Goal: Information Seeking & Learning: Learn about a topic

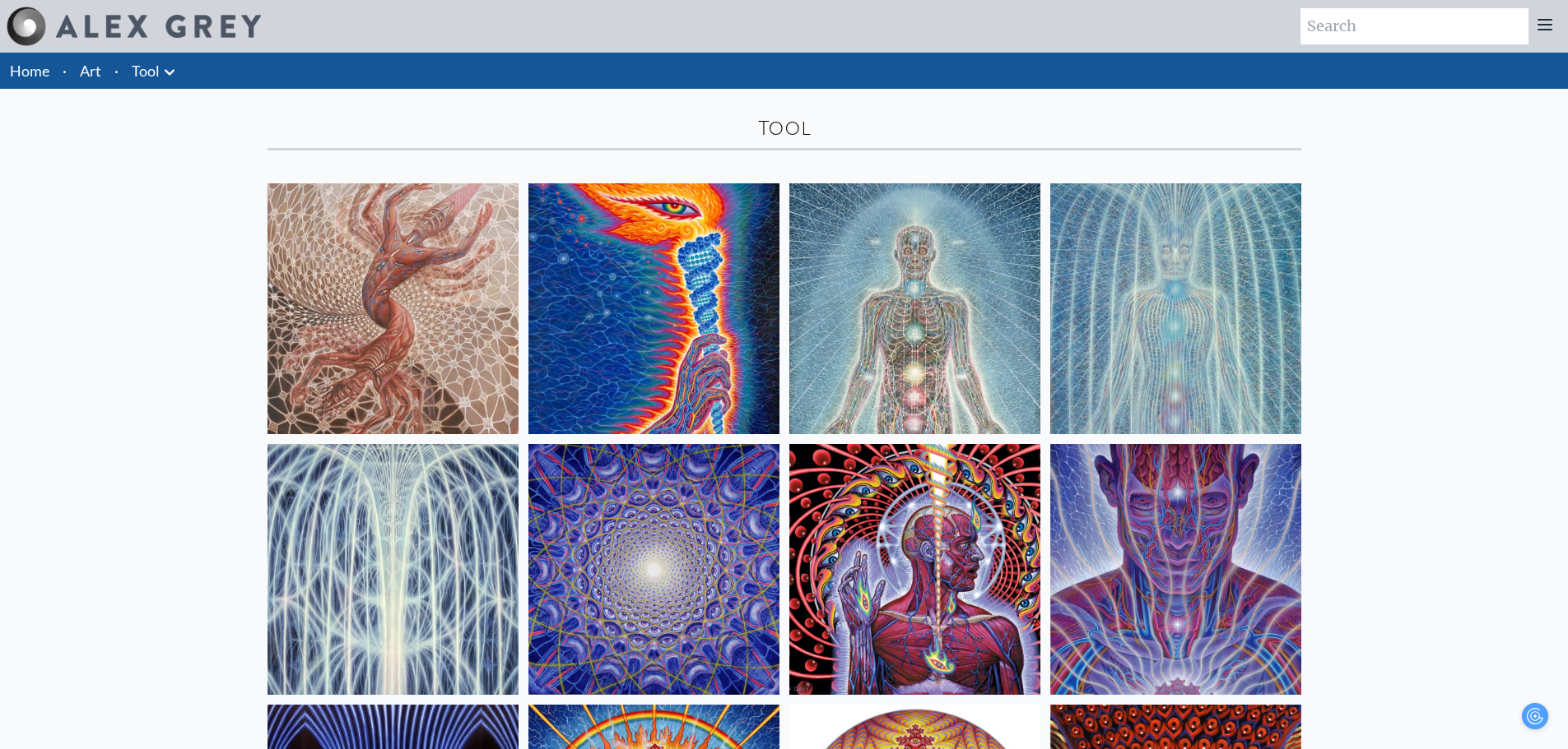
click at [97, 59] on link "Art" at bounding box center [90, 70] width 21 height 23
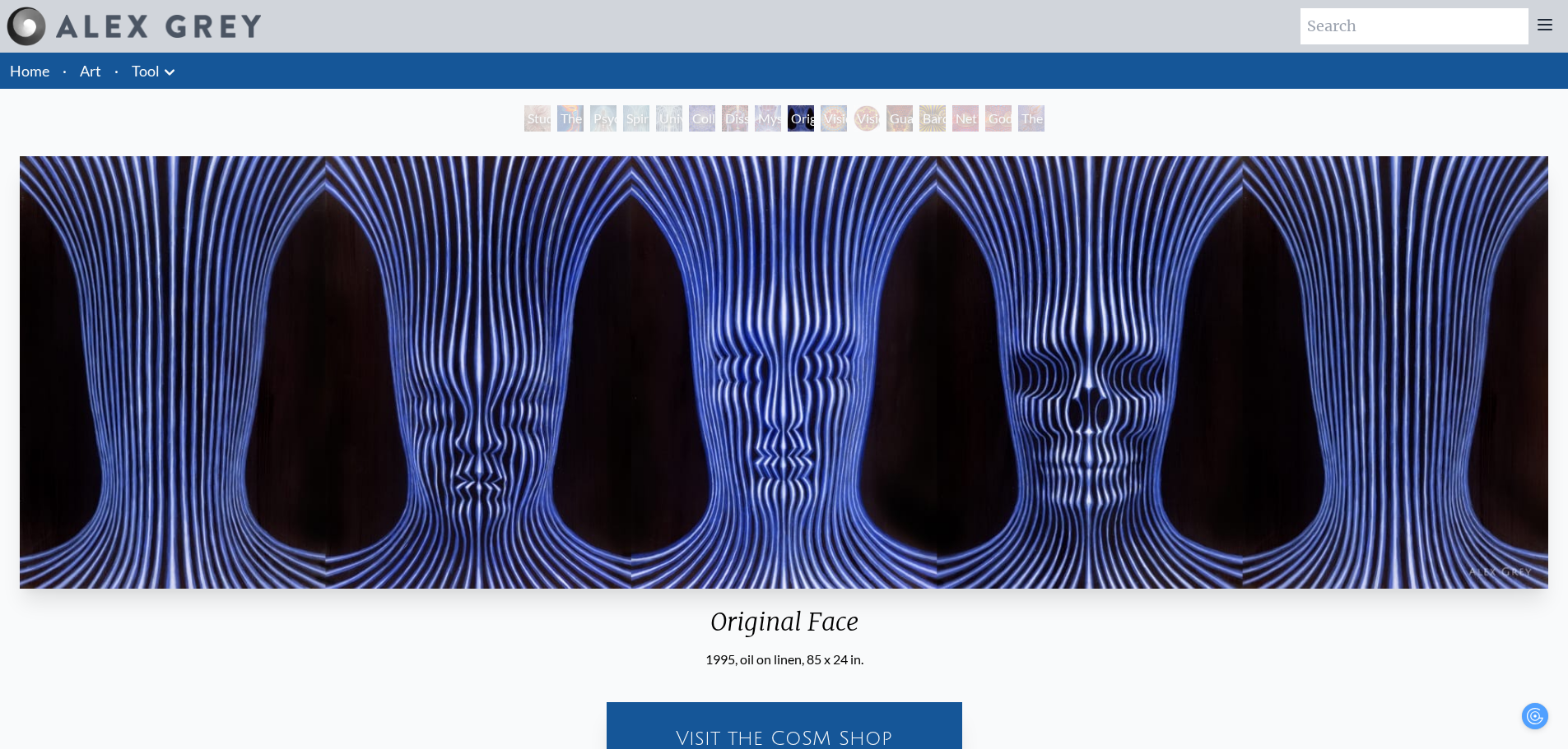
click at [551, 123] on div "Study for the Great Turn" at bounding box center [537, 118] width 27 height 27
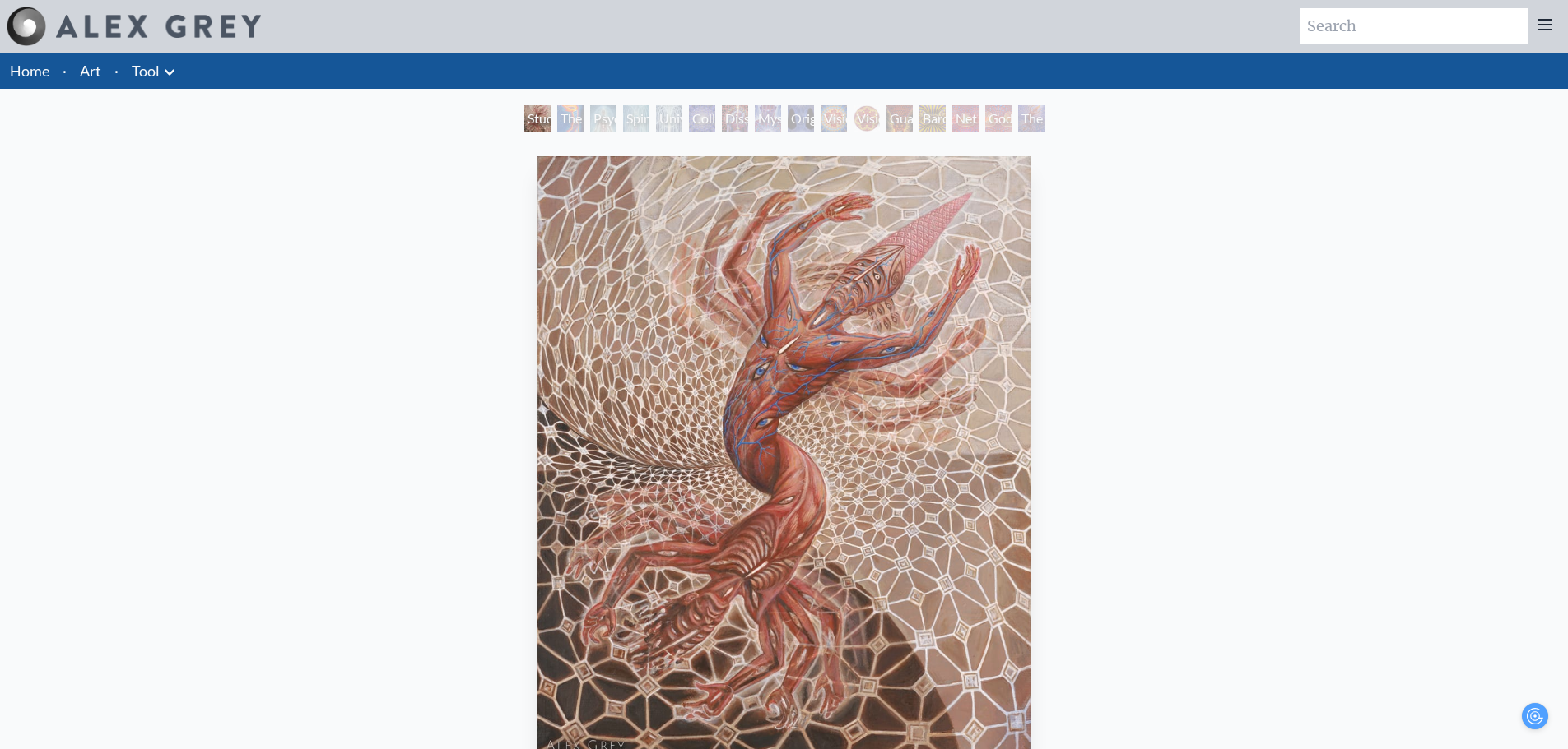
click at [616, 116] on div "Psychic Energy System" at bounding box center [603, 118] width 27 height 27
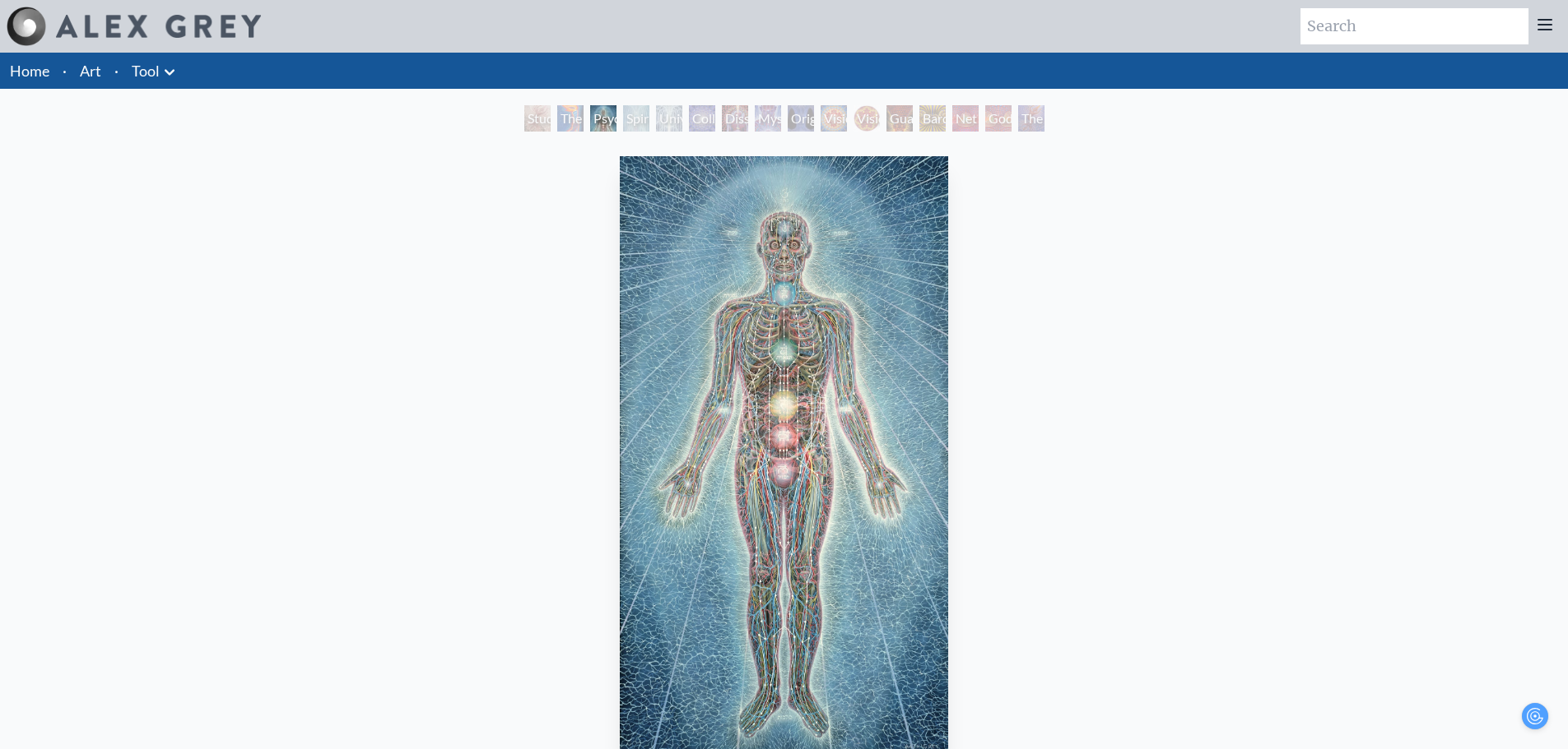
click at [828, 125] on div "Vision Crystal" at bounding box center [833, 118] width 27 height 27
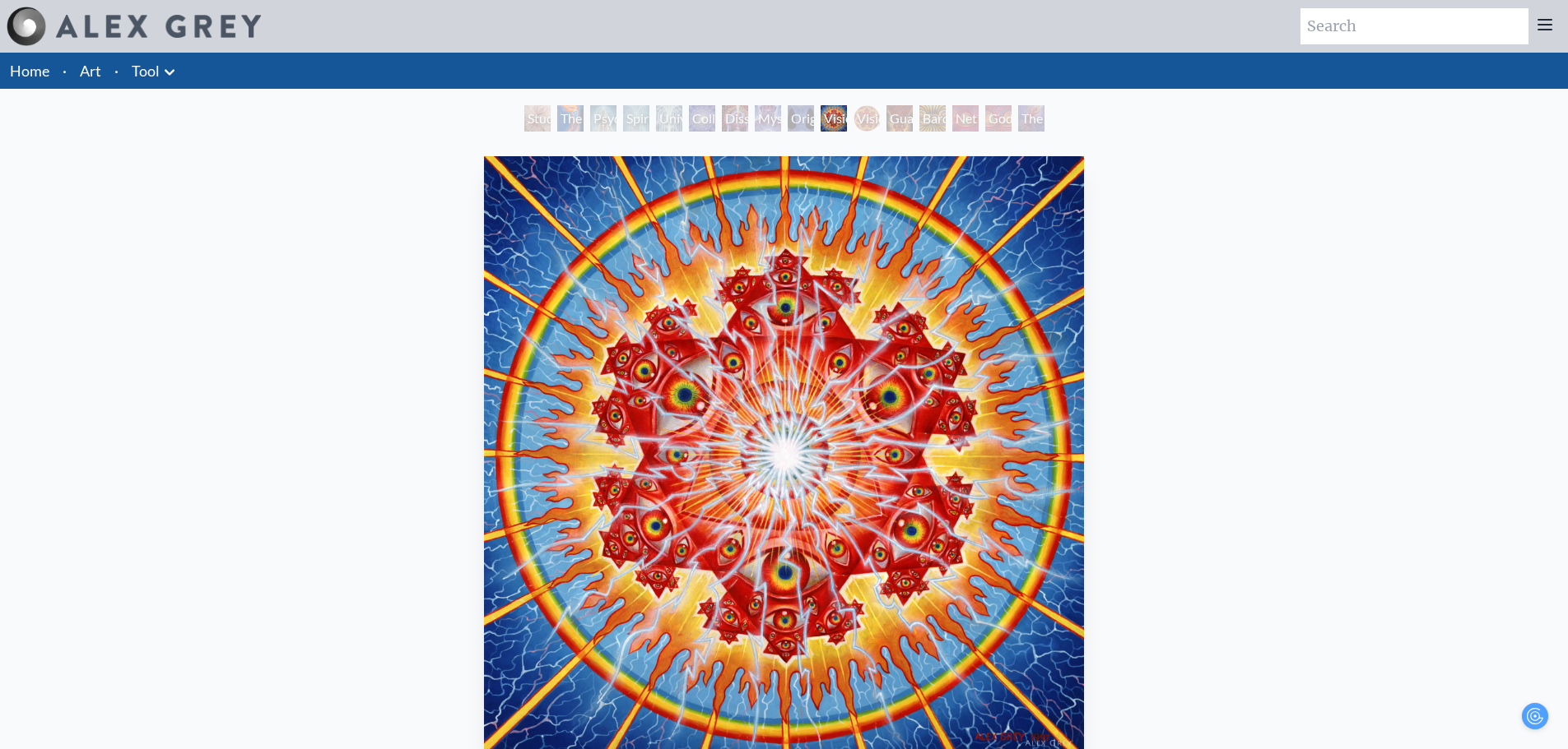
click at [913, 122] on div "Guardian of Infinite Vision" at bounding box center [900, 118] width 27 height 27
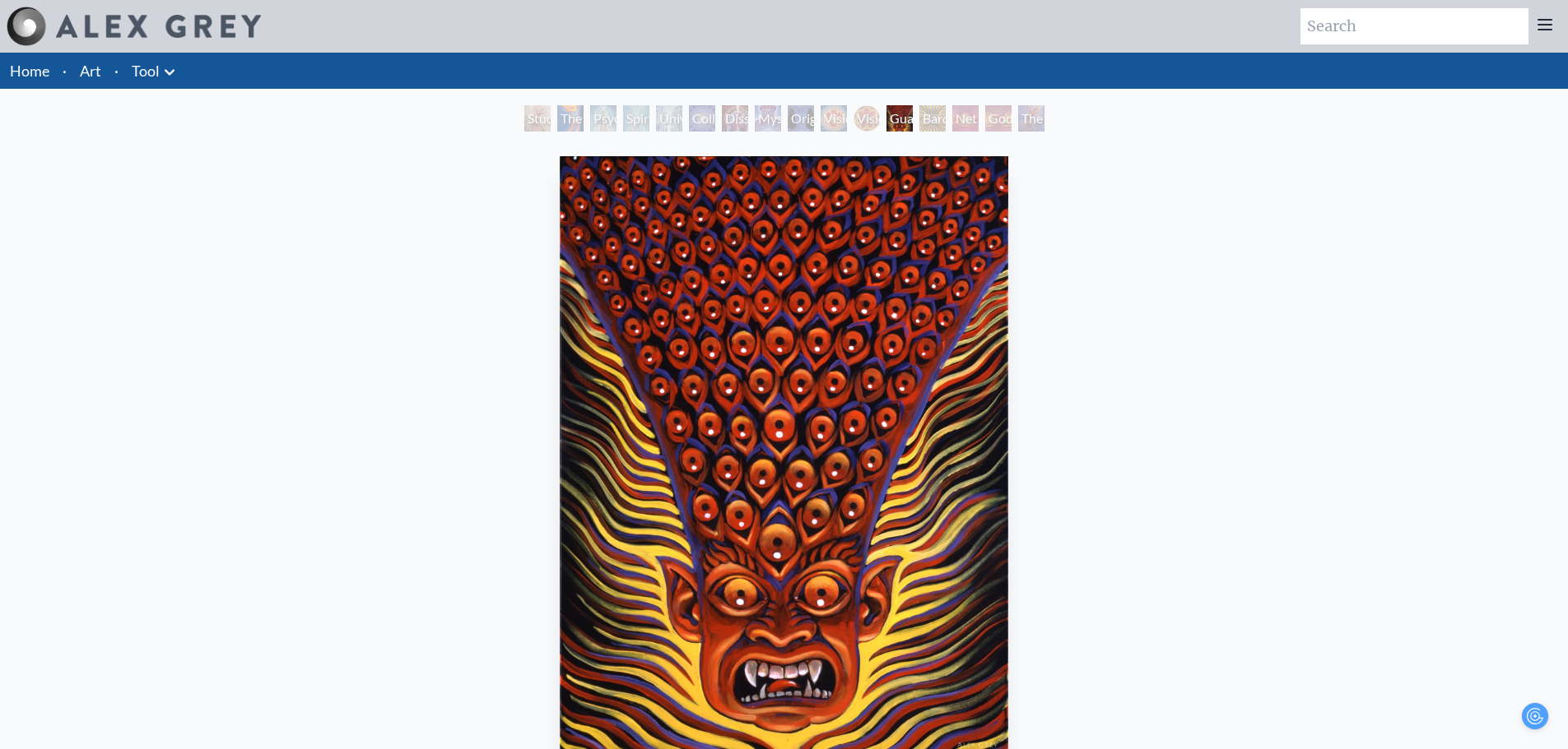
click at [990, 121] on div "Godself" at bounding box center [999, 118] width 27 height 27
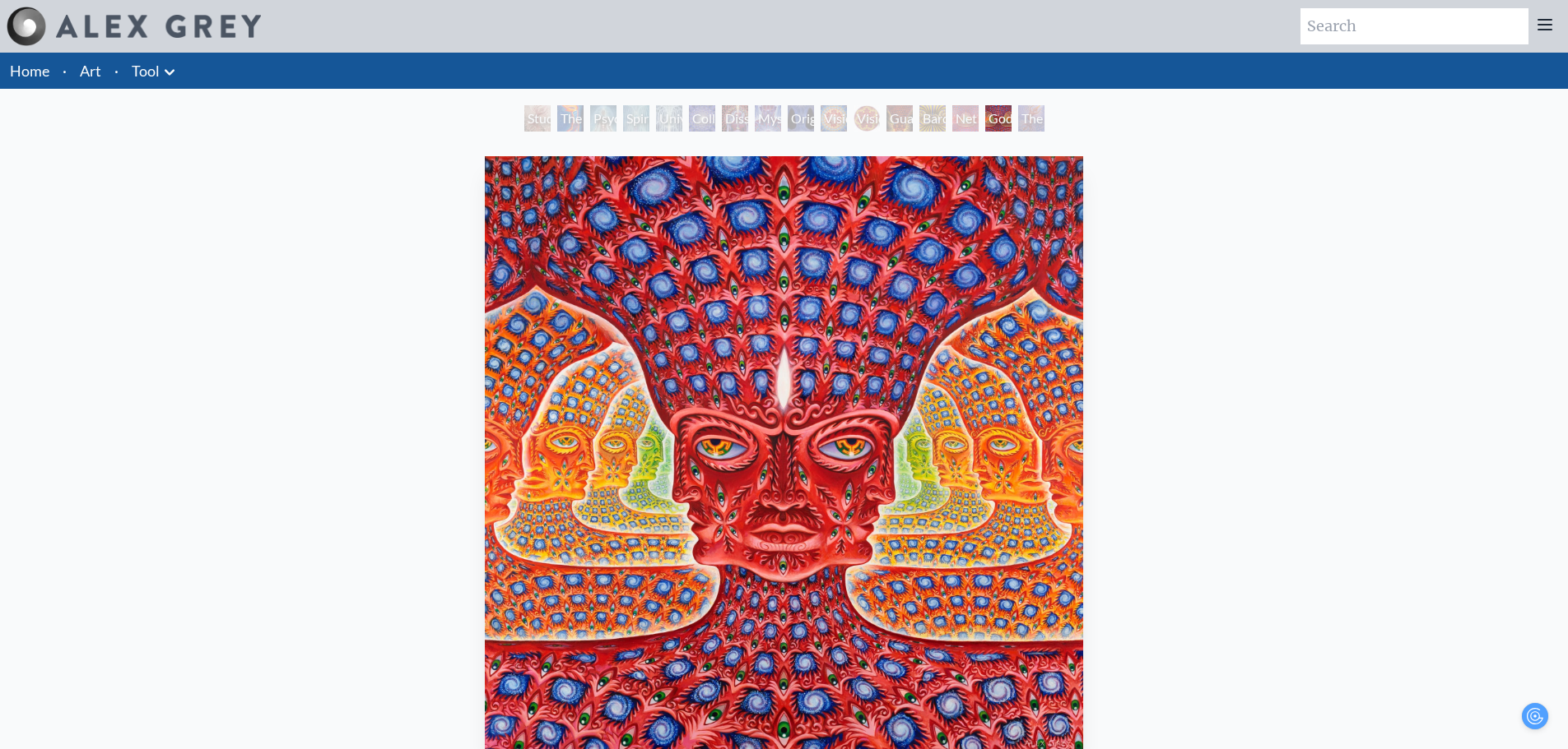
click at [1045, 127] on div "The Great Turn" at bounding box center [1031, 118] width 27 height 27
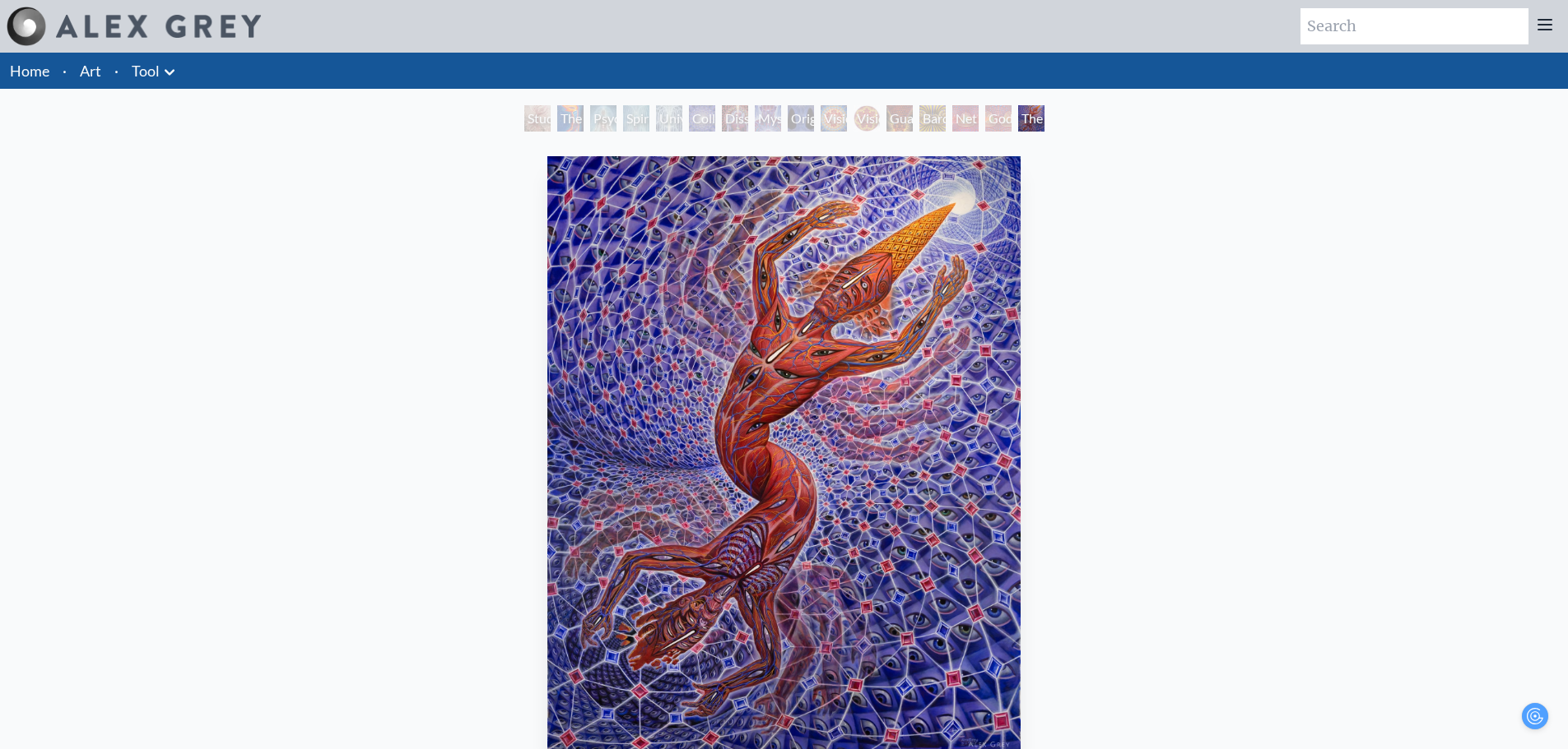
click at [1359, 21] on input "search" at bounding box center [1414, 26] width 228 height 36
type input "KISS"
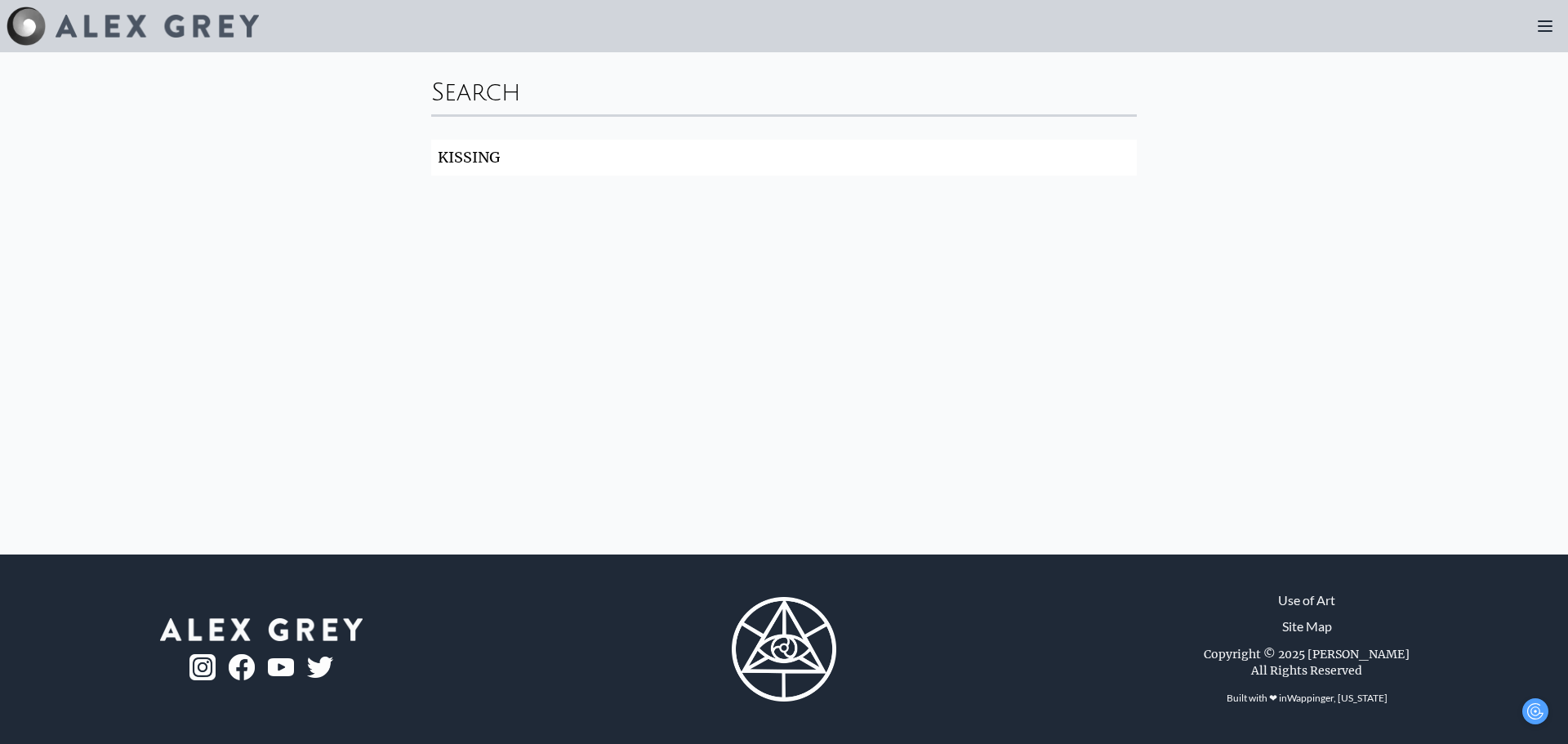
type input "KISSING"
click button "Search" at bounding box center [0, 0] width 0 height 0
click at [676, 169] on input "KISSING" at bounding box center [784, 158] width 706 height 36
drag, startPoint x: 676, startPoint y: 169, endPoint x: 397, endPoint y: 164, distance: 279.0
click at [397, 164] on div "Search KISSING Search" at bounding box center [784, 303] width 1568 height 503
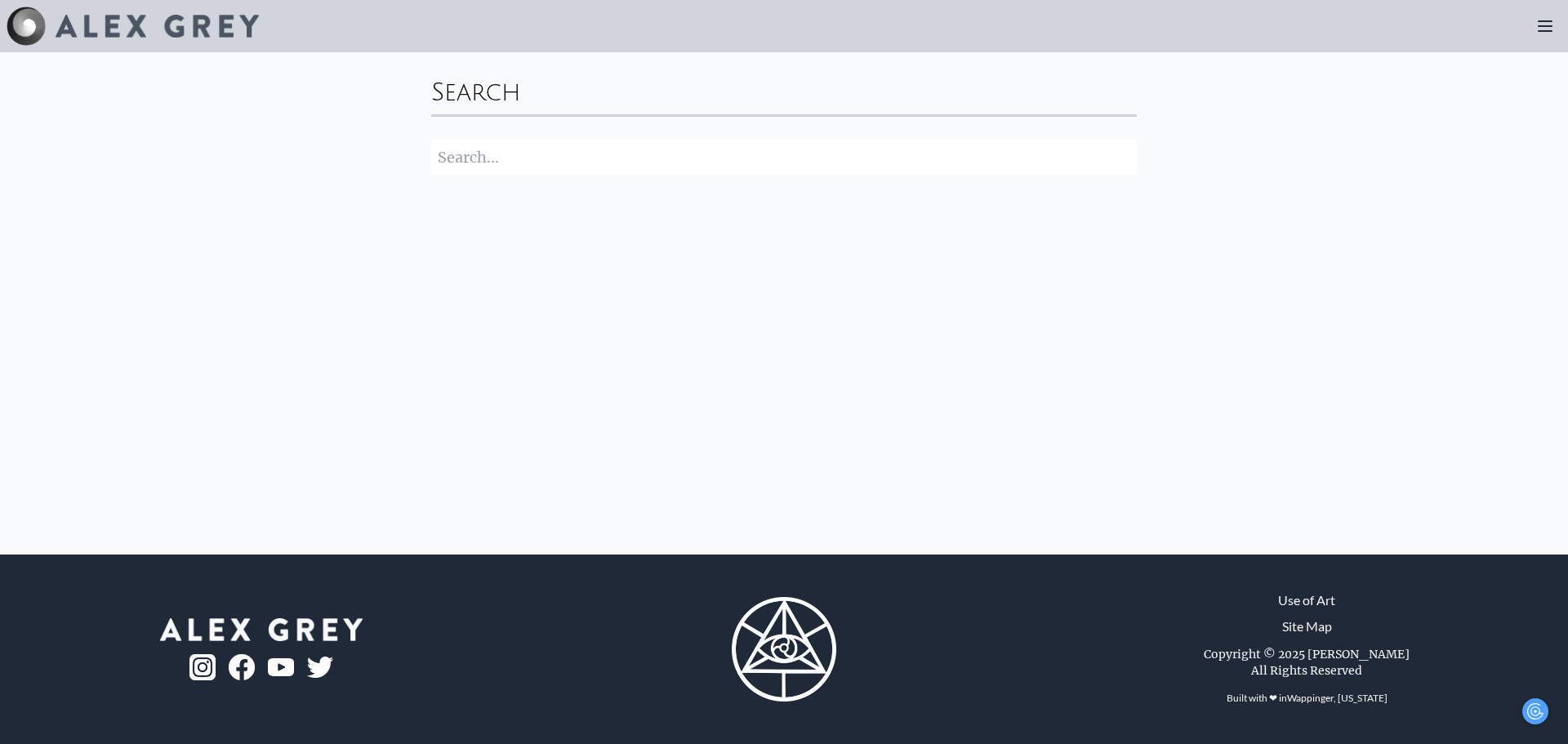
click at [1315, 622] on link "Site Map" at bounding box center [1307, 626] width 49 height 19
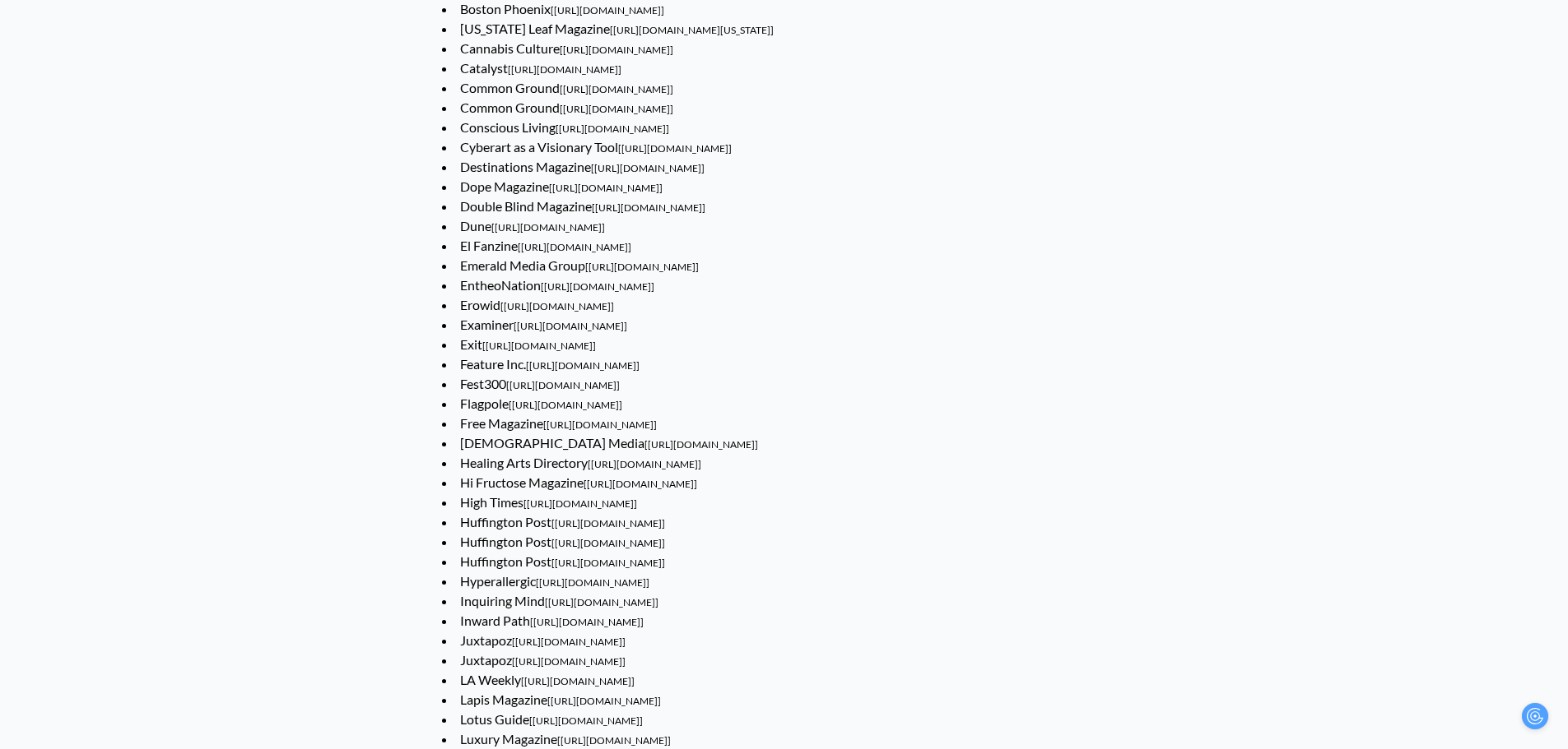
scroll to position [987, 0]
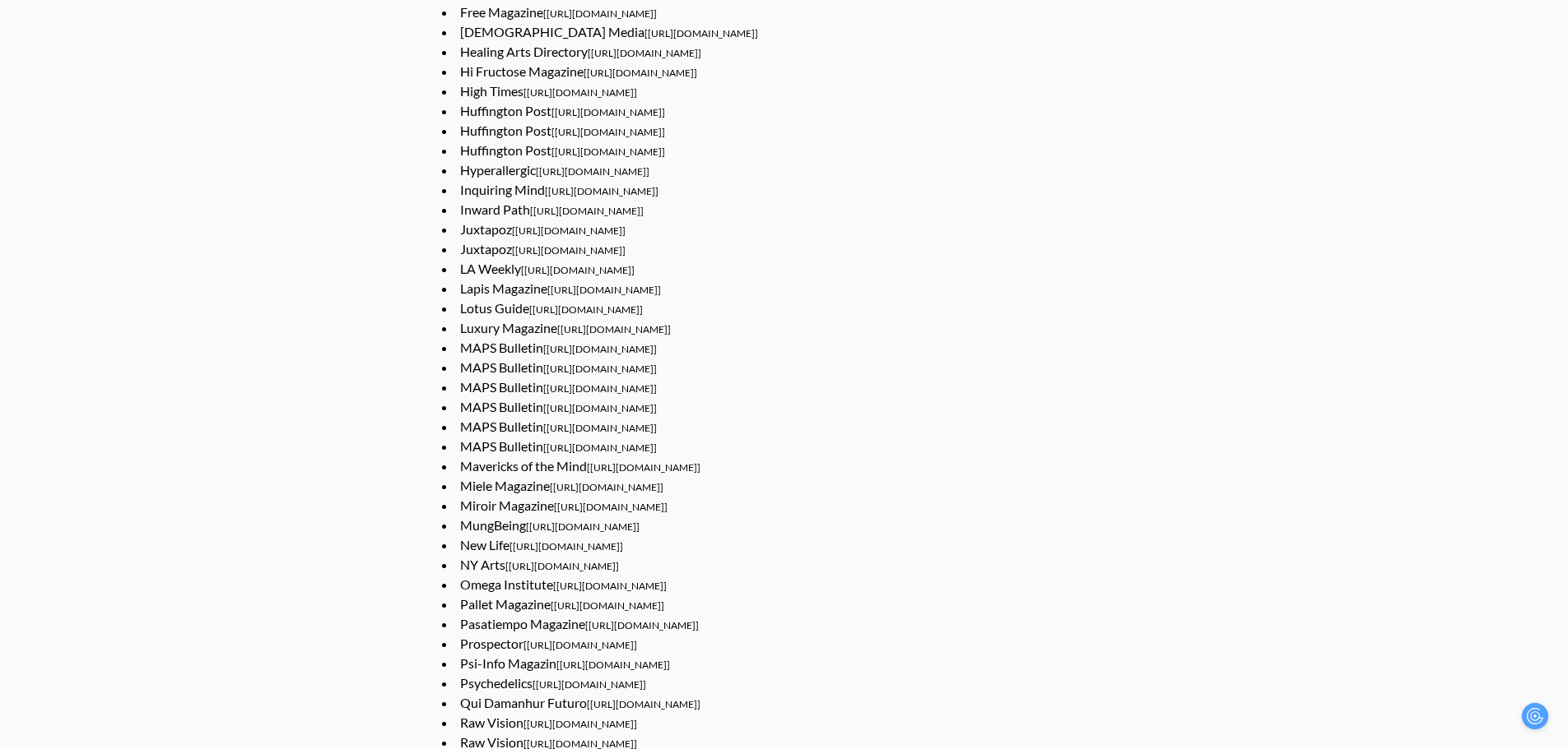
click at [484, 504] on link "Miroir Magazine [https://www.alexgrey.com/news/miroir-magazine-2014-01-01]" at bounding box center [564, 505] width 208 height 16
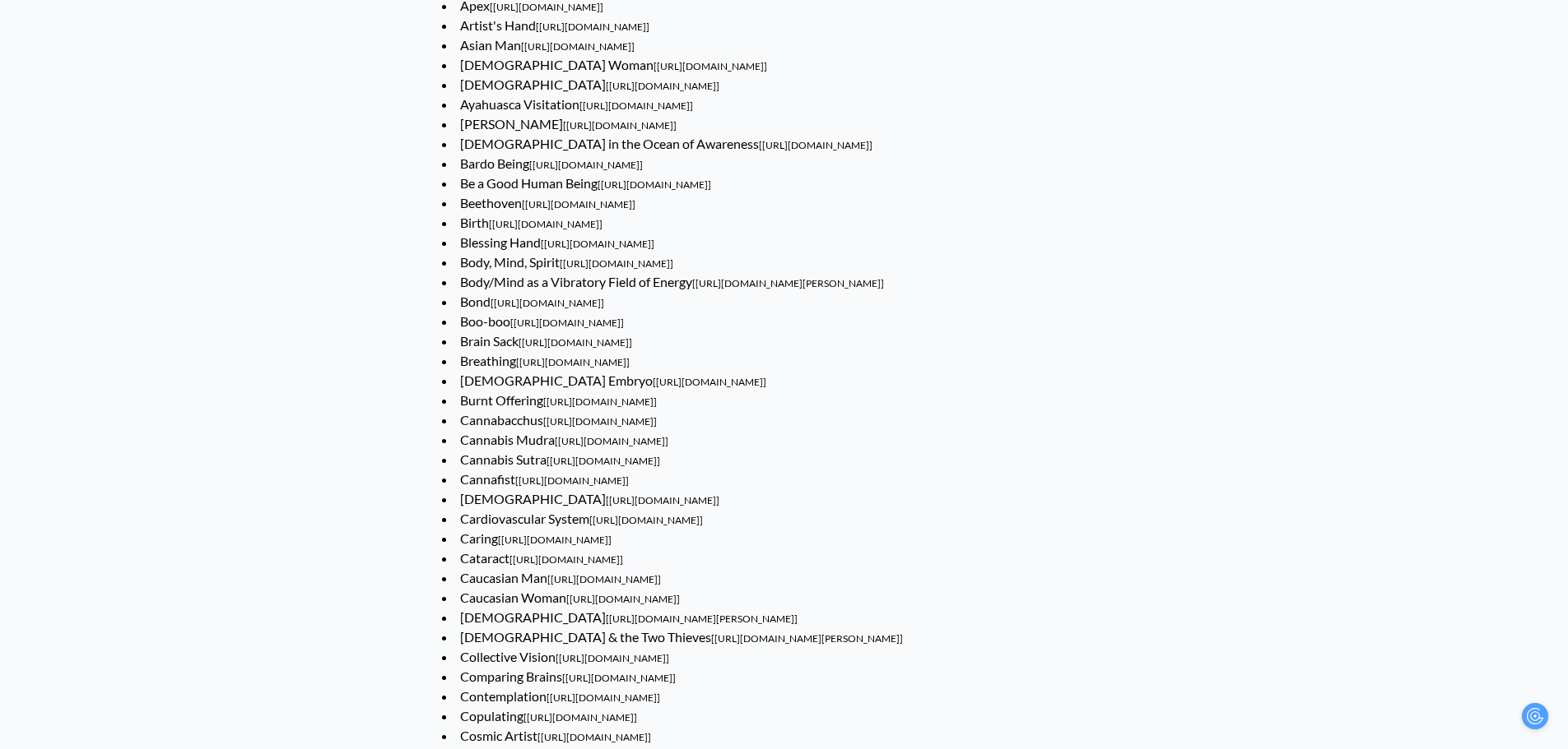
scroll to position [3537, 0]
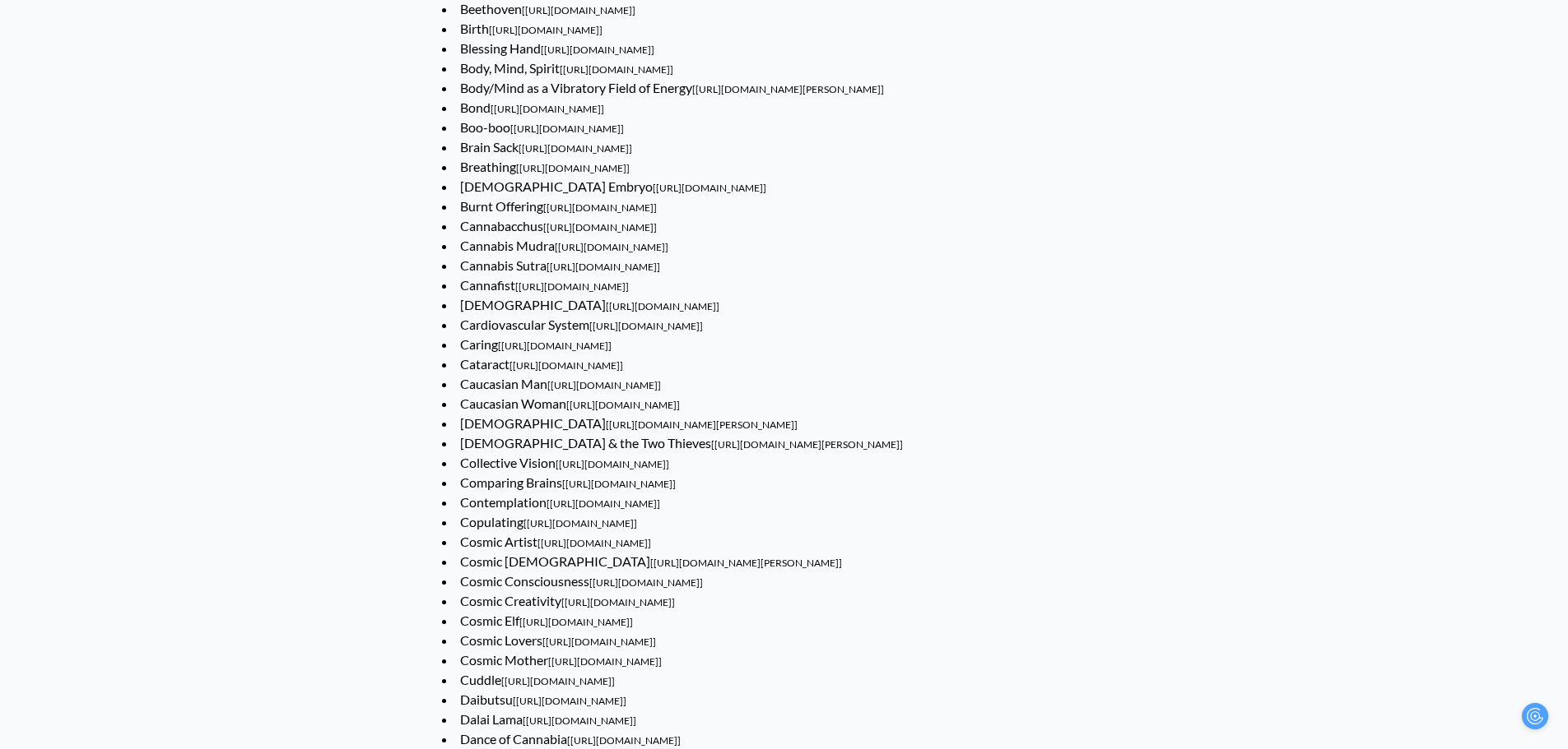
click at [485, 327] on link "Cardiovascular System [https://www.alexgrey.com/art/sacred-mirrors/cardiovascul…" at bounding box center [581, 324] width 243 height 16
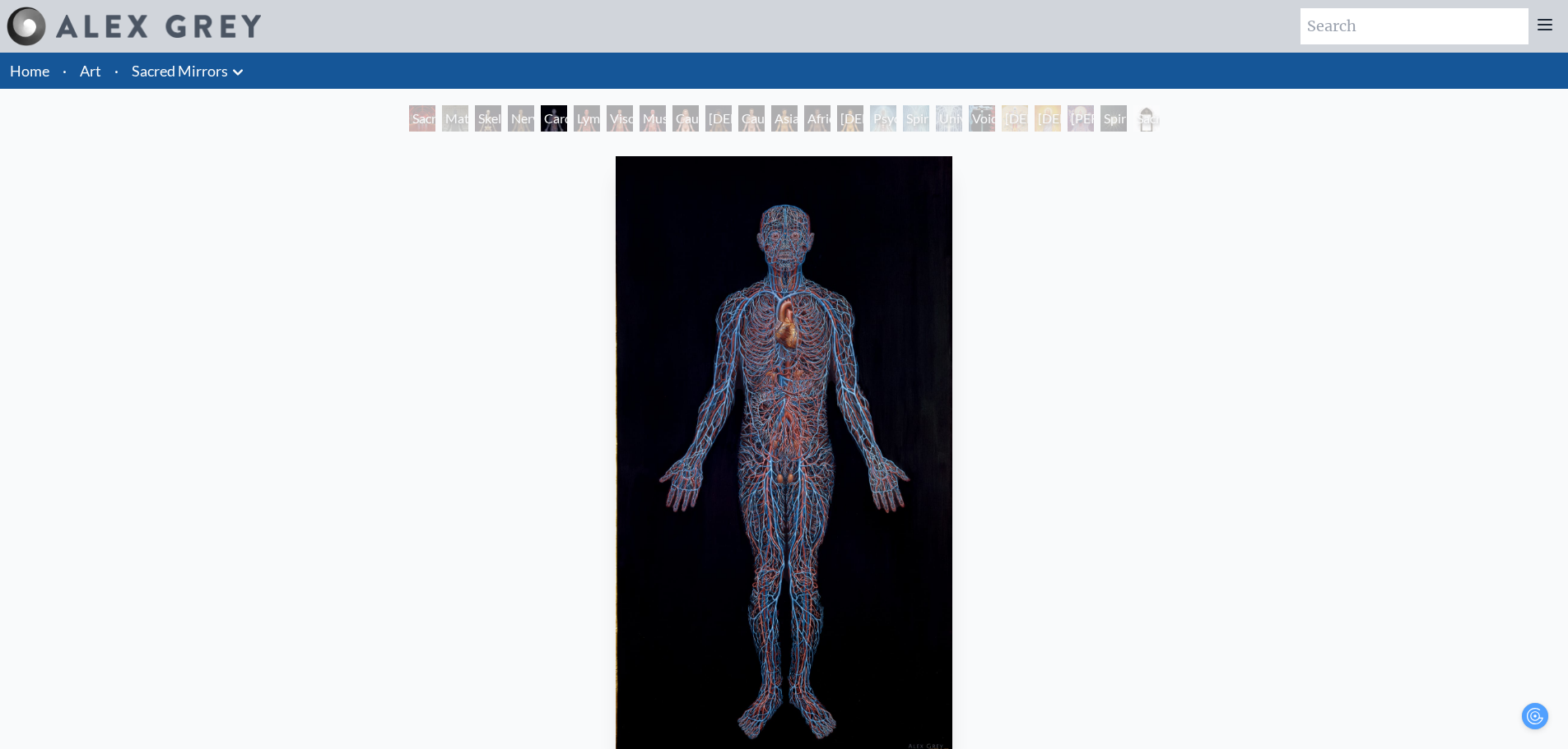
click at [612, 115] on div "Viscera" at bounding box center [619, 118] width 27 height 27
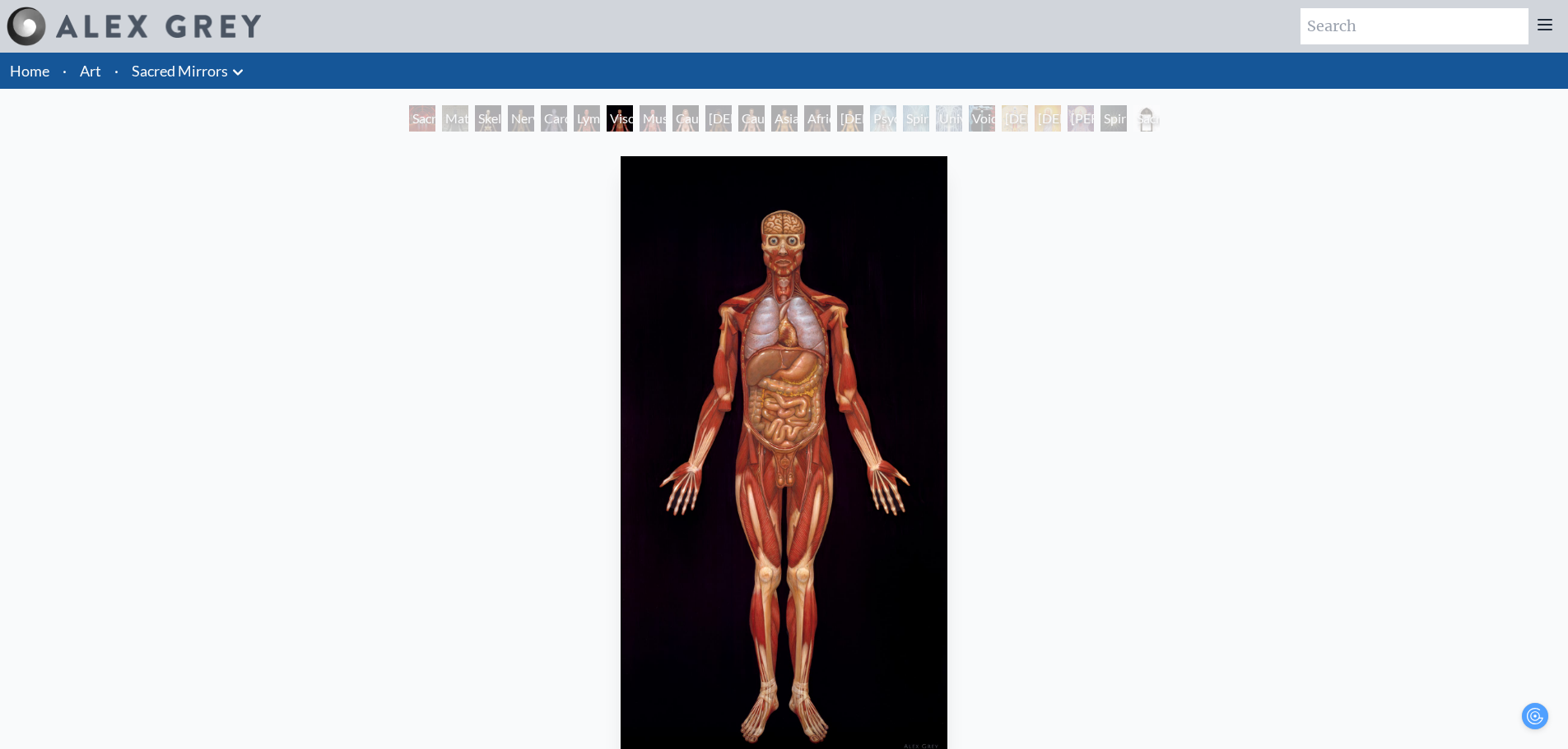
click at [1154, 114] on div "Sacred Mirrors Frame" at bounding box center [1146, 118] width 27 height 27
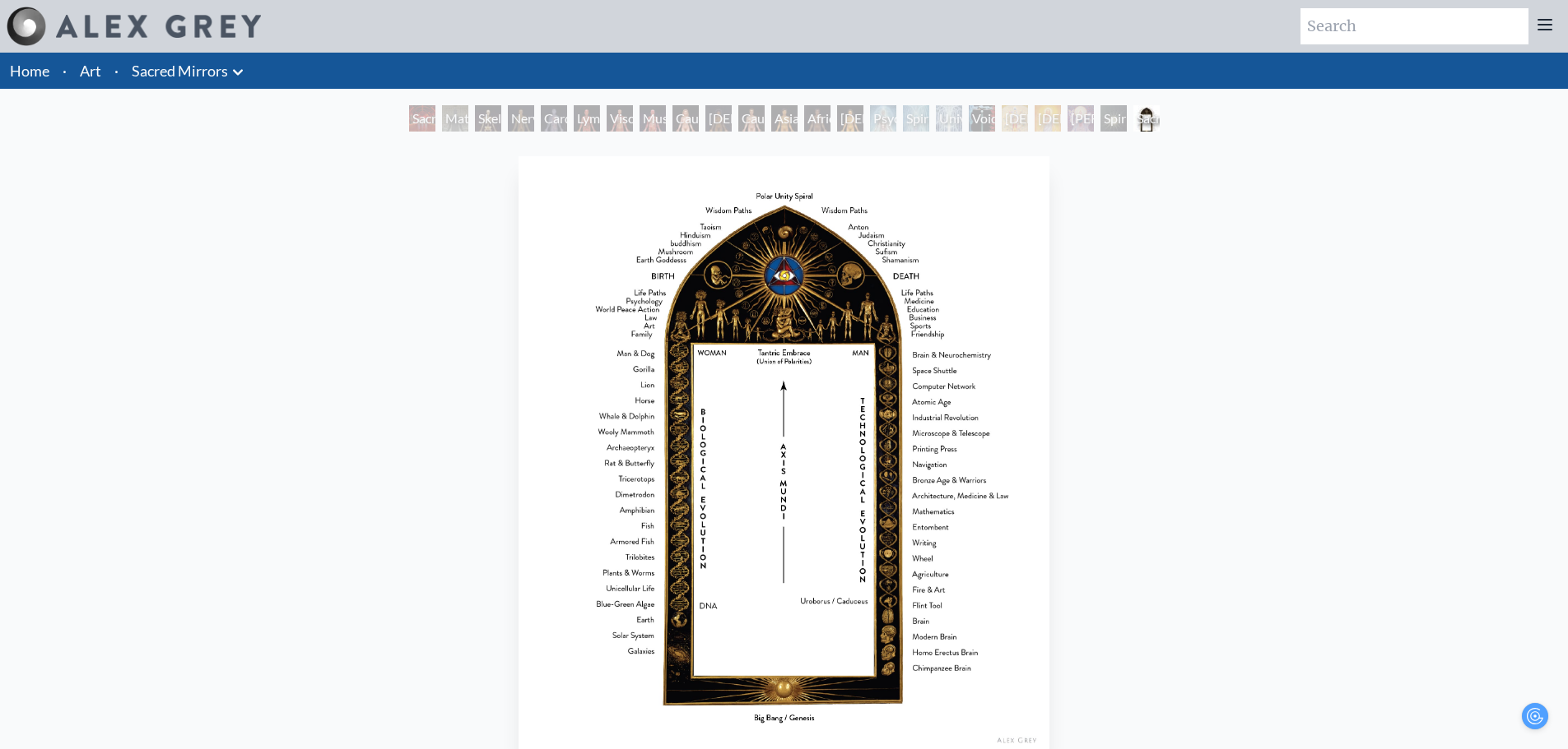
click at [88, 72] on link "Art" at bounding box center [90, 70] width 21 height 23
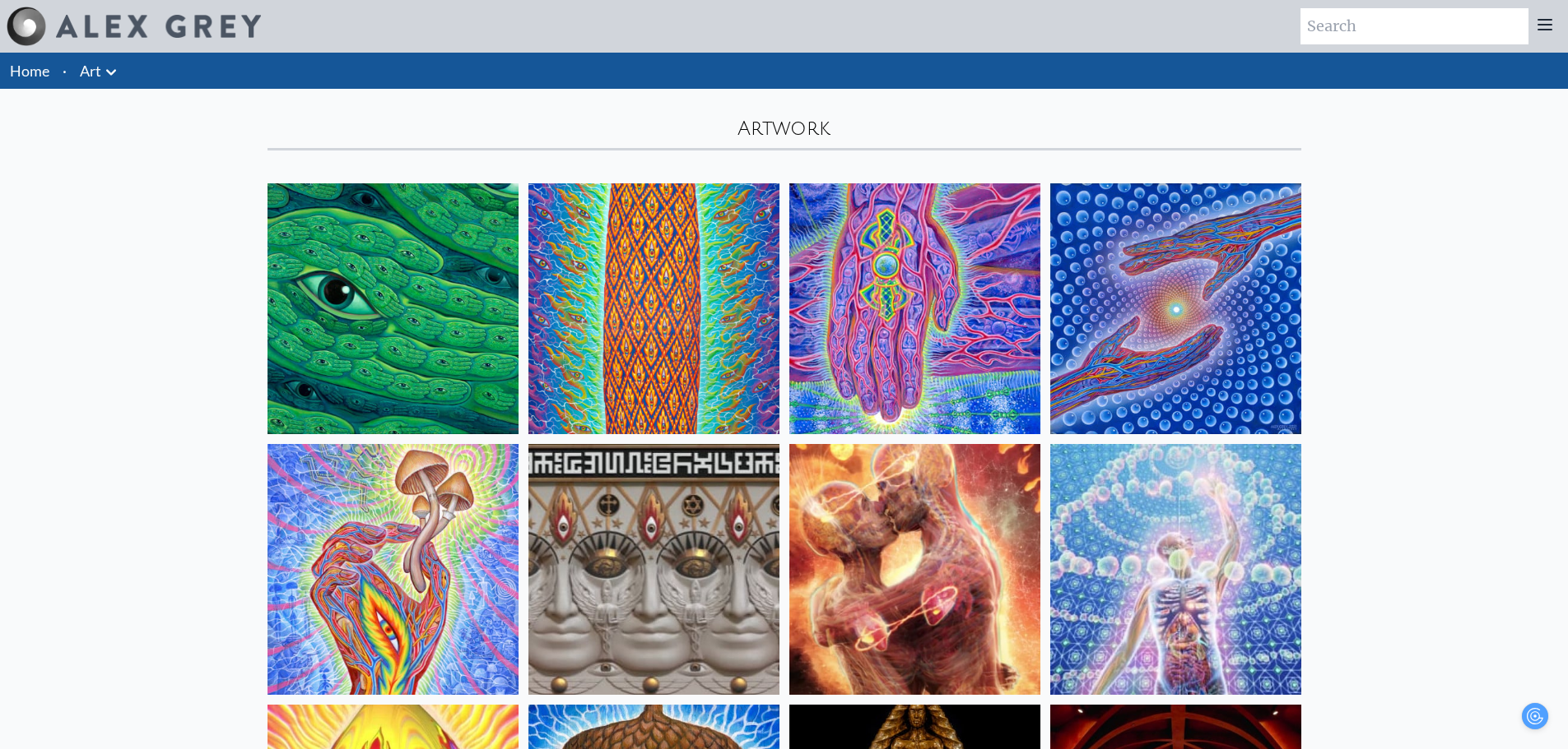
click at [11, 69] on link "Home" at bounding box center [30, 71] width 40 height 18
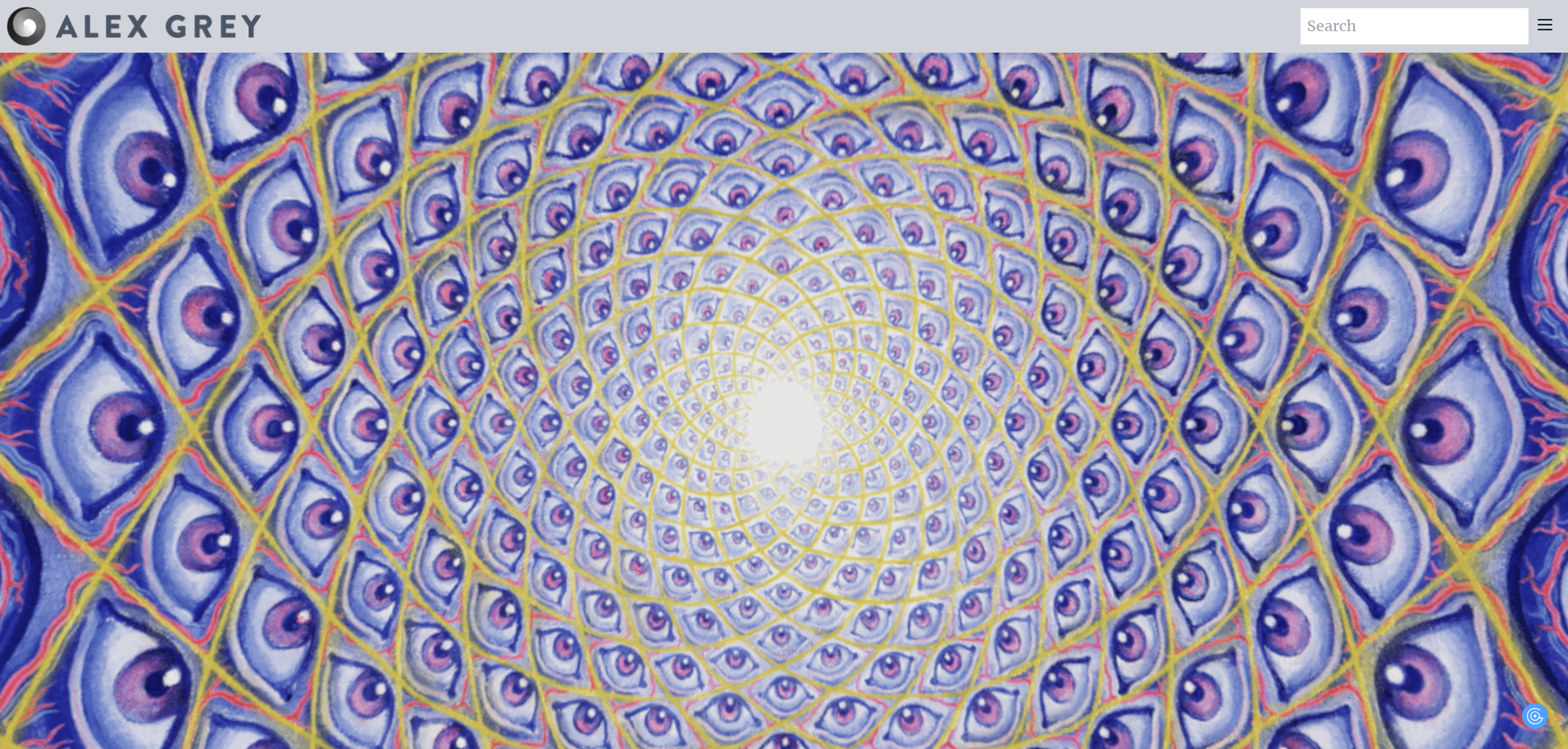
click at [1446, 34] on input "search" at bounding box center [1414, 26] width 228 height 36
type input "k"
type input "Kissing"
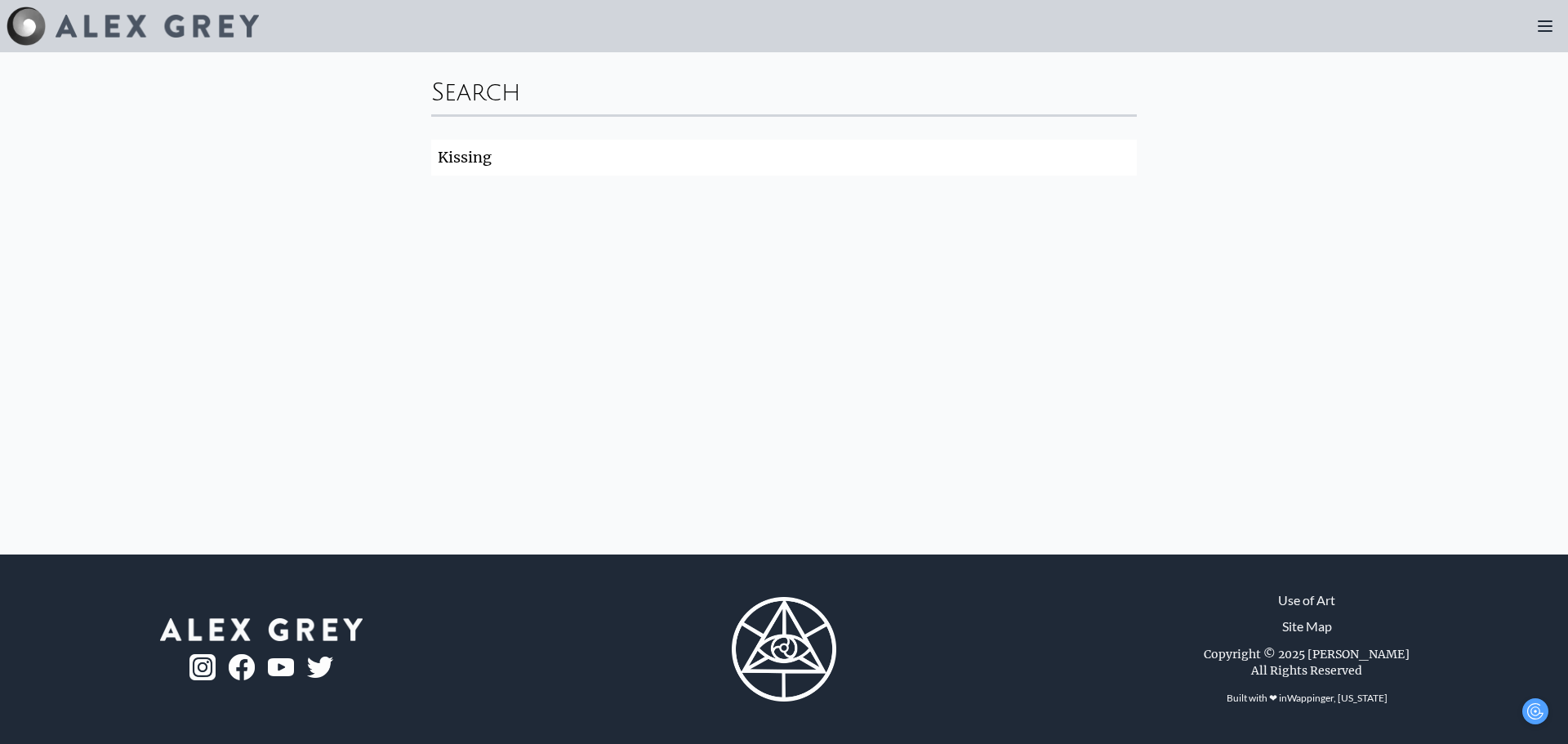
click at [1122, 159] on input "Kissing" at bounding box center [784, 158] width 706 height 36
click at [1543, 27] on icon at bounding box center [1545, 26] width 13 height 10
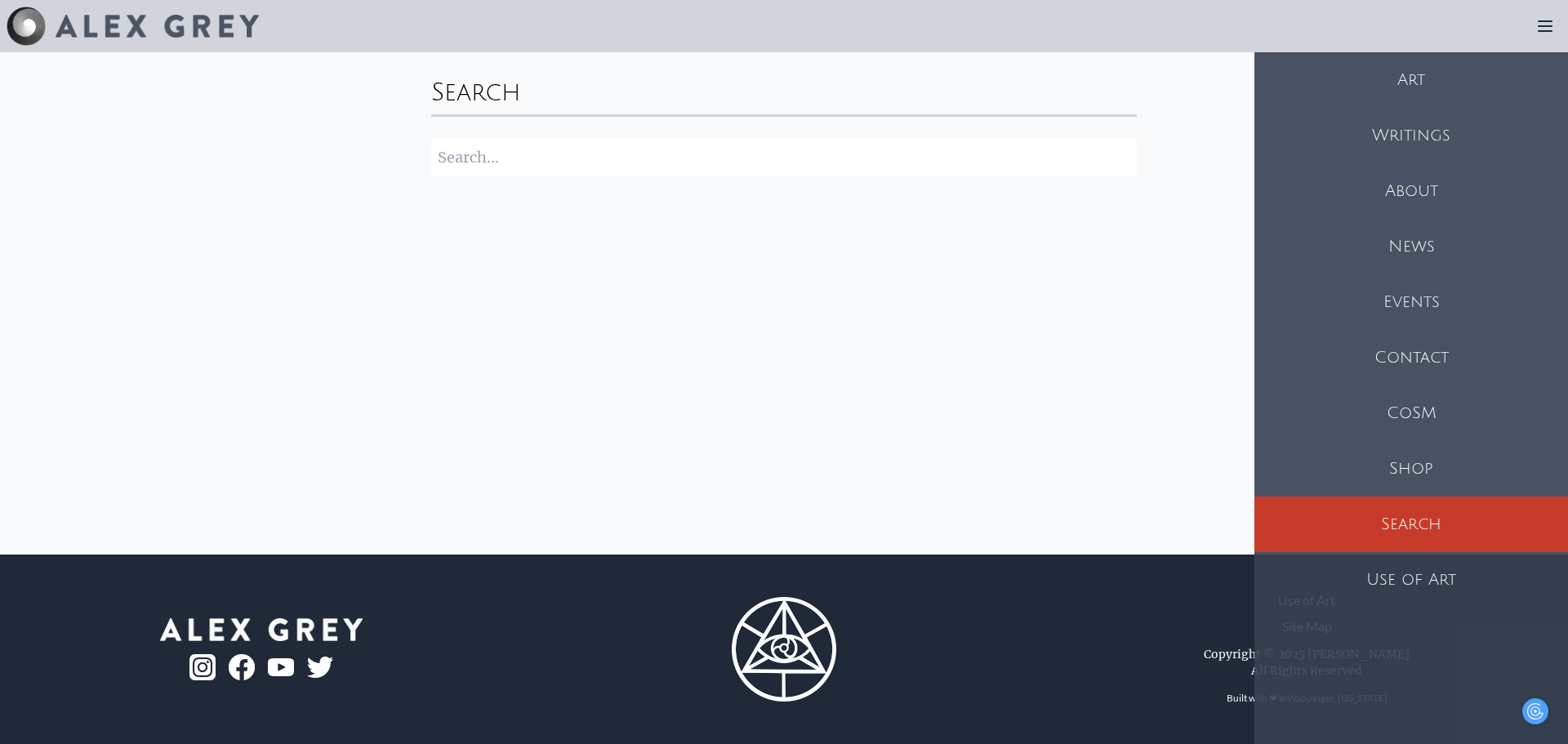
click at [1428, 71] on div "Art" at bounding box center [1411, 80] width 313 height 56
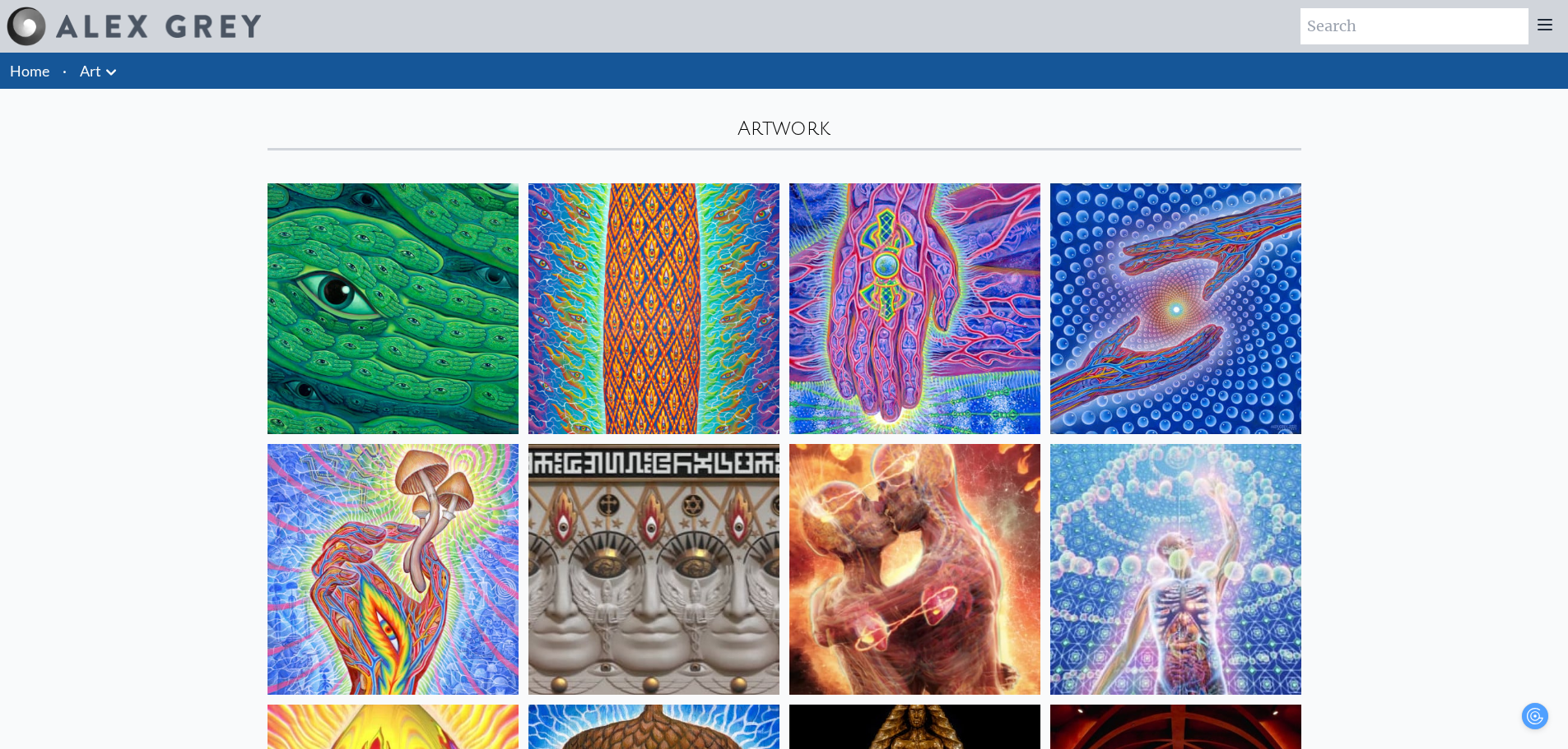
click at [122, 59] on li "Art Anatomical Drawings" at bounding box center [100, 70] width 54 height 36
click at [1543, 18] on icon at bounding box center [1544, 24] width 19 height 19
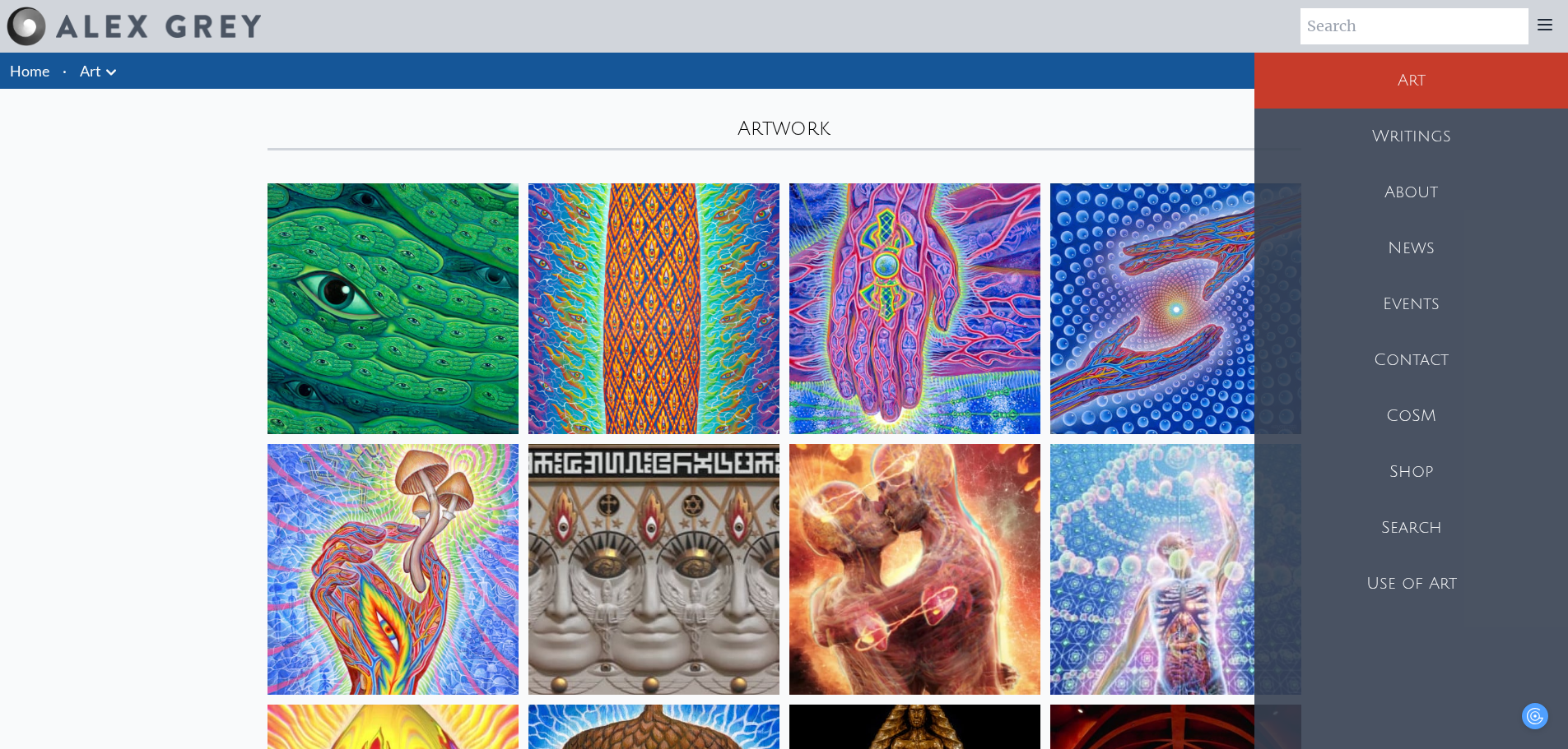
click at [1387, 564] on div "Use of Art" at bounding box center [1411, 584] width 314 height 56
click at [398, 272] on img at bounding box center [393, 309] width 251 height 251
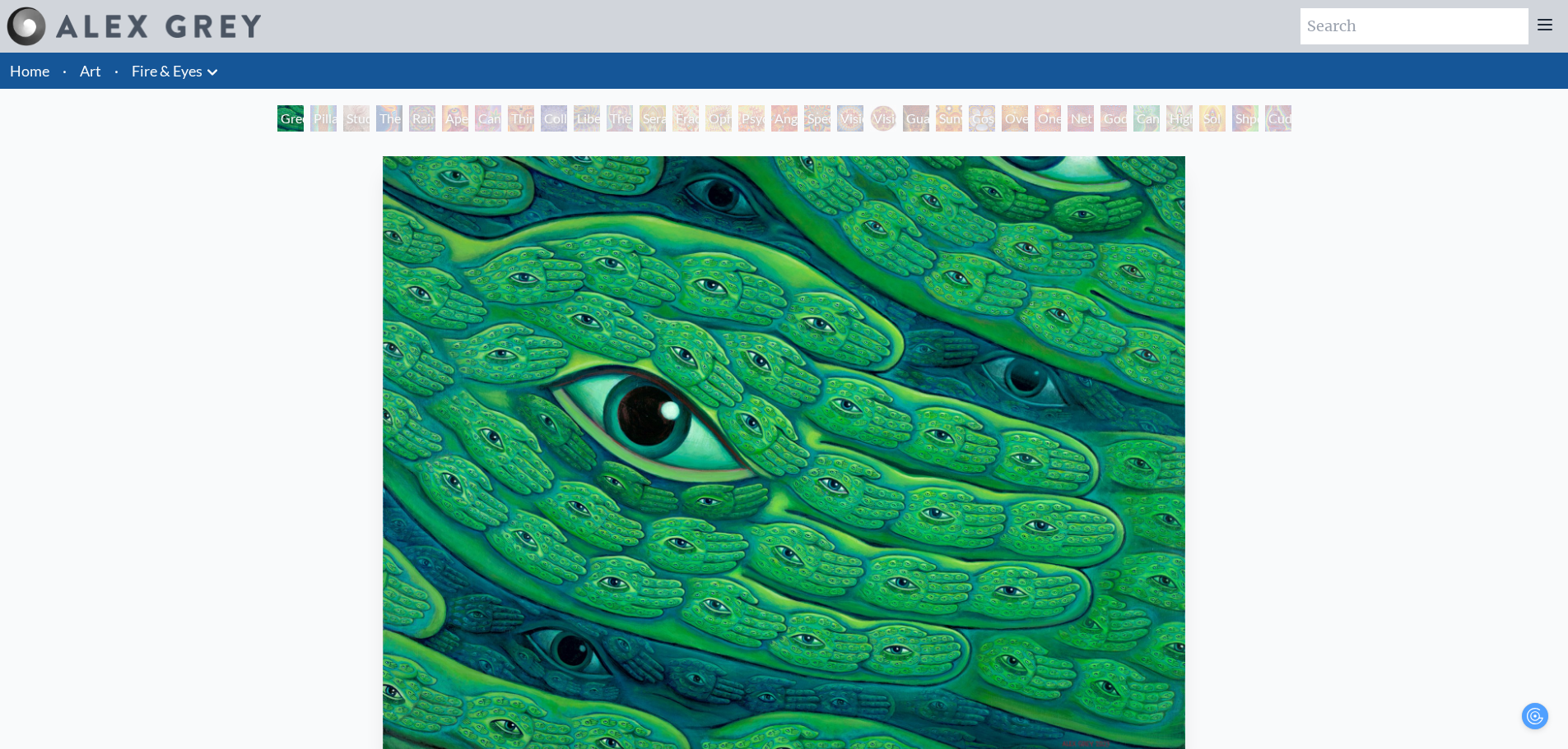
click at [1068, 114] on div "Net of Being" at bounding box center [1081, 118] width 27 height 27
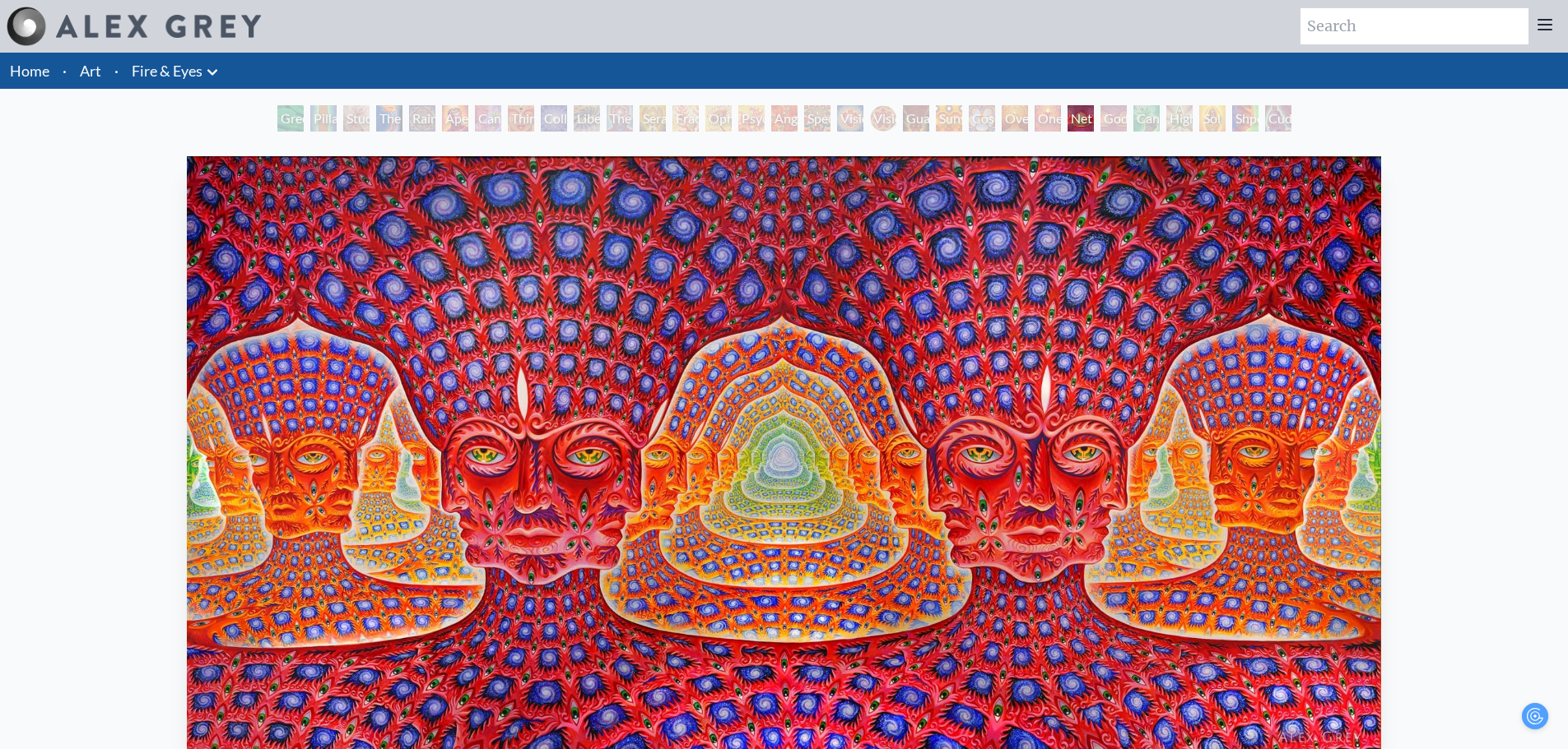
click at [976, 117] on div "Cosmic Elf" at bounding box center [982, 118] width 27 height 27
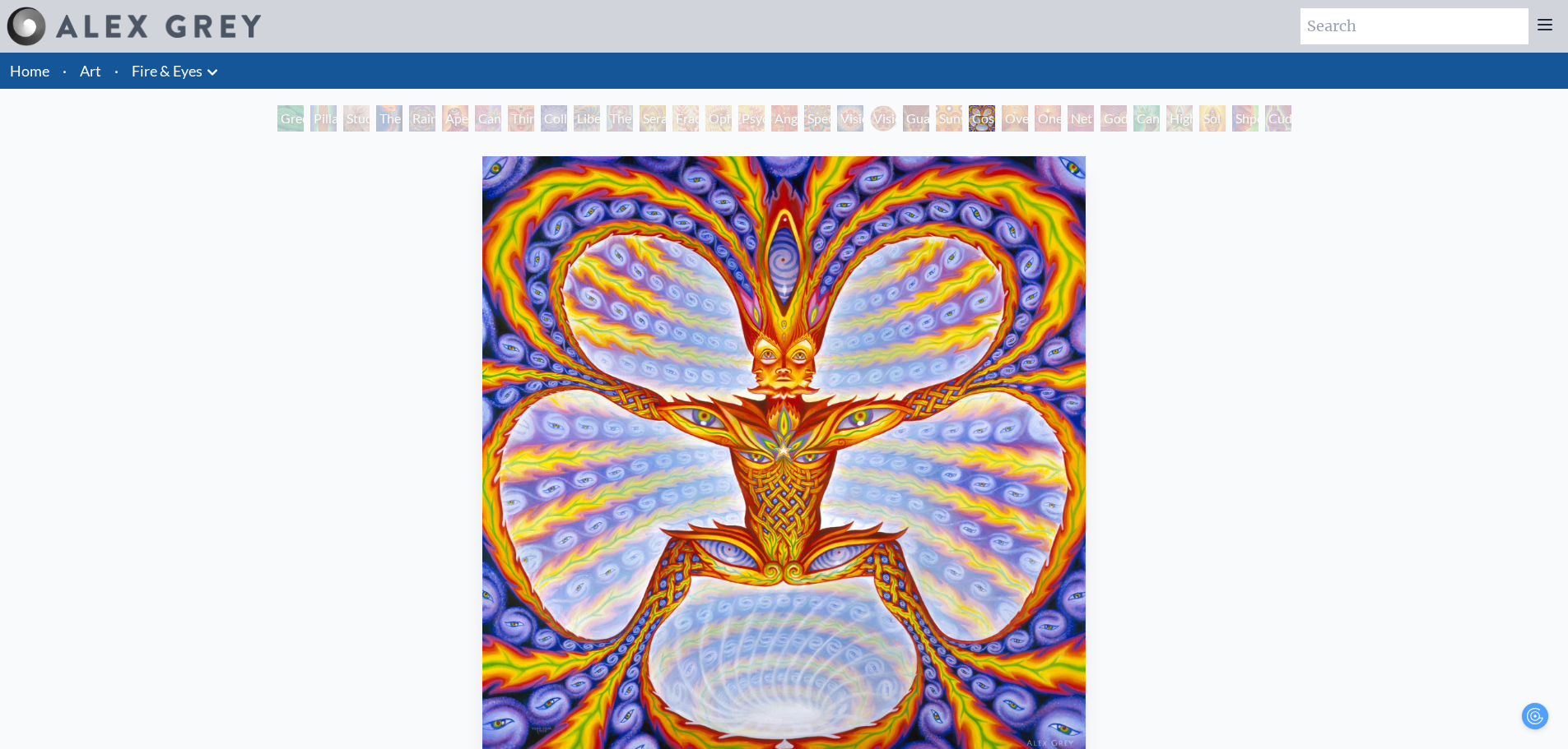
click at [936, 115] on div "Sunyata" at bounding box center [949, 118] width 27 height 27
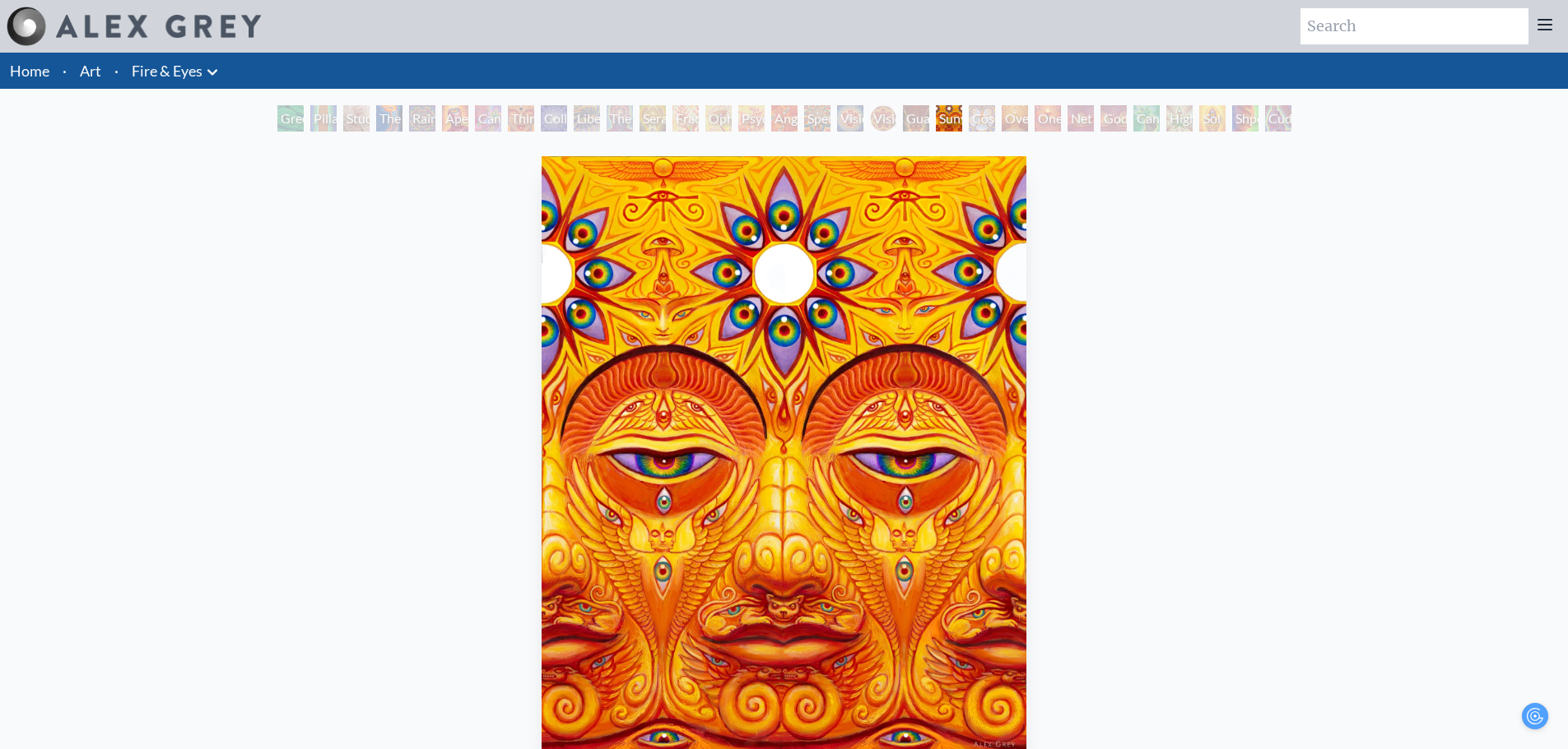
click at [1291, 120] on div "Cuddle" at bounding box center [1278, 118] width 27 height 27
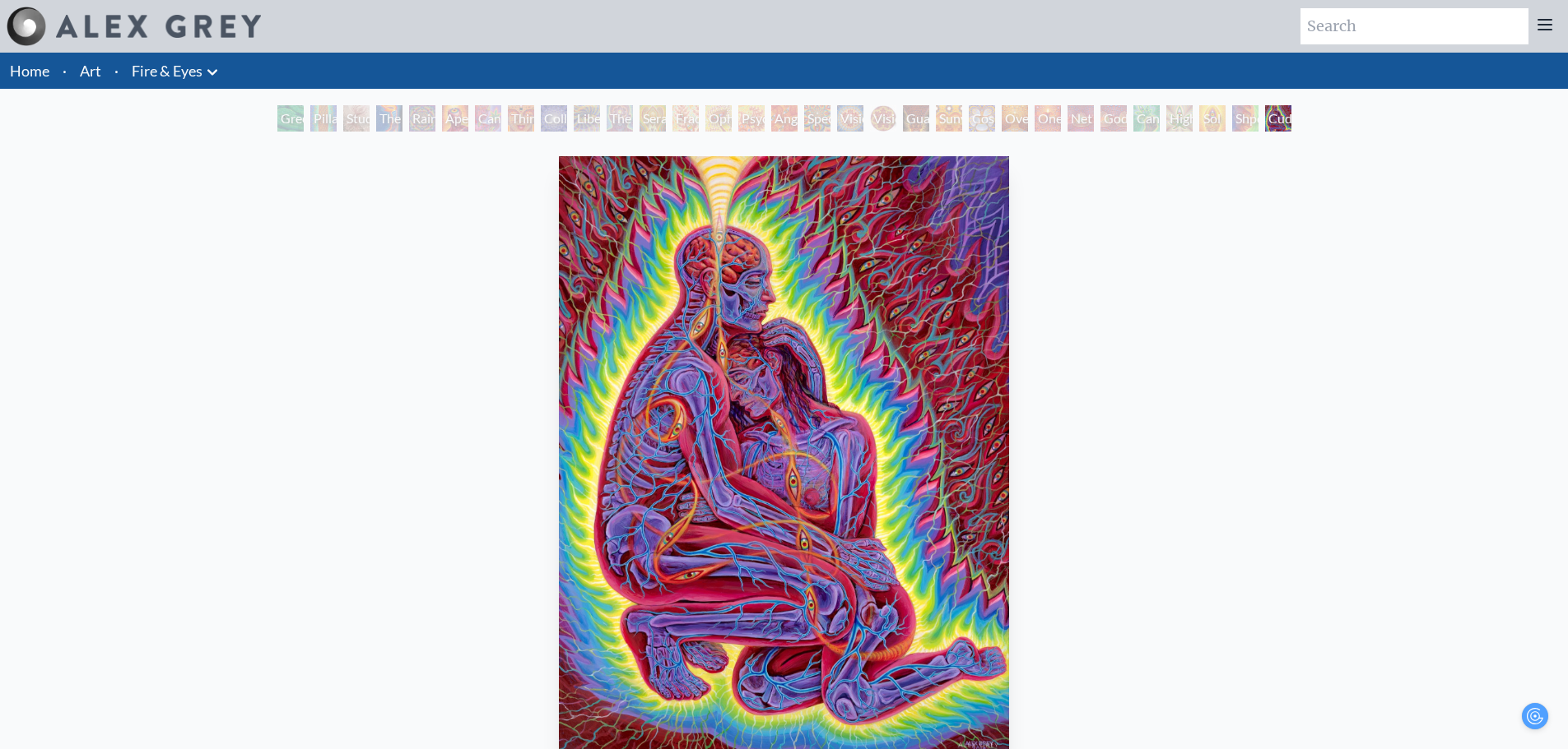
click at [1233, 118] on div "Shpongled" at bounding box center [1245, 118] width 27 height 27
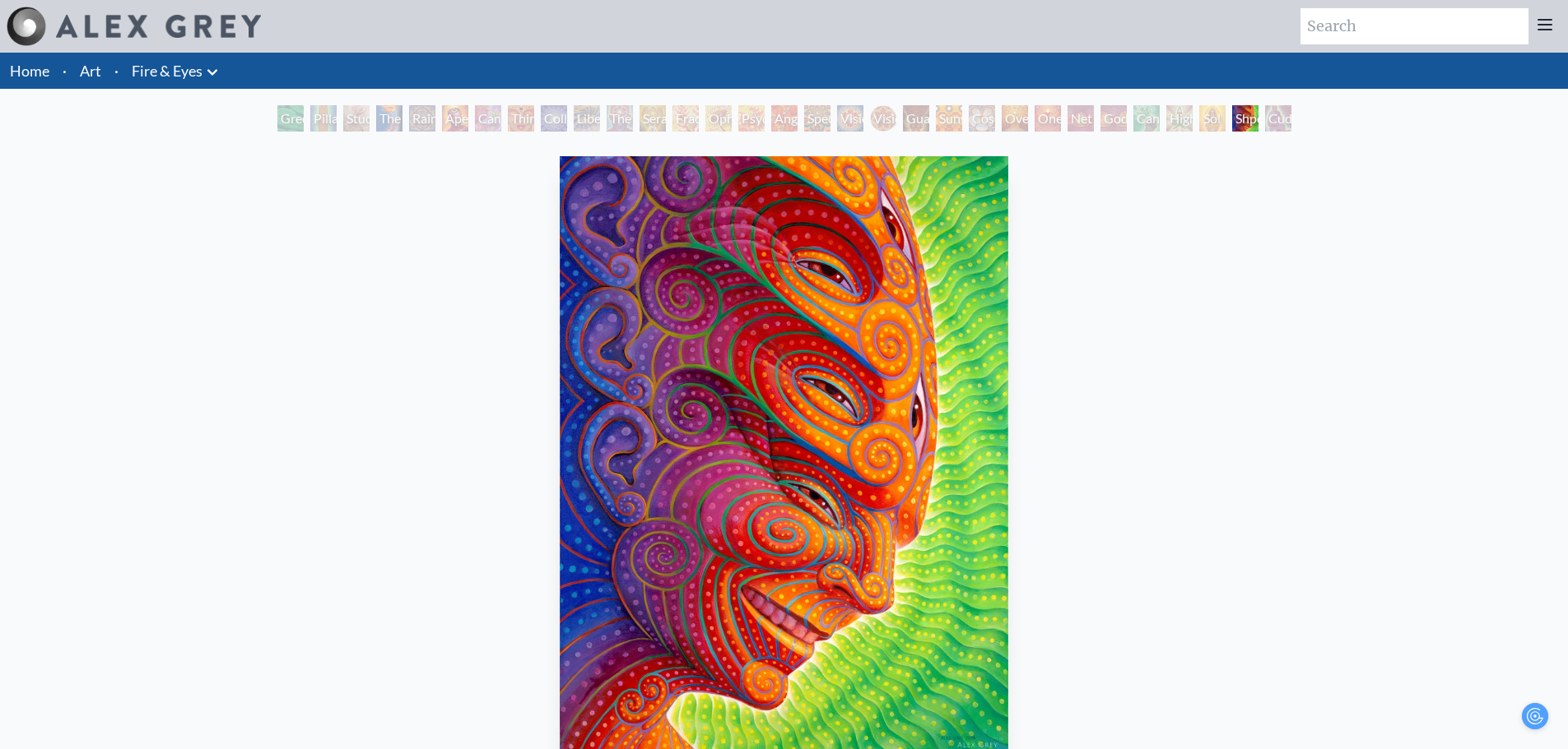
click at [1199, 118] on div "Sol Invictus" at bounding box center [1212, 118] width 27 height 27
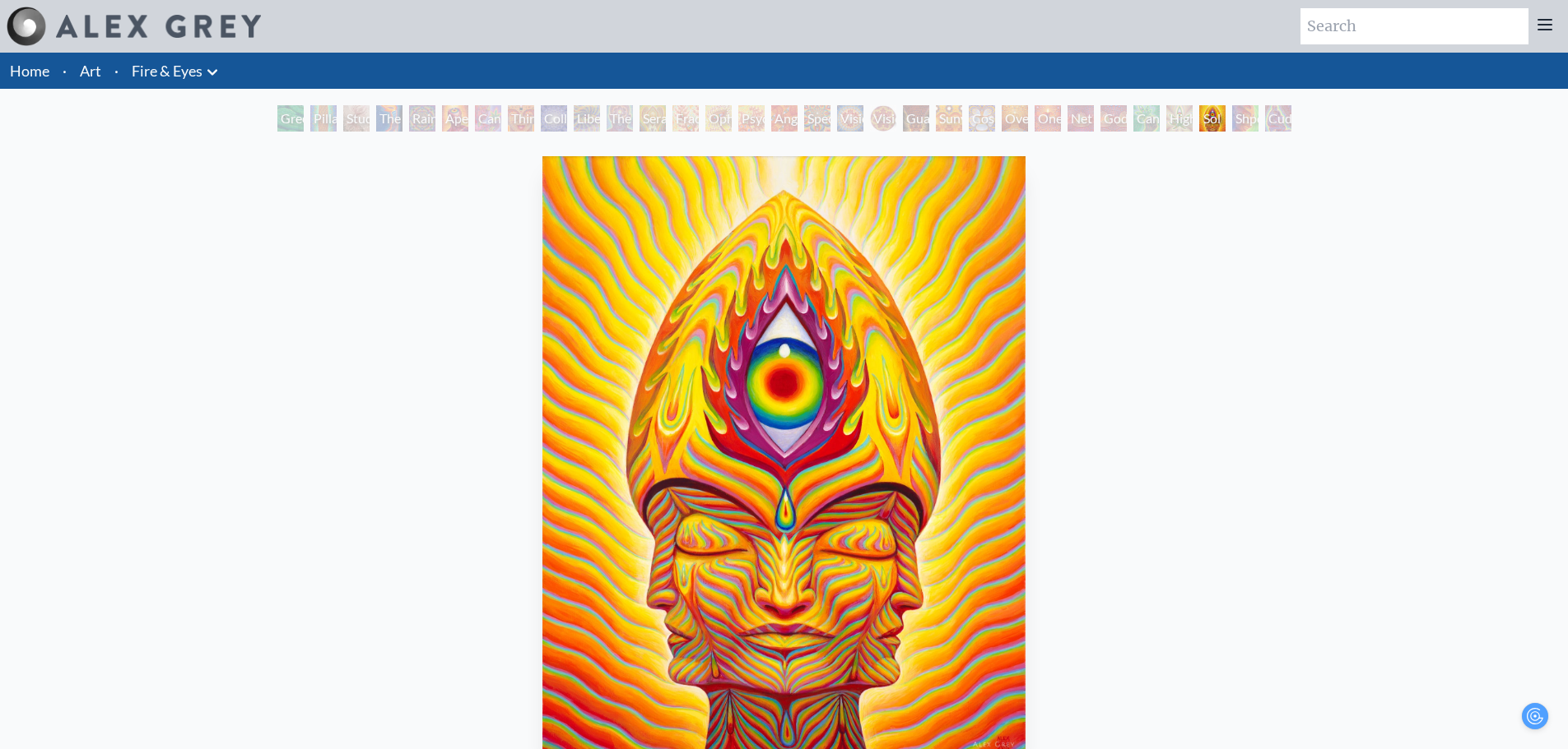
click at [1167, 118] on div "Higher Vision" at bounding box center [1179, 118] width 27 height 27
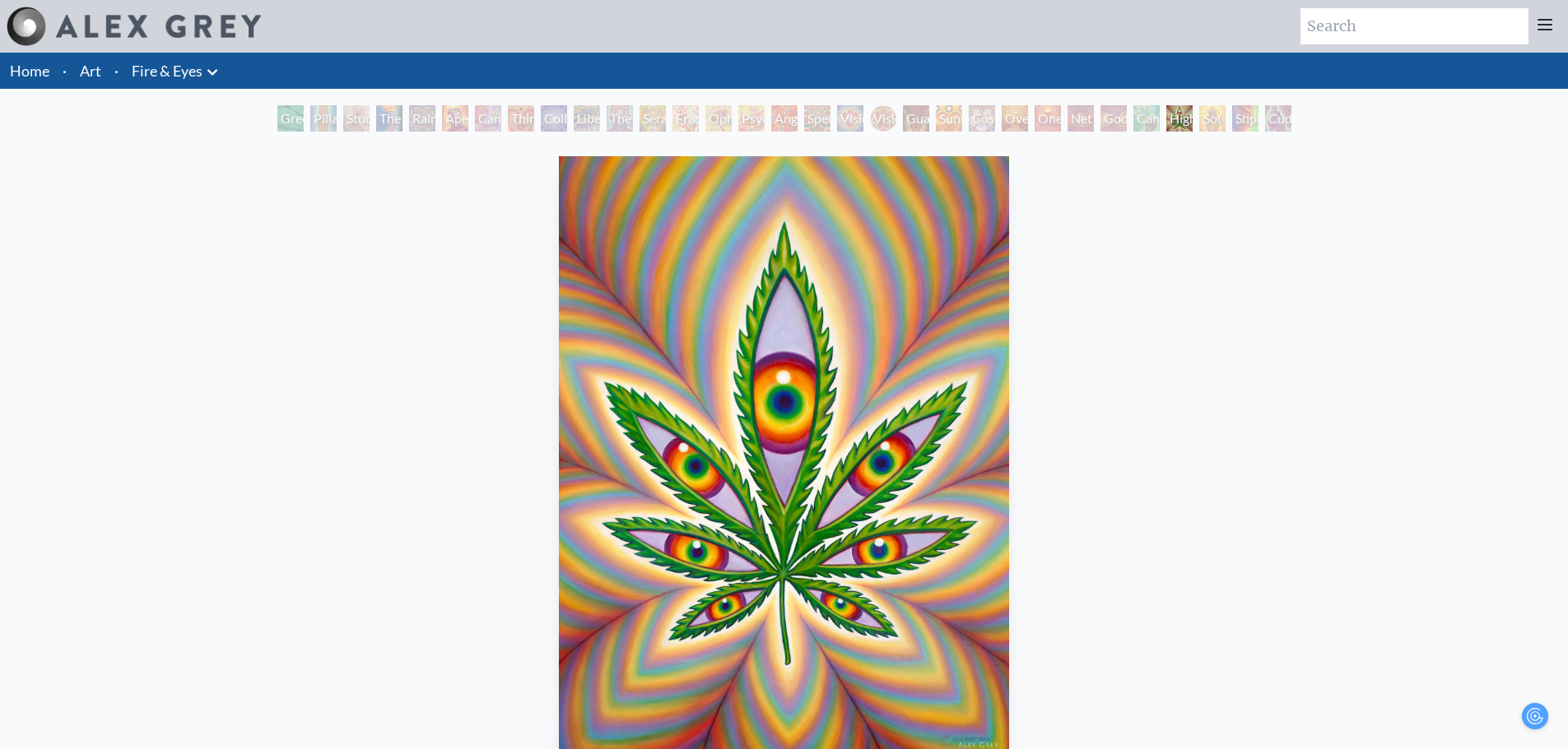
click at [316, 122] on div "Pillar of Awareness" at bounding box center [323, 118] width 27 height 27
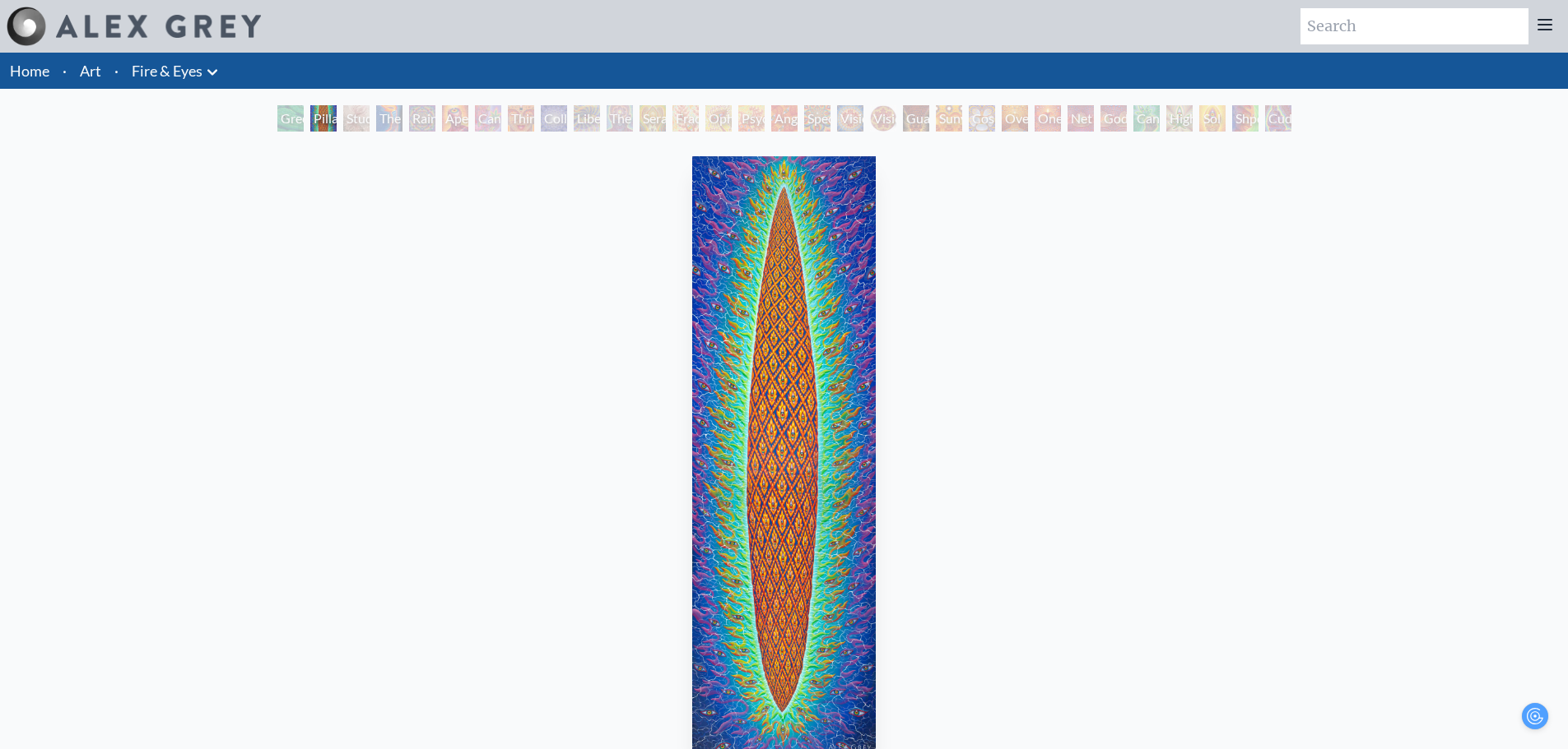
click at [398, 120] on div "The Torch" at bounding box center [389, 118] width 27 height 27
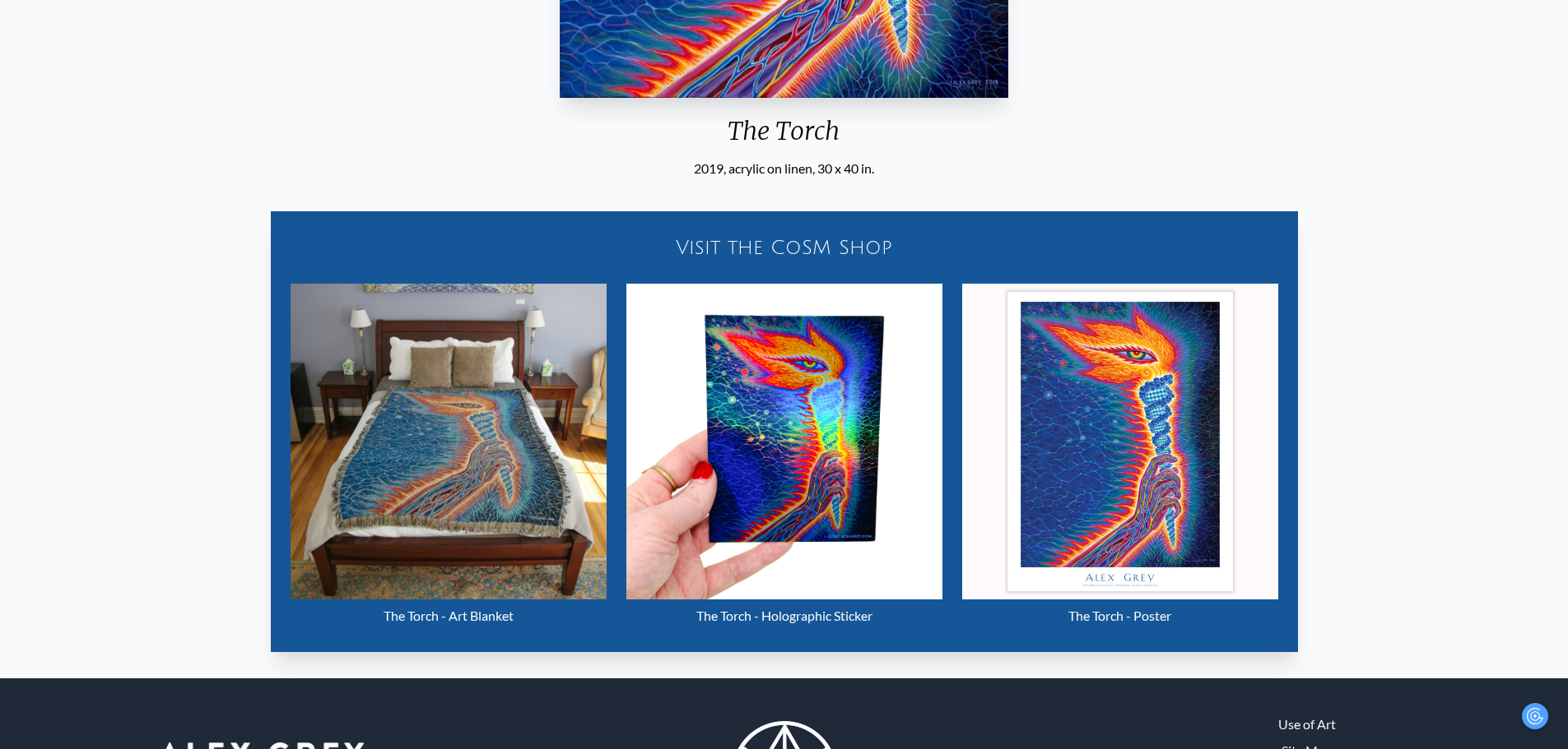
scroll to position [82, 0]
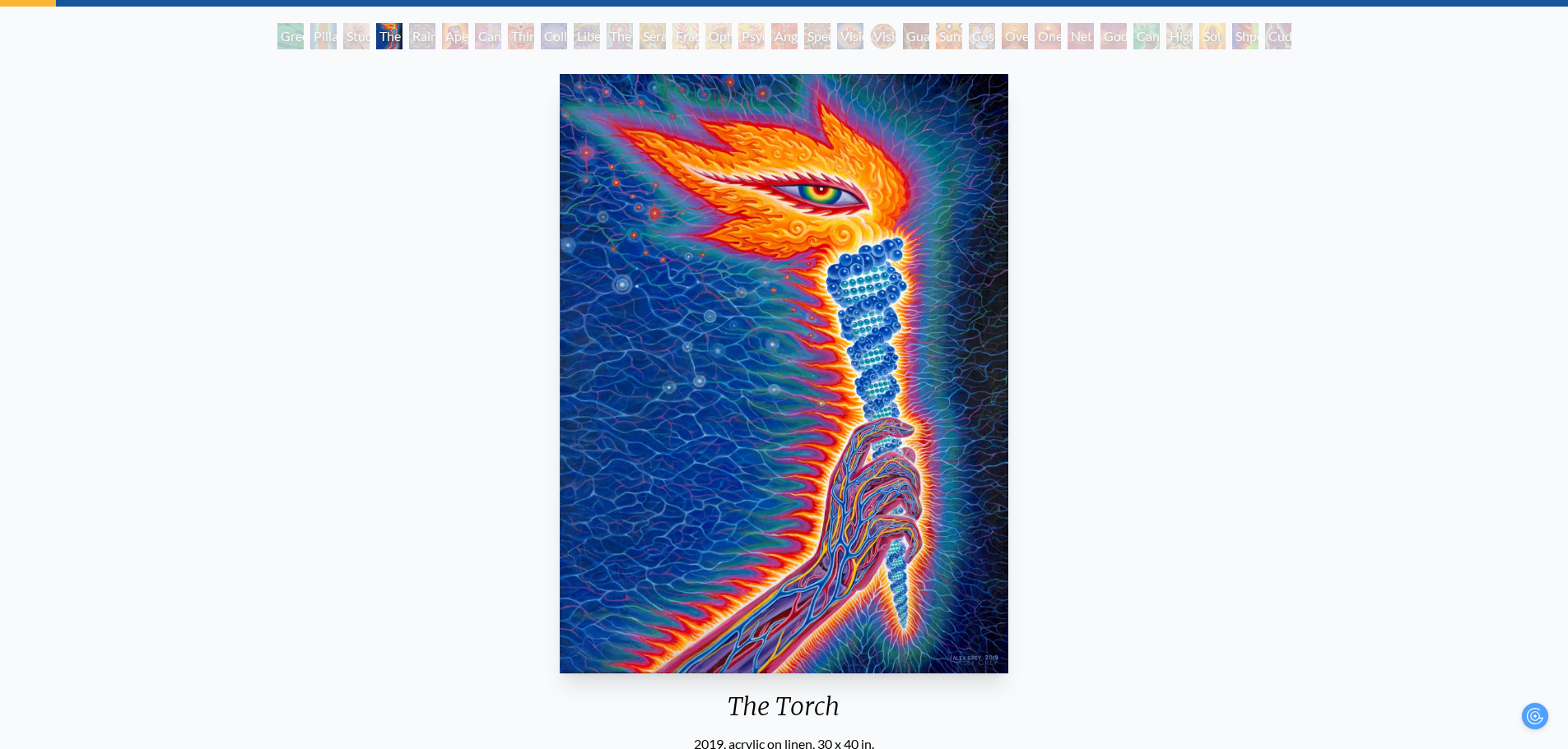
click at [409, 38] on div "Rainbow Eye Ripple" at bounding box center [422, 36] width 27 height 27
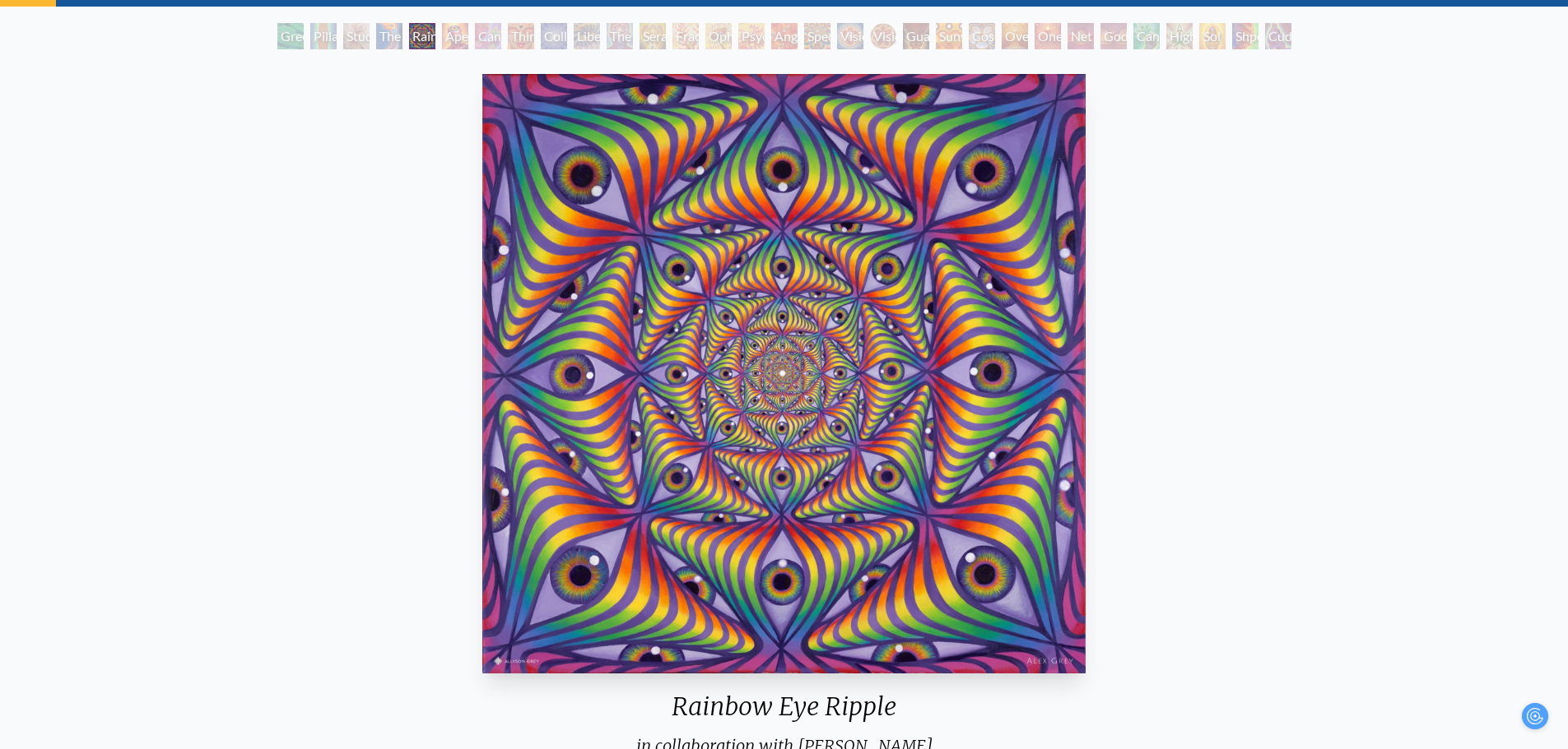
click at [491, 34] on div "Cannabis Sutra" at bounding box center [488, 36] width 27 height 27
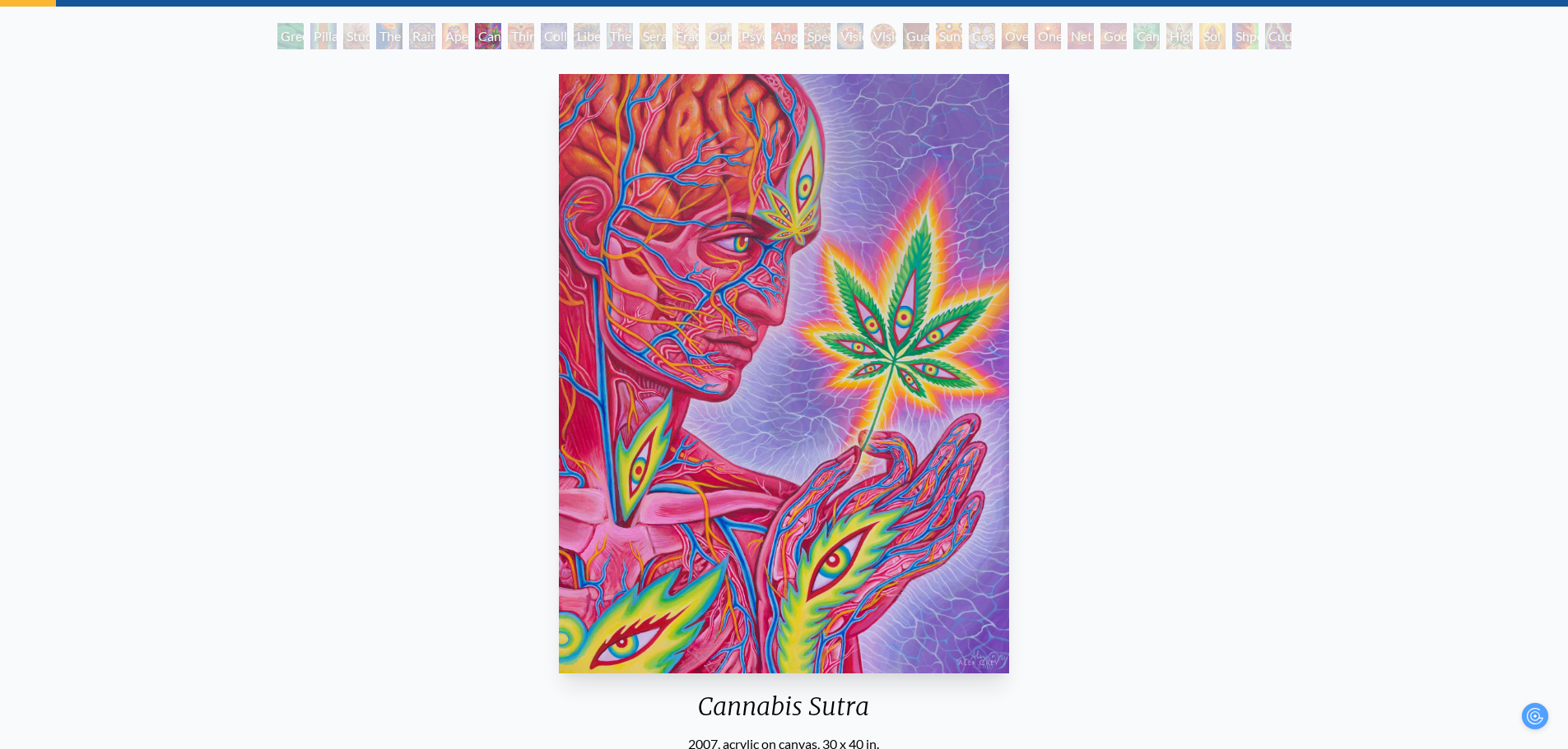
click at [553, 35] on div "Collective Vision" at bounding box center [554, 36] width 27 height 27
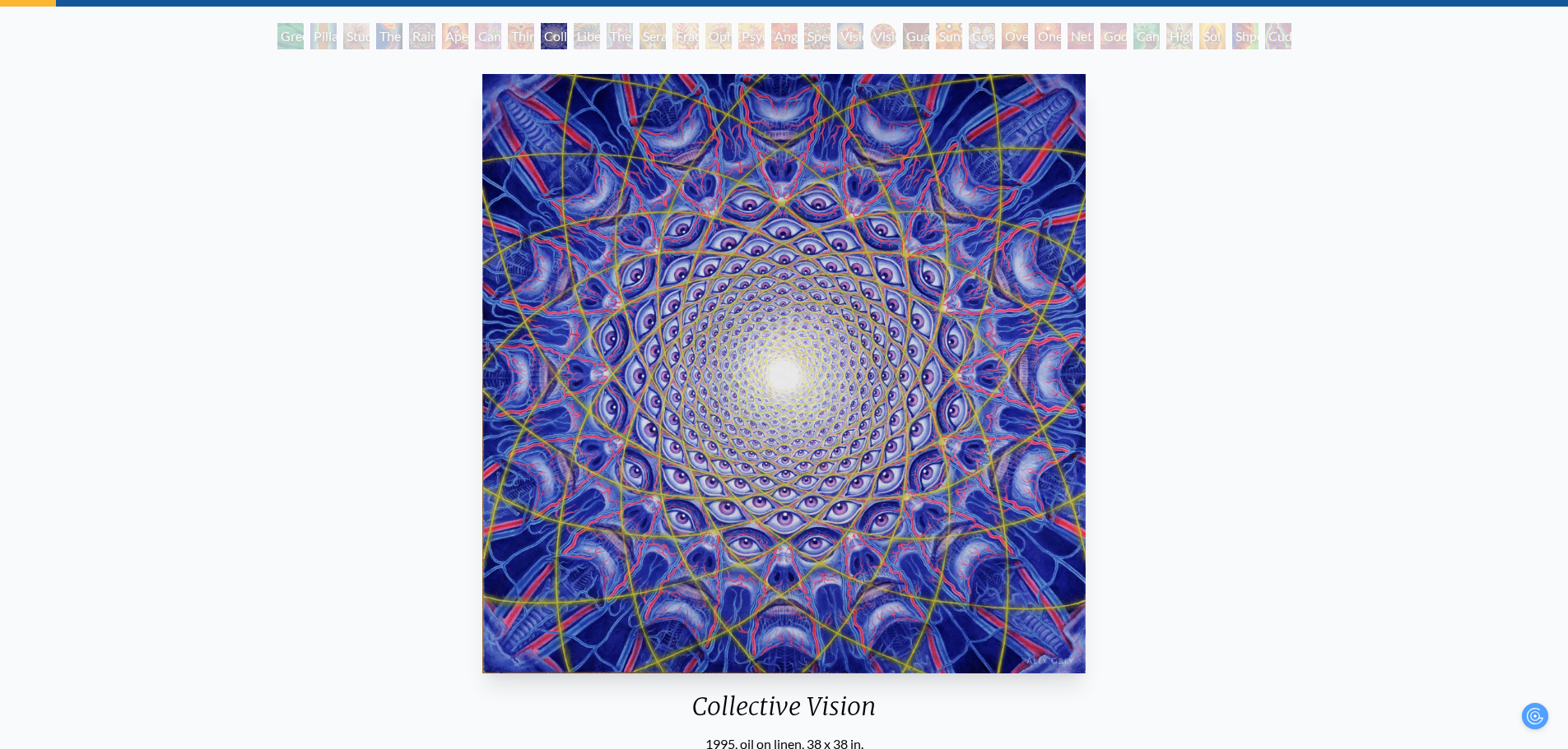
click at [628, 38] on div "The Seer" at bounding box center [619, 36] width 27 height 27
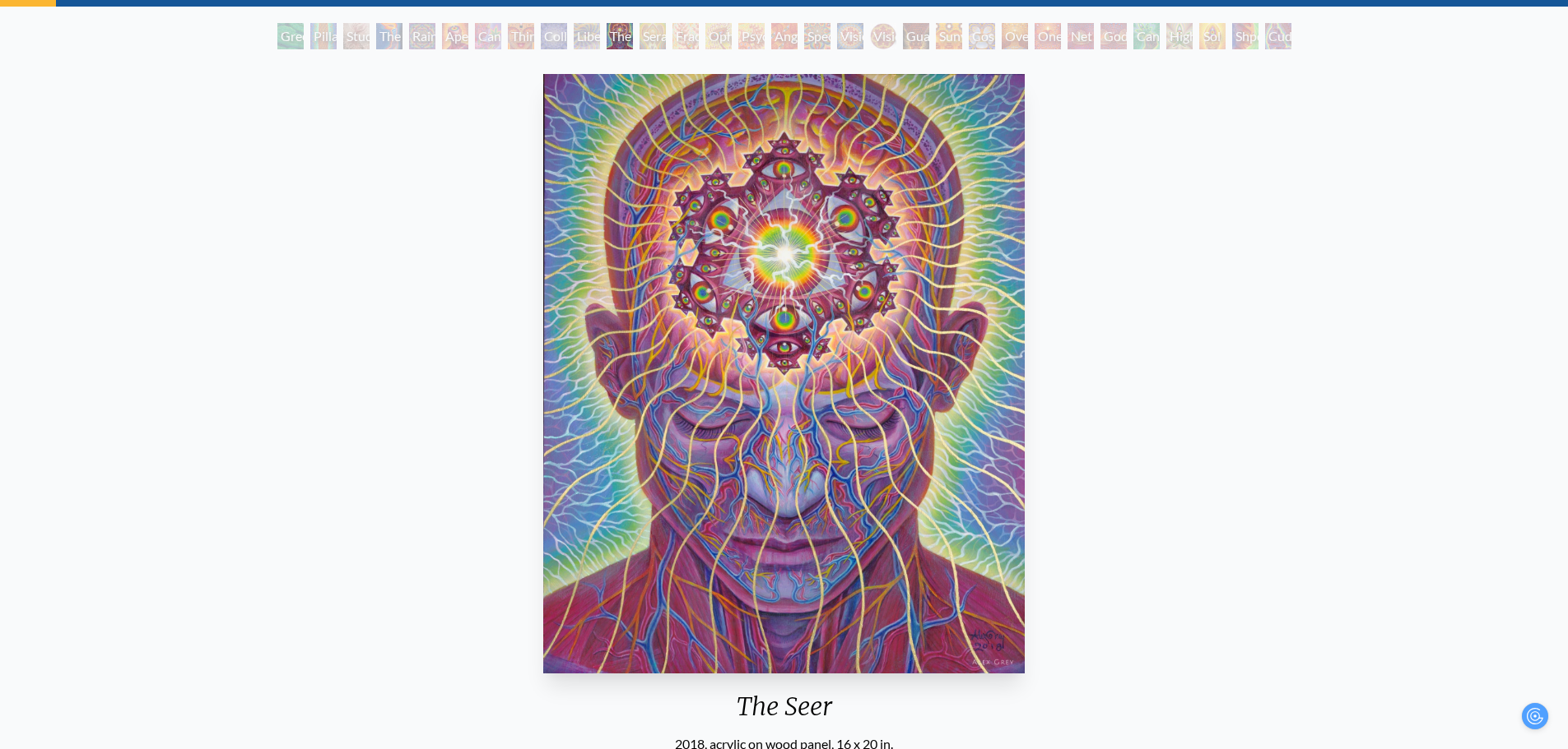
click at [666, 40] on div "Seraphic Transport Docking on the Third Eye" at bounding box center [652, 36] width 27 height 27
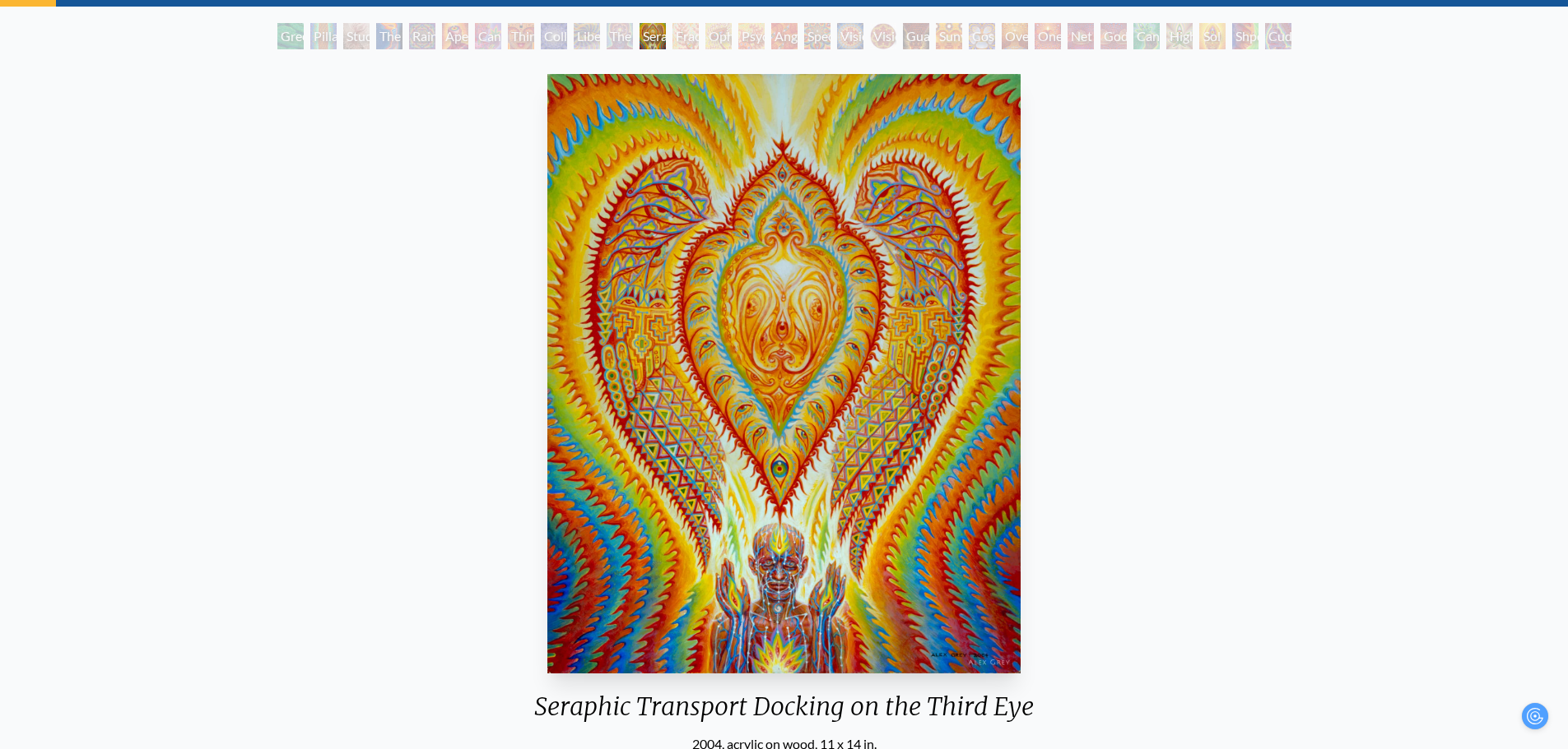
click at [797, 41] on div "Angel Skin" at bounding box center [784, 36] width 27 height 27
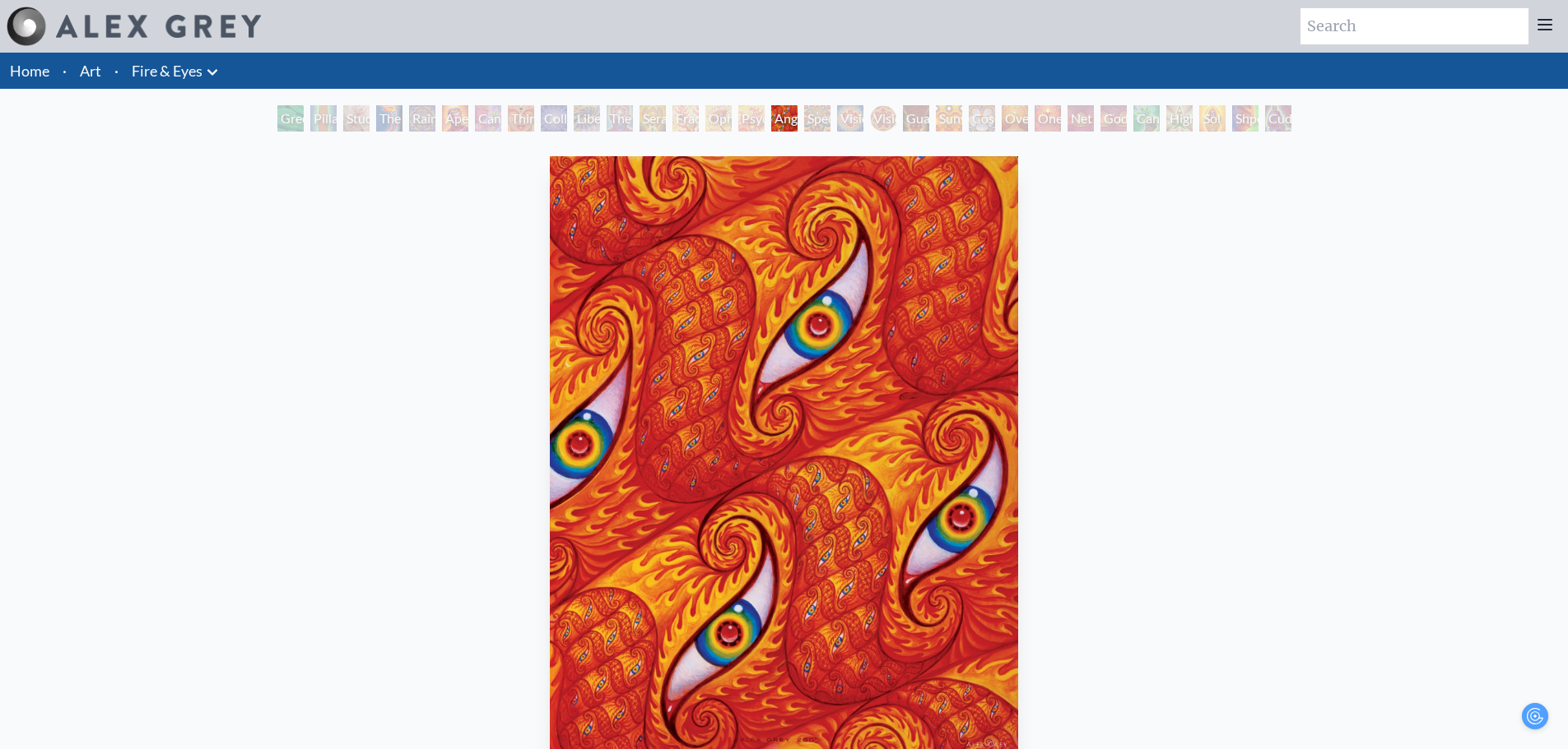
click at [765, 122] on div "Psychomicrograph of a Fractal Paisley Cherub Feather Tip" at bounding box center [751, 118] width 27 height 27
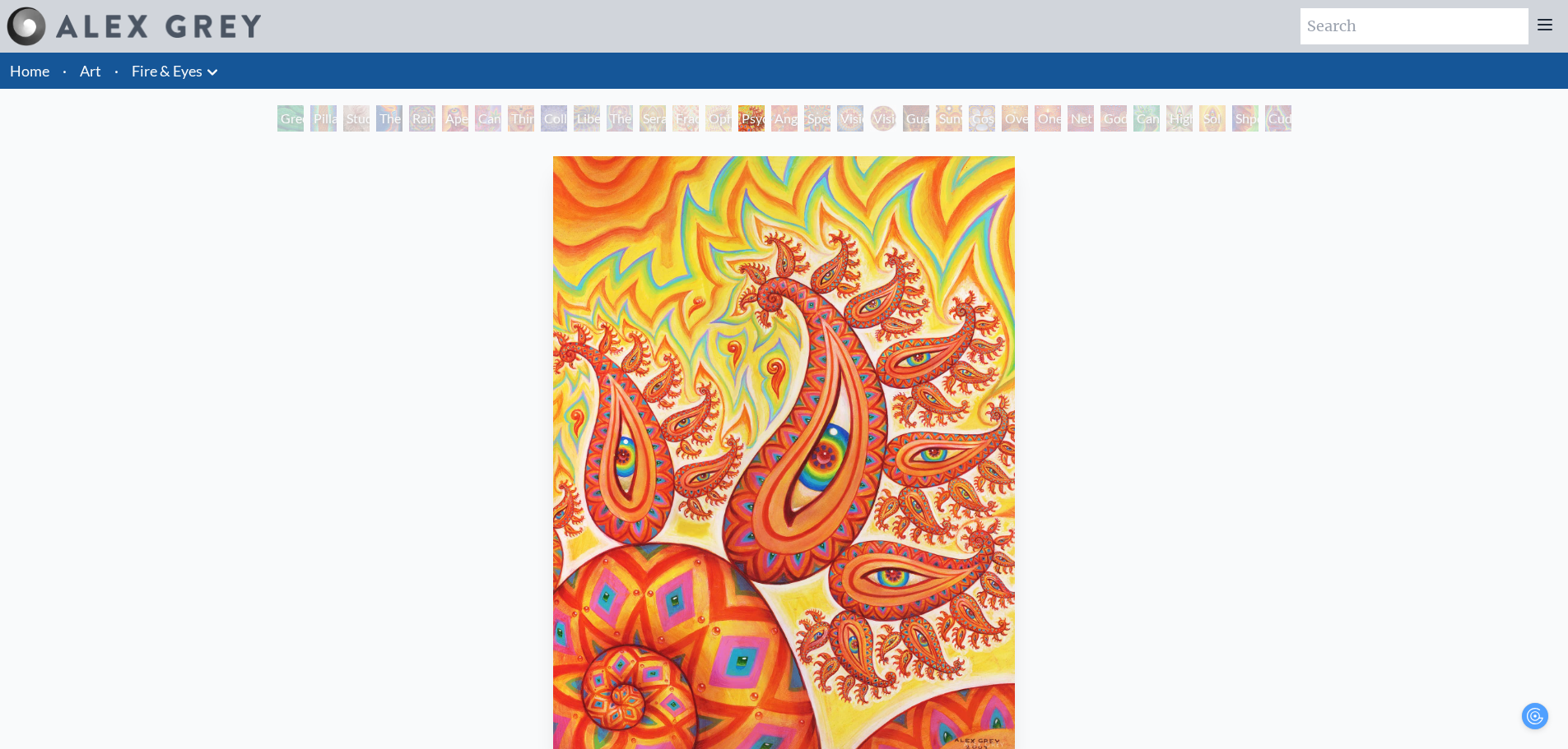
click at [870, 118] on div "Vision Crystal Tondo" at bounding box center [883, 118] width 27 height 27
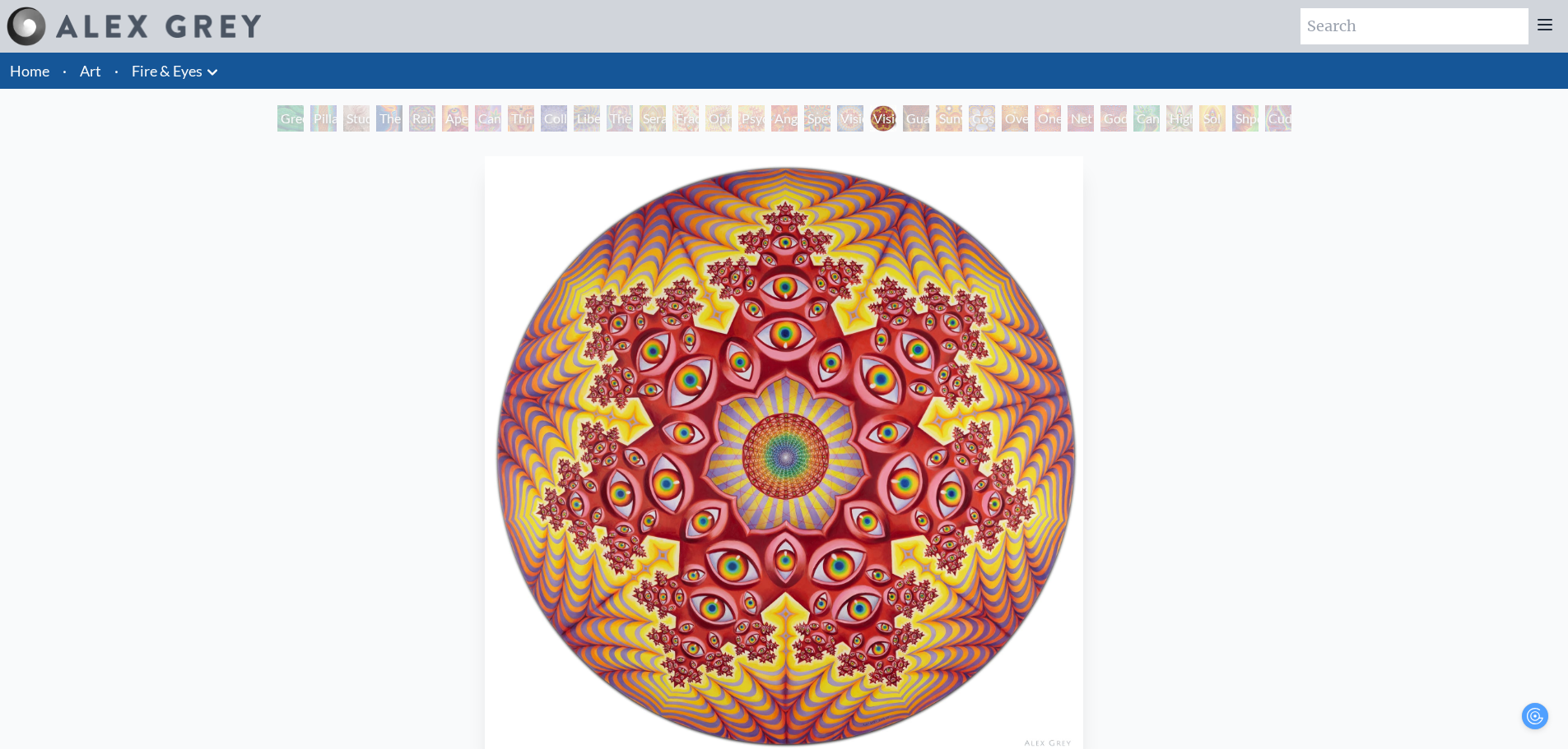
click at [963, 115] on div "Sunyata" at bounding box center [949, 118] width 27 height 27
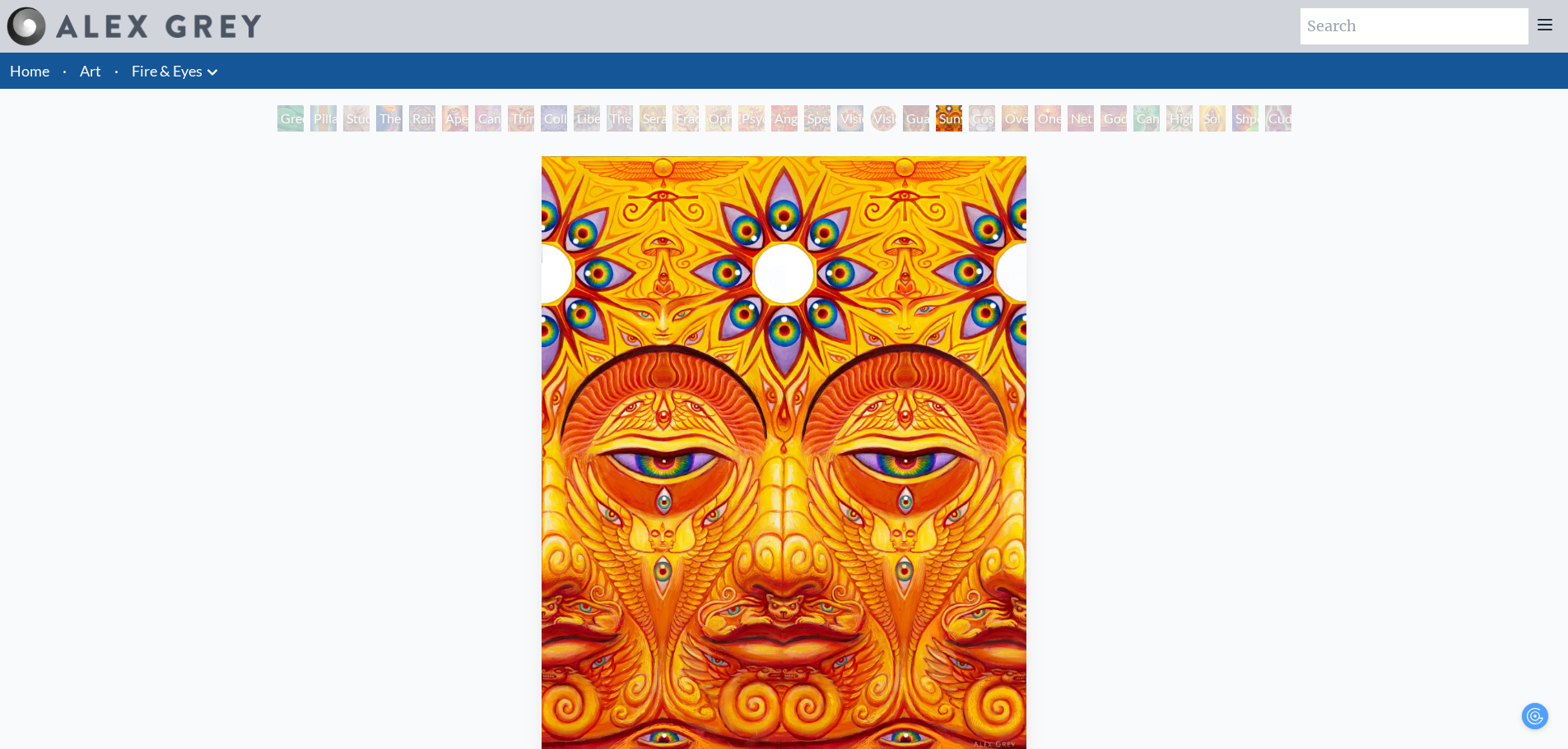
click at [1028, 114] on div "Oversoul" at bounding box center [1014, 118] width 27 height 27
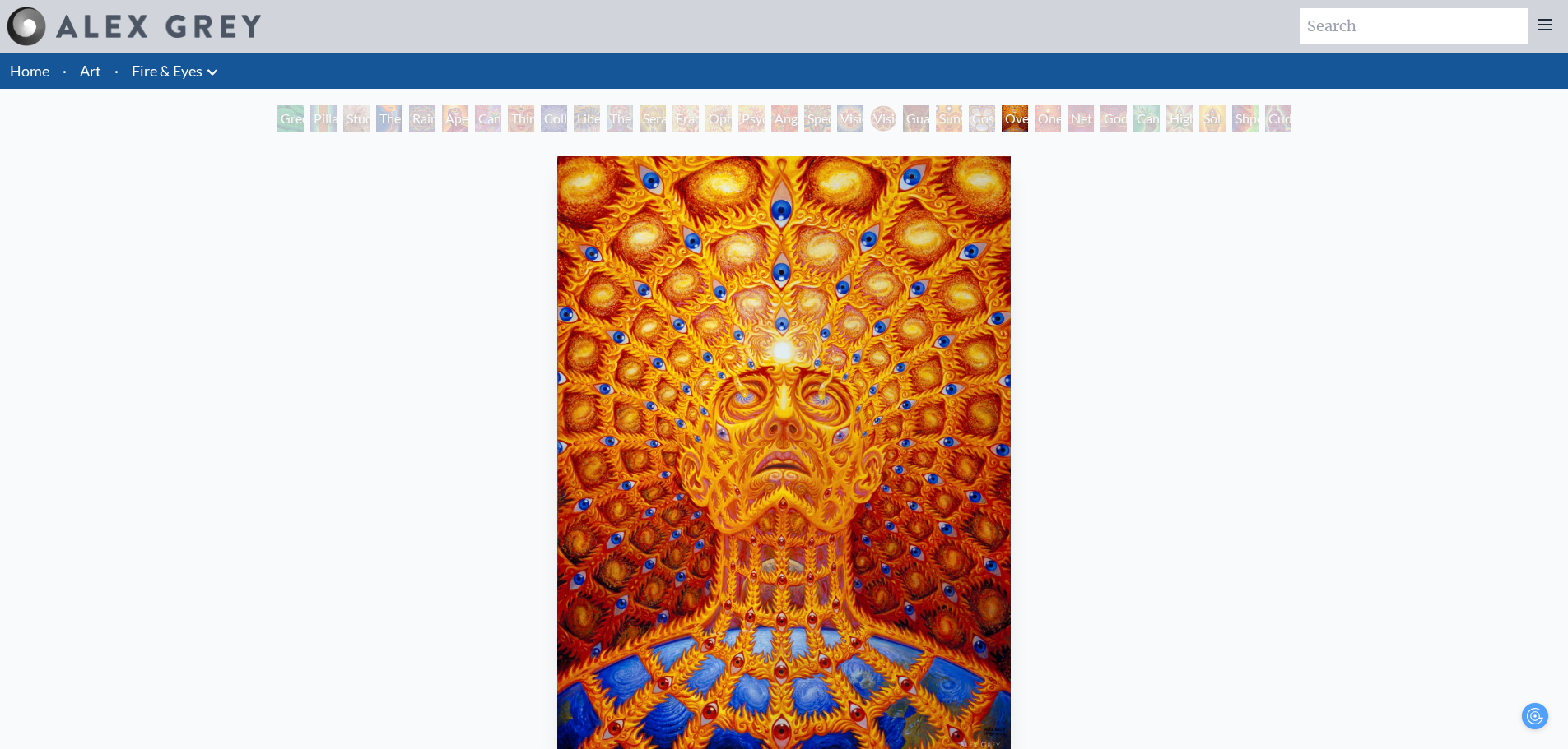
click at [1072, 113] on div "Net of Being" at bounding box center [1081, 118] width 27 height 27
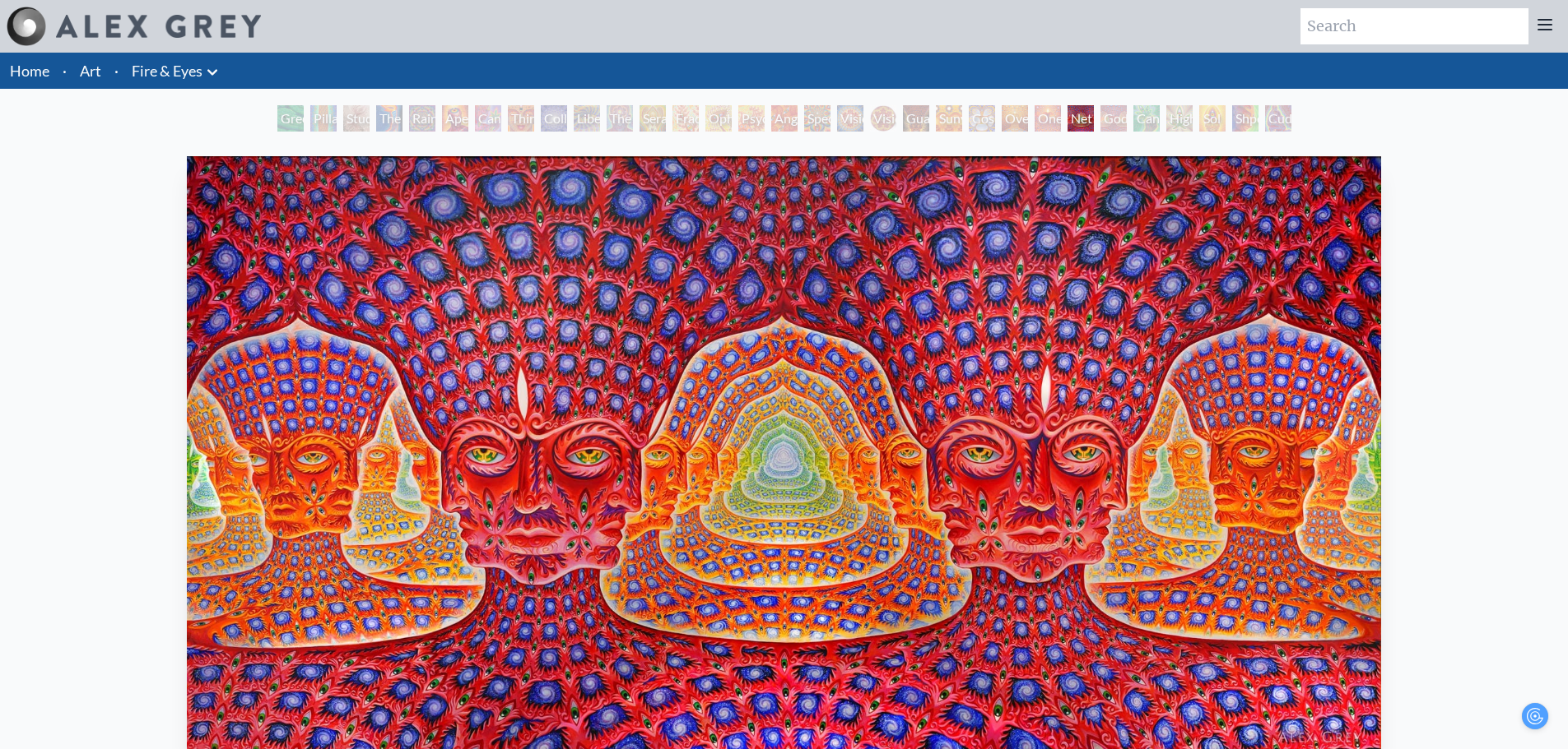
click at [172, 71] on link "Fire & Eyes" at bounding box center [167, 70] width 71 height 23
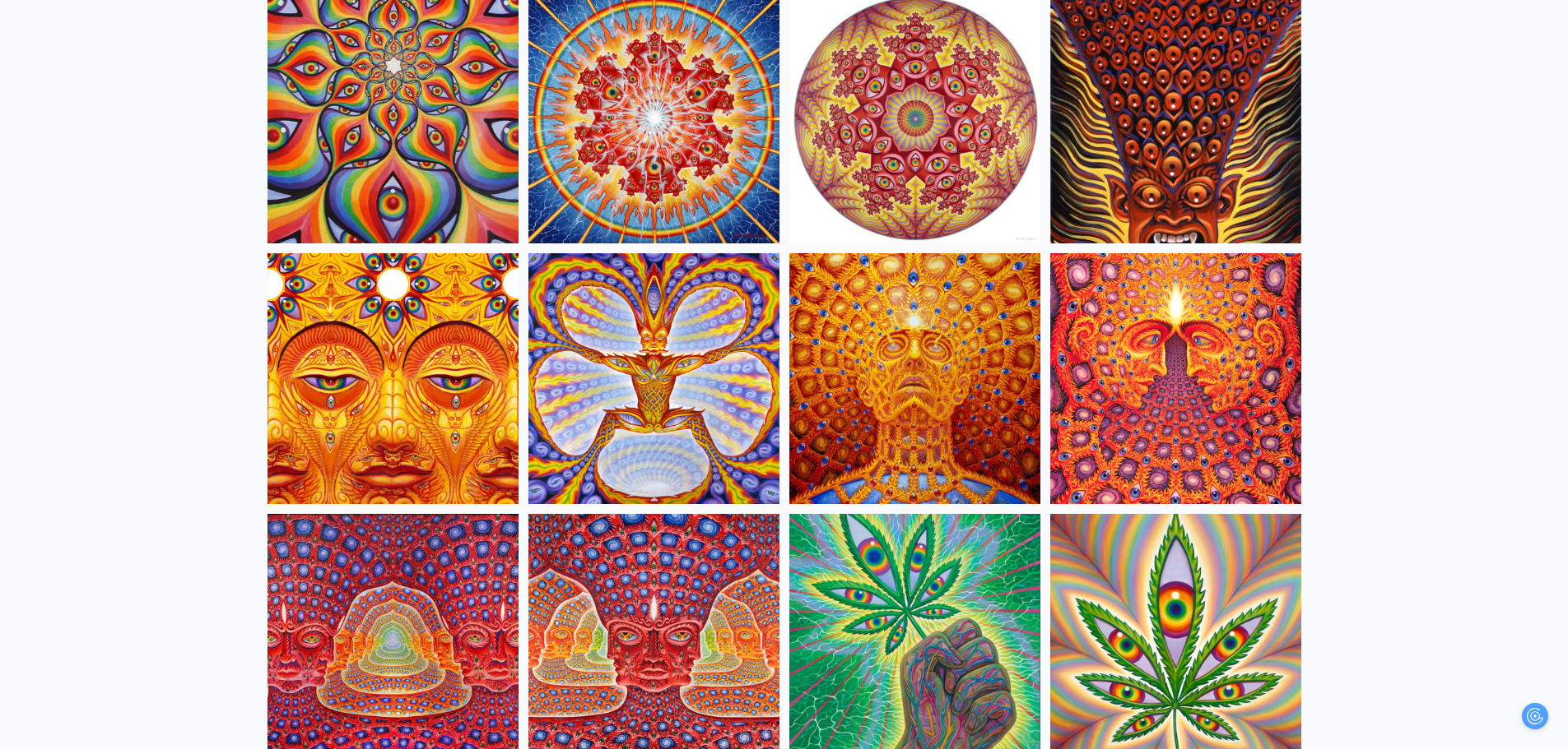
scroll to position [1738, 0]
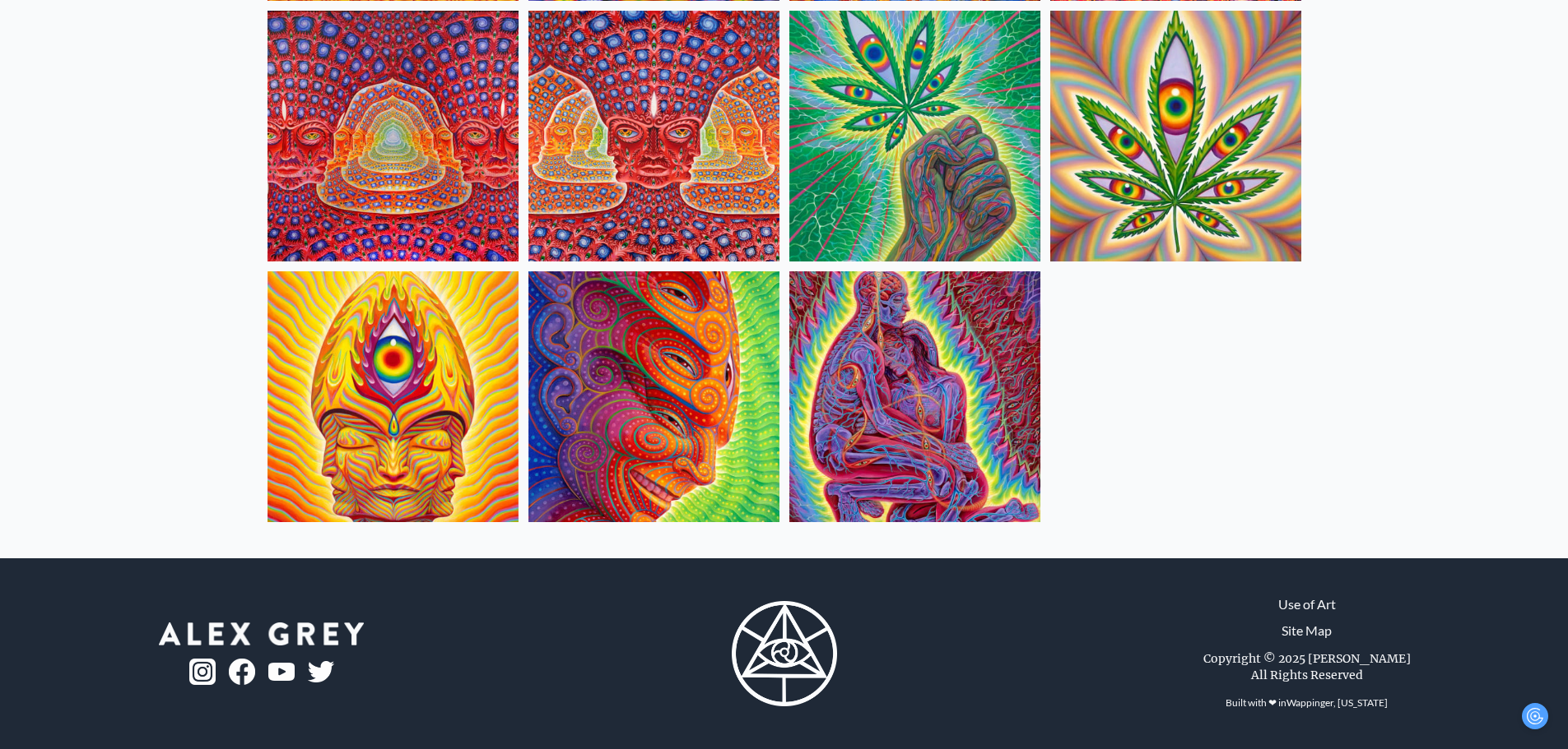
click at [874, 484] on img at bounding box center [915, 397] width 251 height 251
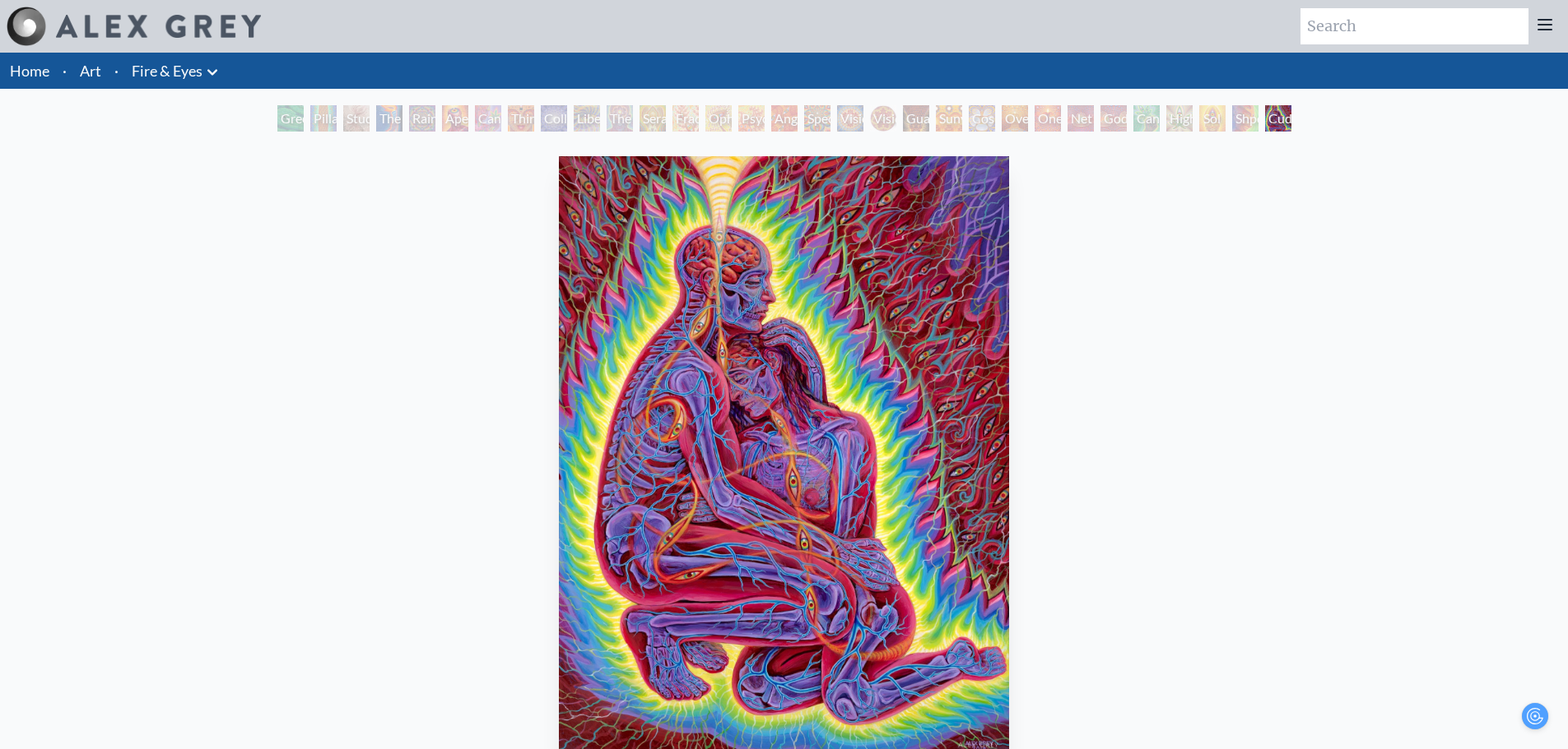
click at [1133, 125] on div "Cannafist" at bounding box center [1146, 118] width 27 height 27
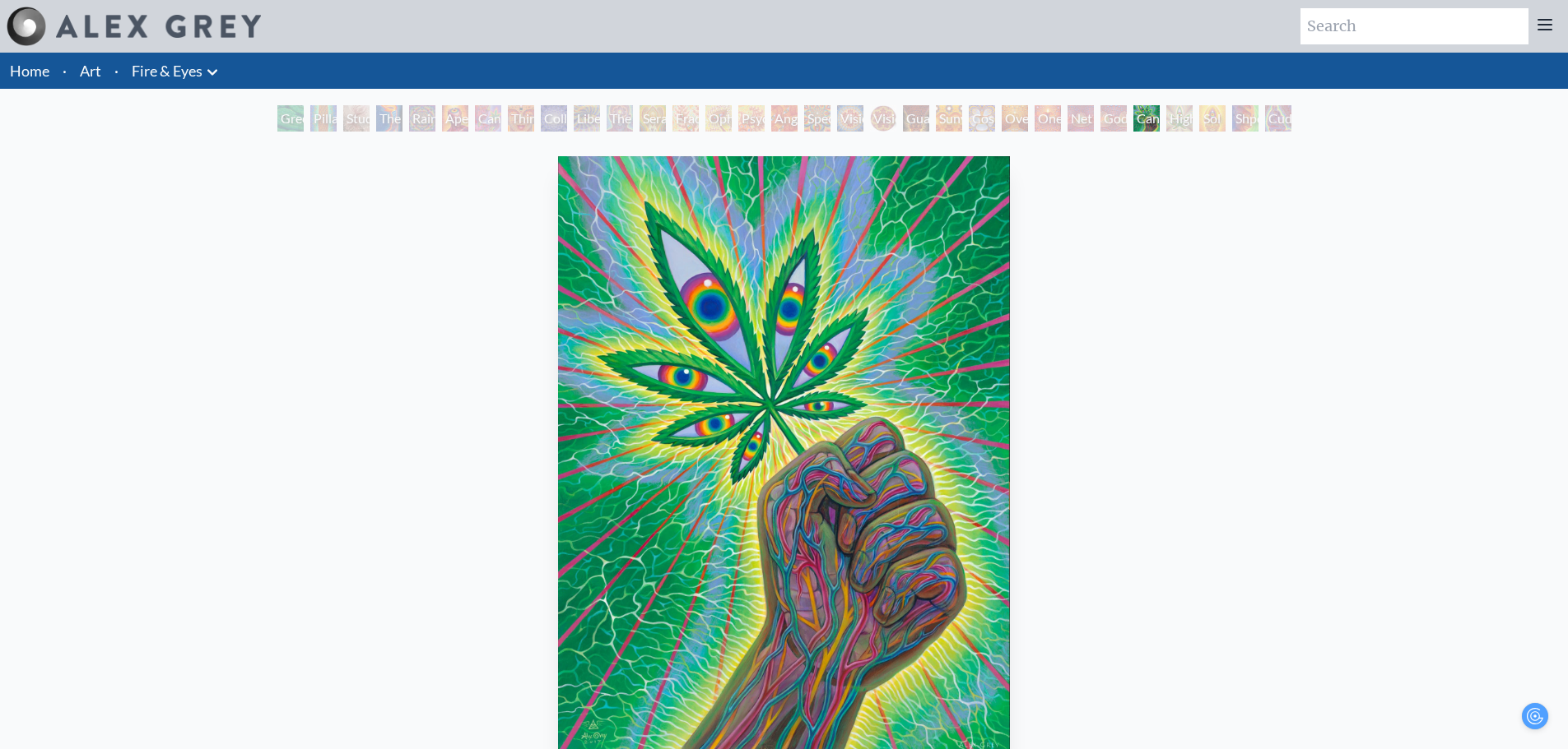
click at [1107, 115] on div "Godself" at bounding box center [1113, 118] width 27 height 27
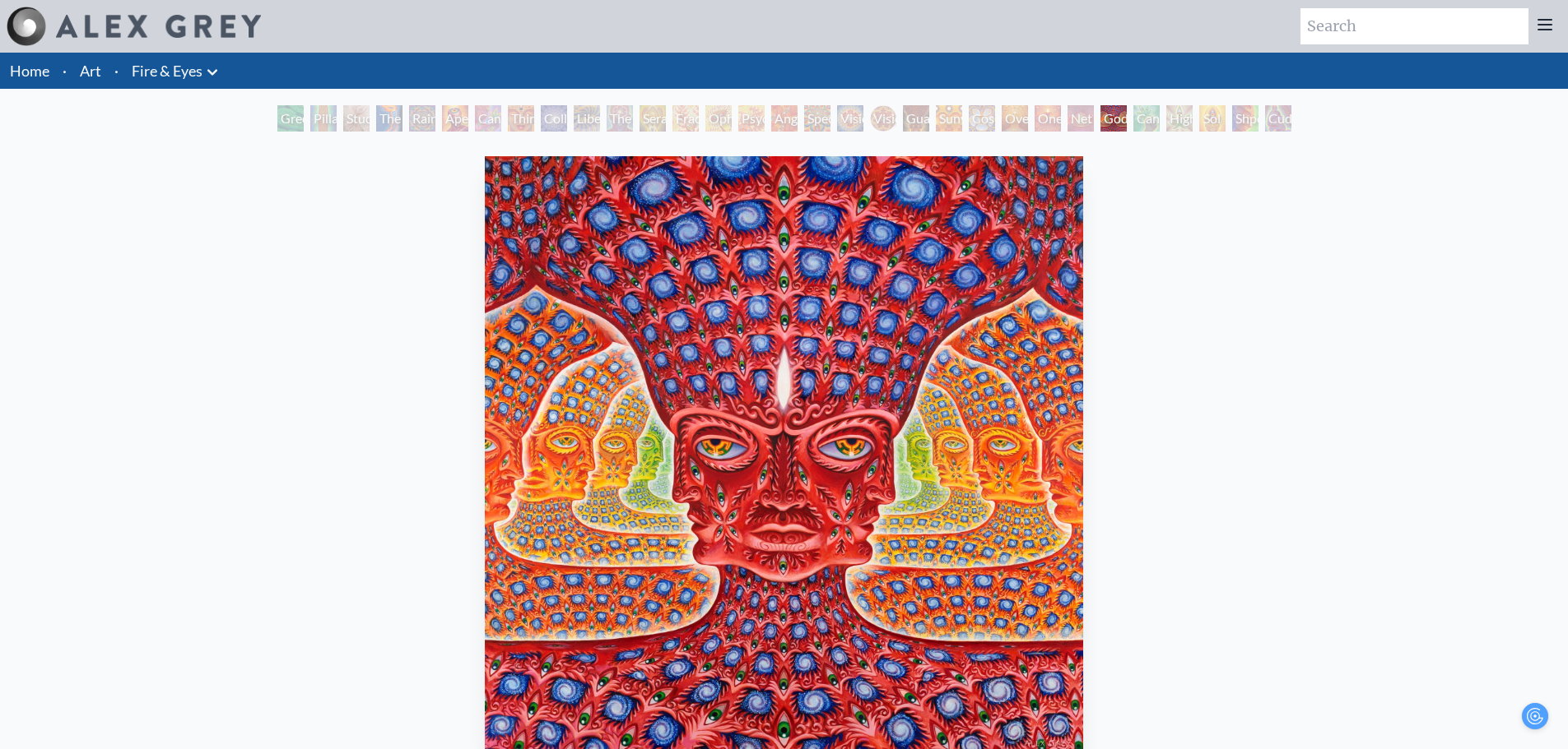
click at [1016, 115] on div "Oversoul" at bounding box center [1014, 118] width 27 height 27
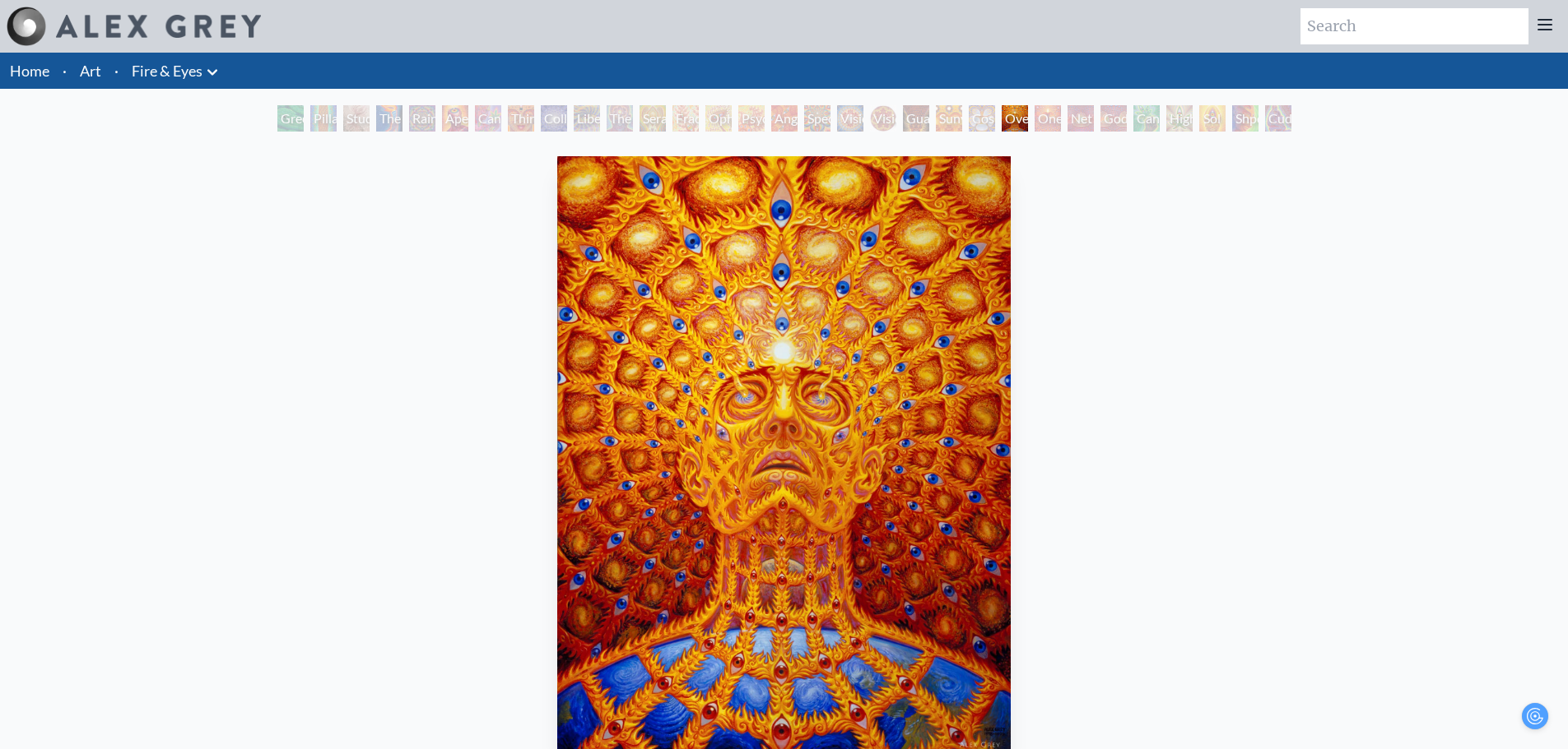
click at [973, 127] on div "Cosmic Elf" at bounding box center [982, 118] width 27 height 27
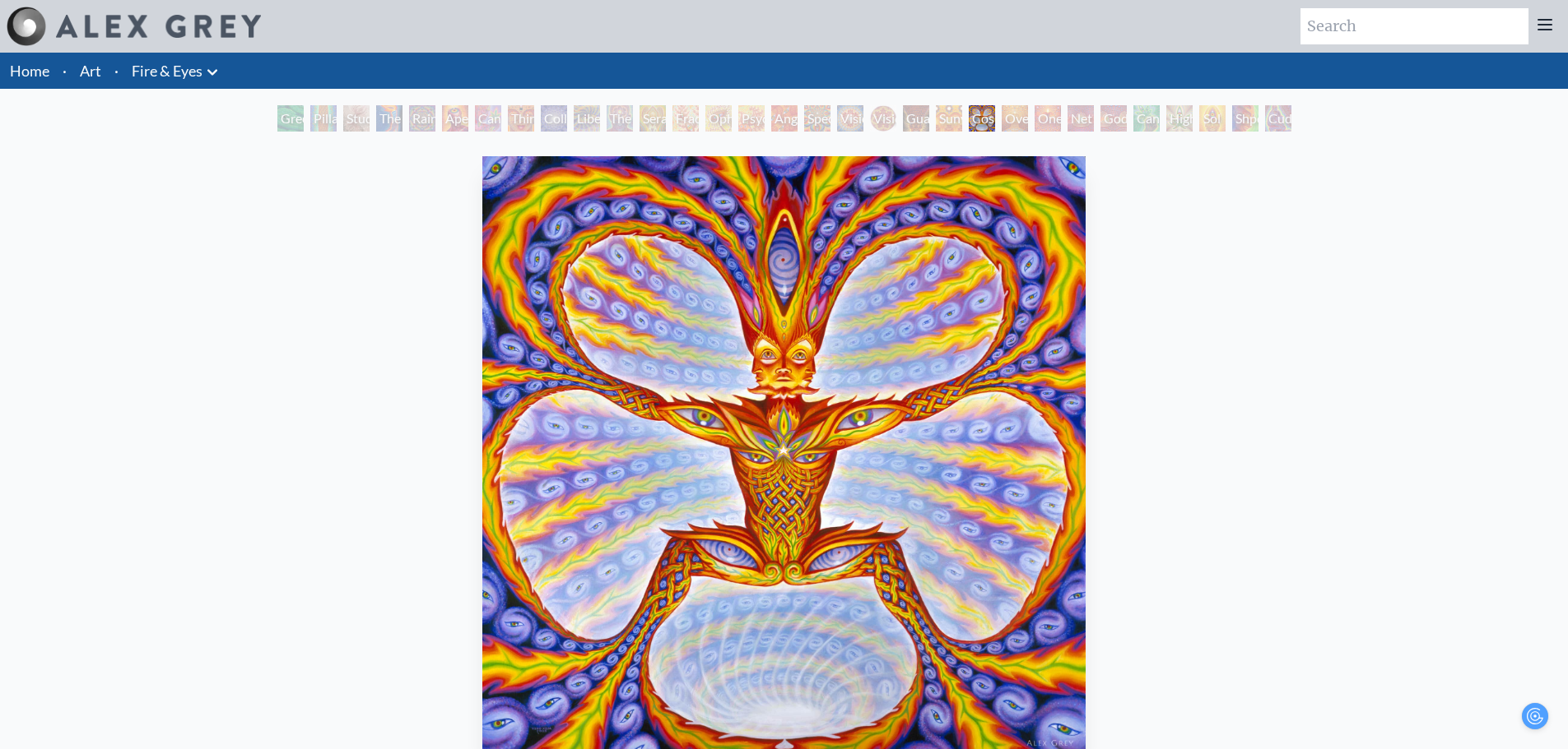
click at [939, 124] on div "Sunyata" at bounding box center [949, 118] width 27 height 27
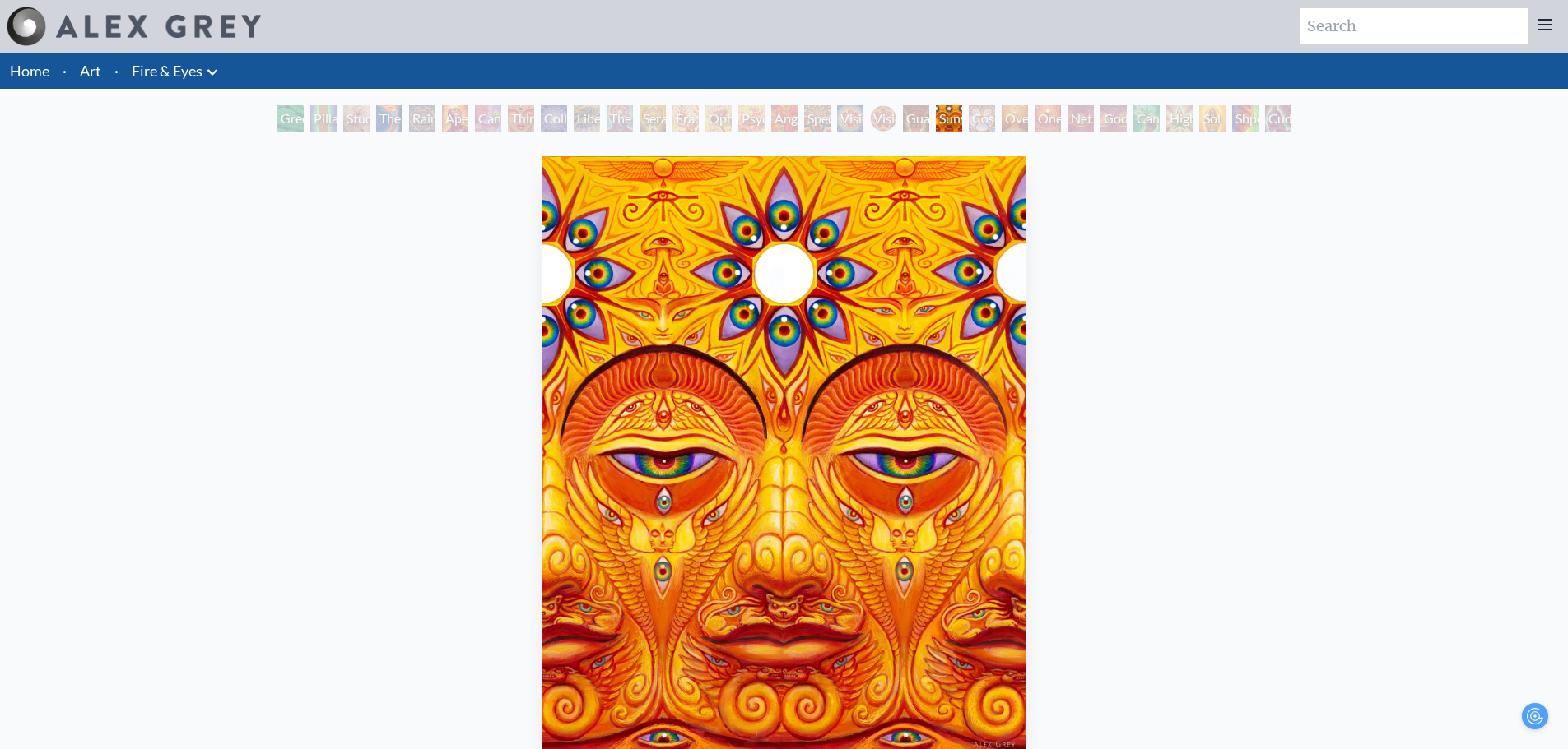
click at [903, 118] on div "Guardian of Infinite Vision" at bounding box center [916, 118] width 27 height 27
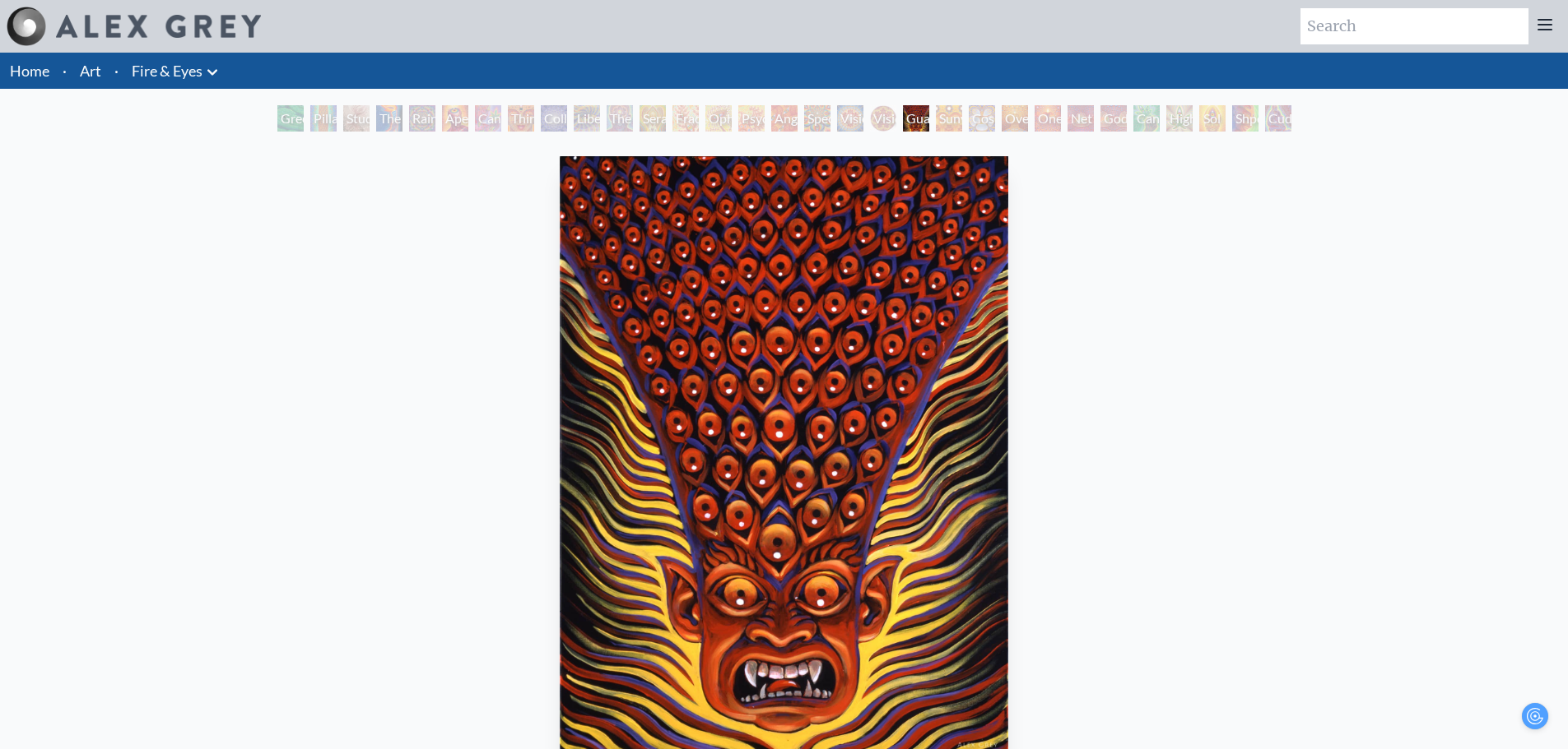
click at [824, 117] on div "Spectral Lotus" at bounding box center [817, 118] width 27 height 27
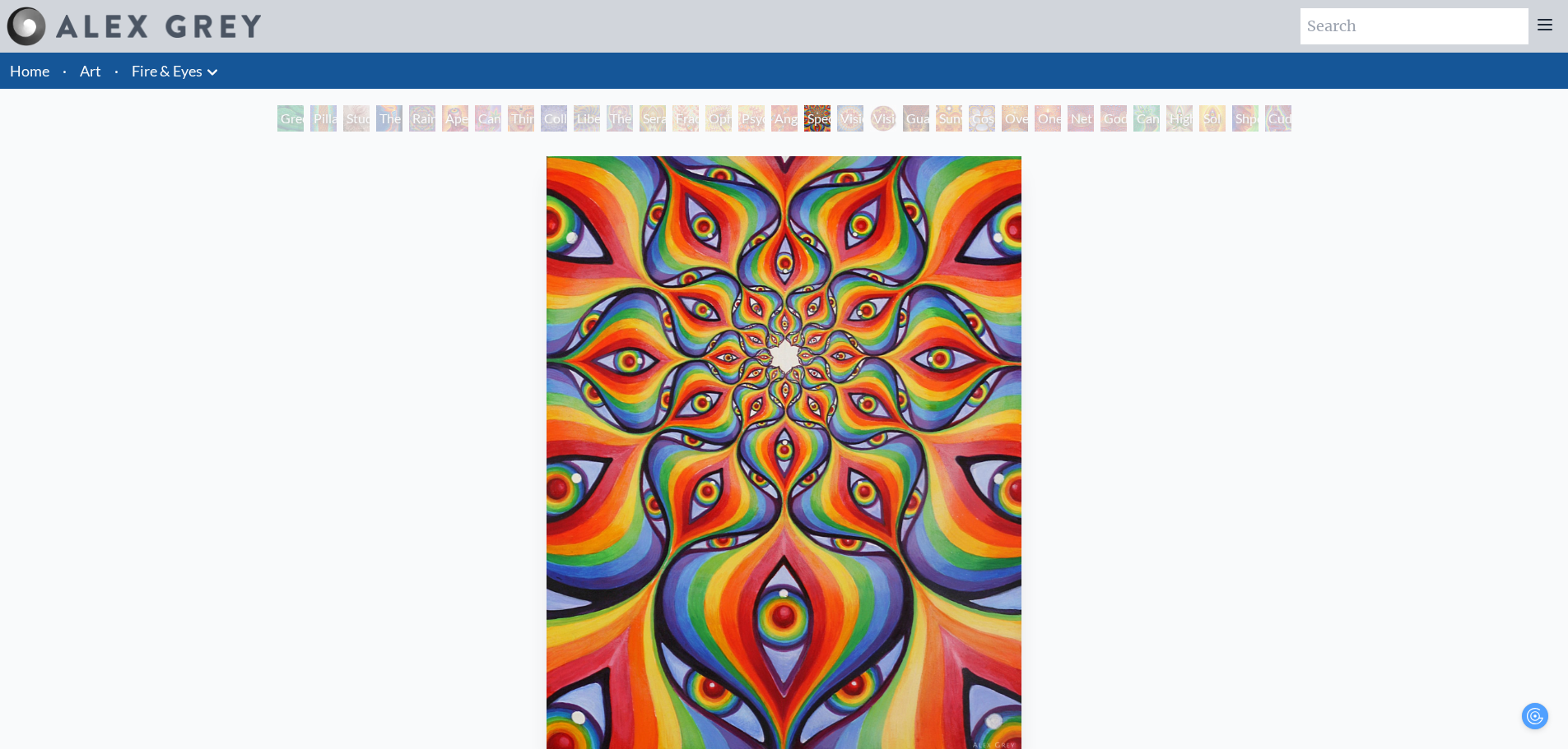
click at [761, 118] on div "Psychomicrograph of a Fractal Paisley Cherub Feather Tip" at bounding box center [751, 118] width 27 height 27
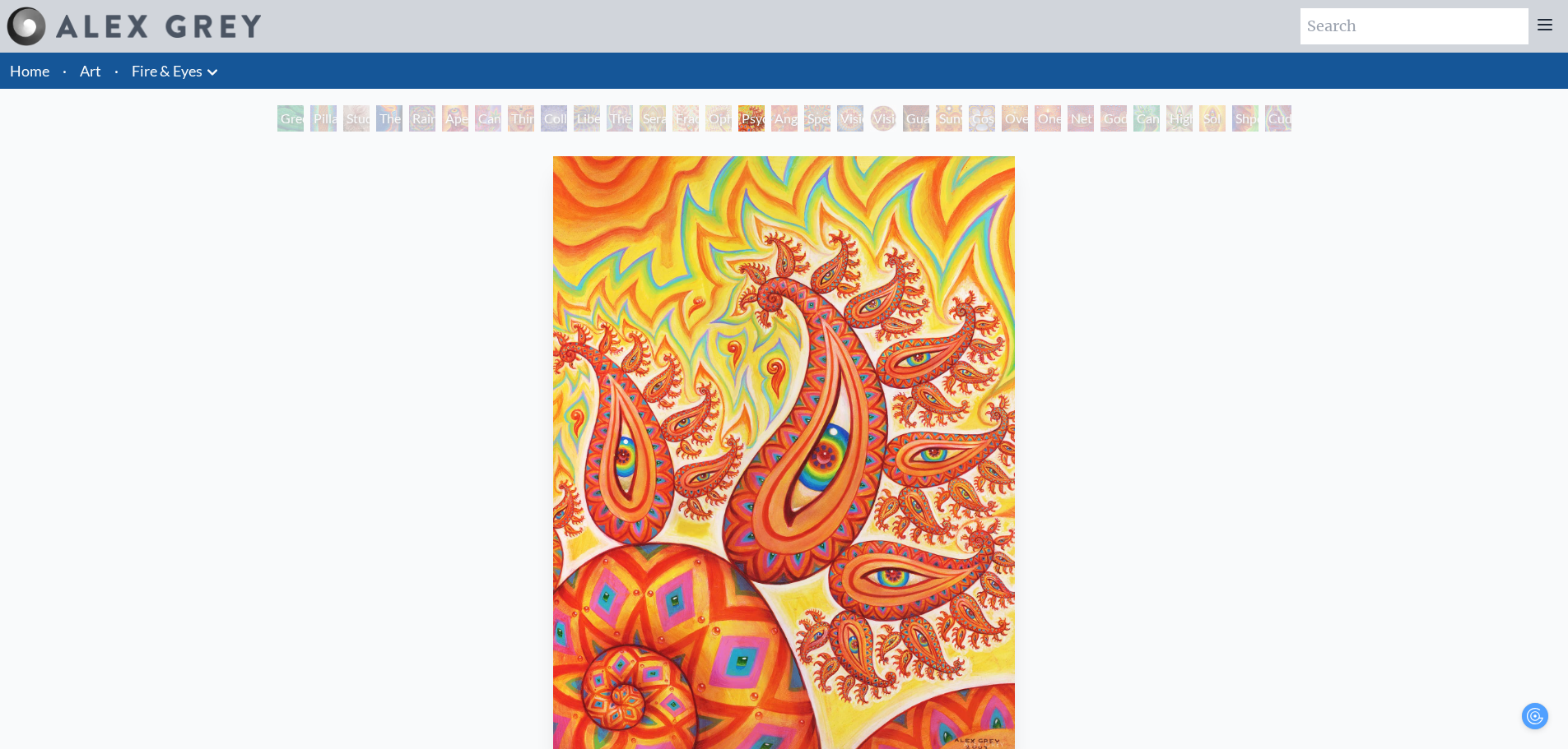
click at [574, 115] on div "Liberation Through Seeing" at bounding box center [587, 118] width 27 height 27
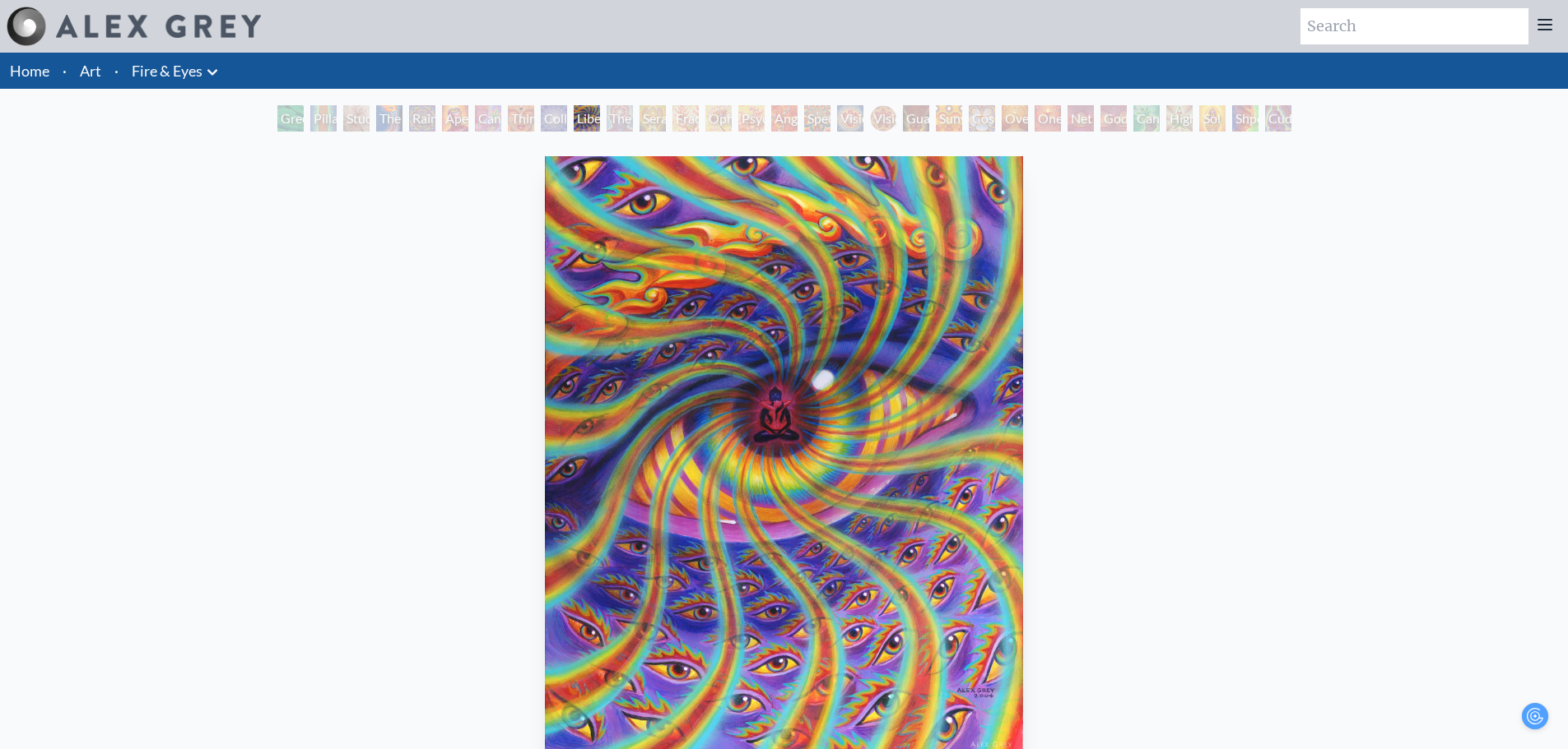
click at [491, 119] on div "Cannabis Sutra" at bounding box center [488, 118] width 27 height 27
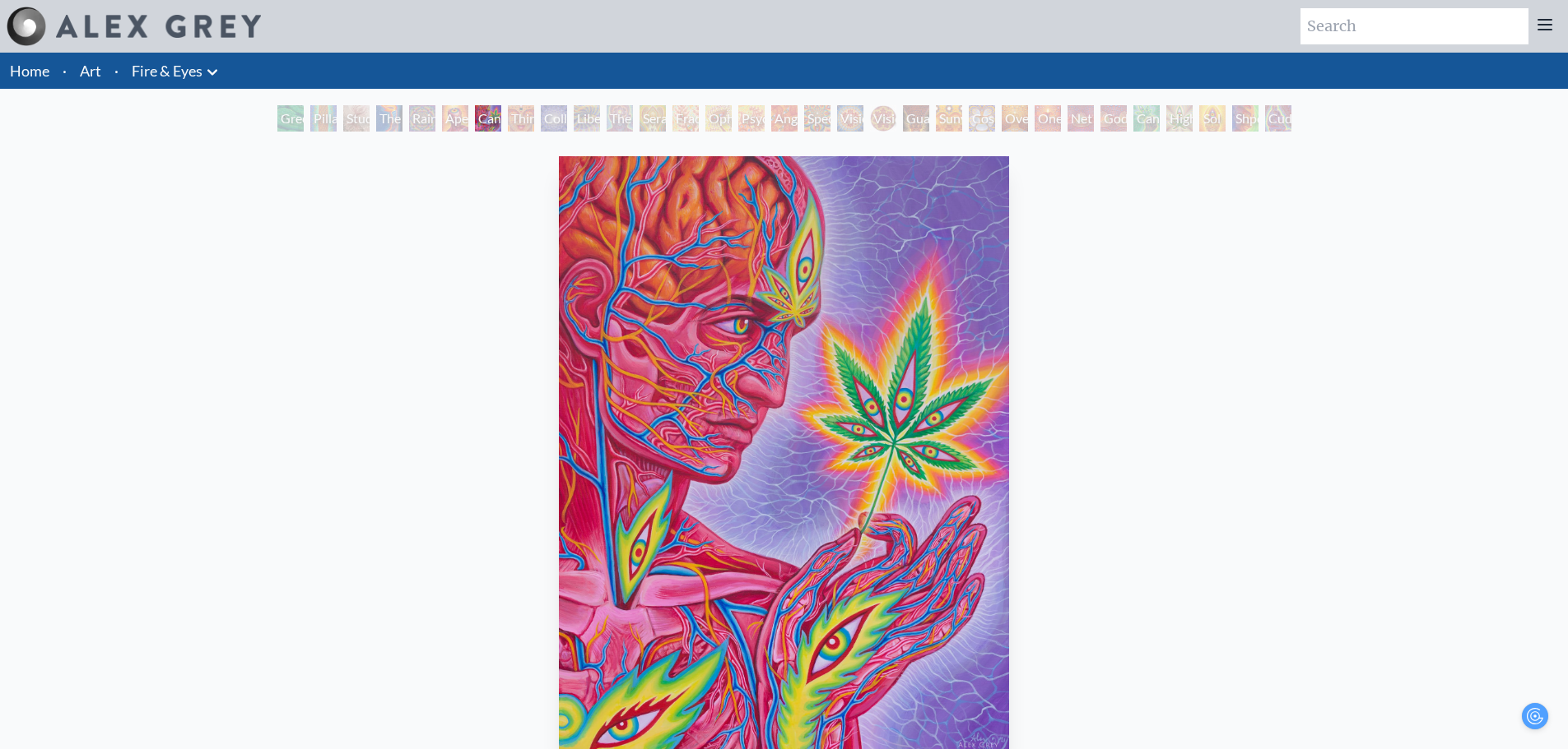
click at [468, 121] on div "Aperture" at bounding box center [455, 118] width 27 height 27
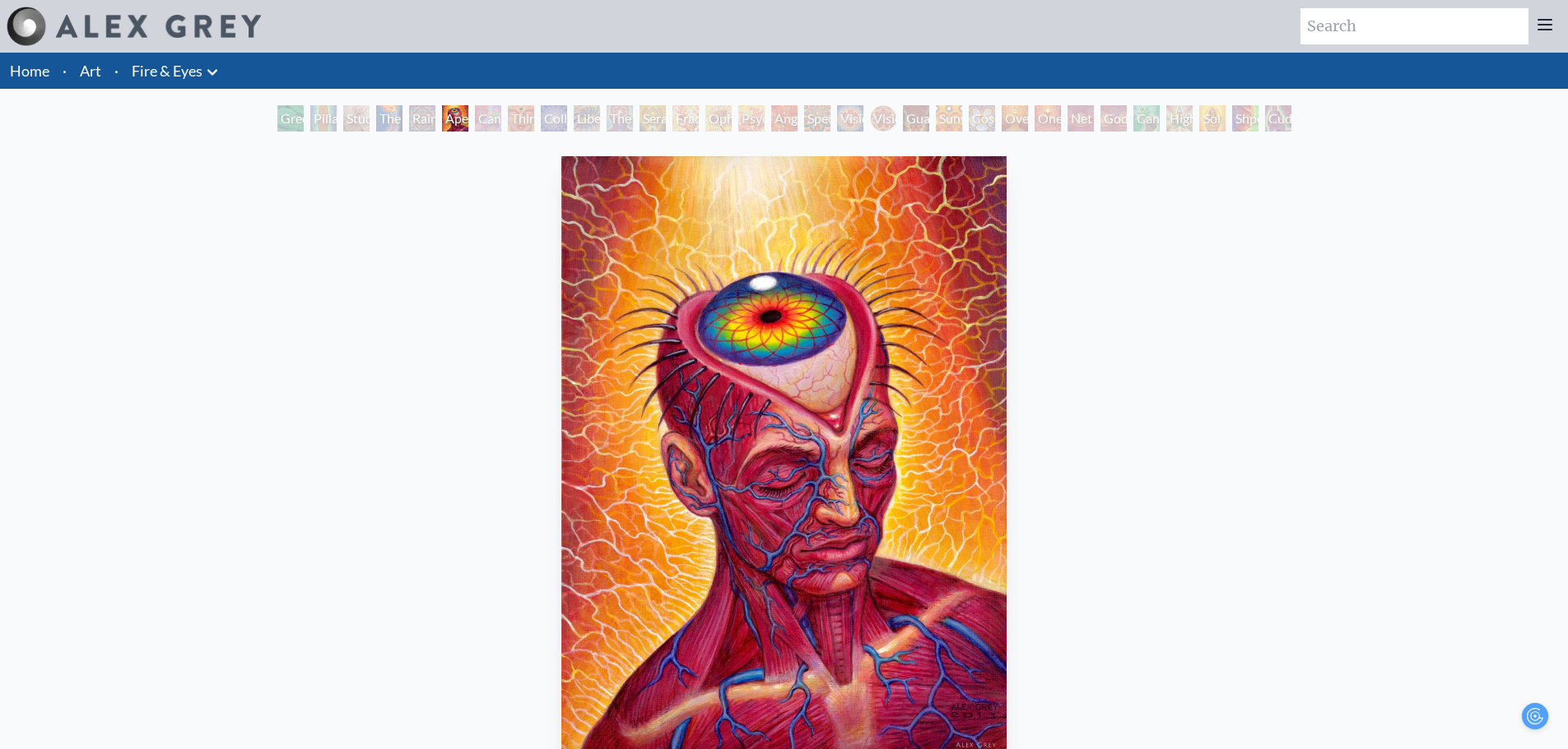
click at [500, 117] on div "Cannabis Sutra" at bounding box center [488, 118] width 27 height 27
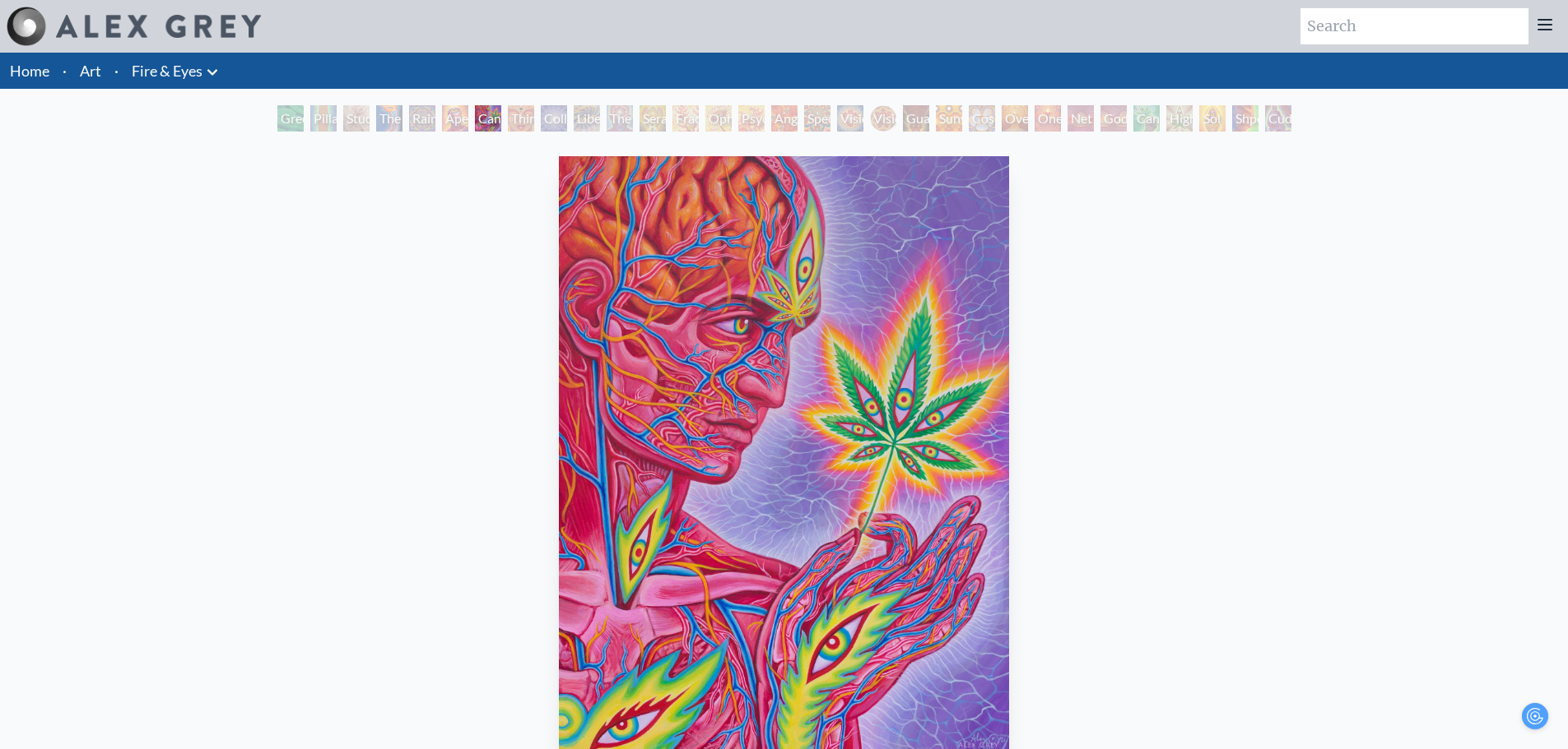
click at [343, 126] on div "Study for the Great Turn" at bounding box center [356, 118] width 27 height 27
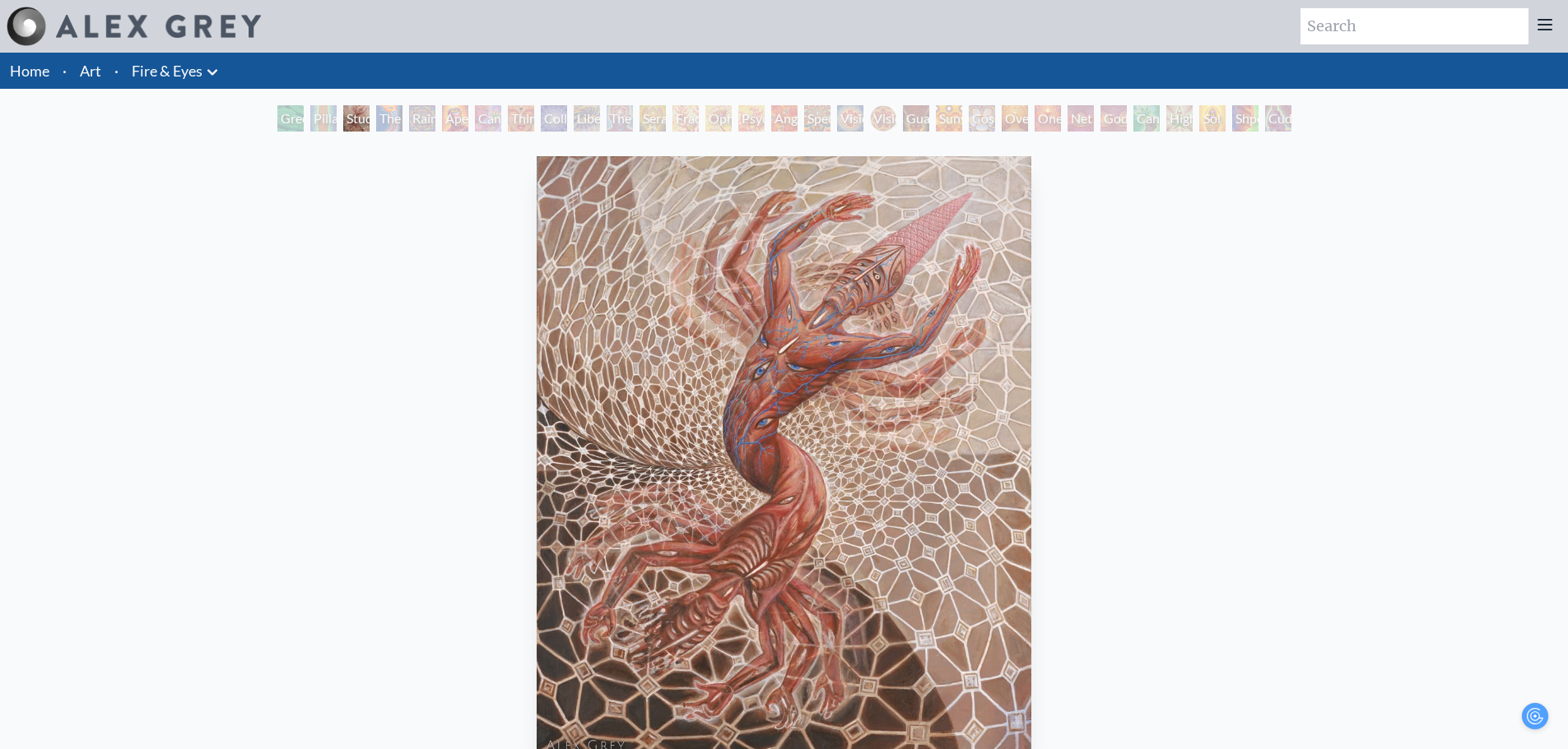
click at [281, 130] on div "Green Hand" at bounding box center [291, 118] width 27 height 27
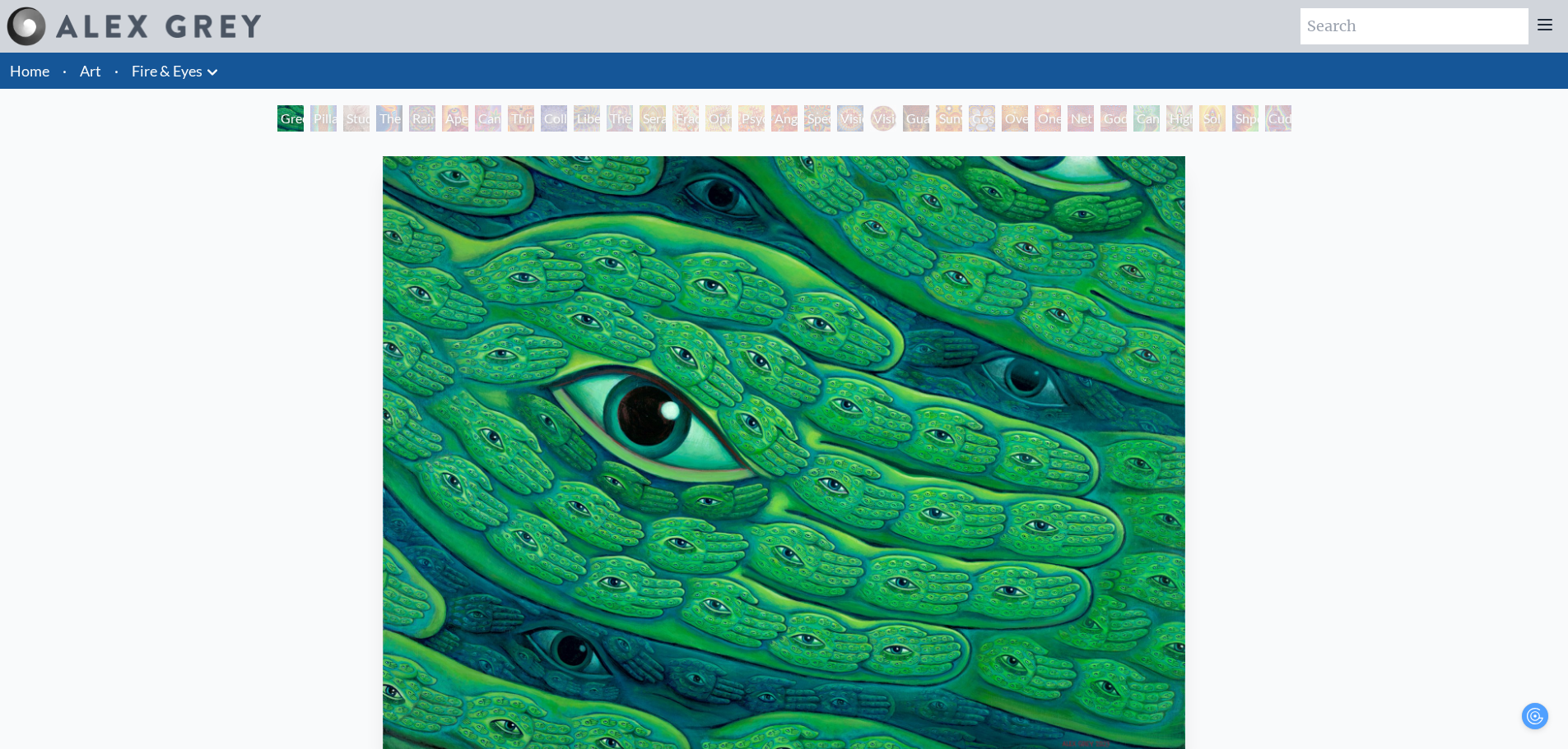
click at [203, 63] on icon at bounding box center [211, 72] width 19 height 19
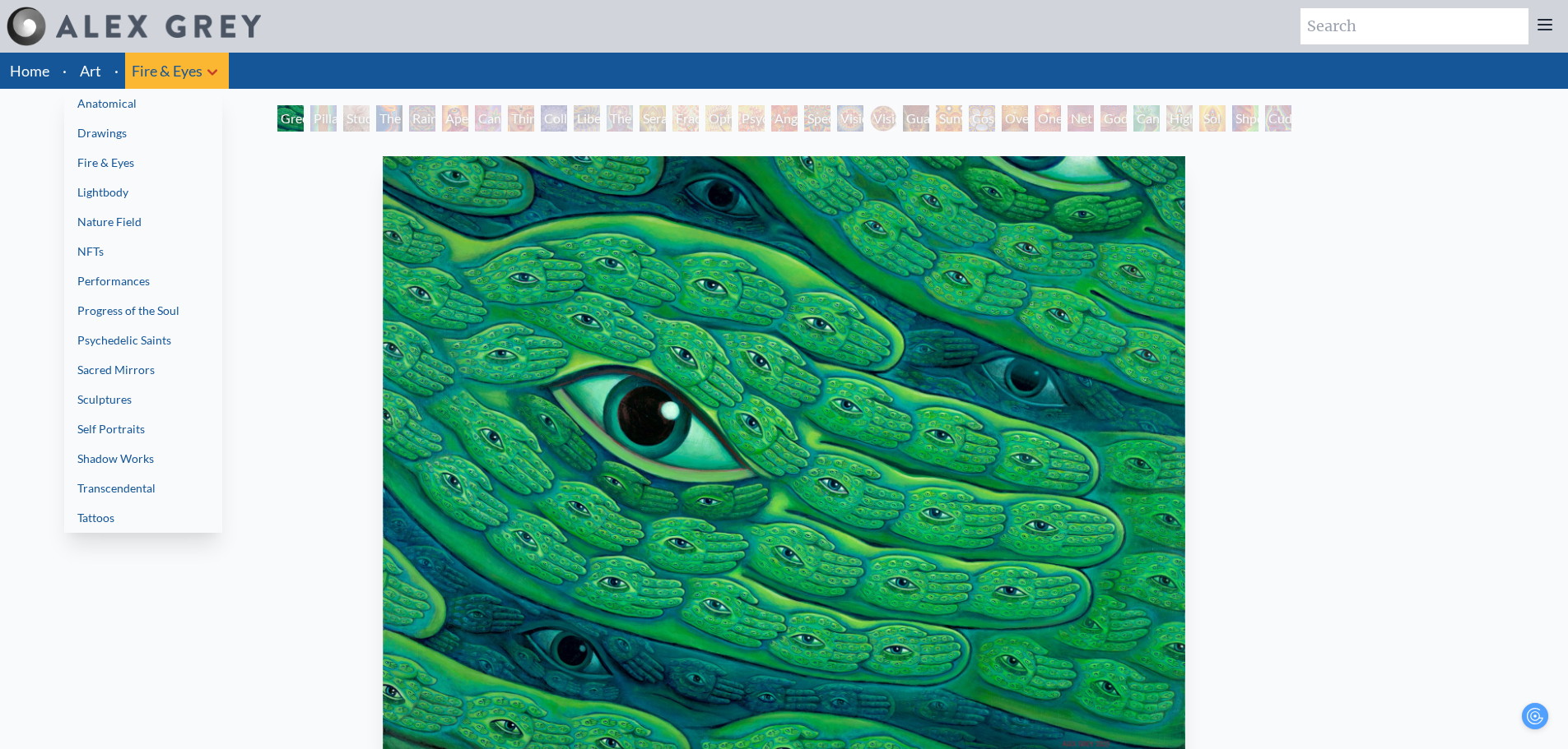
click at [122, 184] on link "Lightbody" at bounding box center [143, 193] width 158 height 30
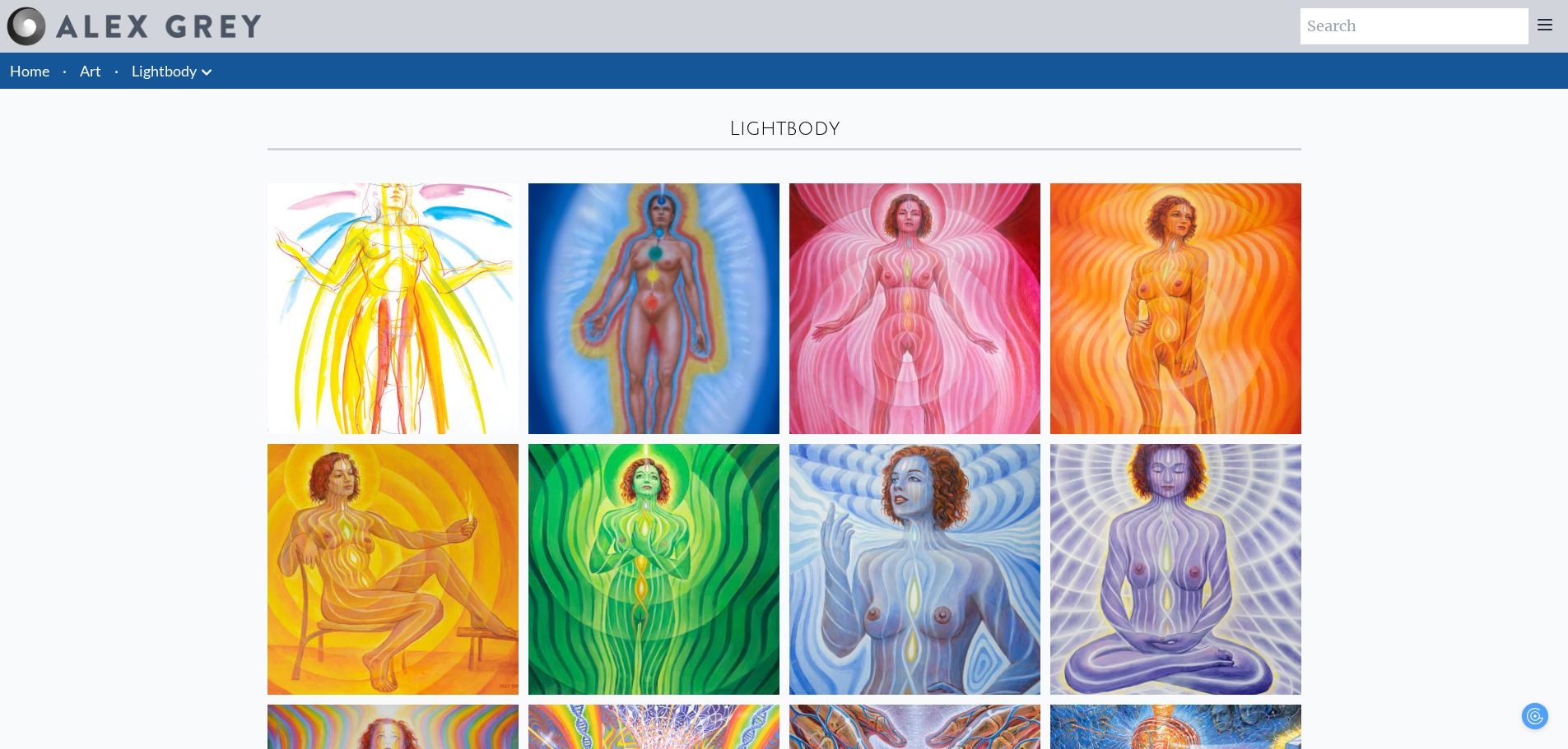
click at [179, 64] on link "Lightbody" at bounding box center [164, 70] width 65 height 23
click at [99, 75] on link "Art" at bounding box center [90, 70] width 21 height 23
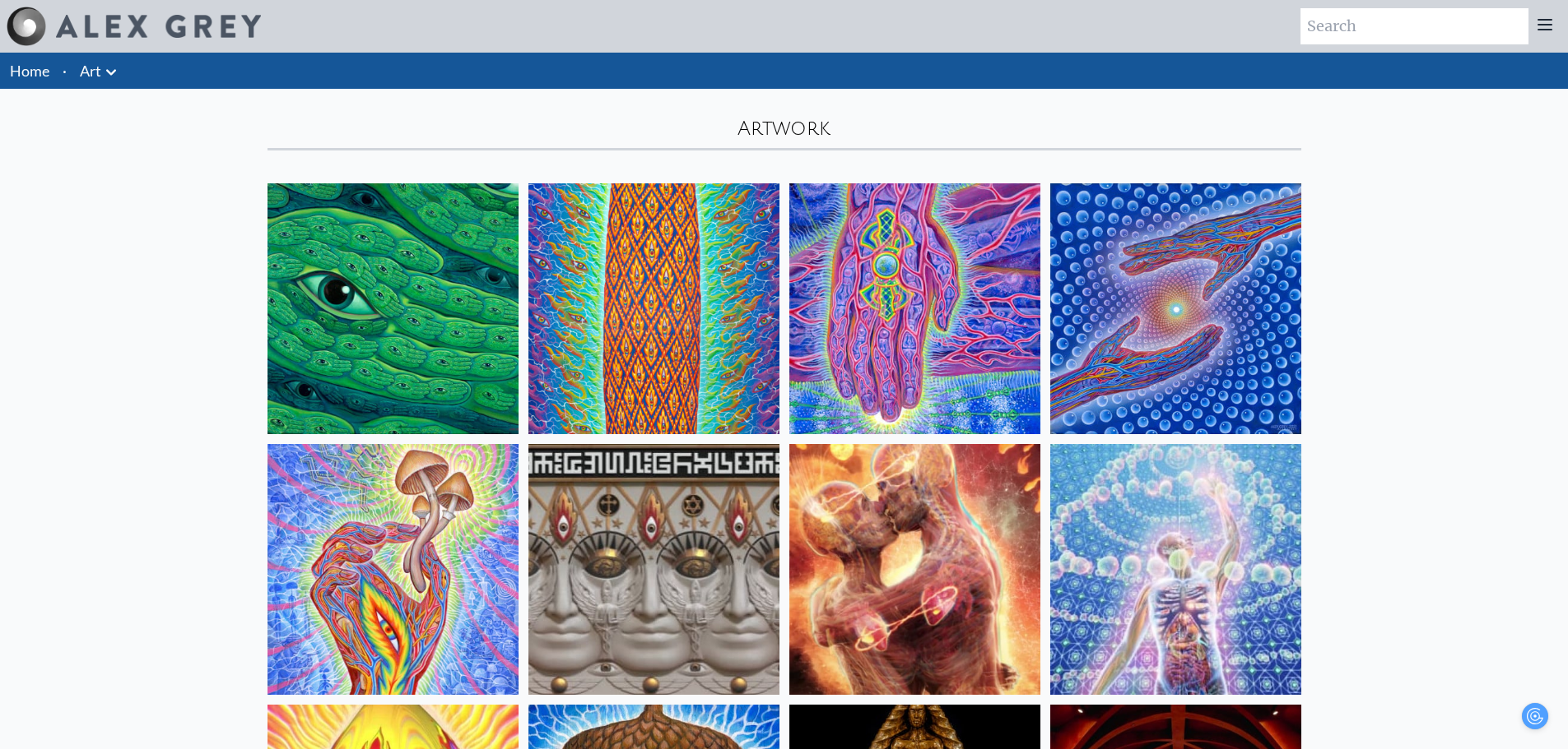
click at [120, 68] on icon at bounding box center [111, 72] width 19 height 19
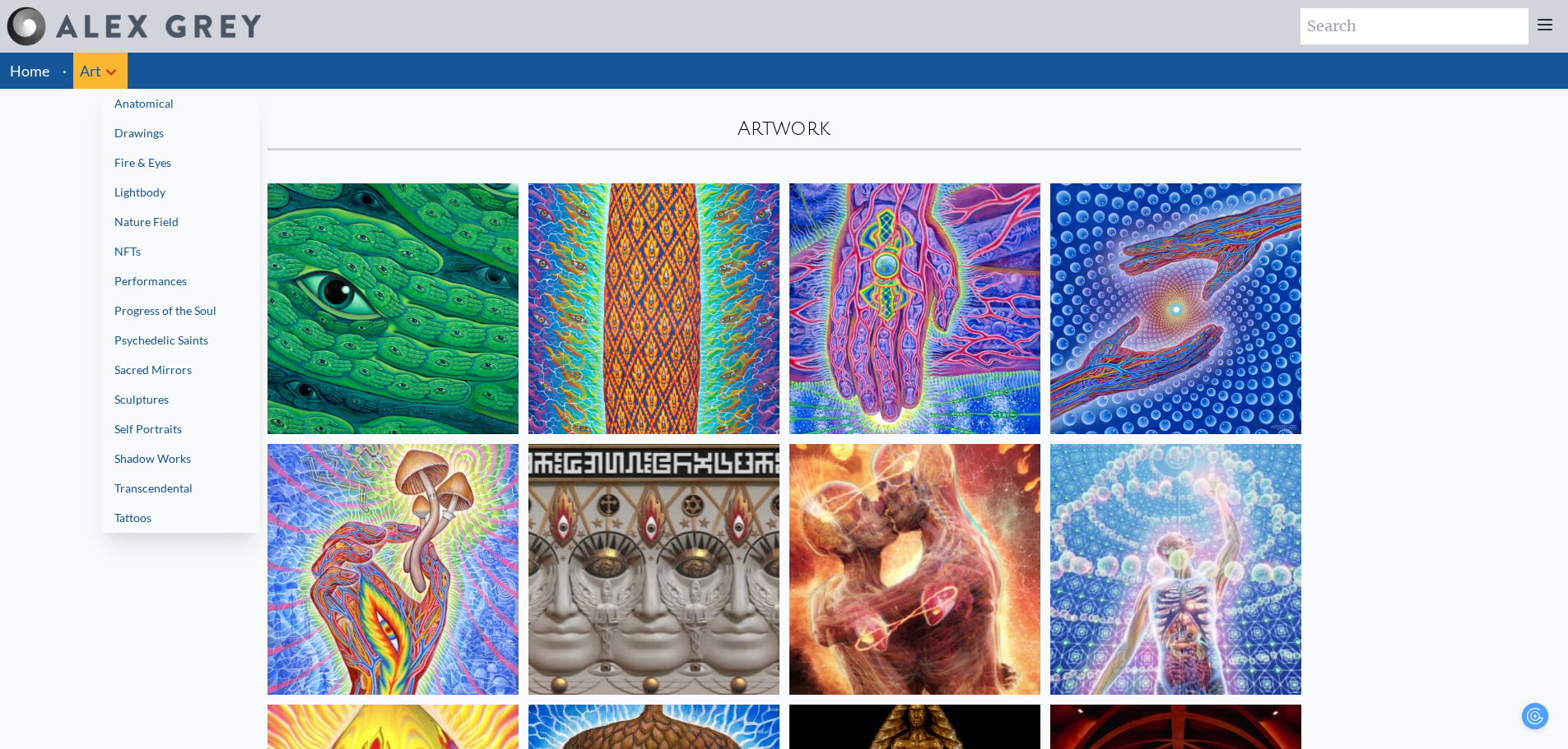
click at [173, 496] on link "Transcendental" at bounding box center [180, 489] width 158 height 30
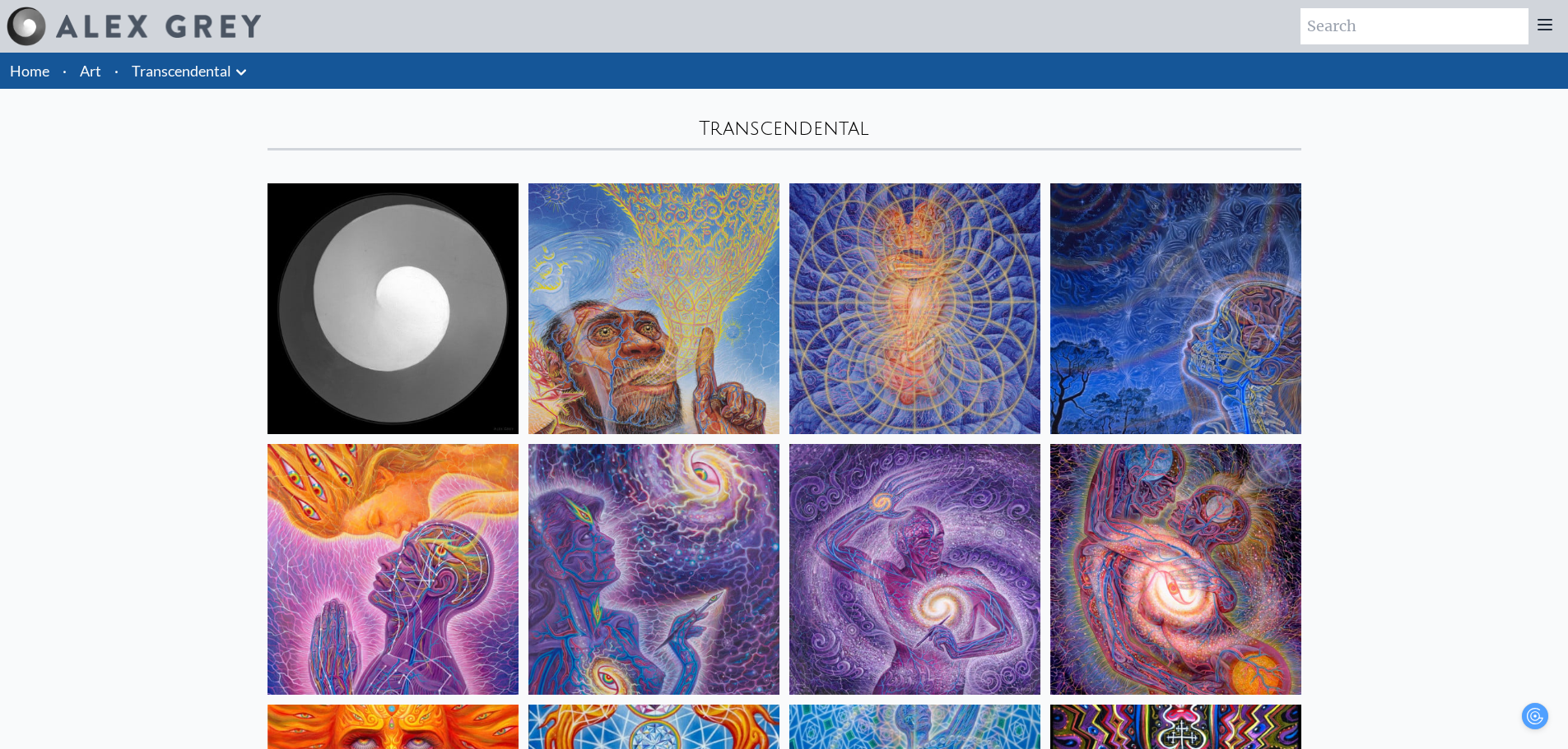
click at [180, 80] on link "Transcendental" at bounding box center [182, 70] width 100 height 23
click at [105, 78] on li "Art" at bounding box center [90, 70] width 34 height 36
click at [113, 72] on li "·" at bounding box center [116, 70] width 18 height 36
click at [99, 75] on link "Art" at bounding box center [90, 70] width 21 height 23
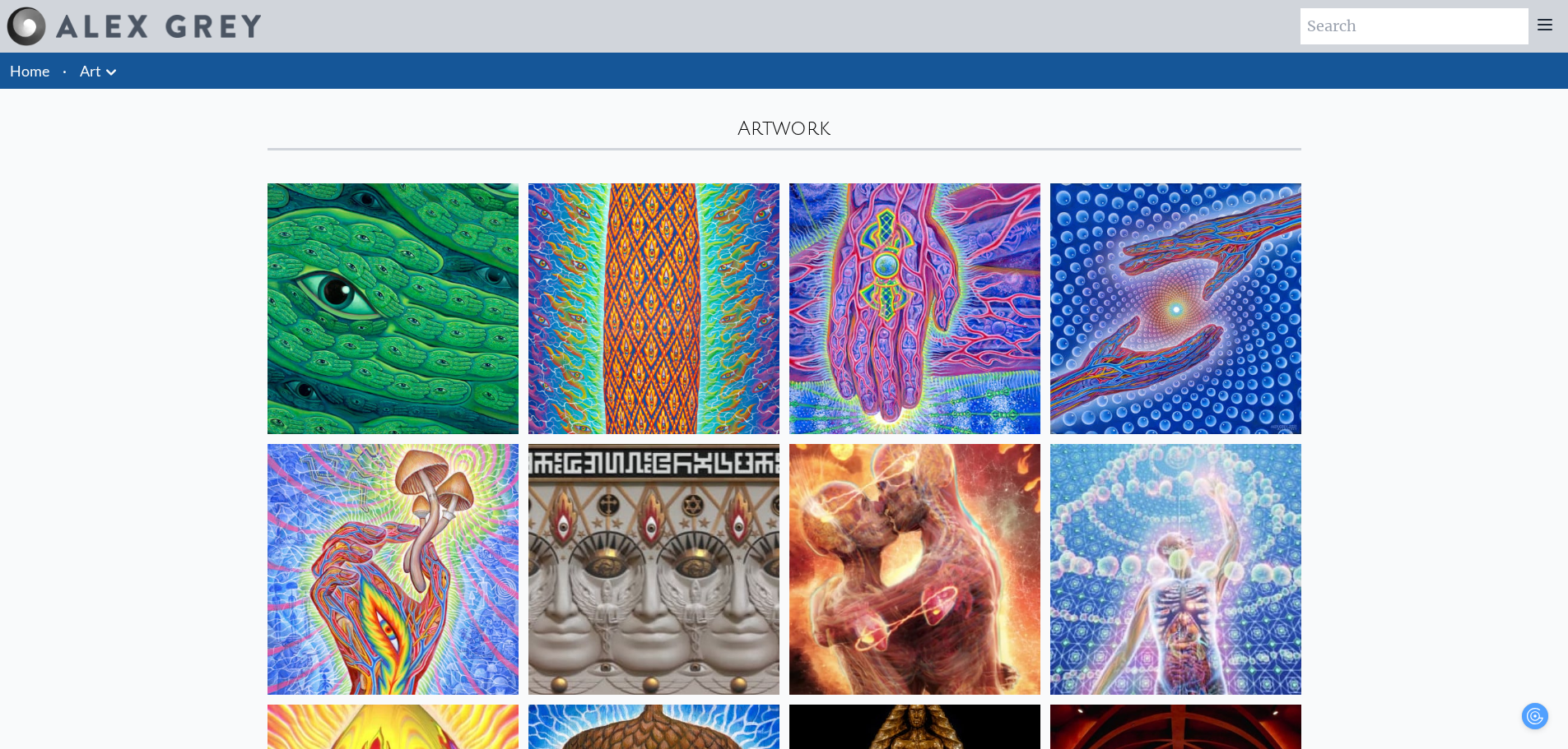
click at [114, 76] on icon at bounding box center [111, 72] width 19 height 19
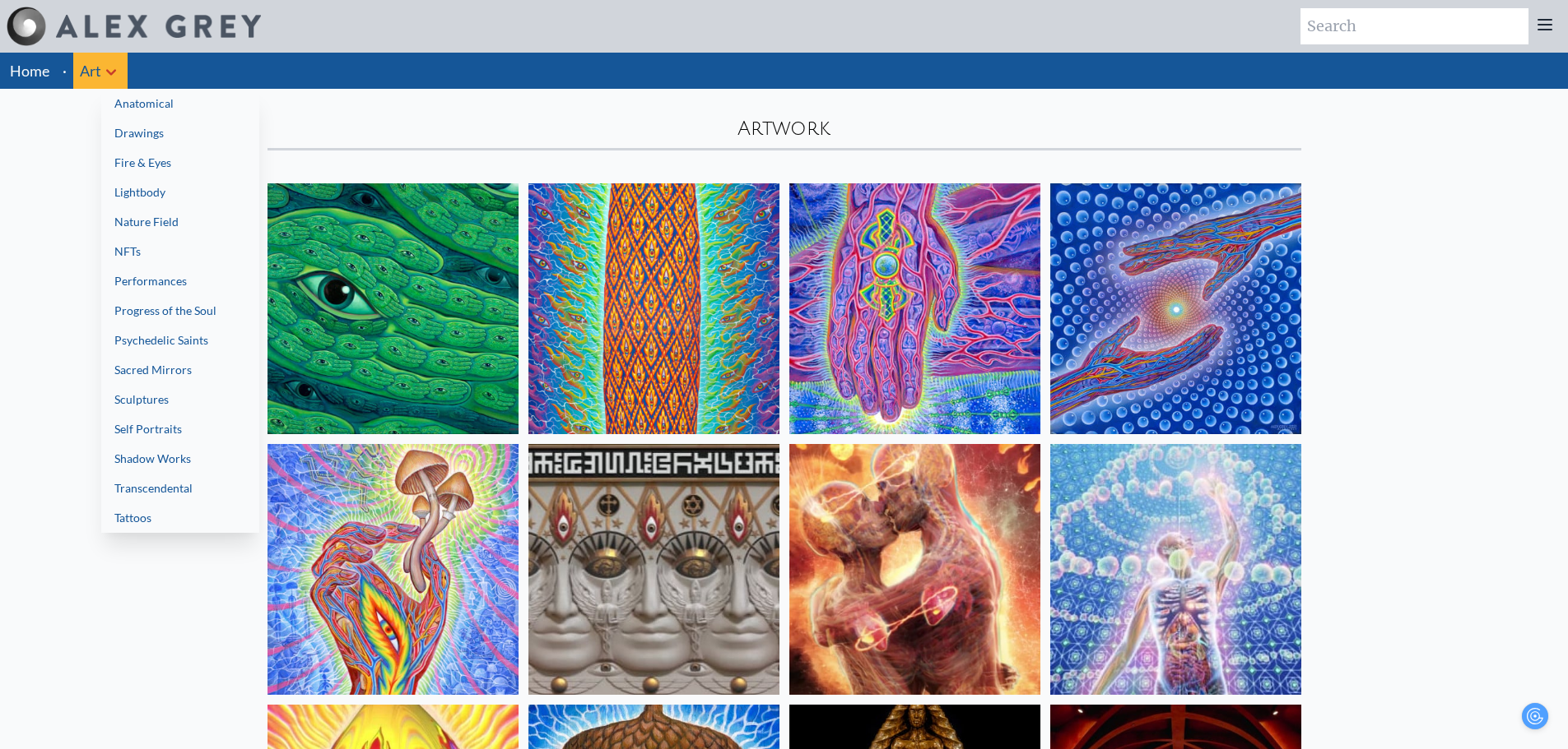
click at [186, 514] on link "Tattoos" at bounding box center [180, 518] width 158 height 30
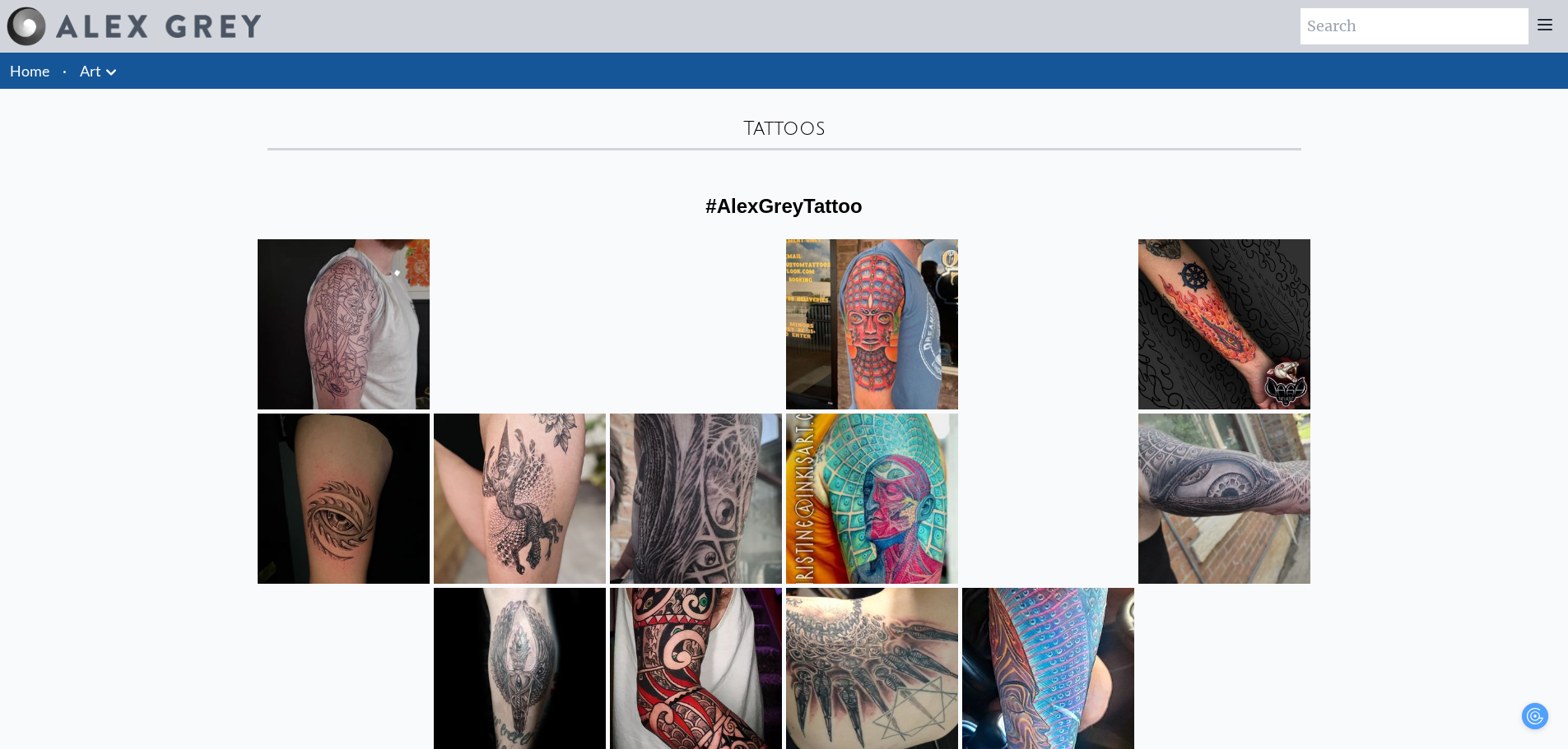
click at [112, 73] on icon at bounding box center [111, 72] width 10 height 6
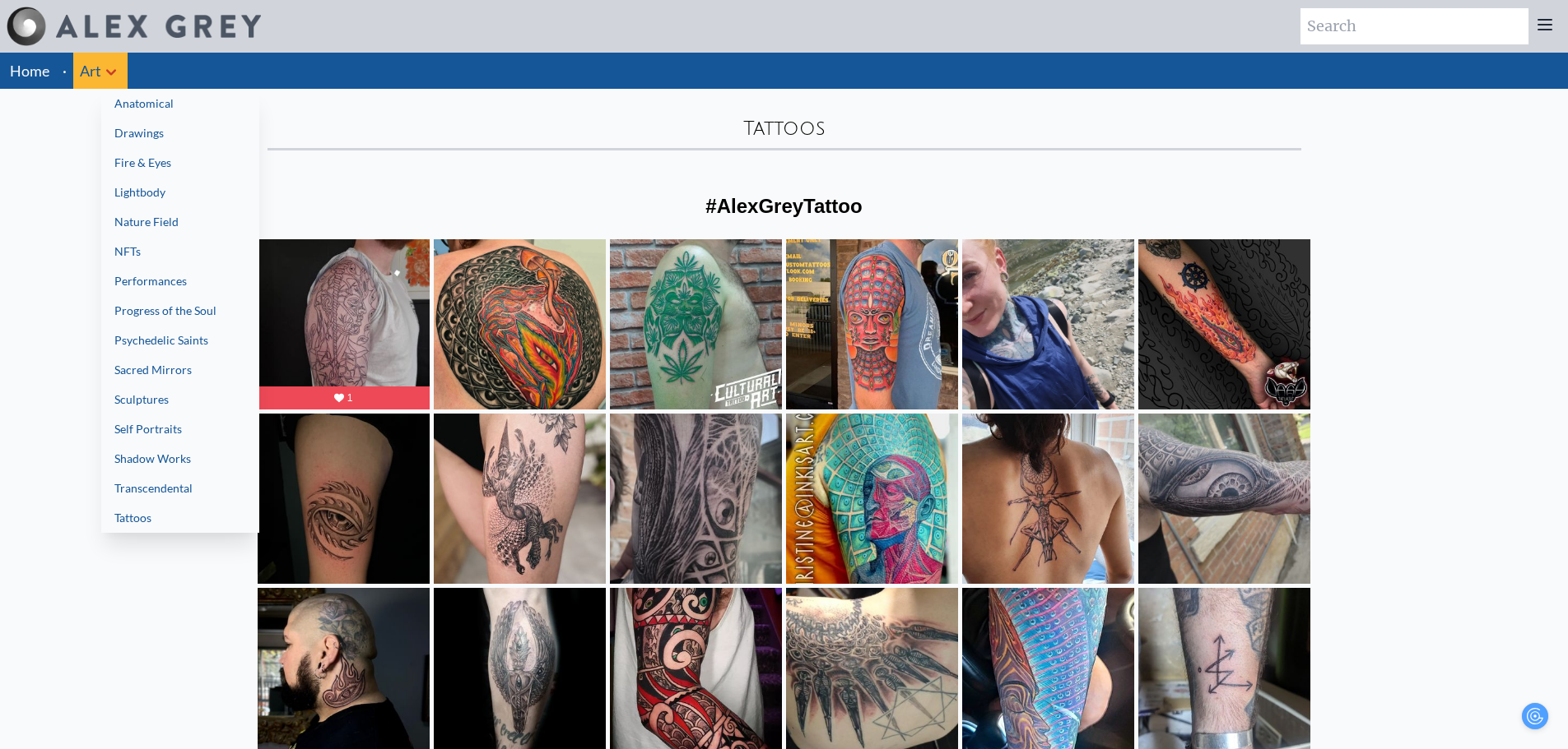
click at [231, 315] on link "Progress of the Soul" at bounding box center [180, 311] width 158 height 30
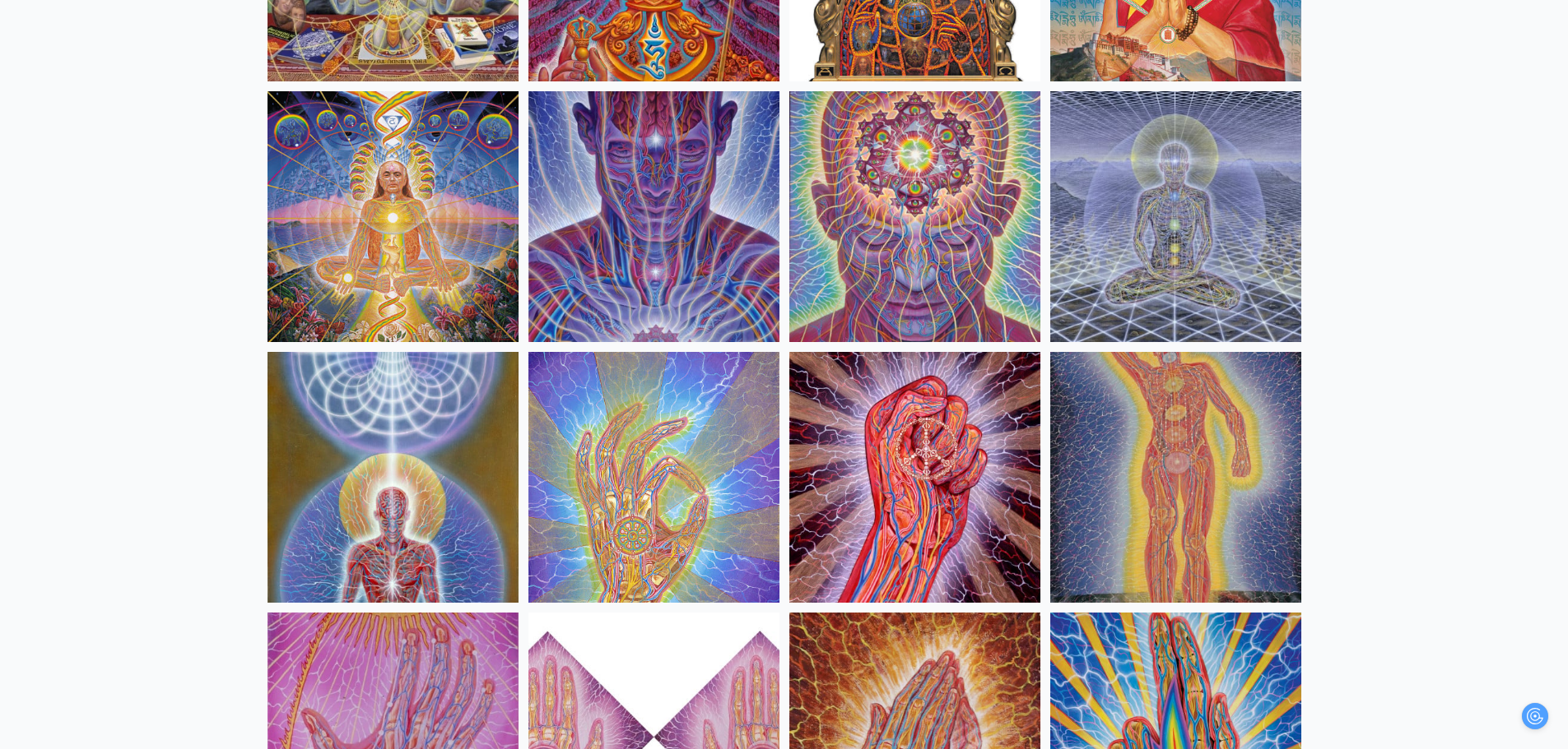
scroll to position [5677, 0]
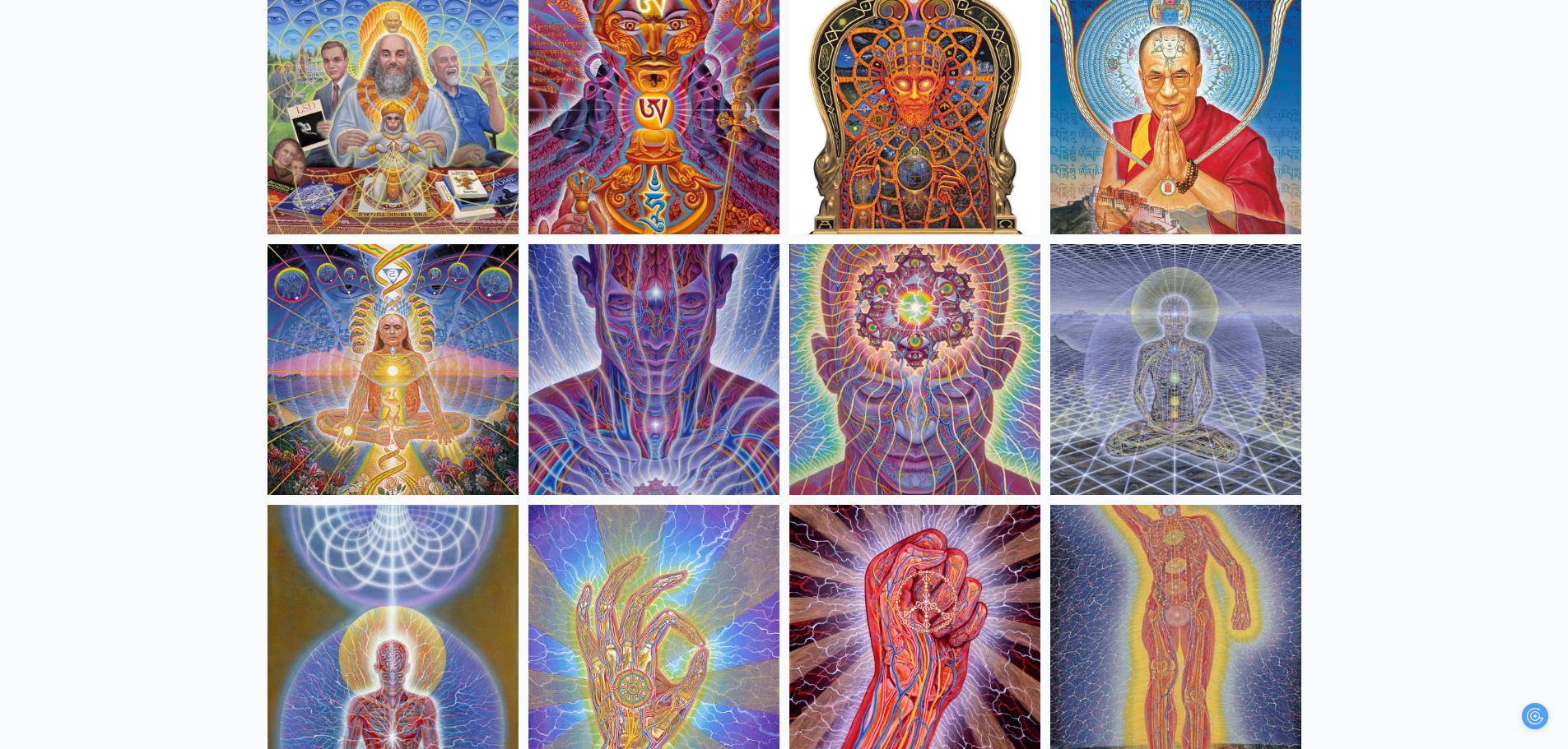
click at [648, 567] on img at bounding box center [654, 631] width 251 height 251
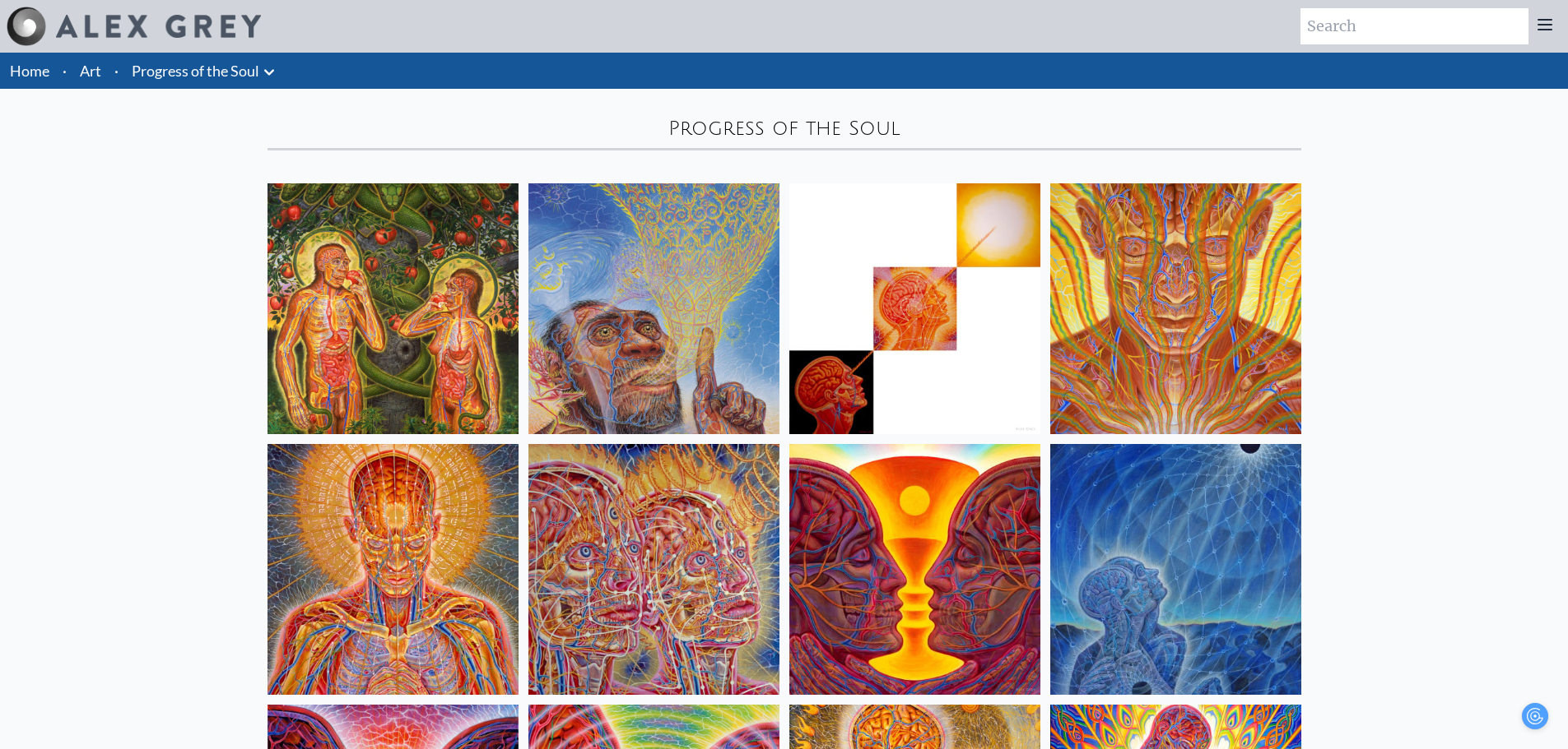
click at [274, 70] on icon at bounding box center [269, 72] width 10 height 6
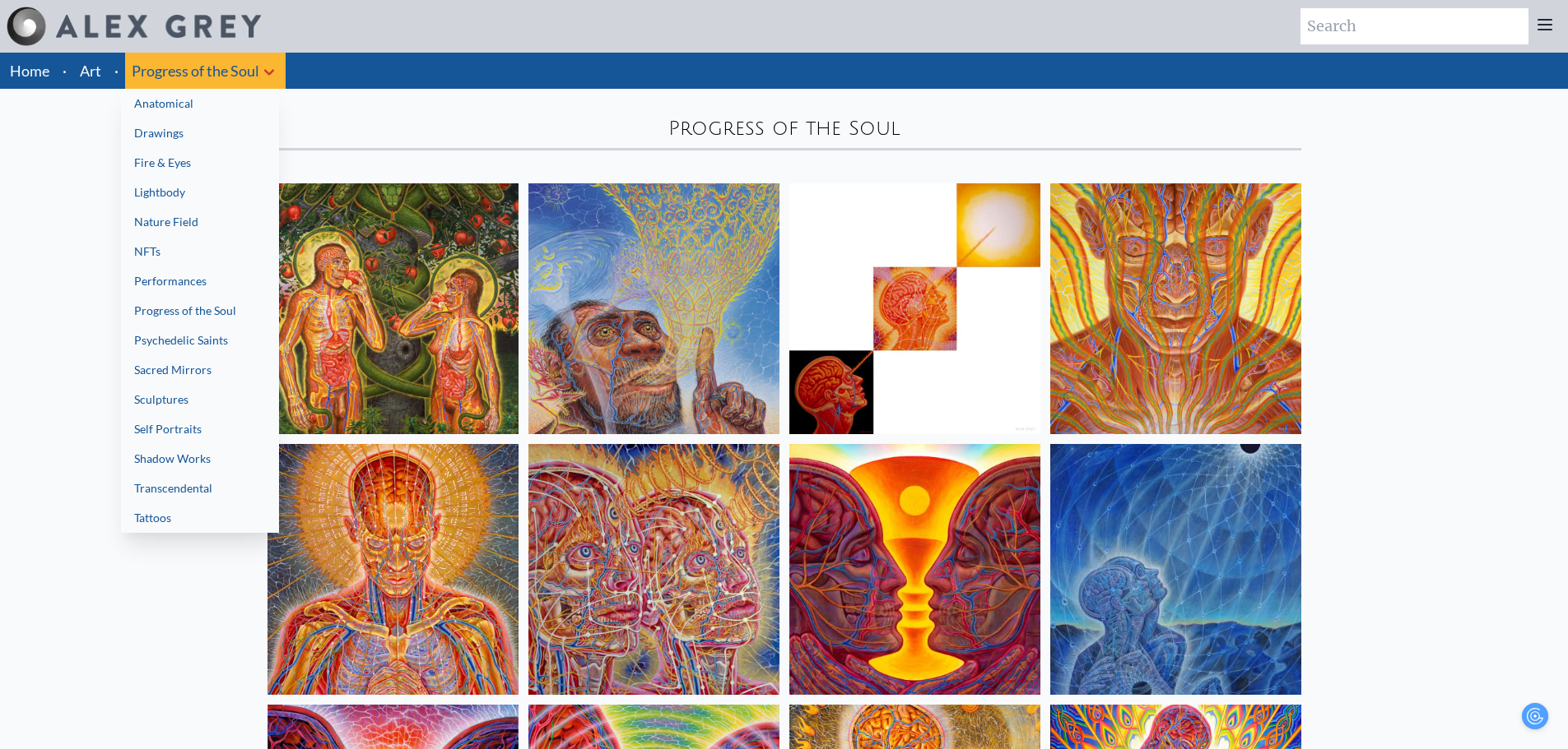
click at [223, 291] on link "Performances" at bounding box center [199, 281] width 158 height 30
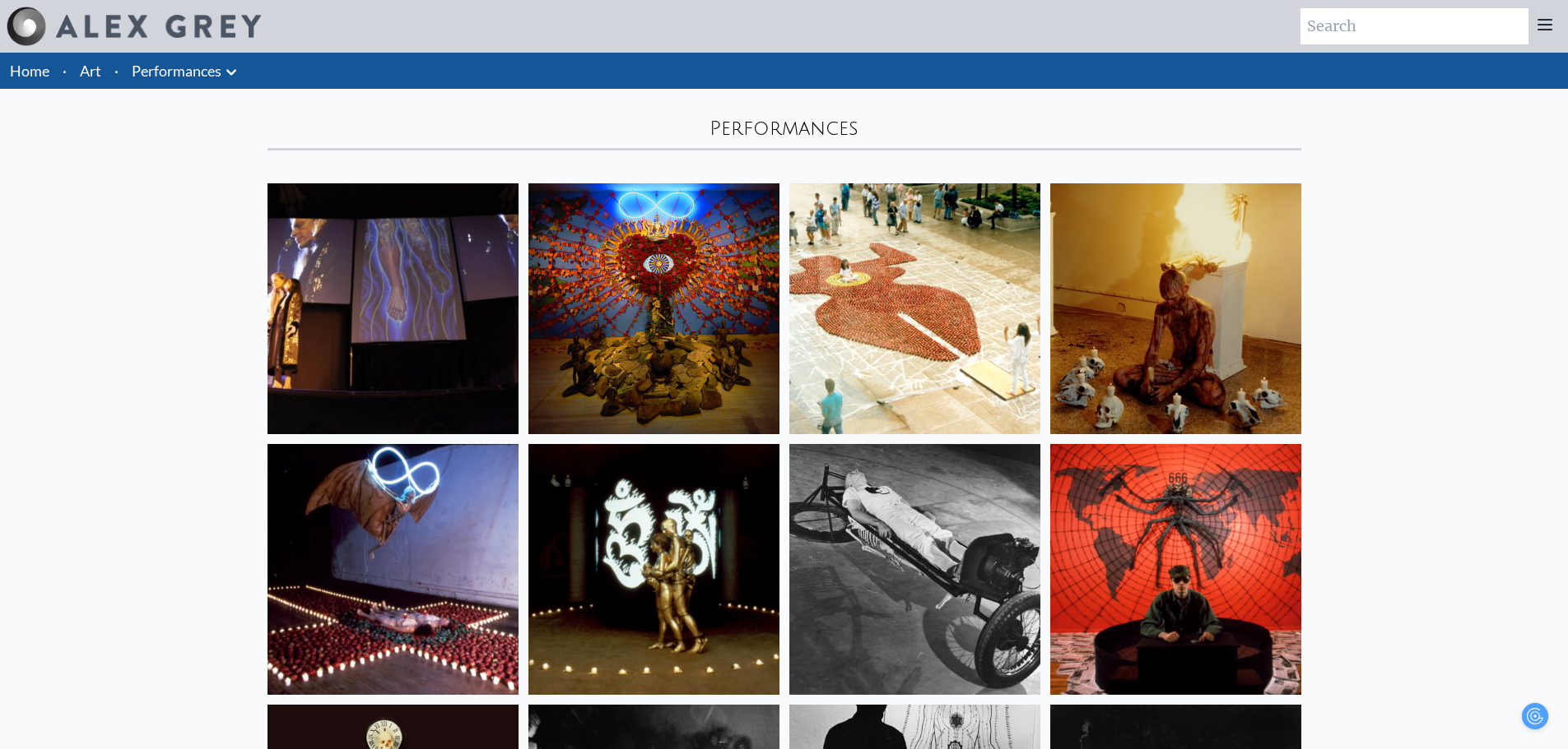
click at [233, 62] on button at bounding box center [231, 70] width 19 height 23
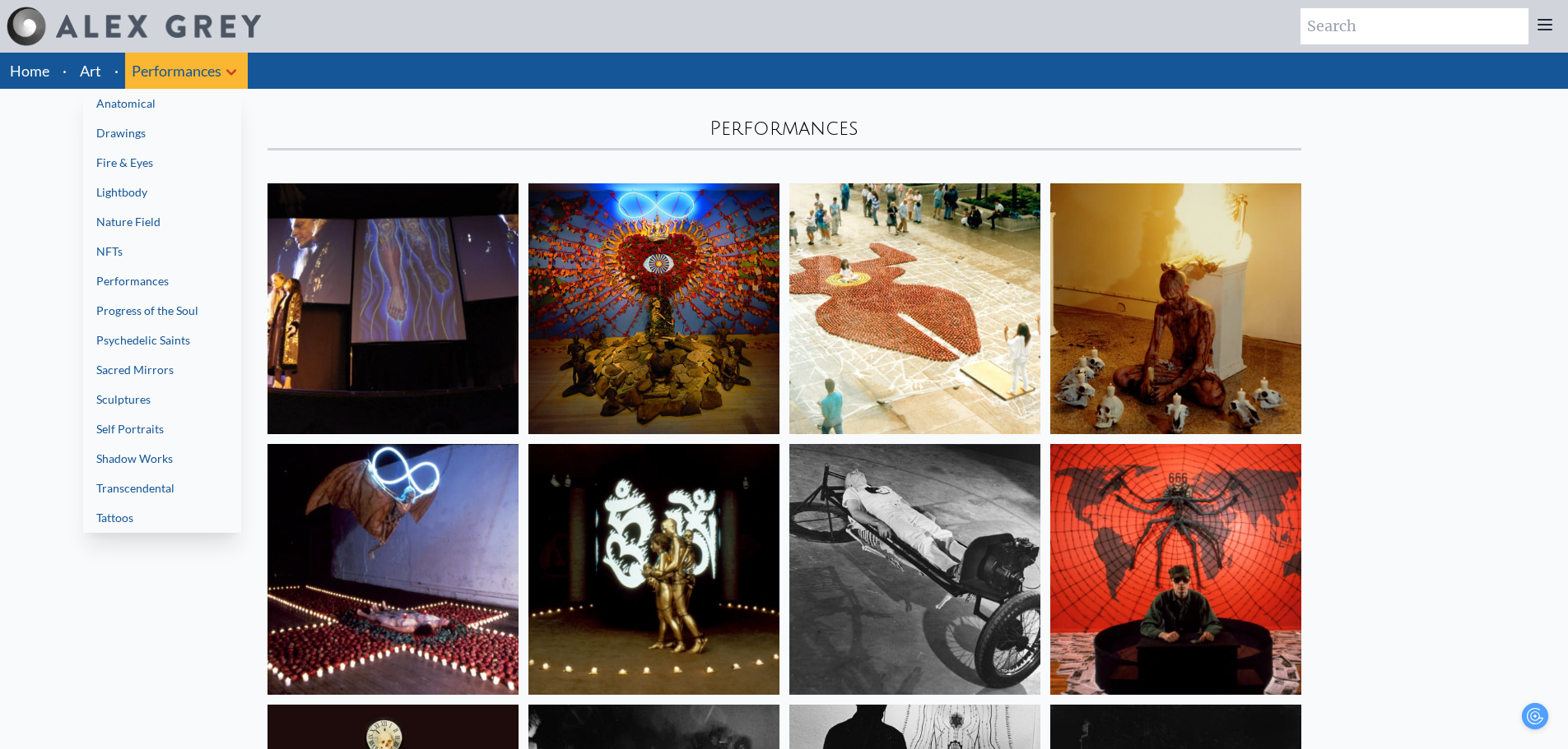
click at [189, 392] on link "Sculptures" at bounding box center [162, 399] width 158 height 30
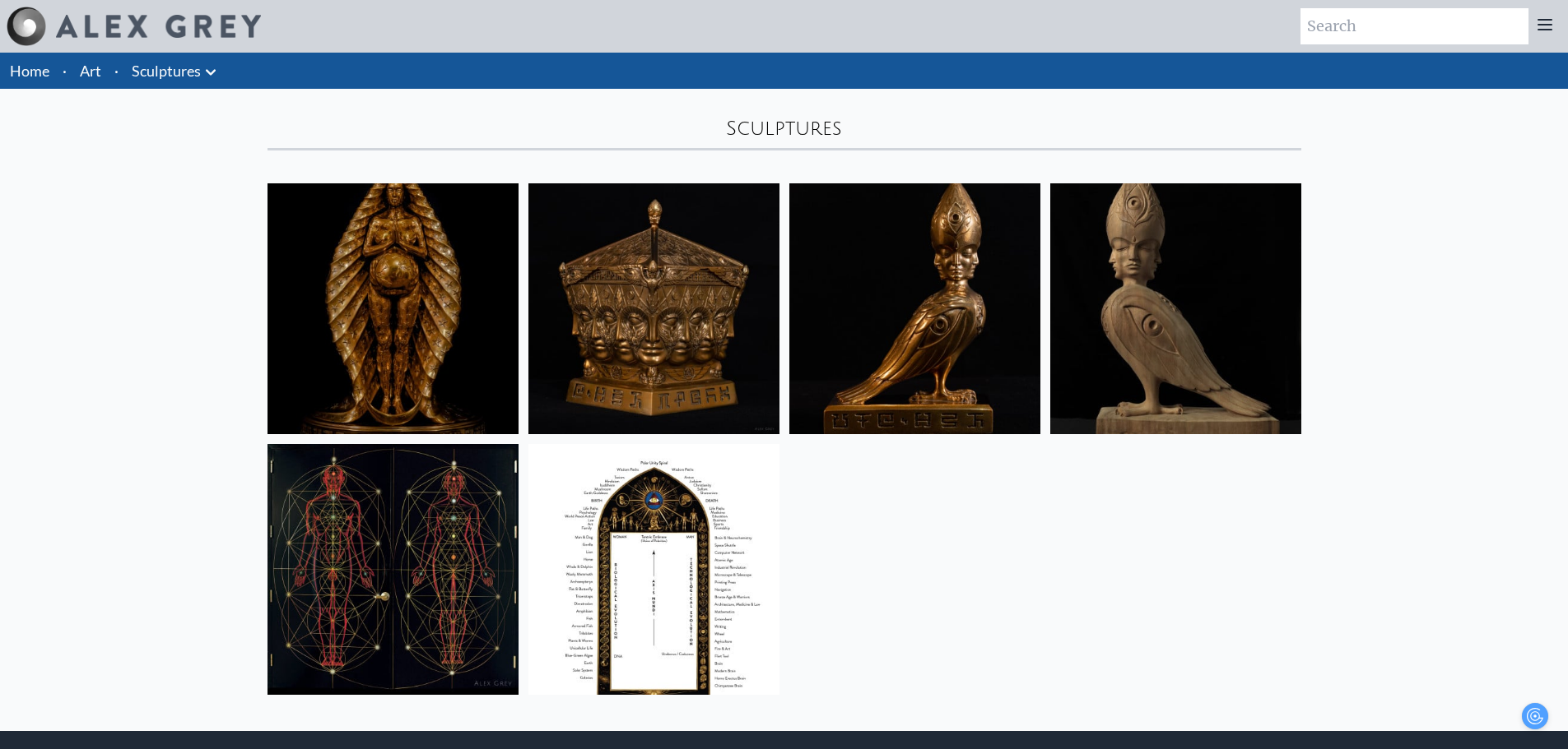
click at [205, 71] on icon at bounding box center [210, 72] width 19 height 19
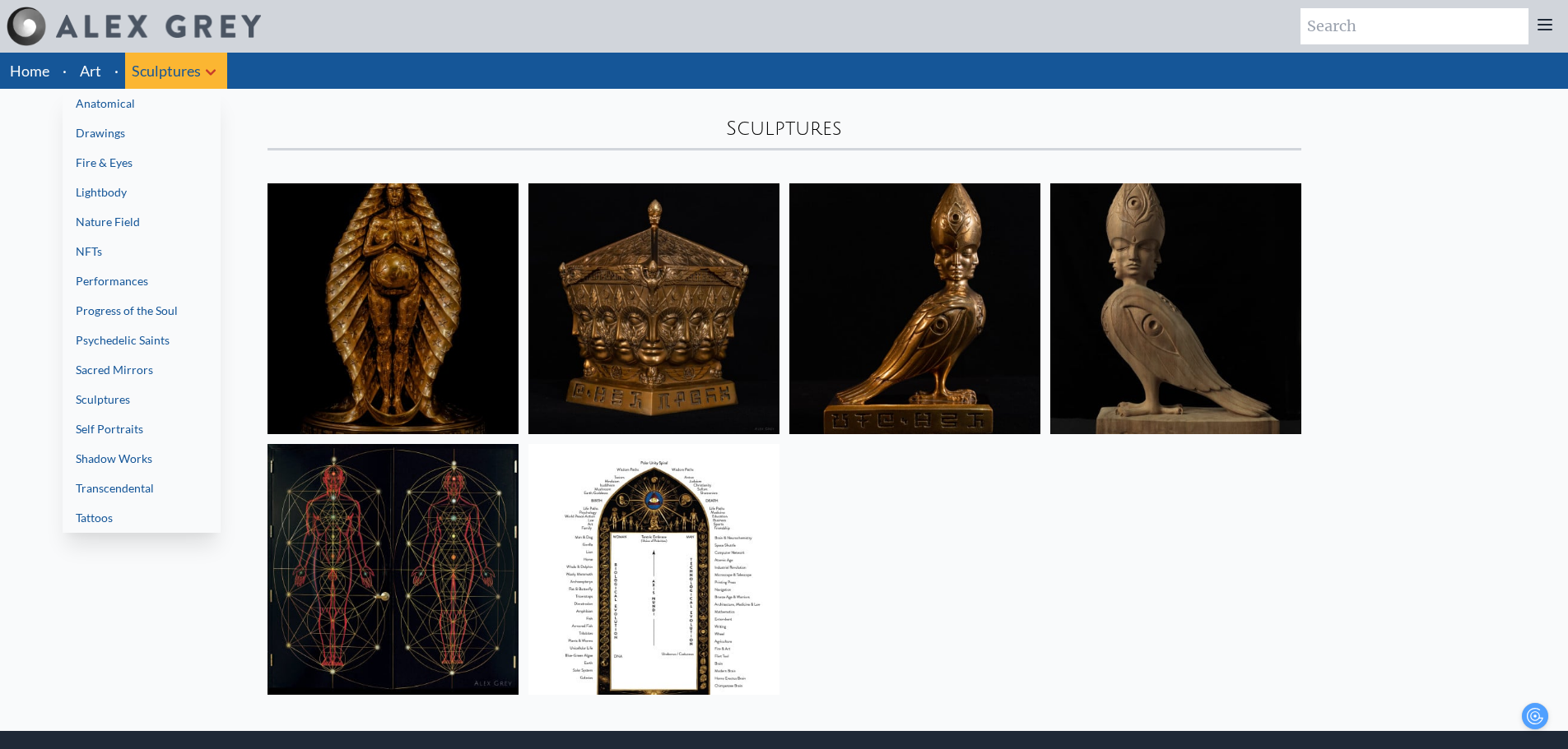
click at [160, 431] on link "Self Portraits" at bounding box center [141, 430] width 158 height 30
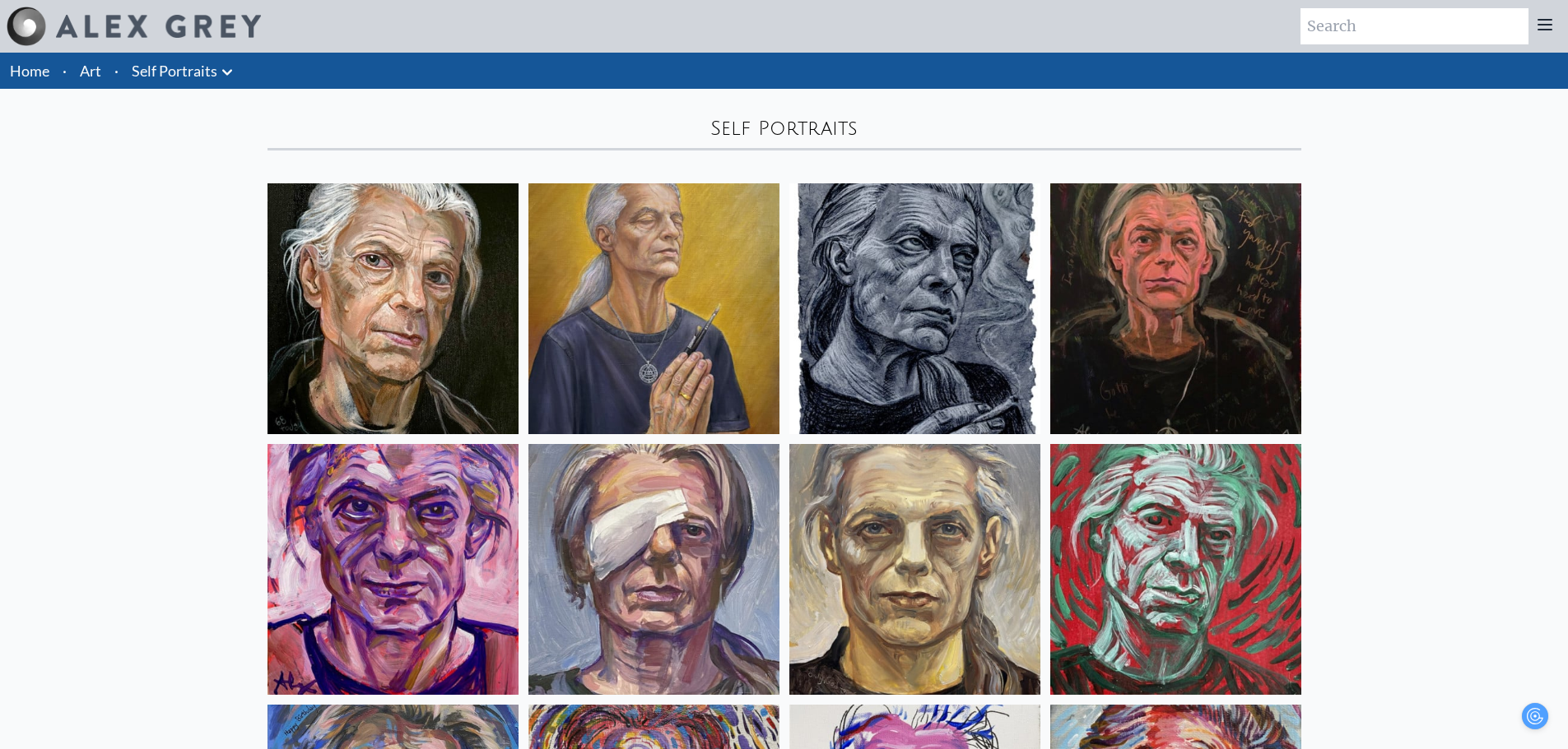
click at [211, 69] on link "Self Portraits" at bounding box center [174, 70] width 86 height 23
click at [223, 71] on icon at bounding box center [227, 72] width 10 height 6
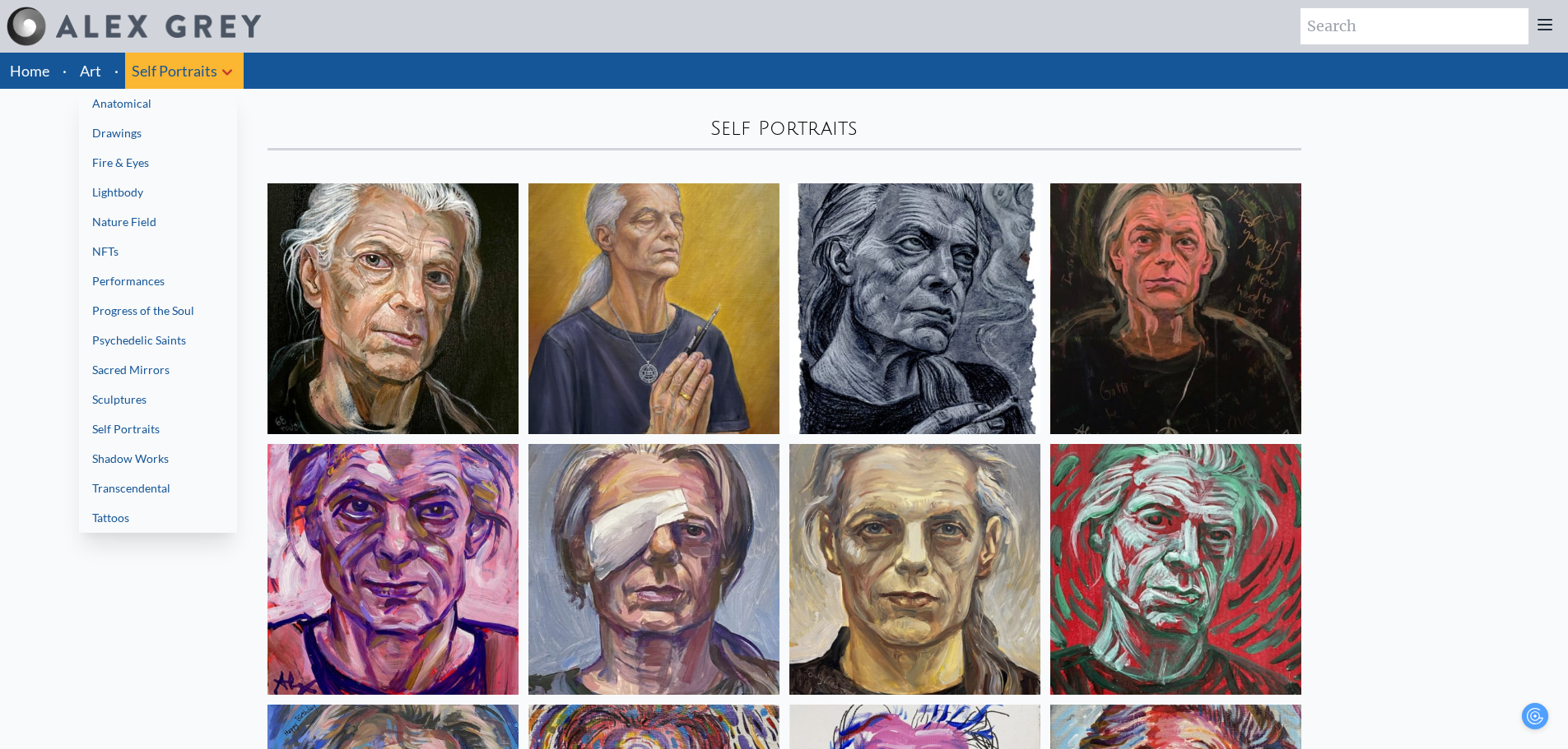
click at [163, 217] on link "Nature Field" at bounding box center [158, 222] width 158 height 30
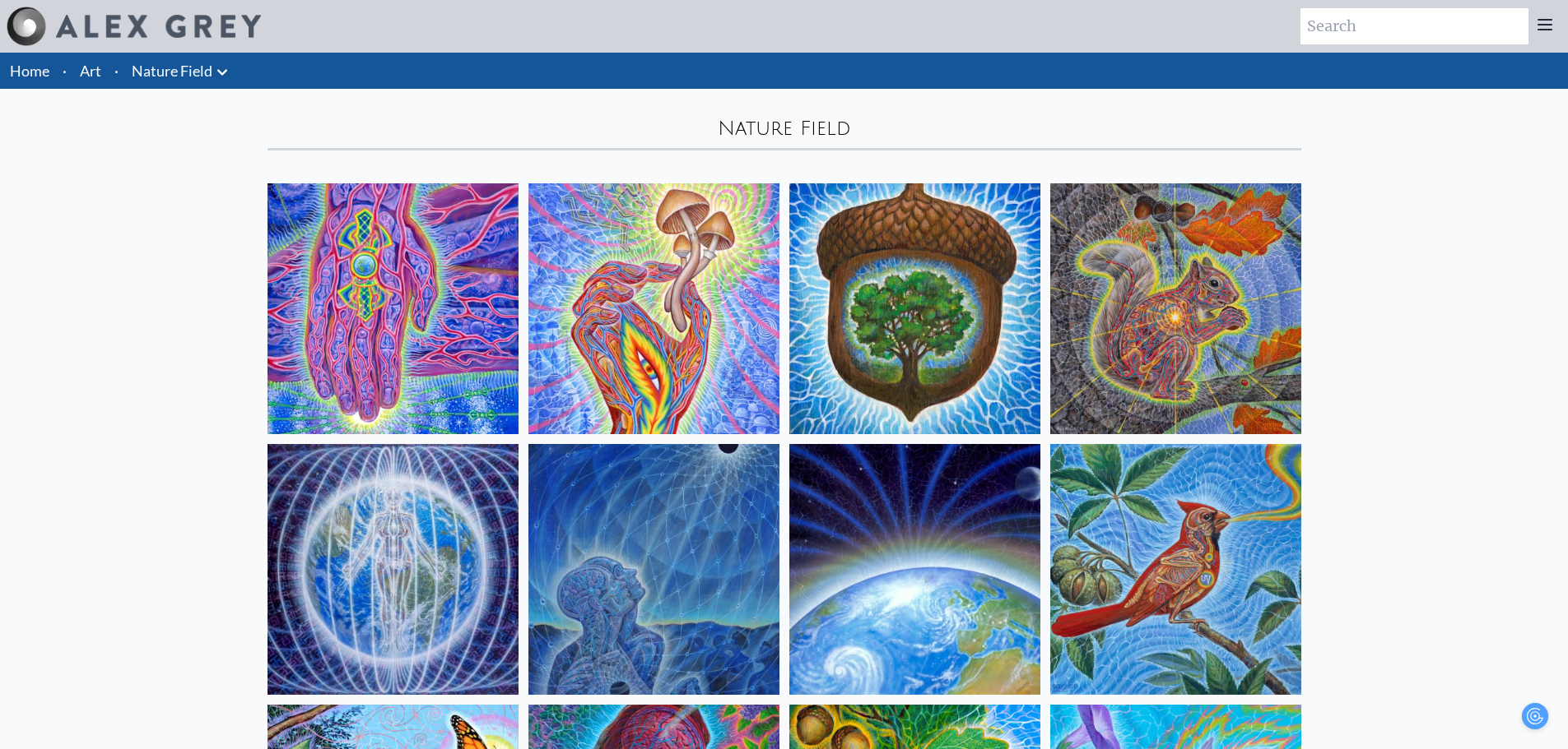
click at [224, 64] on icon at bounding box center [221, 72] width 19 height 19
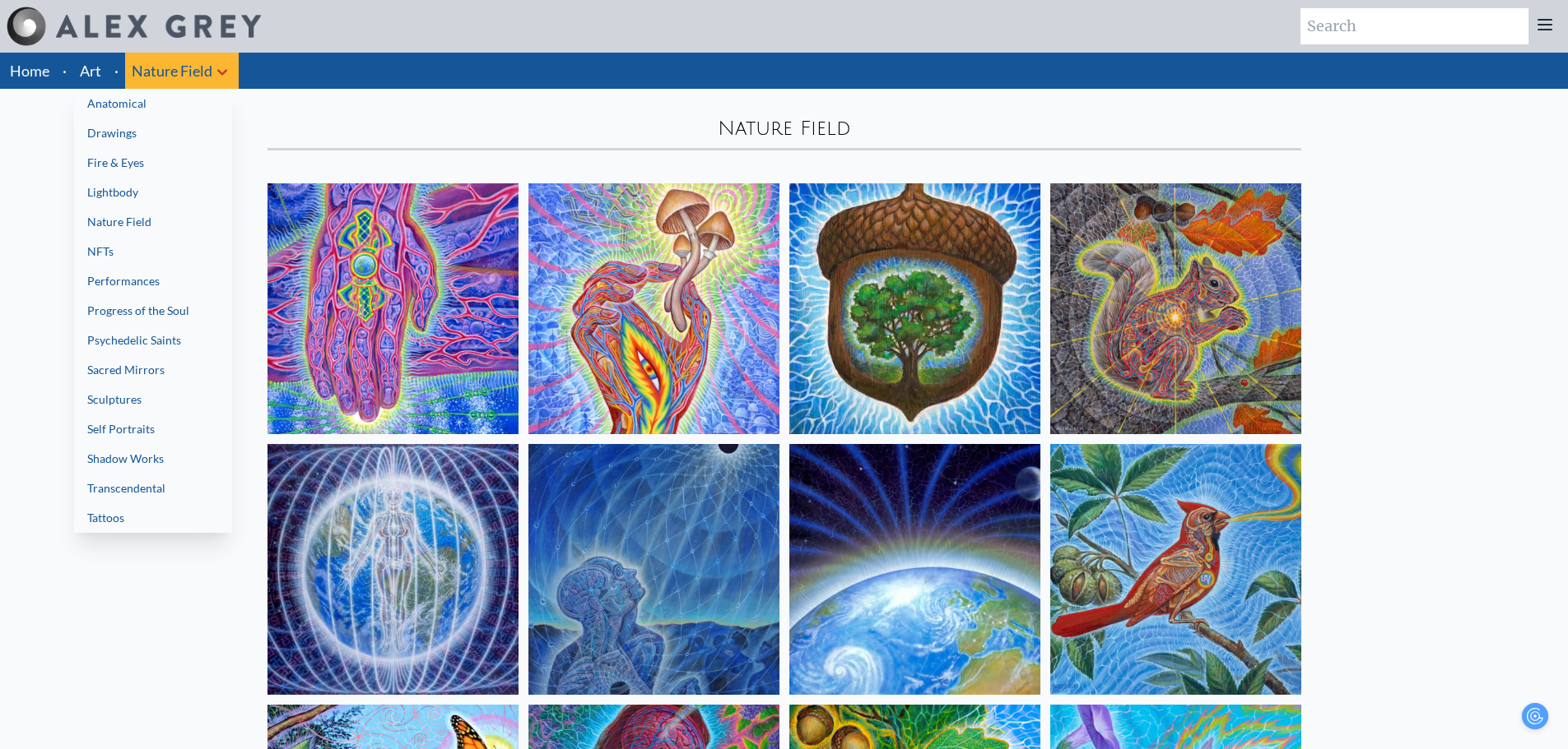
click at [165, 188] on link "Lightbody" at bounding box center [152, 193] width 158 height 30
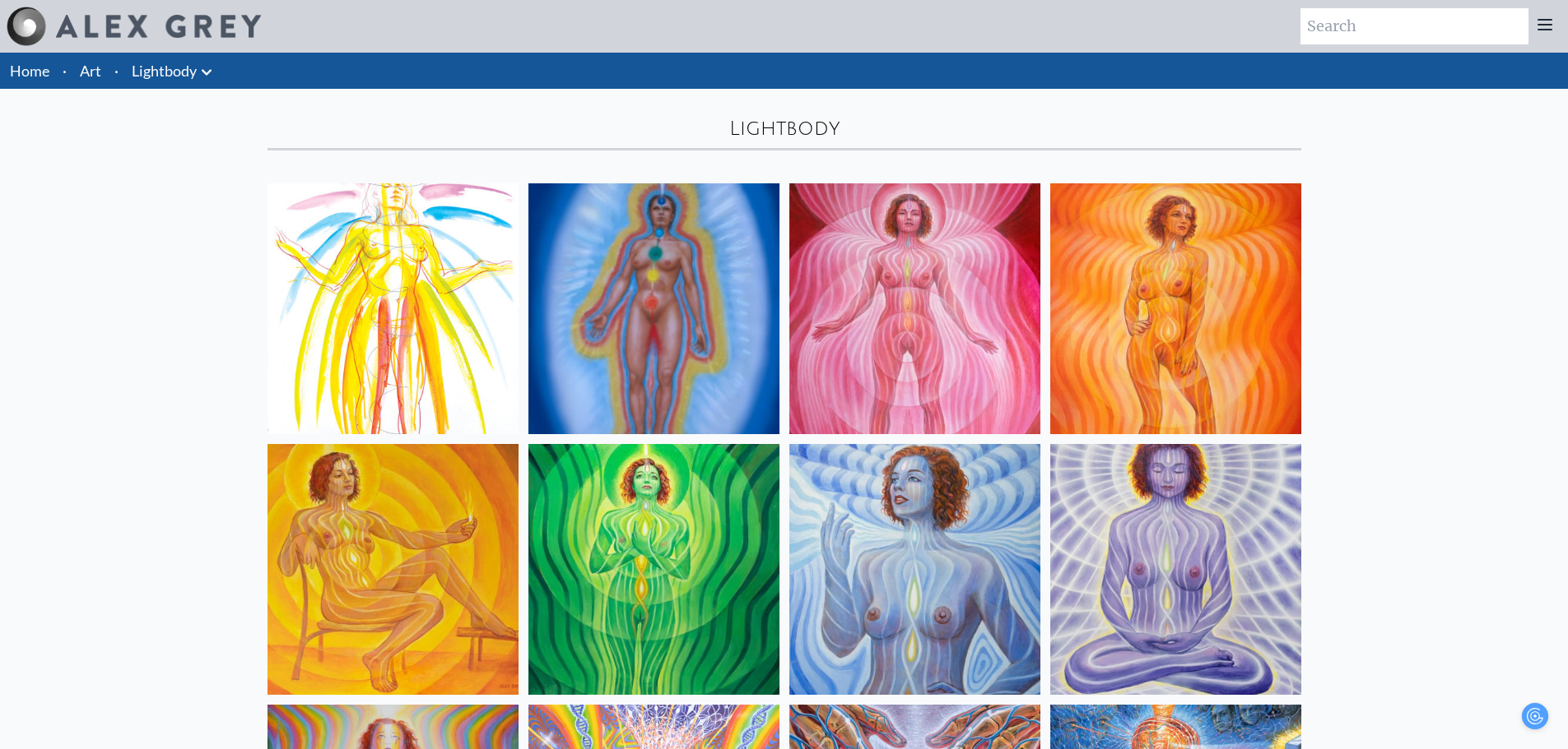
click at [210, 65] on icon at bounding box center [206, 72] width 19 height 19
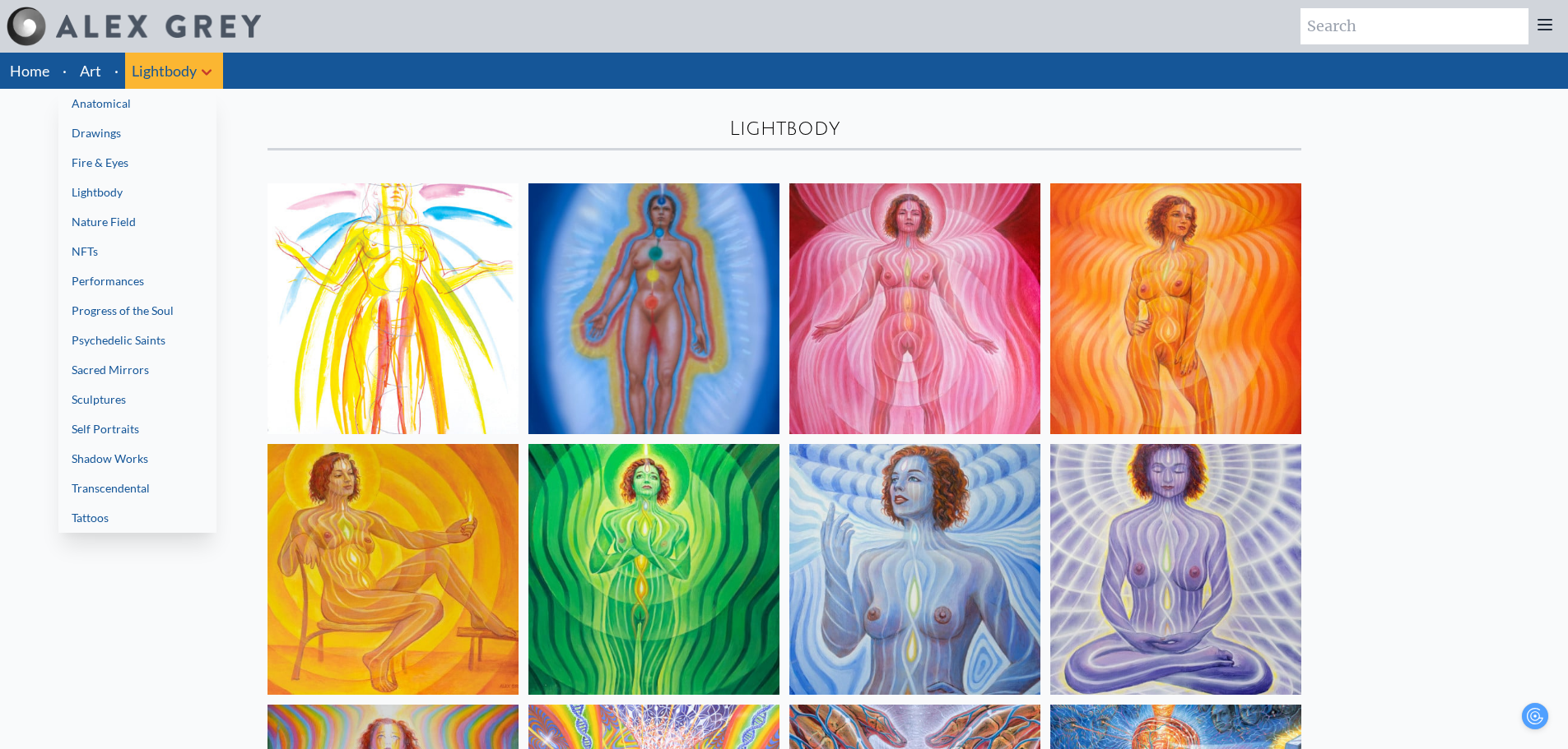
click at [188, 280] on link "Performances" at bounding box center [137, 281] width 158 height 30
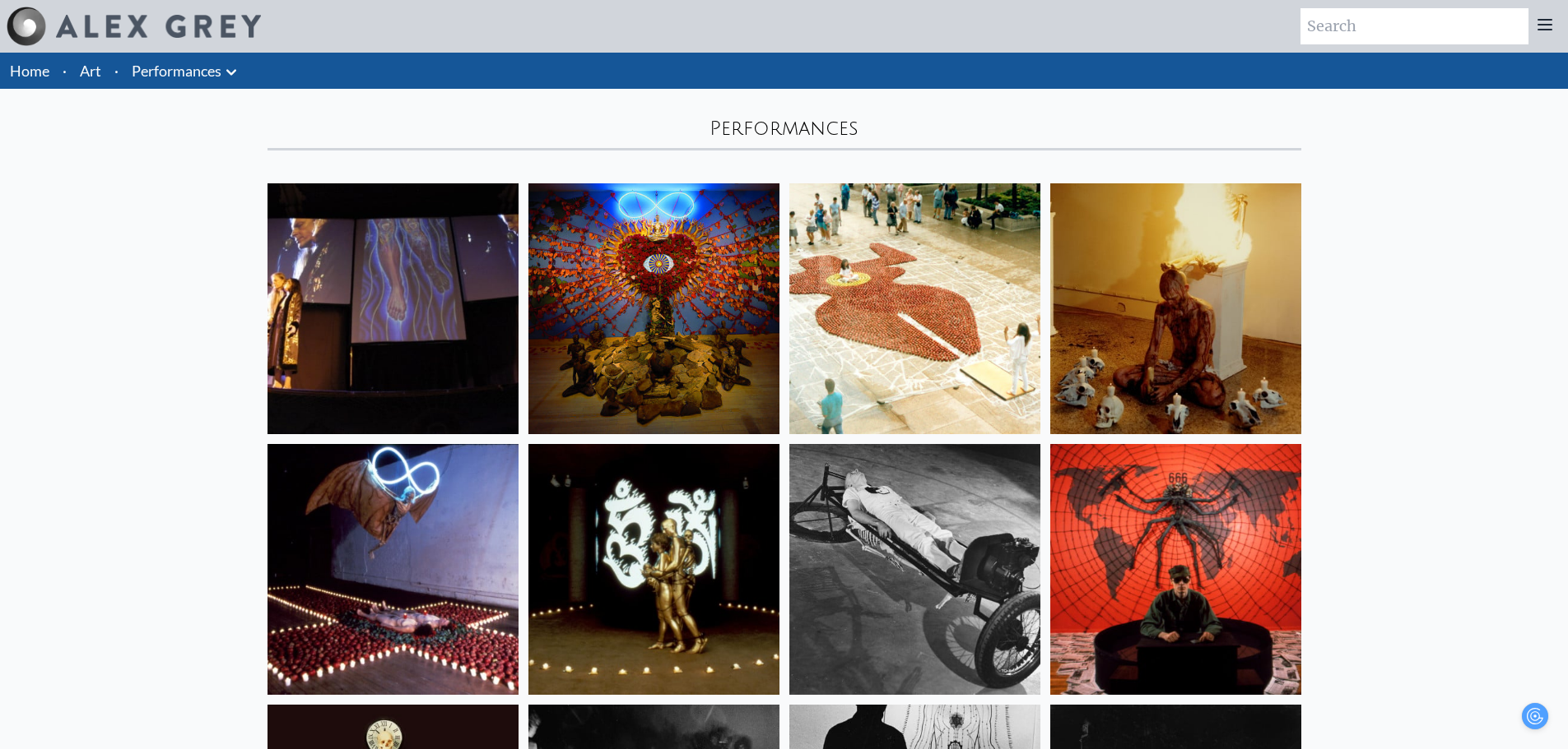
click at [233, 75] on icon at bounding box center [231, 72] width 10 height 6
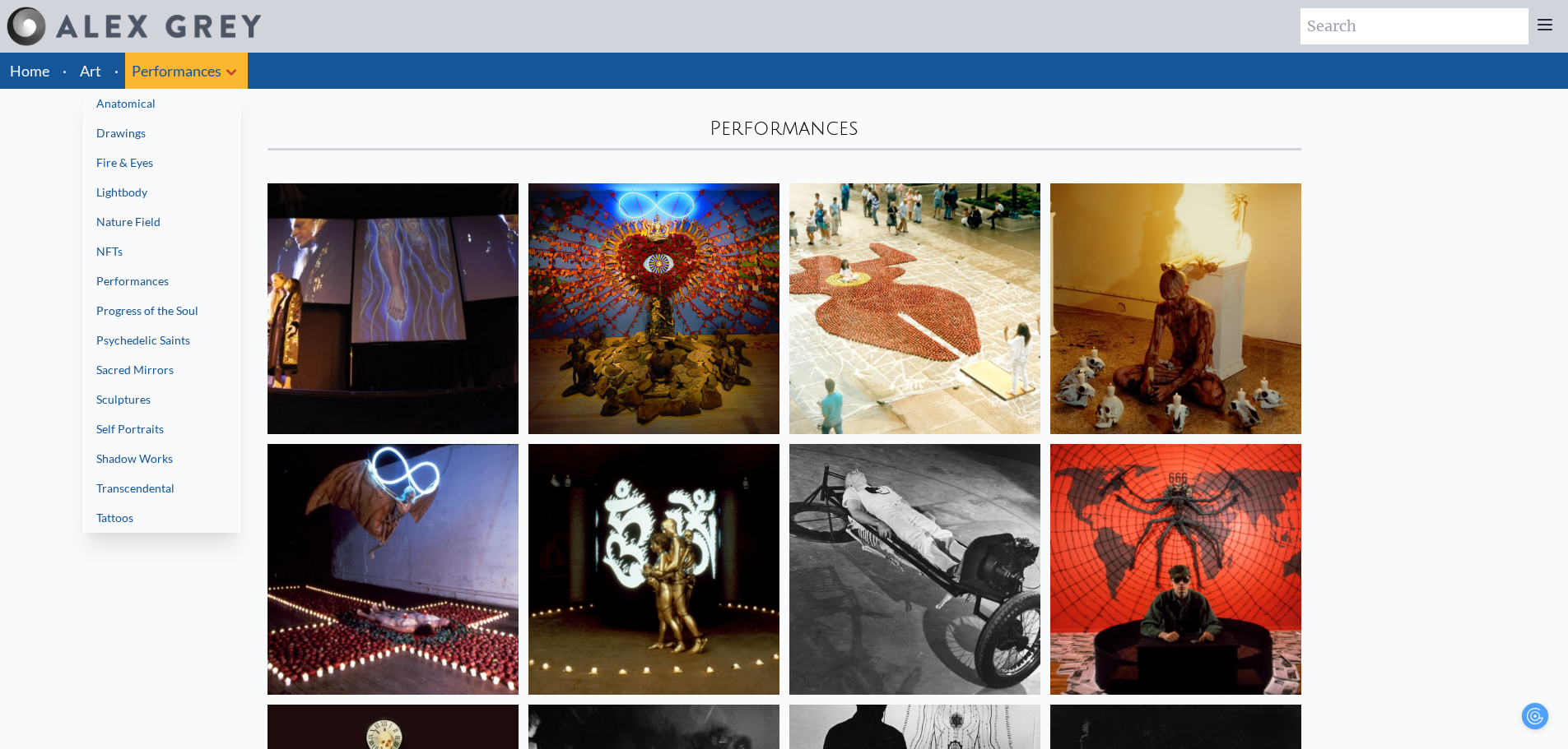
click at [172, 247] on link "NFTs" at bounding box center [162, 252] width 158 height 30
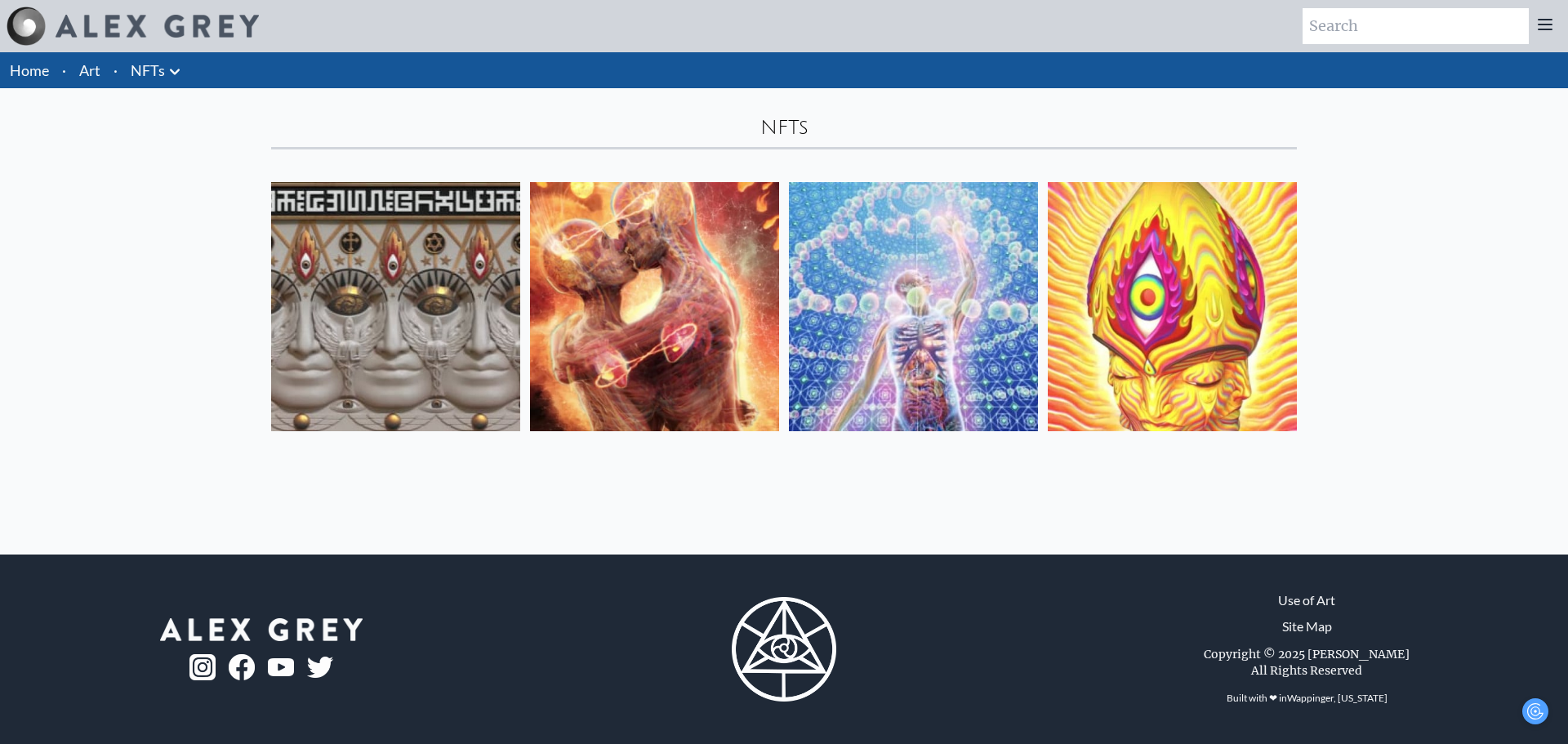
click at [170, 65] on icon at bounding box center [174, 71] width 19 height 19
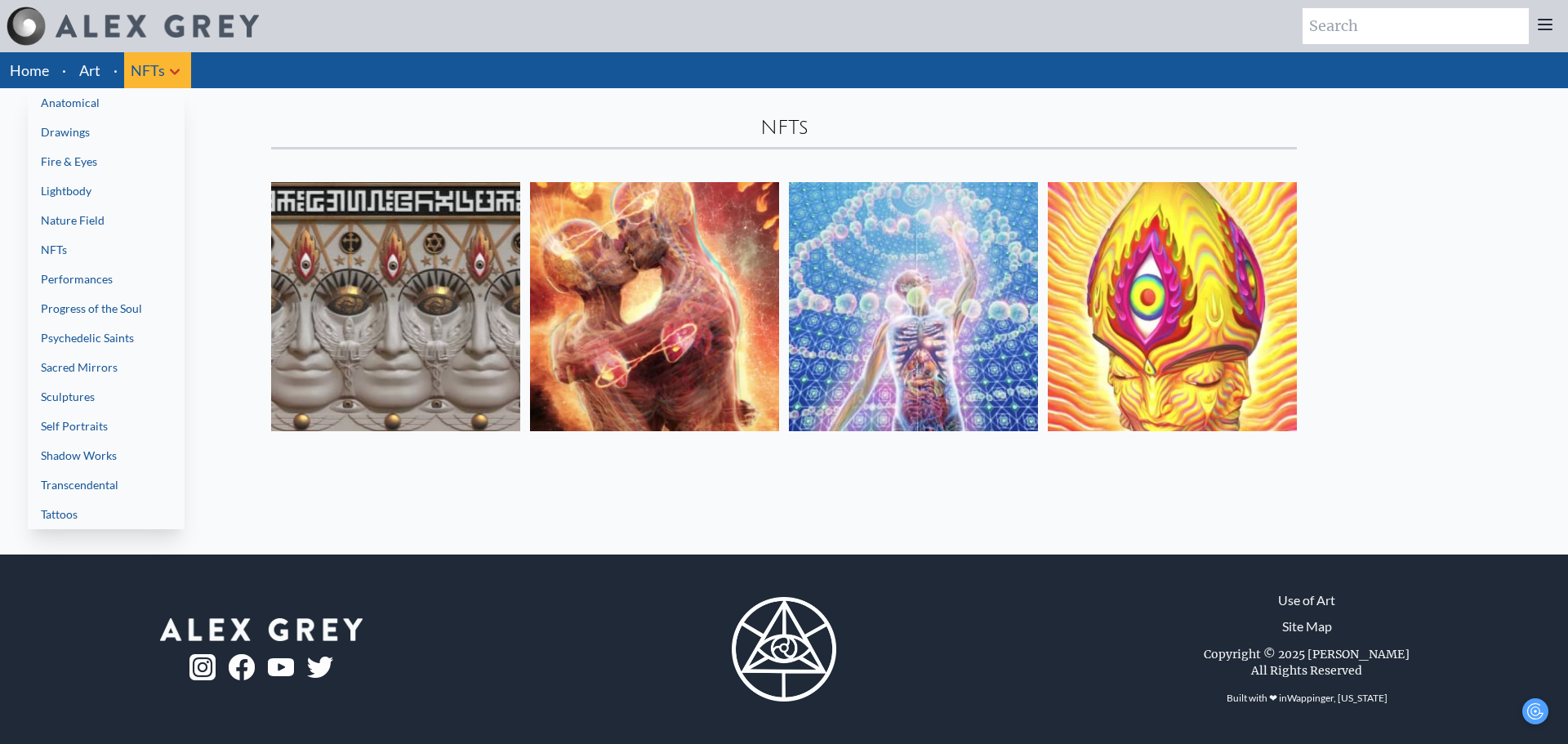
click at [132, 348] on link "Psychedelic Saints" at bounding box center [105, 338] width 157 height 29
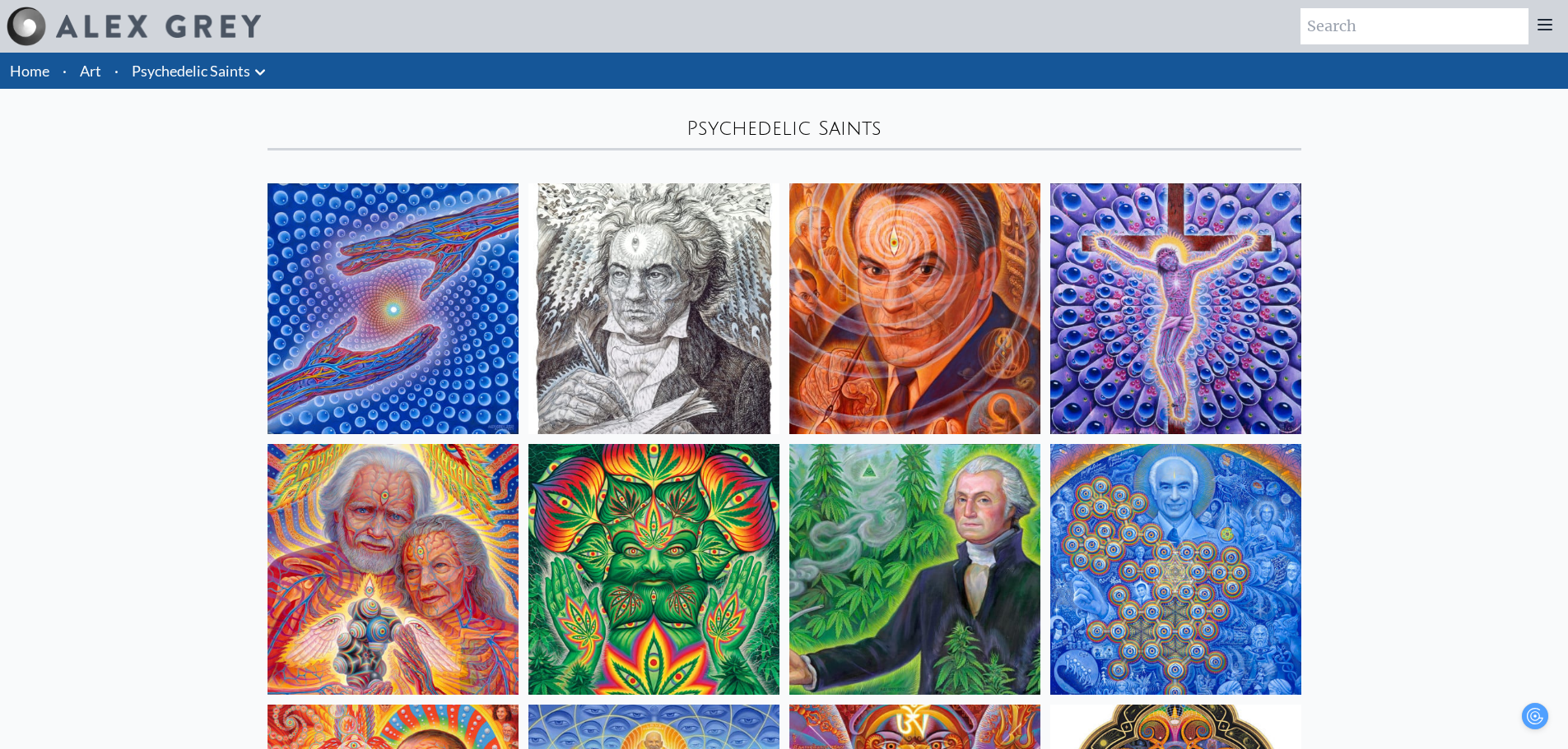
click at [263, 72] on icon at bounding box center [259, 72] width 10 height 6
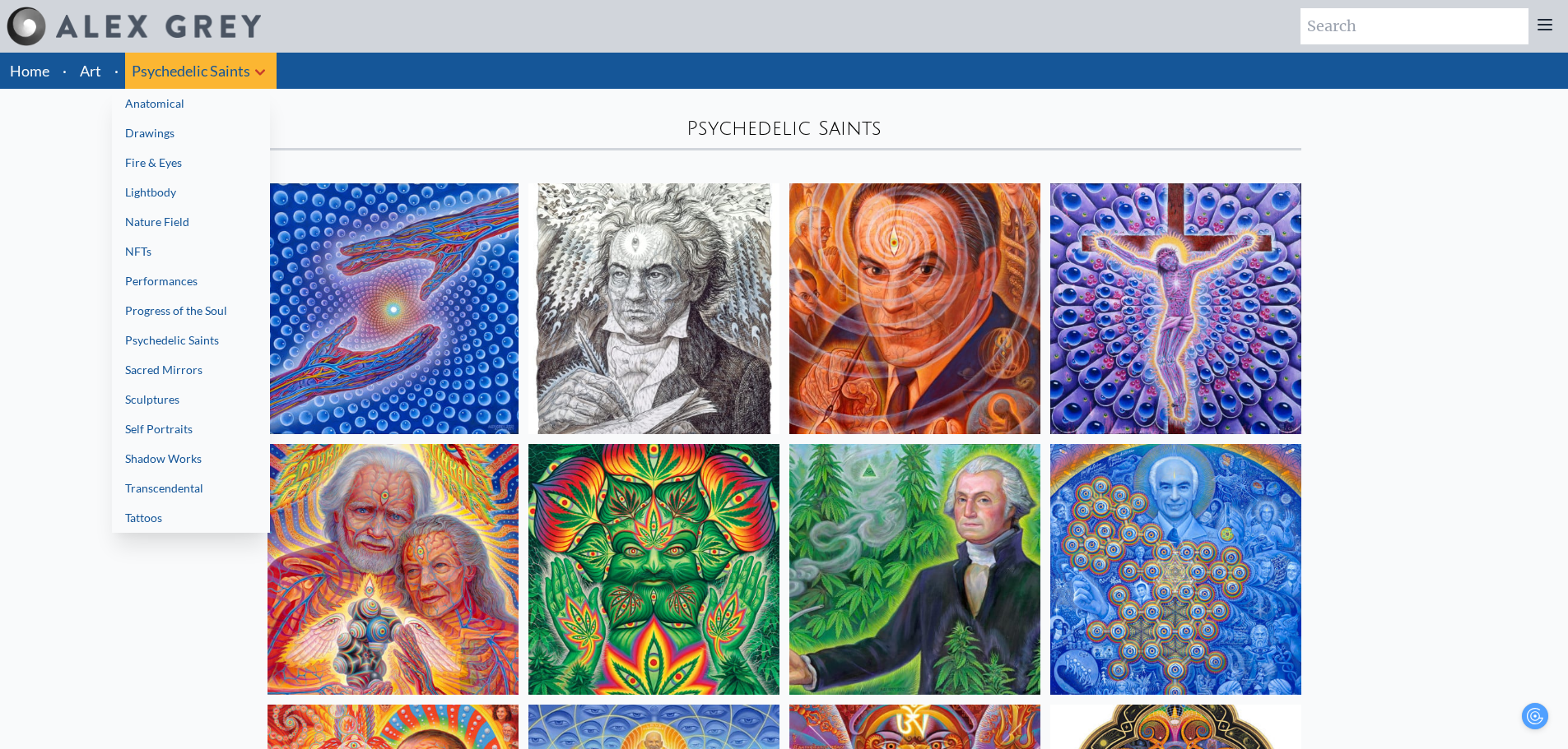
click at [162, 472] on link "Shadow Works" at bounding box center [190, 459] width 158 height 30
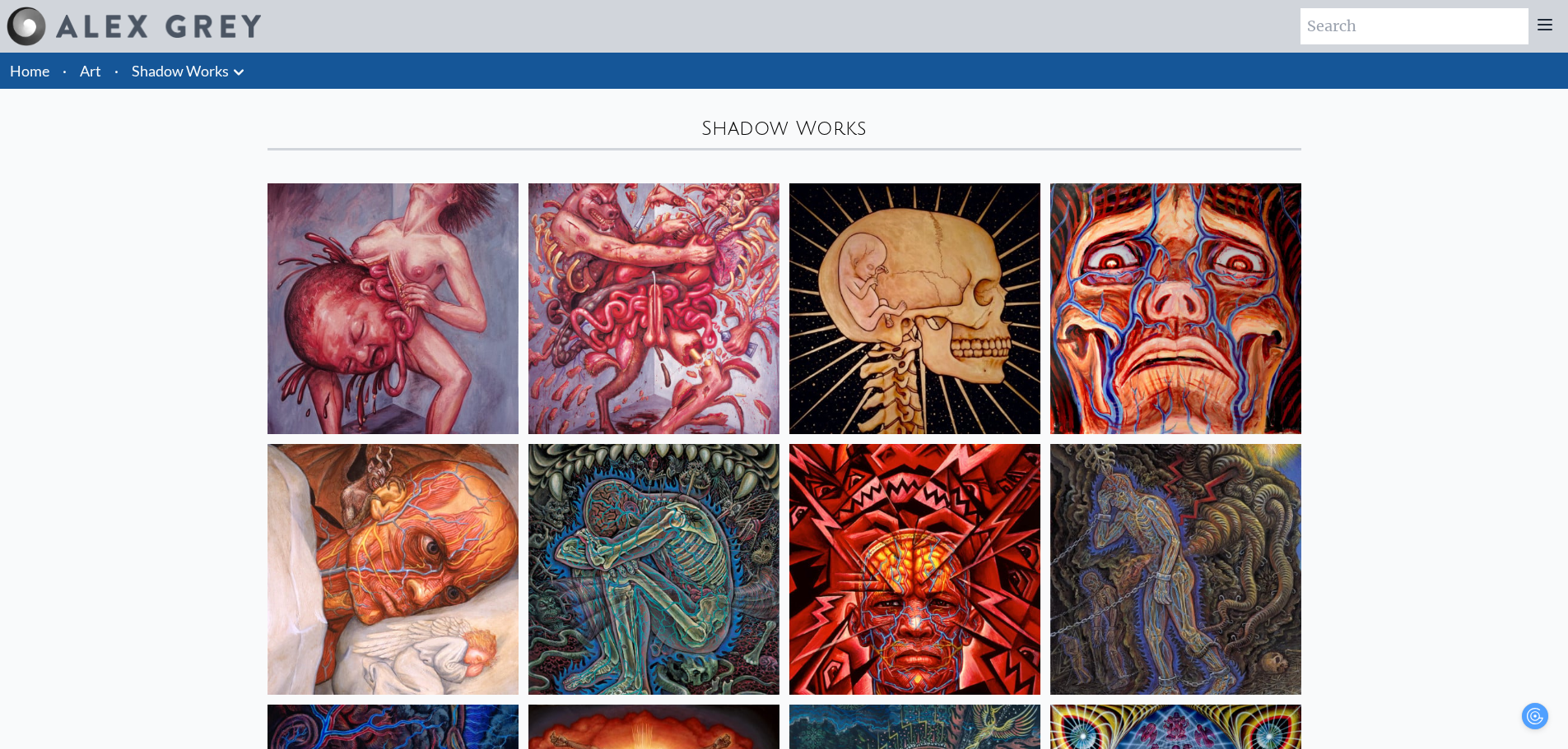
click at [238, 67] on icon at bounding box center [238, 72] width 19 height 19
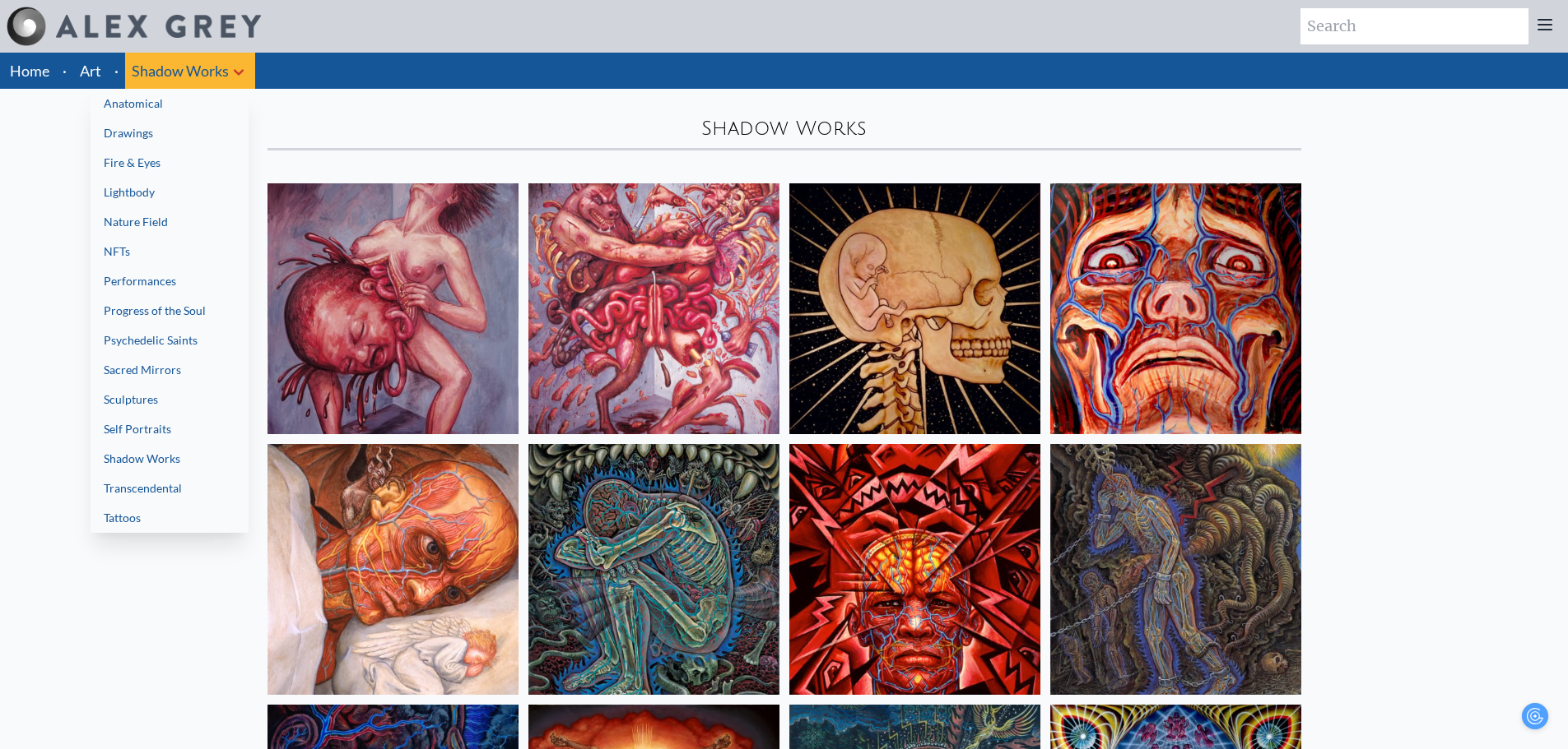
click at [148, 480] on link "Transcendental" at bounding box center [169, 489] width 158 height 30
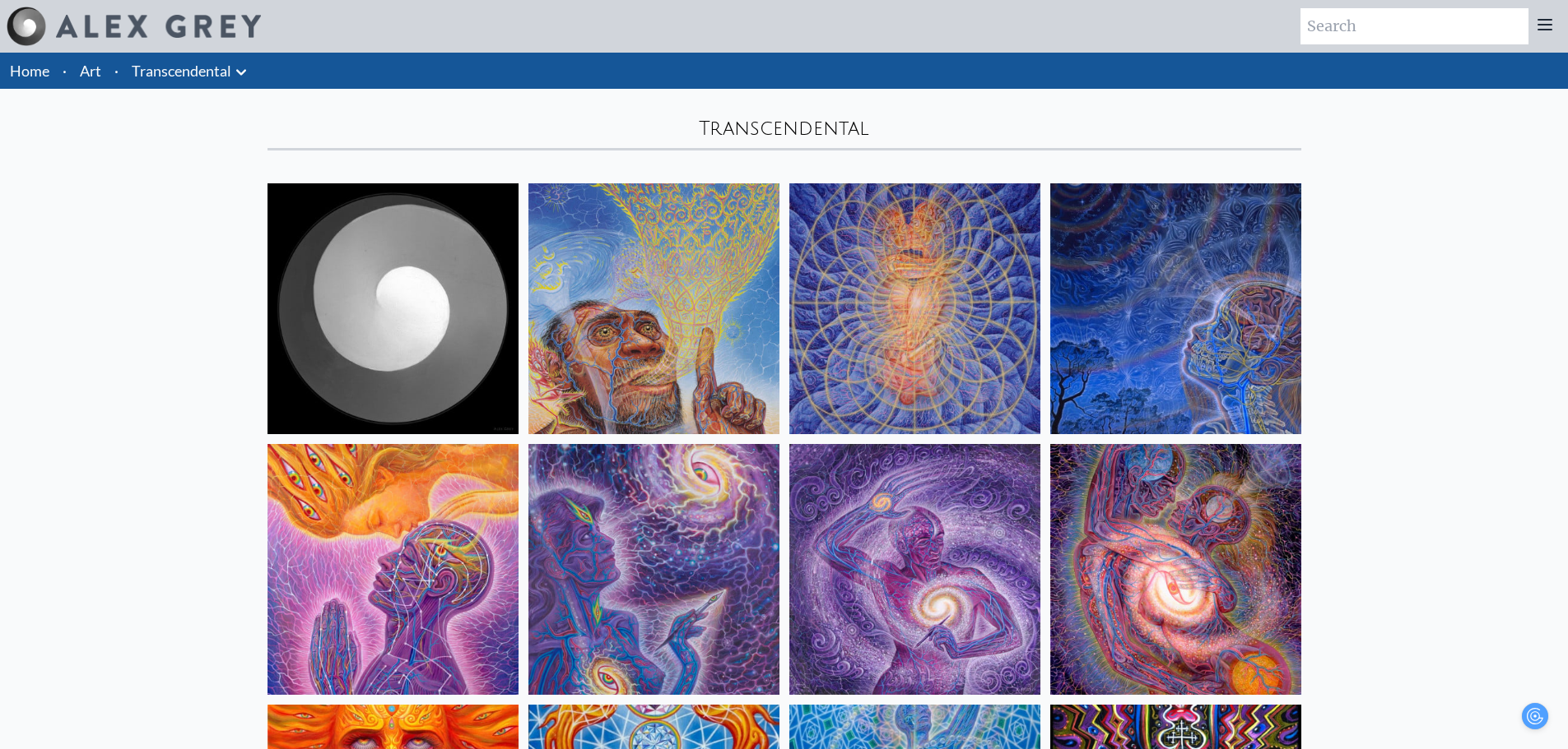
click at [244, 77] on icon at bounding box center [241, 72] width 19 height 19
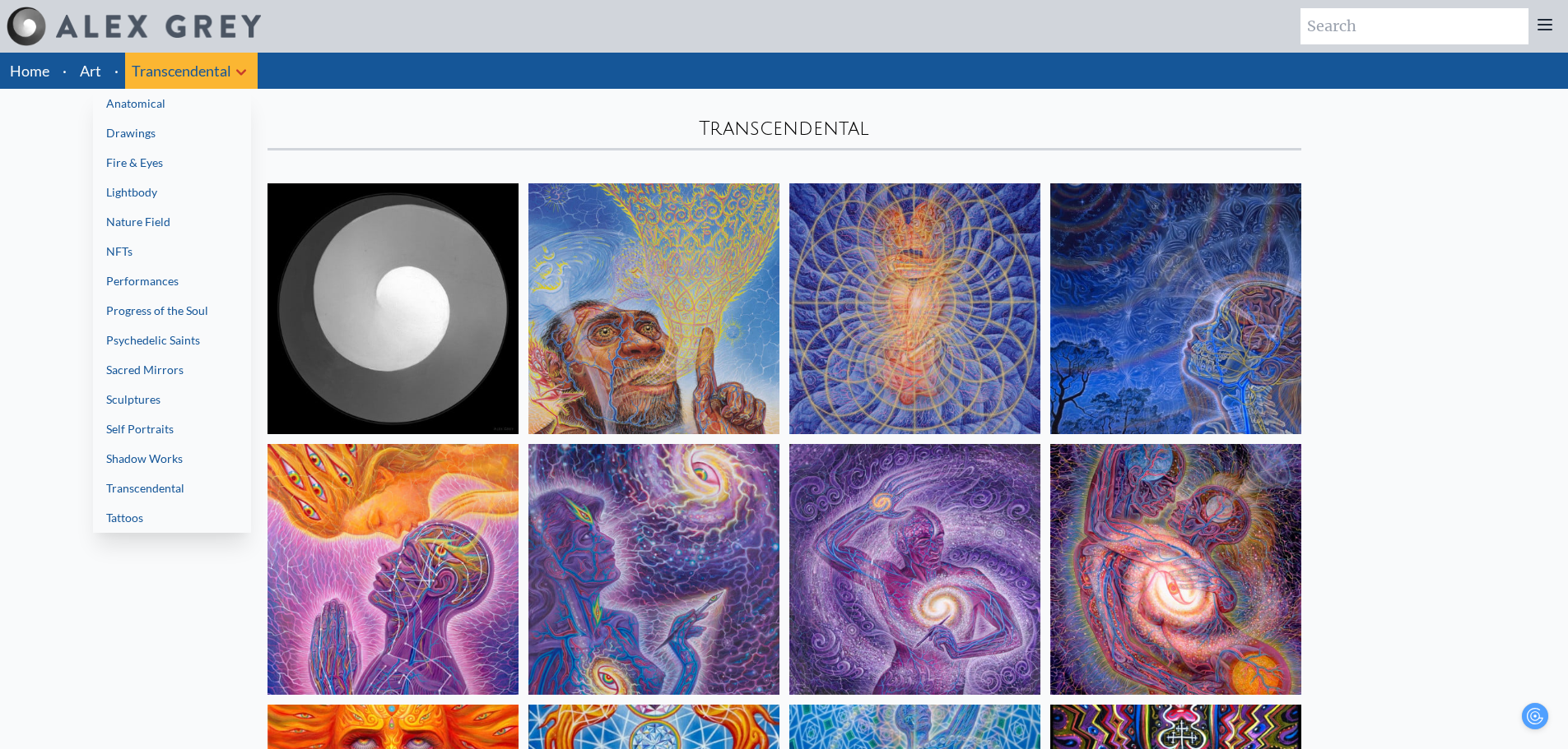
click at [209, 520] on link "Tattoos" at bounding box center [172, 518] width 158 height 30
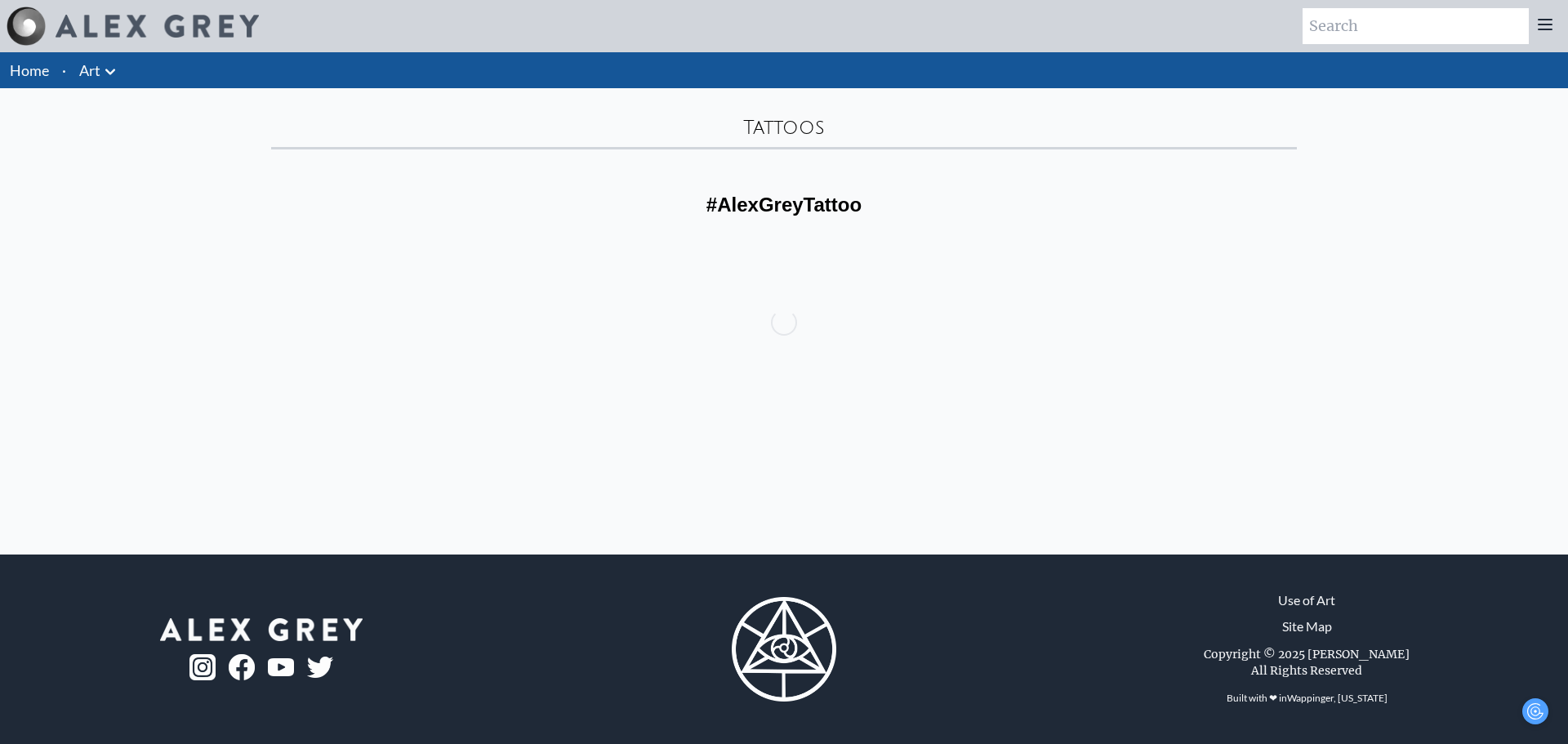
click at [97, 71] on link "Art" at bounding box center [90, 70] width 21 height 23
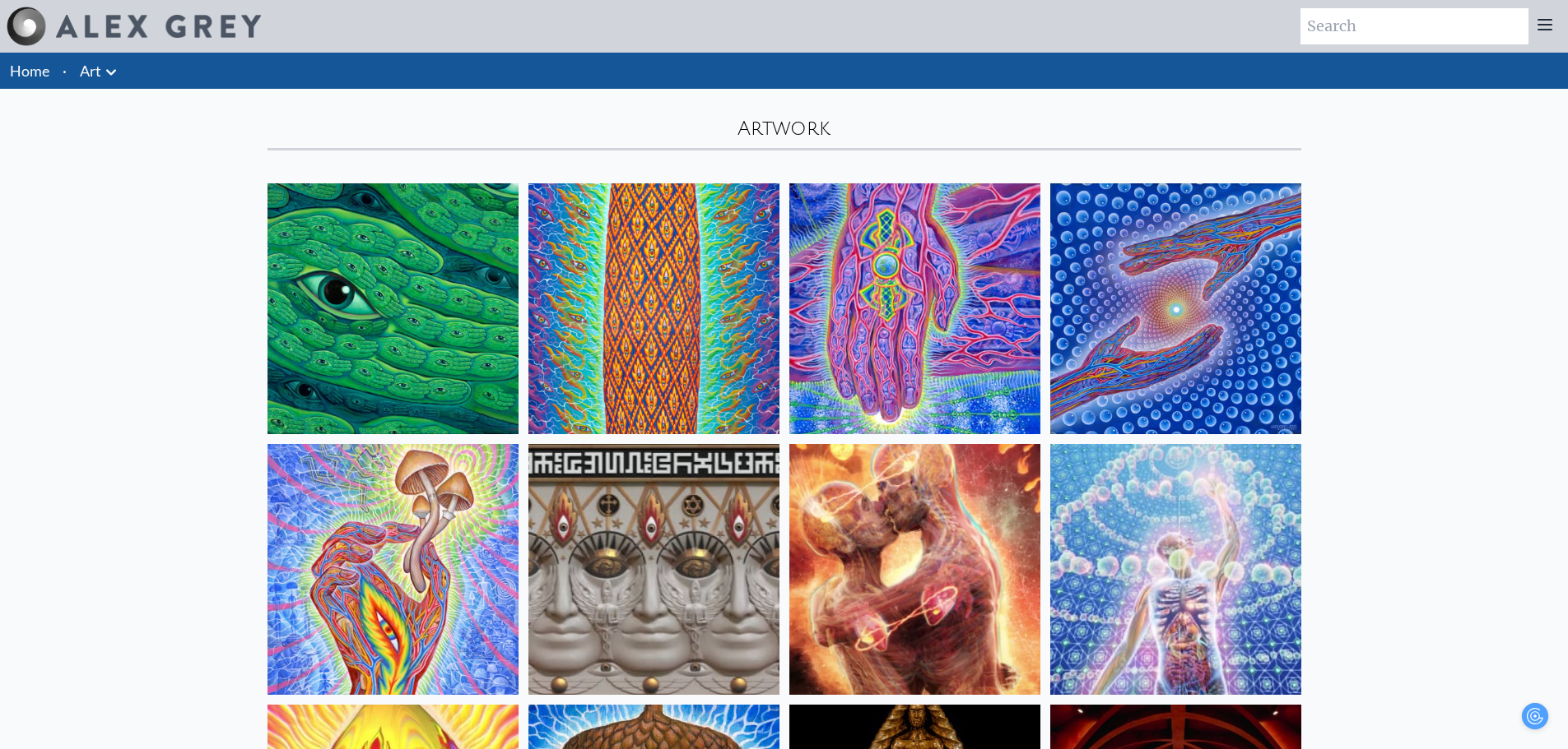
click at [1125, 341] on img at bounding box center [1176, 309] width 251 height 251
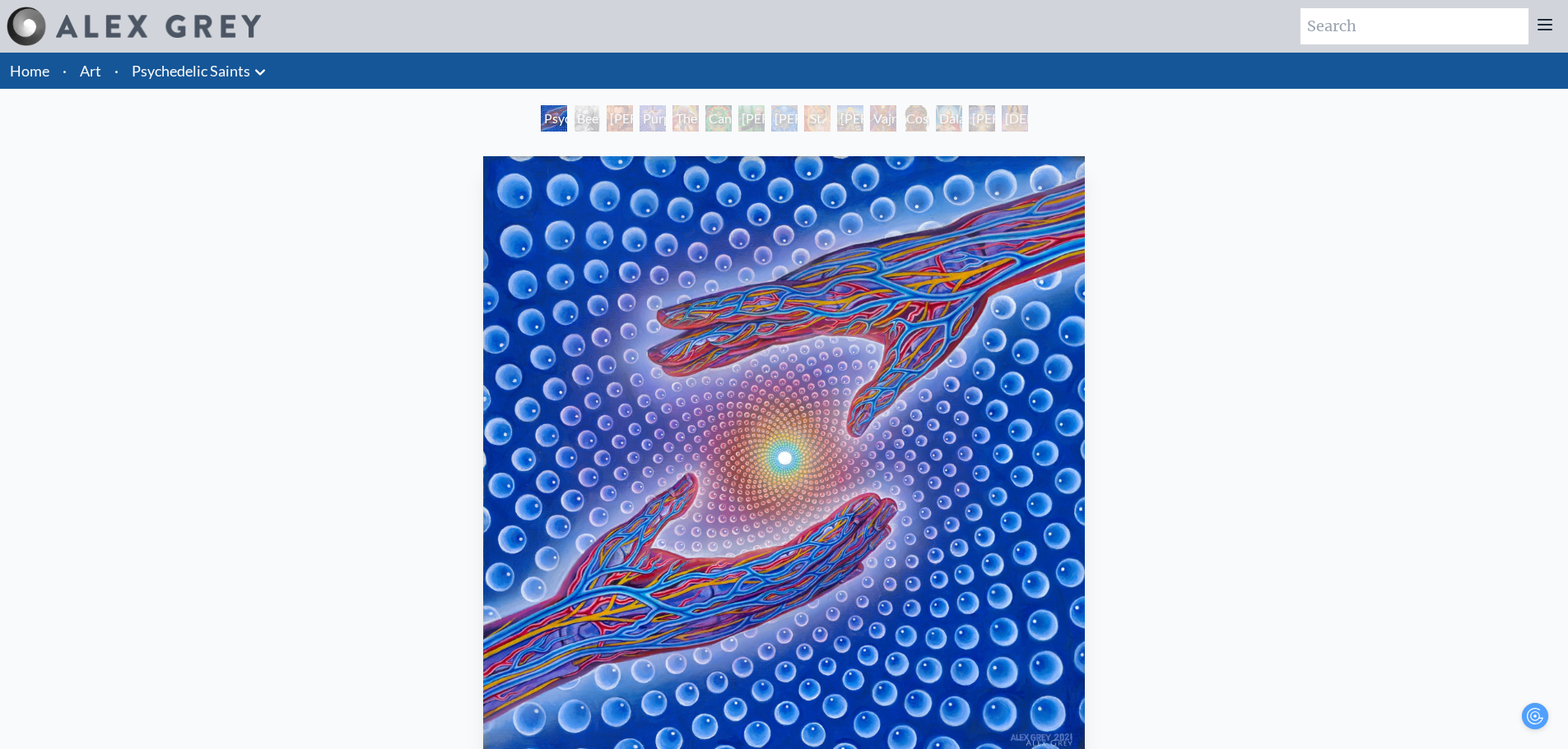
click at [574, 118] on div "Beethoven" at bounding box center [587, 118] width 27 height 27
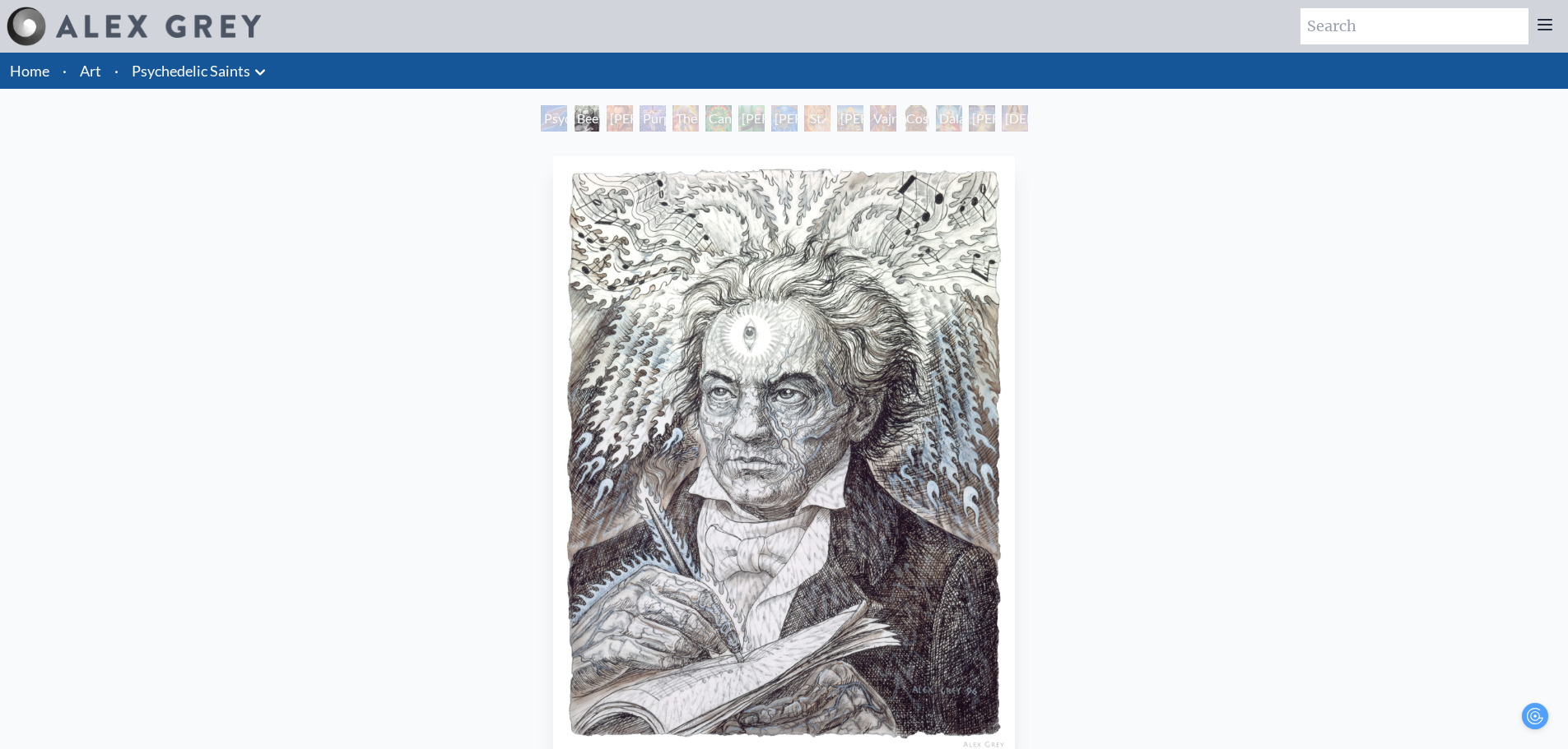
click at [633, 121] on div "Stanislav Grof M.D., Cartographer of Consciousness" at bounding box center [619, 118] width 27 height 27
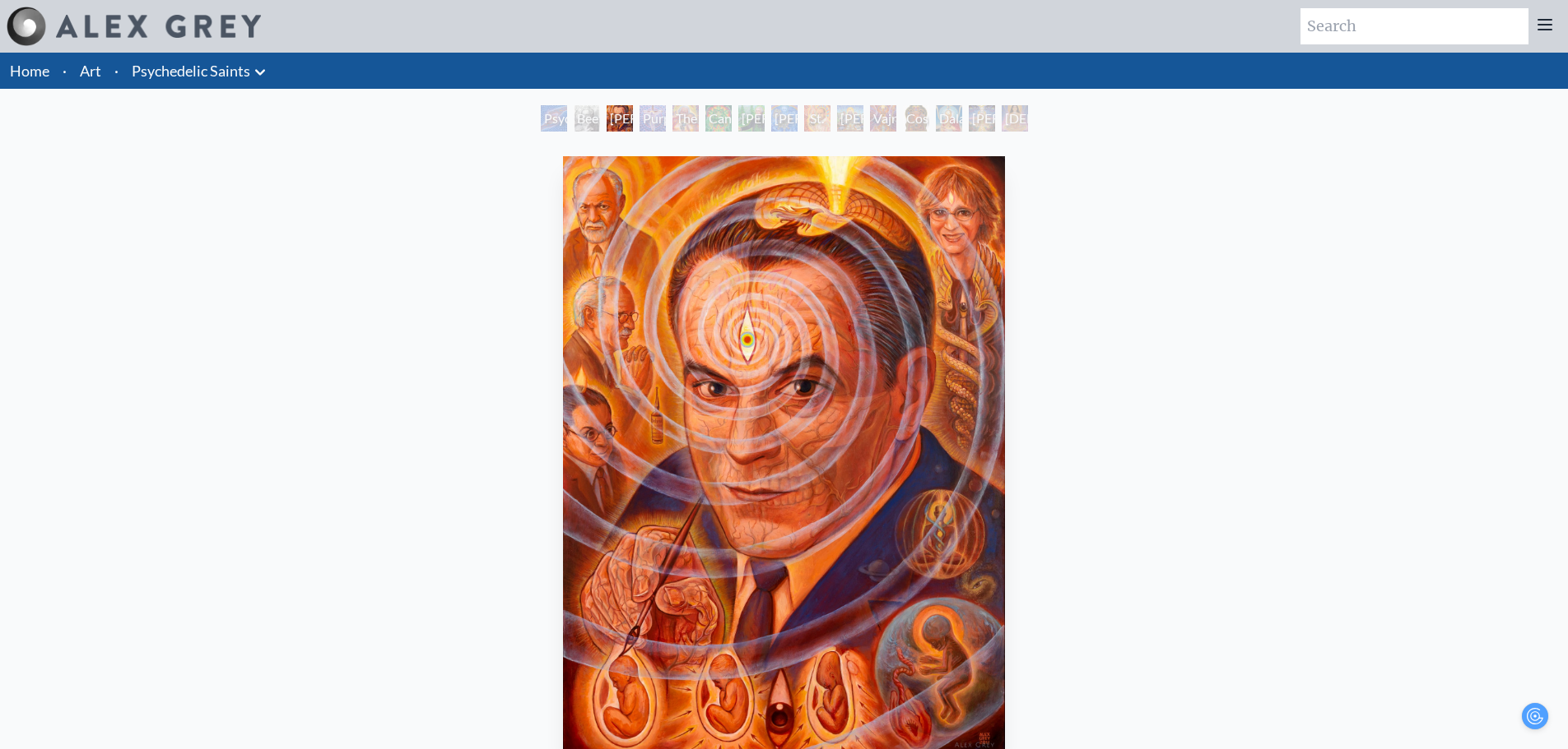
click at [780, 113] on div "Albert Hofmann & the New Eleusis" at bounding box center [784, 118] width 27 height 27
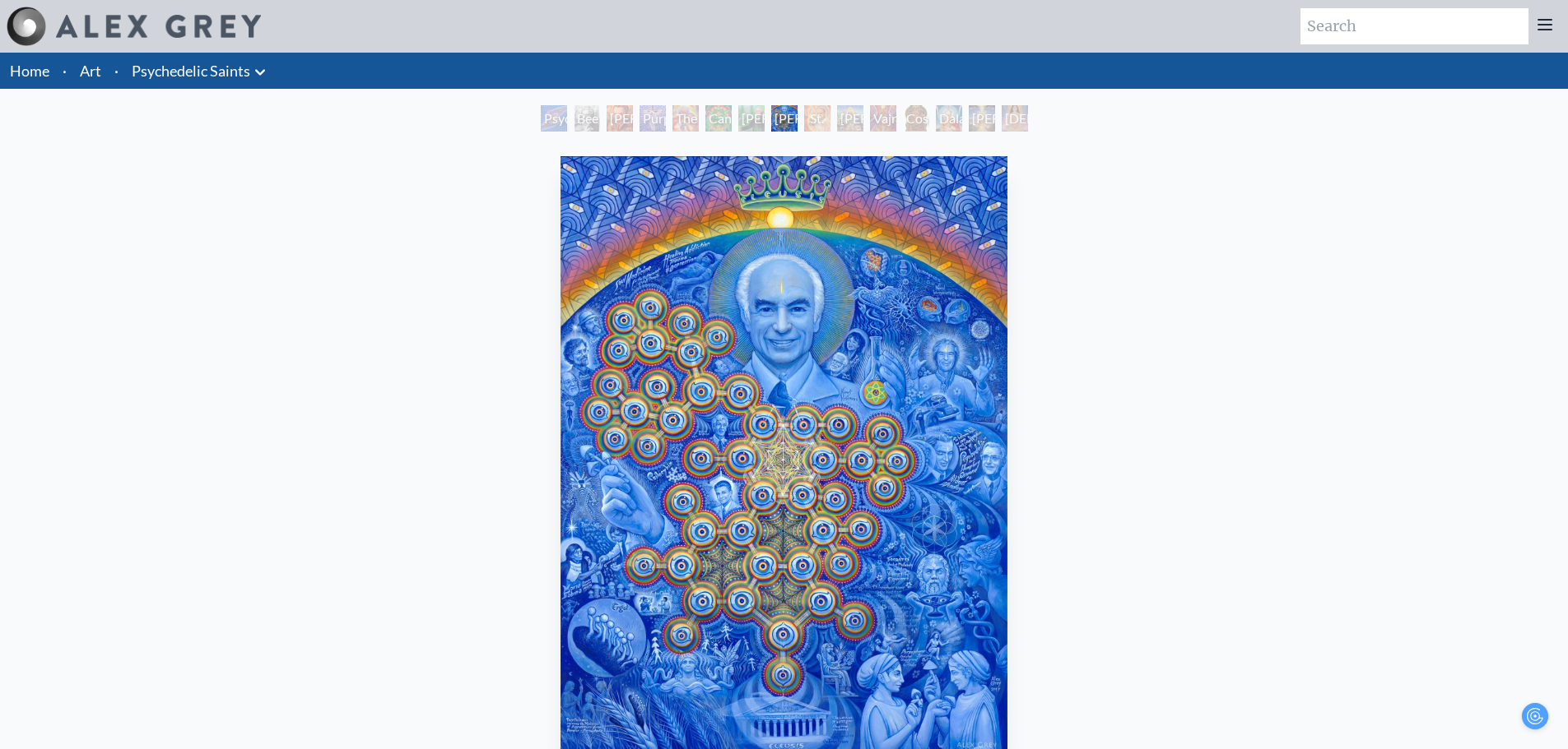
click at [903, 112] on div "Cosmic Christ" at bounding box center [916, 118] width 27 height 27
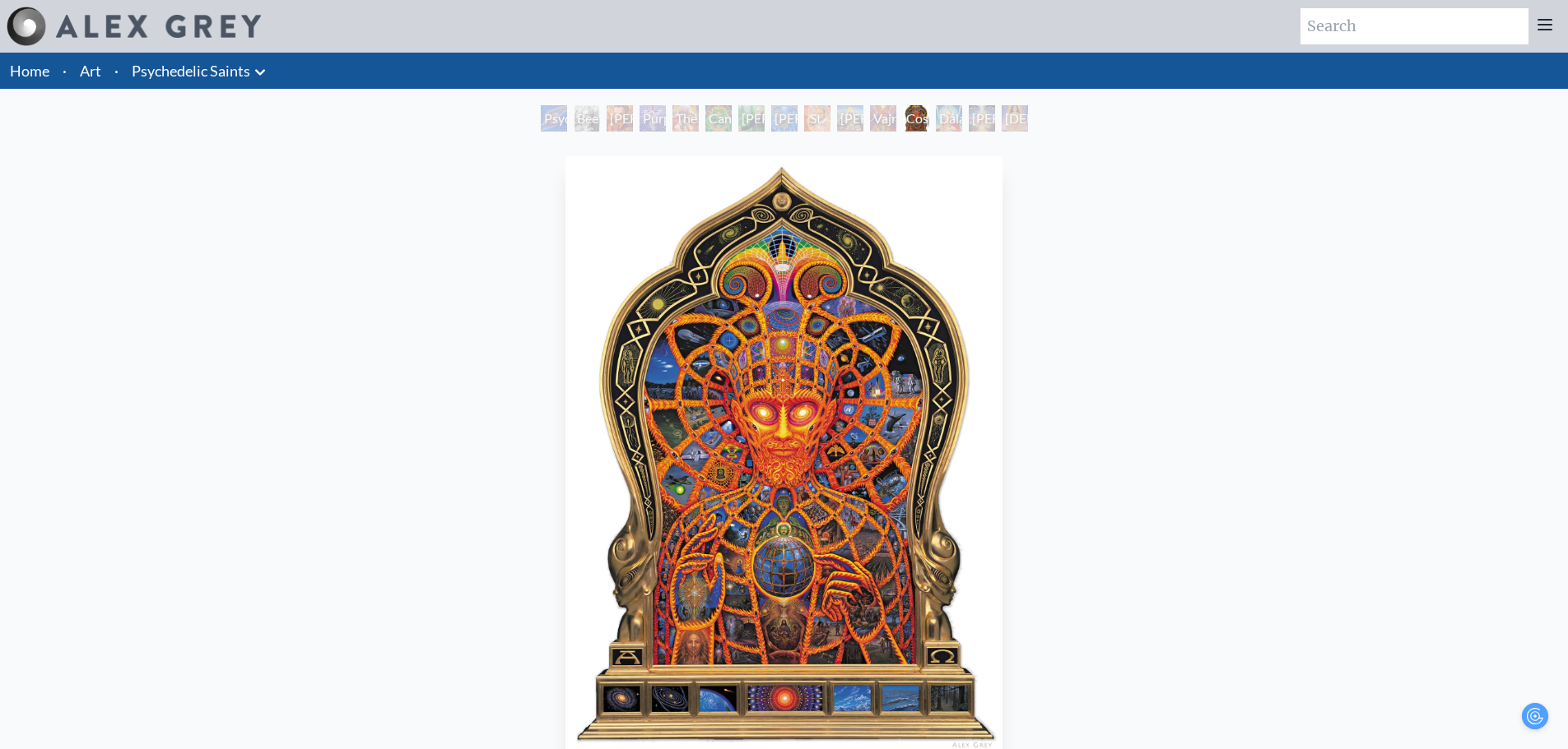
click at [837, 106] on div "Ram Dass" at bounding box center [850, 118] width 27 height 27
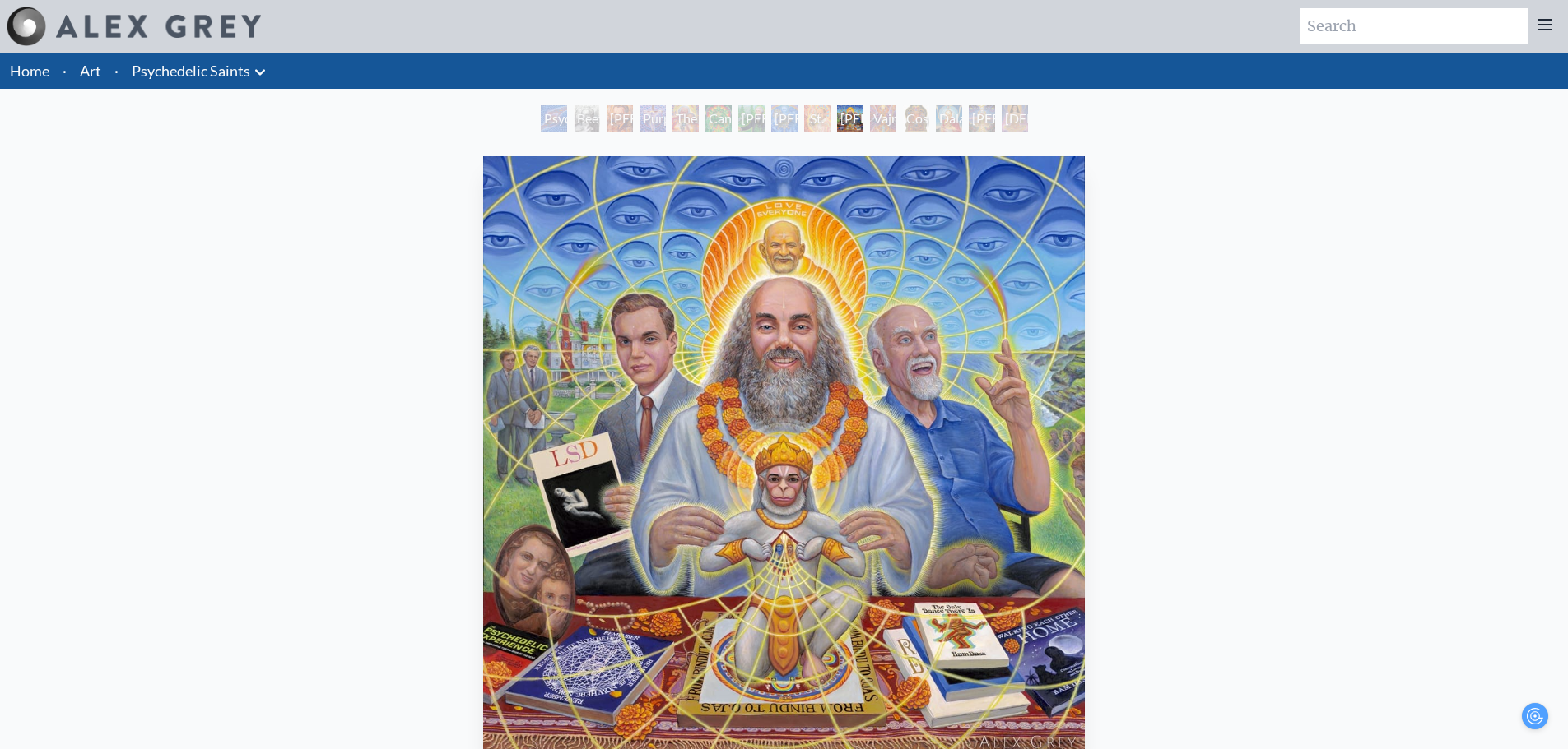
click at [804, 113] on div "St. Albert & The LSD Revelation Revolution" at bounding box center [817, 118] width 27 height 27
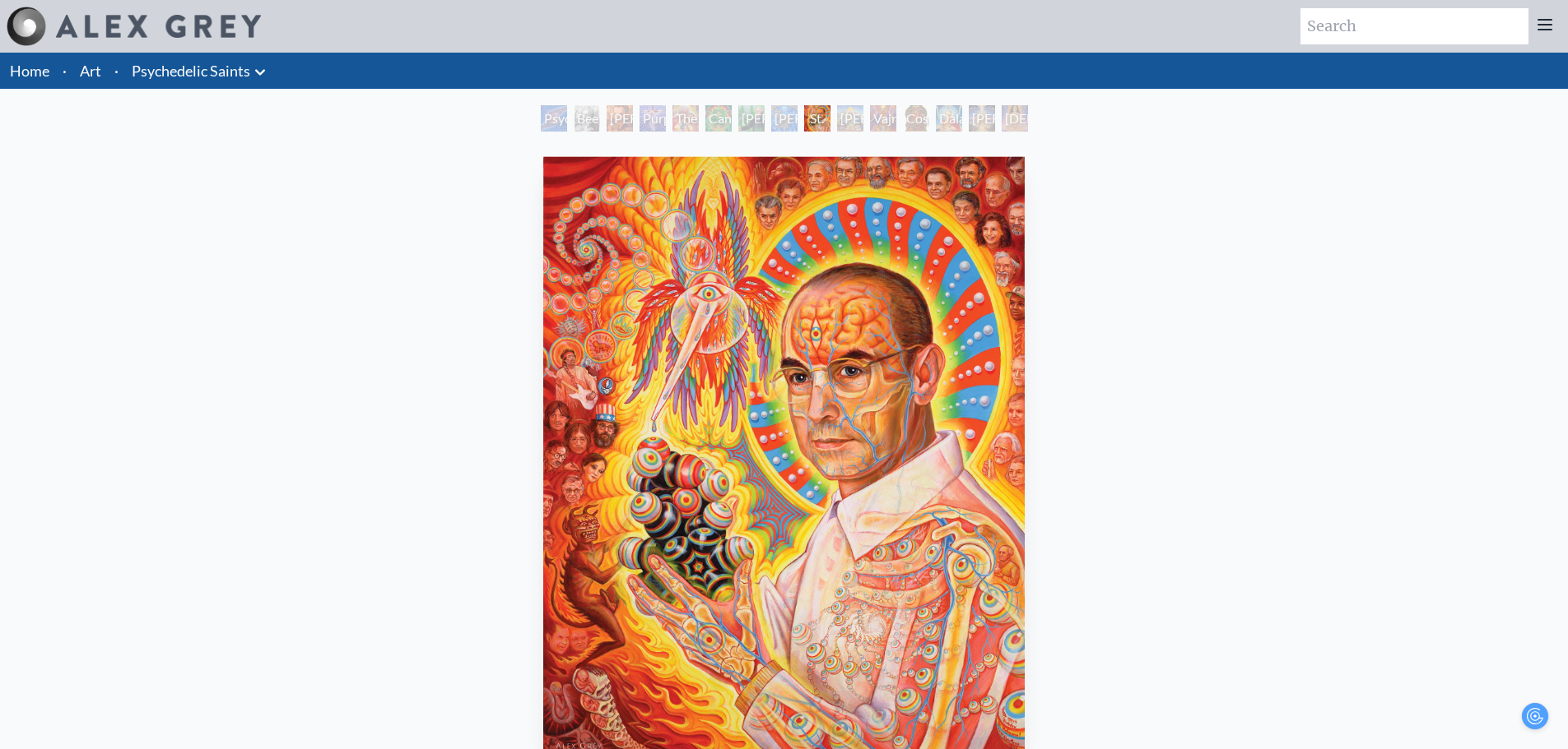
click at [1011, 122] on div "Namaste" at bounding box center [1014, 118] width 27 height 27
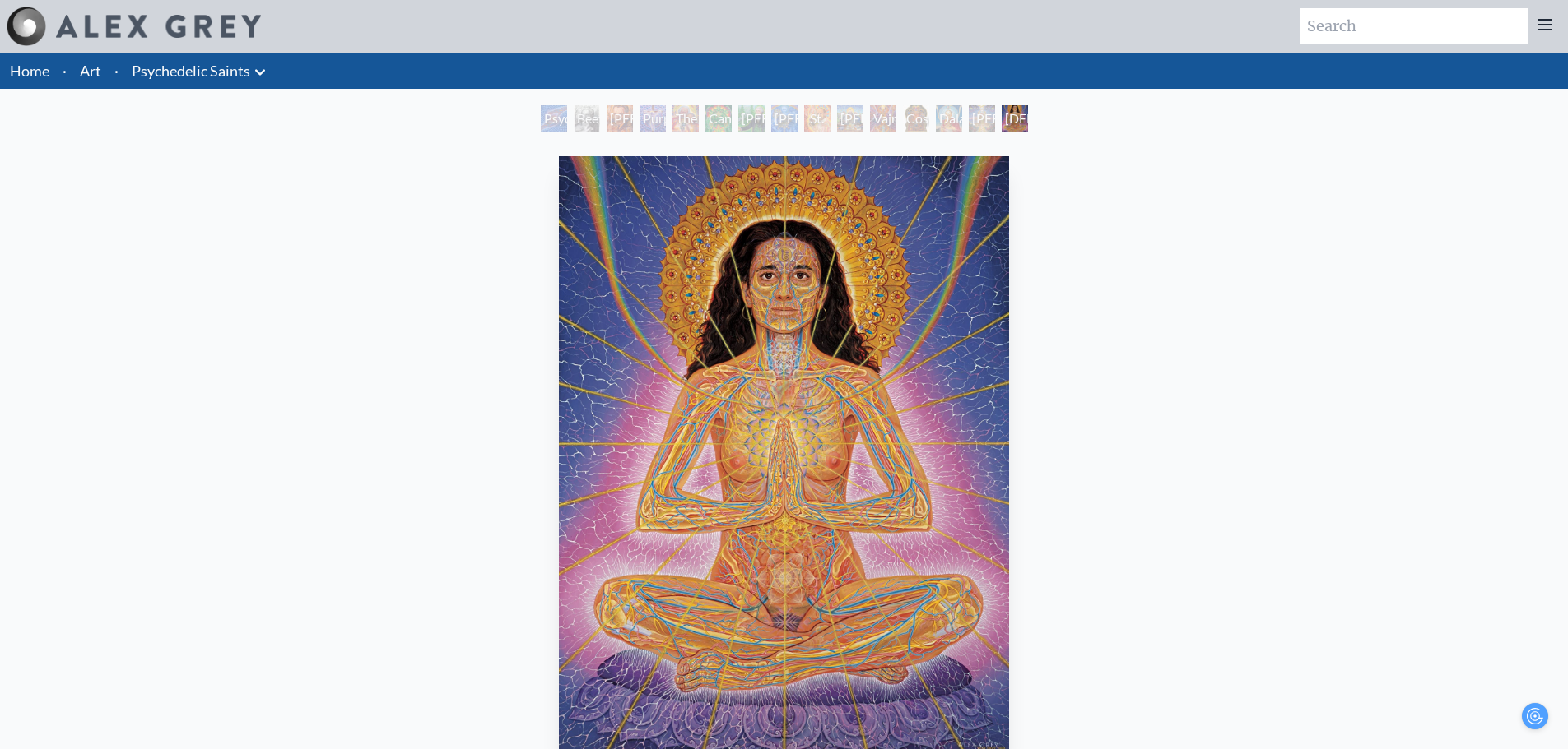
click at [804, 119] on div "St. Albert & The LSD Revelation Revolution" at bounding box center [817, 118] width 27 height 27
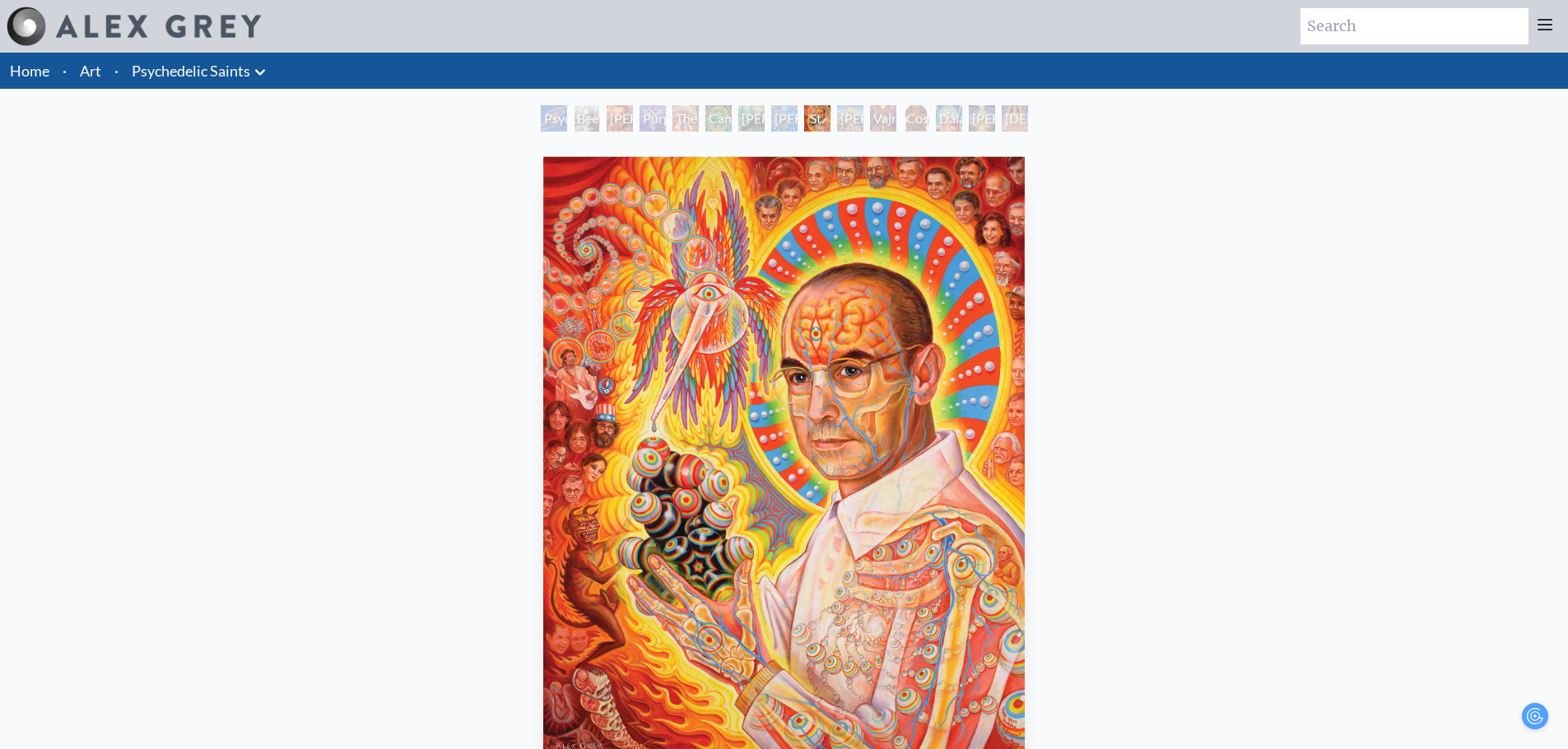
click at [185, 68] on link "Psychedelic Saints" at bounding box center [191, 70] width 118 height 23
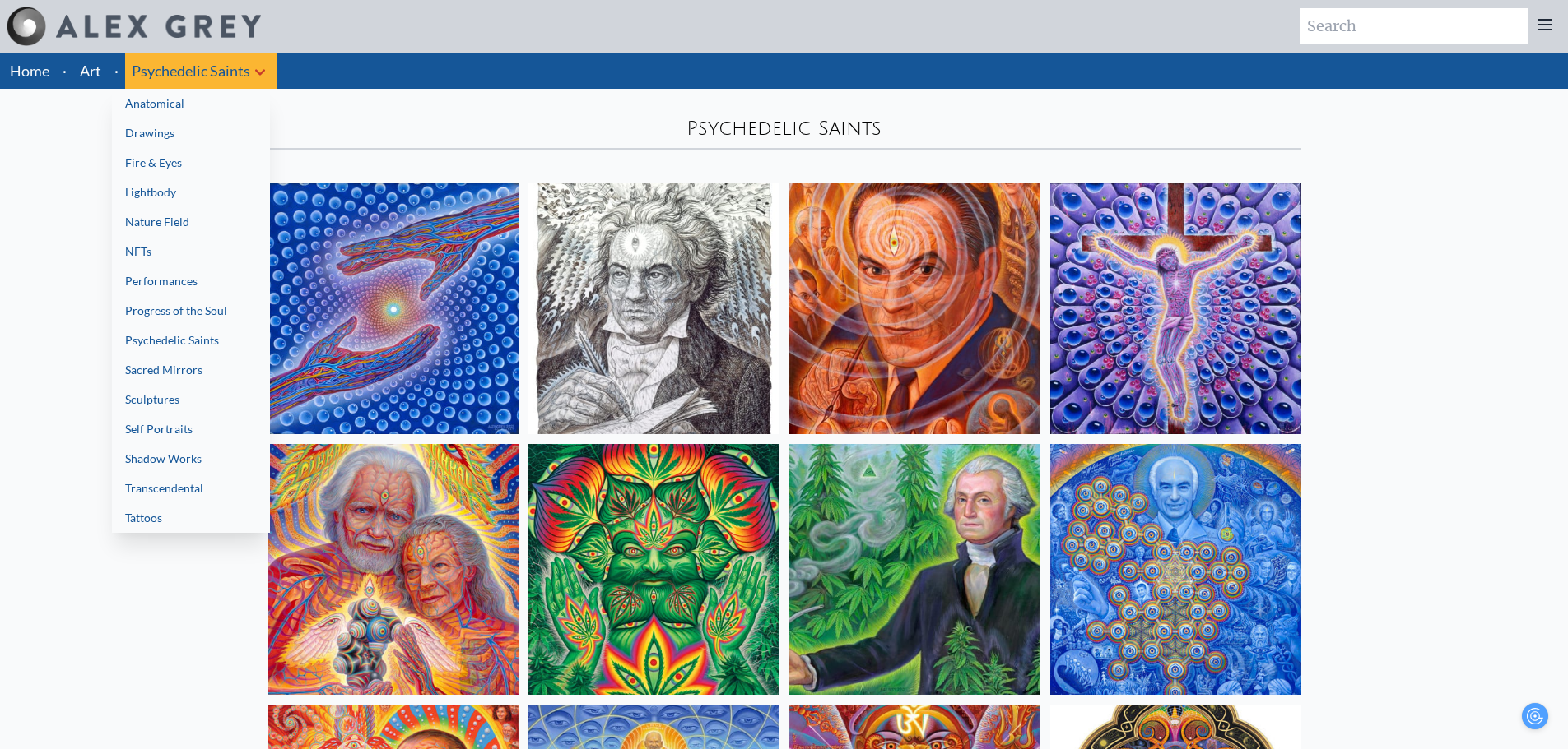
click at [219, 303] on link "Progress of the Soul" at bounding box center [190, 311] width 158 height 30
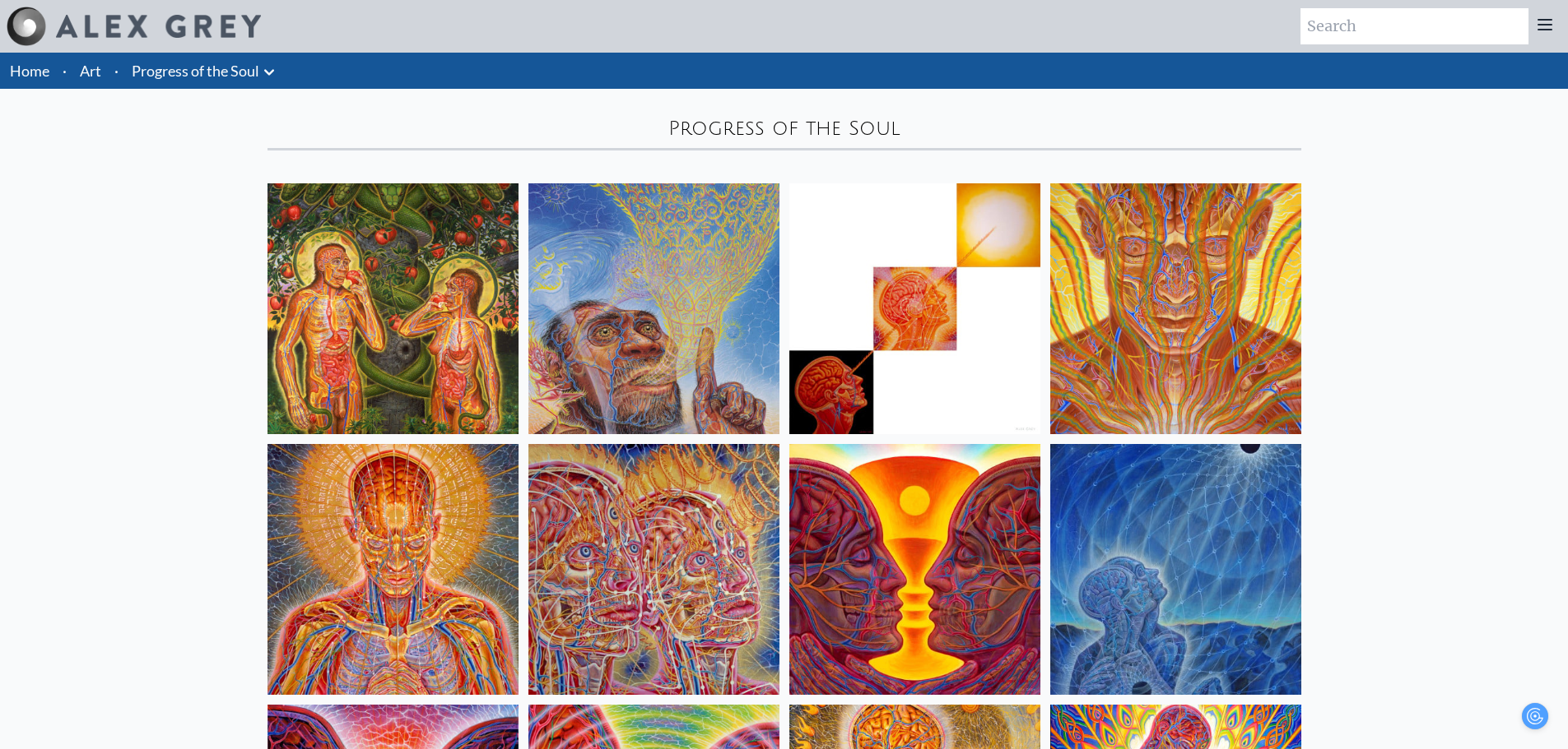
click at [264, 65] on icon at bounding box center [269, 72] width 19 height 19
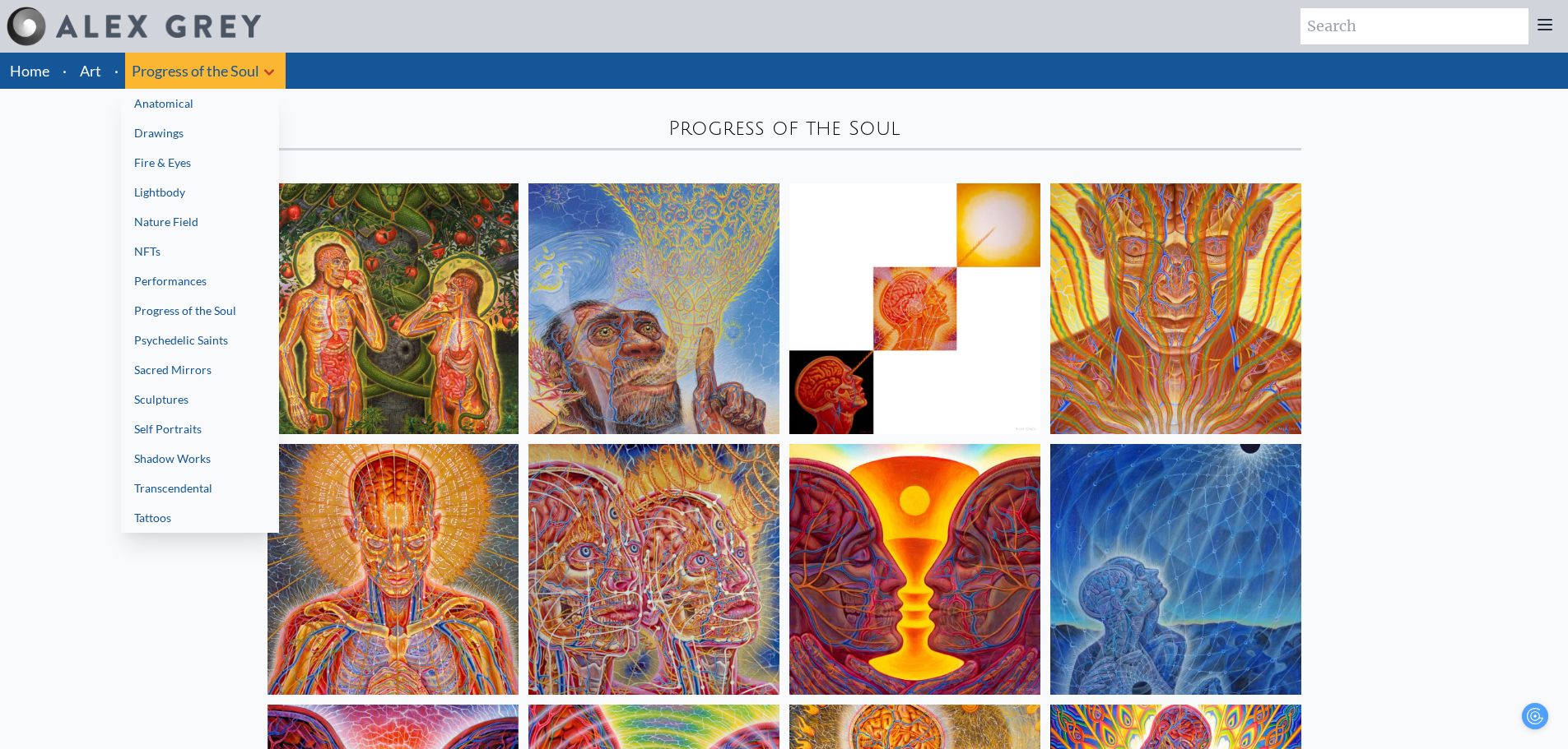
click at [232, 480] on link "Transcendental" at bounding box center [199, 489] width 158 height 30
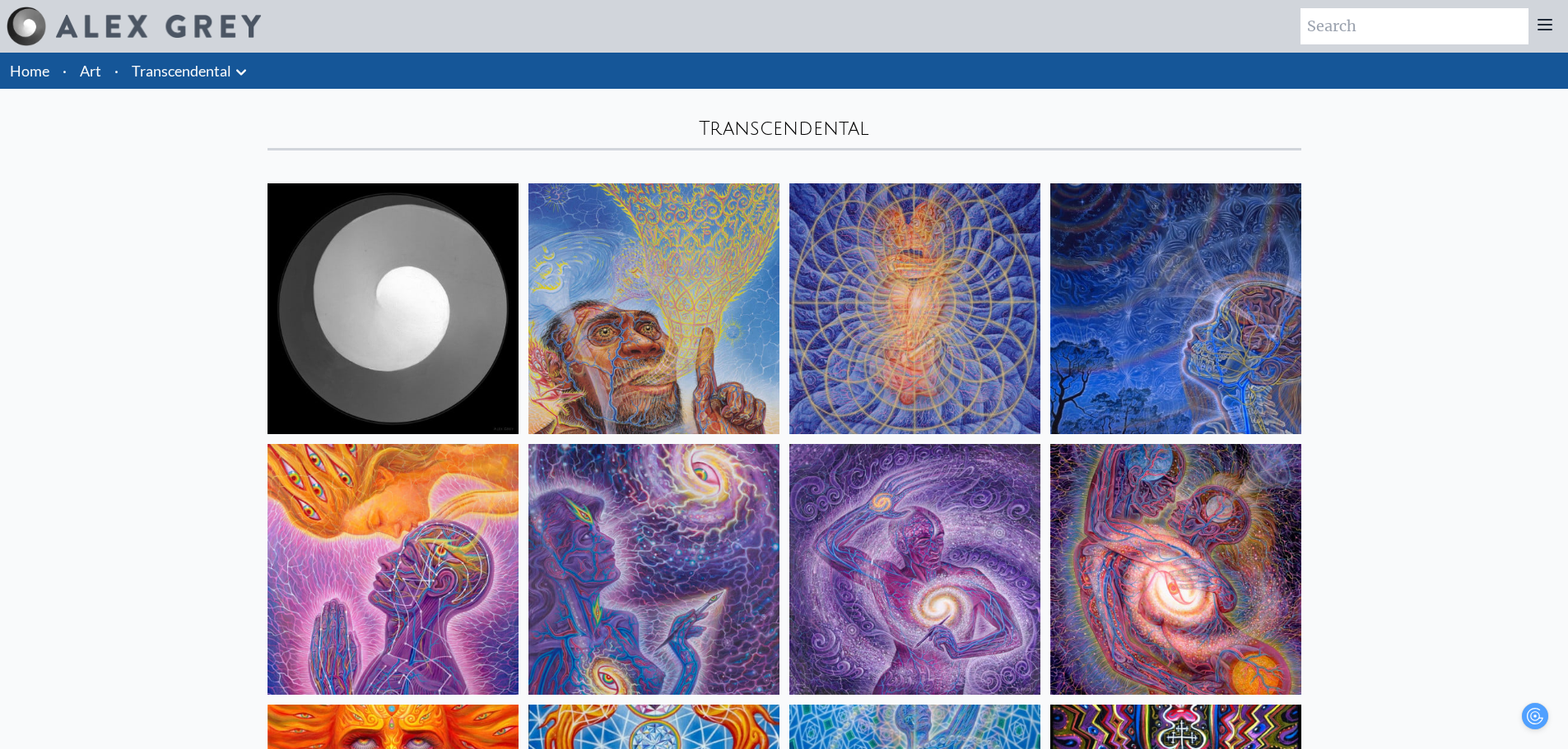
click at [236, 61] on button at bounding box center [241, 70] width 19 height 23
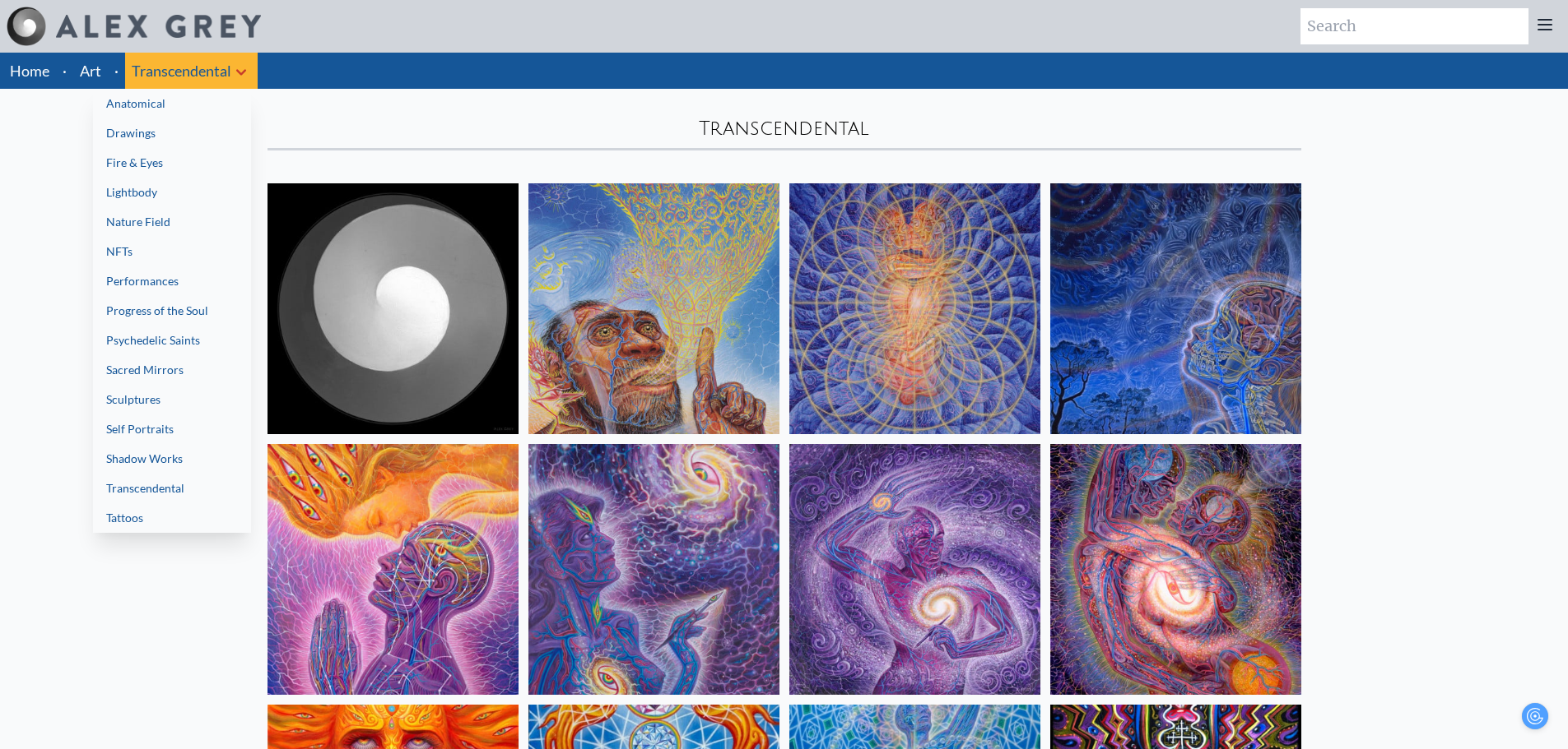
click at [198, 458] on link "Shadow Works" at bounding box center [172, 459] width 158 height 30
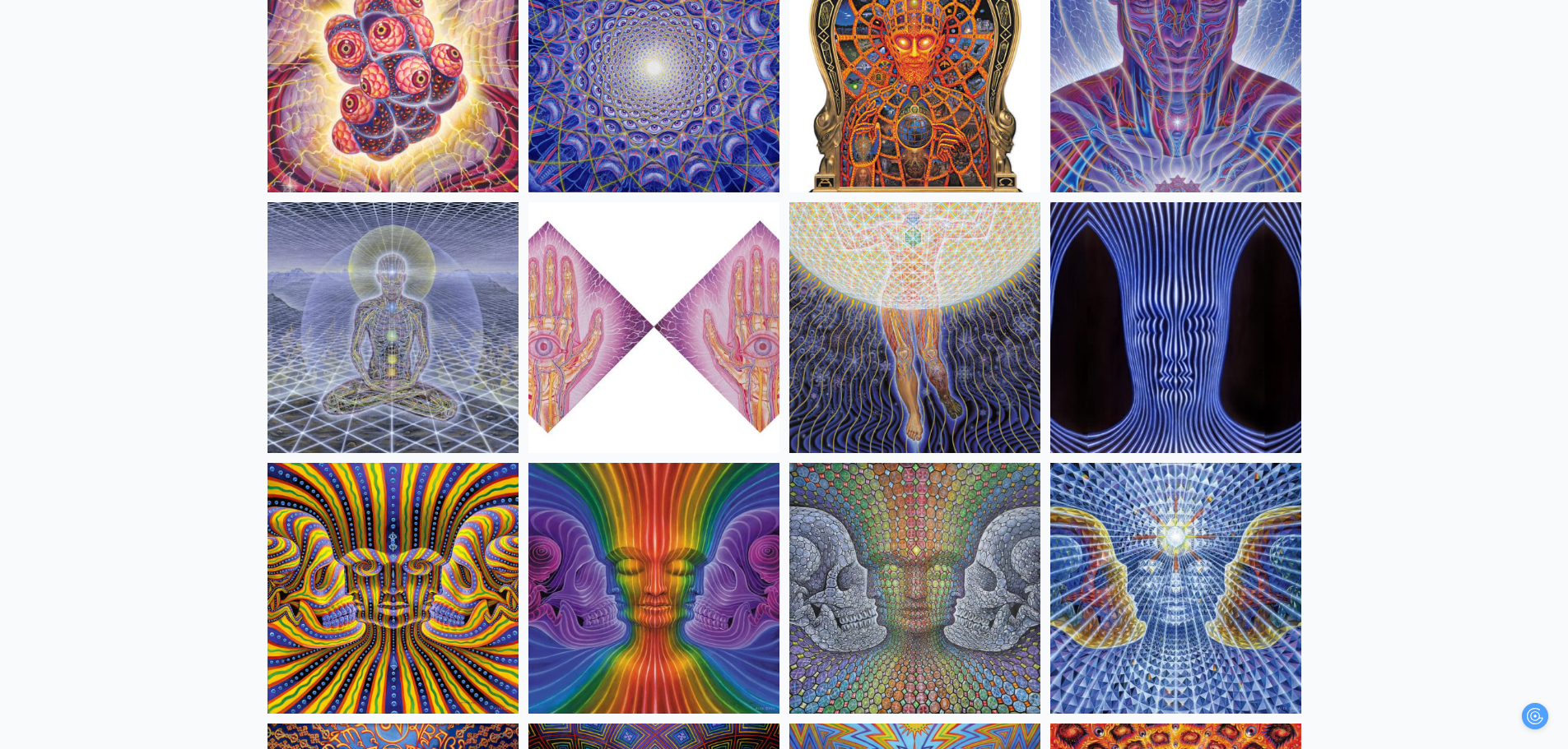
scroll to position [987, 0]
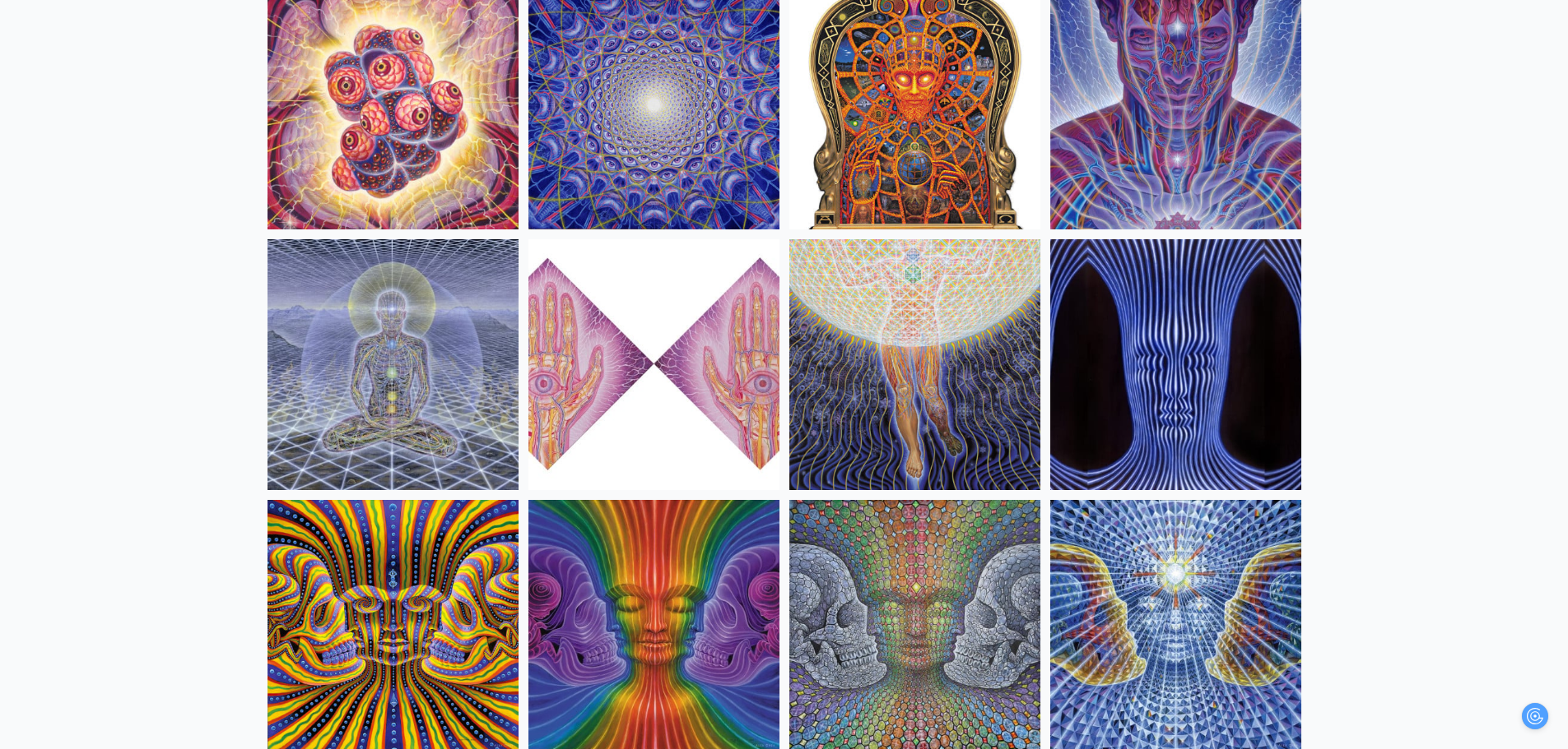
click at [1178, 176] on div at bounding box center [784, 374] width 1568 height 749
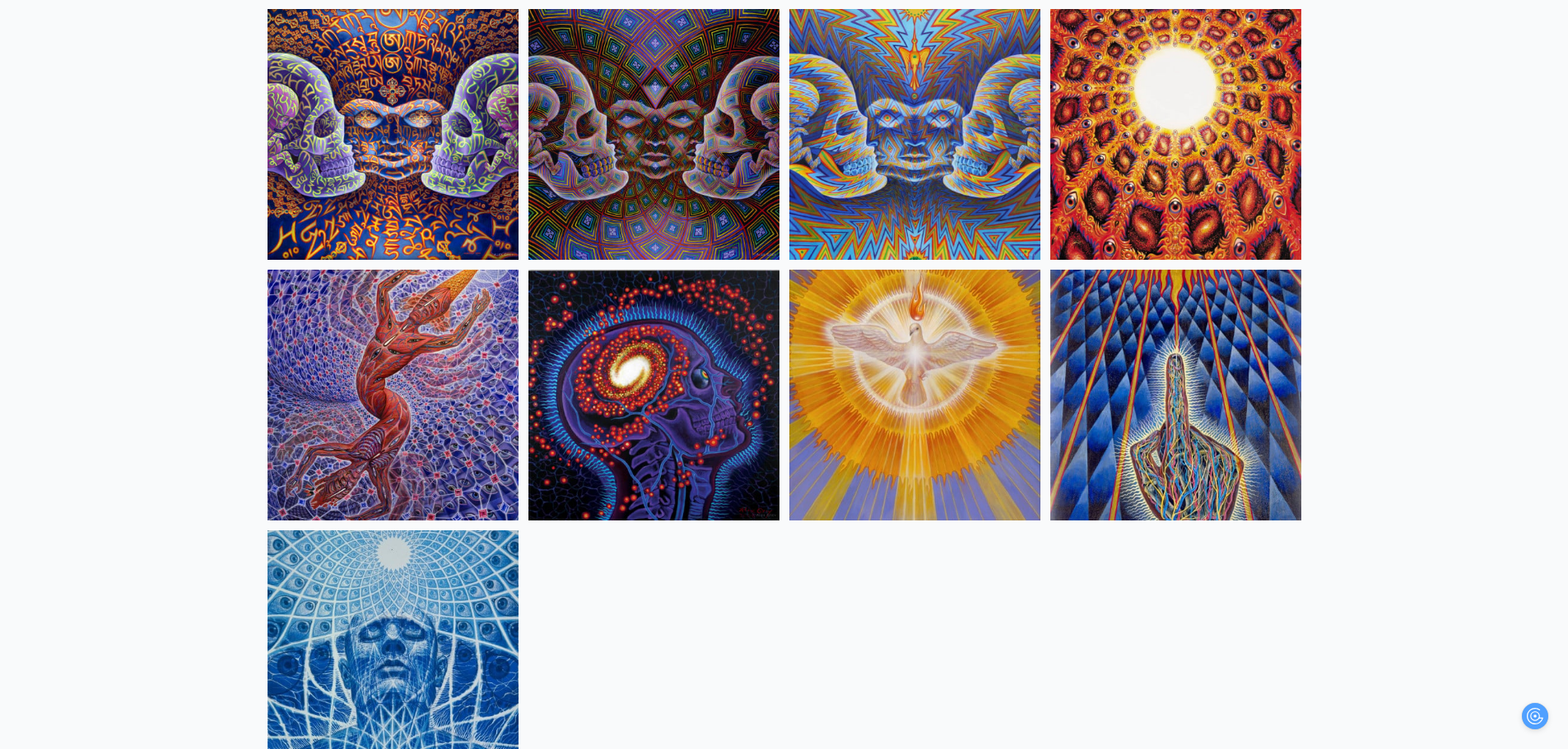
scroll to position [1728, 0]
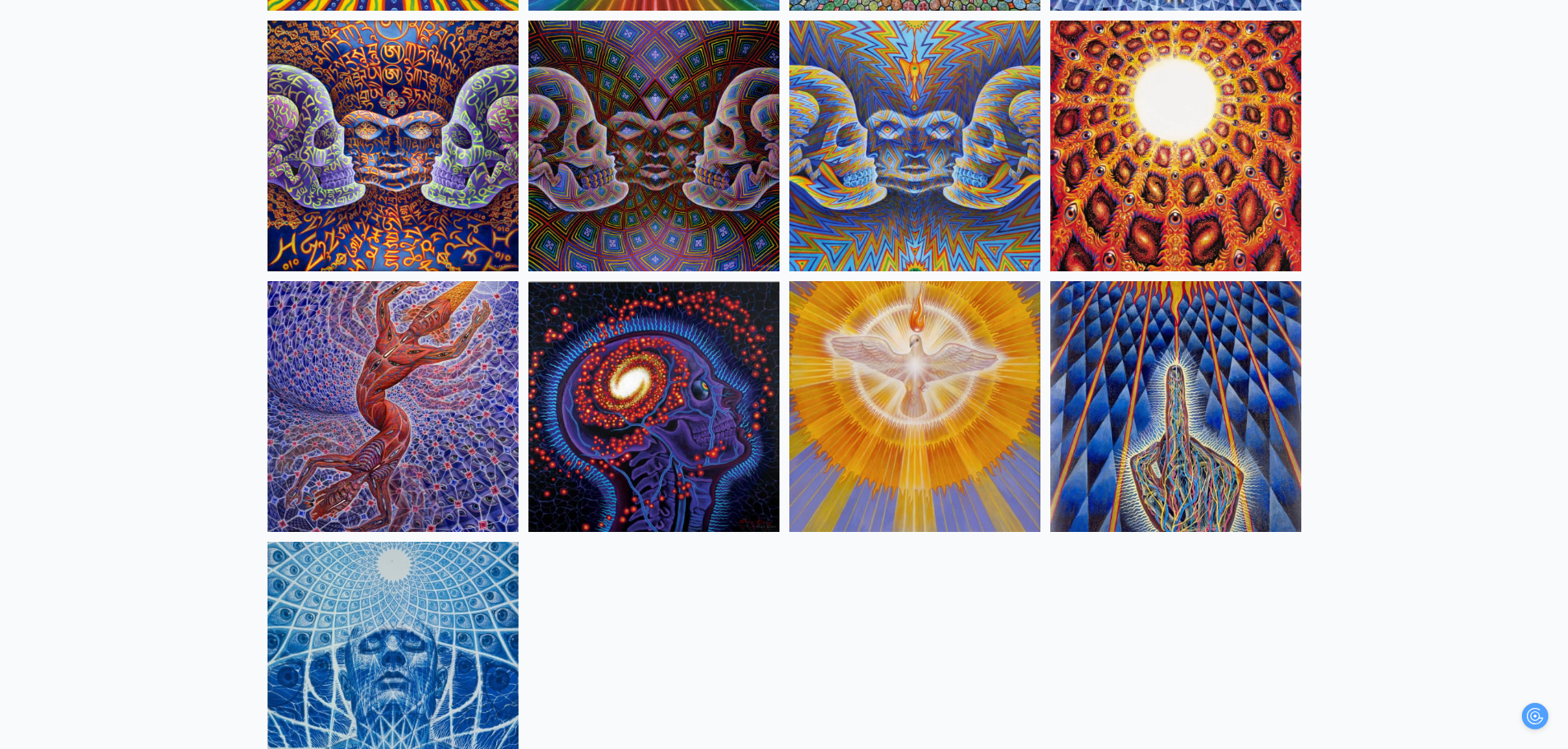
click at [626, 385] on img at bounding box center [654, 407] width 251 height 251
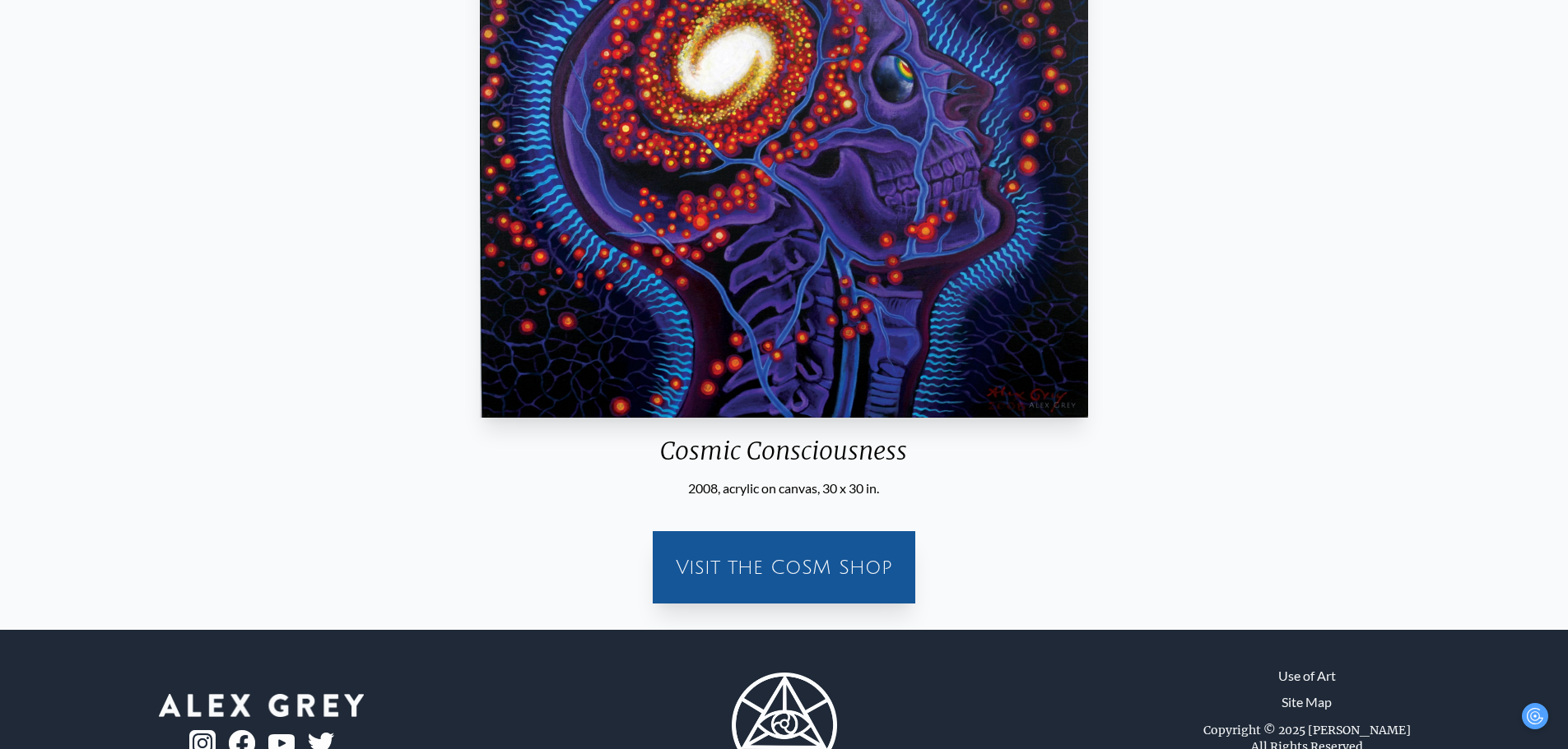
scroll to position [410, 0]
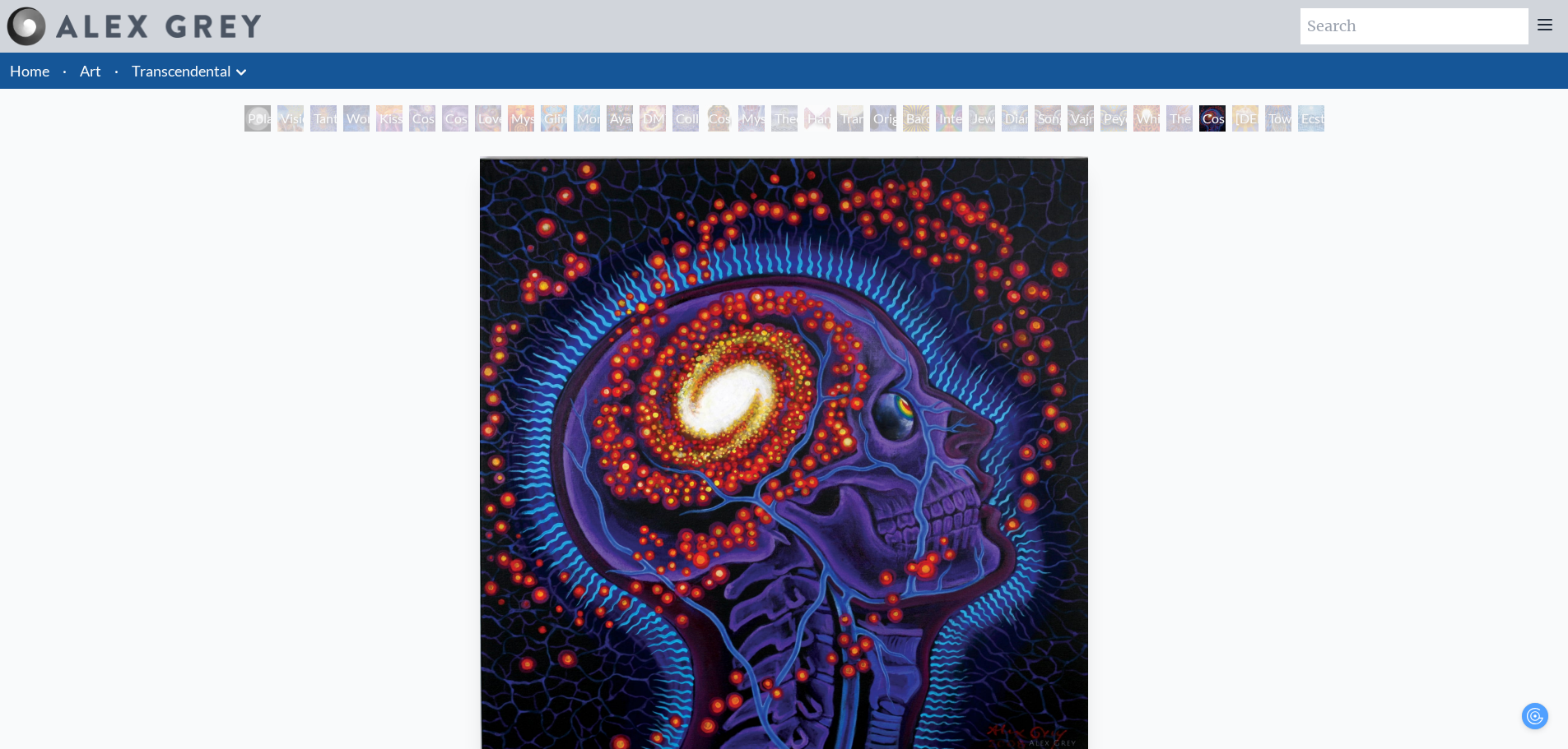
click at [850, 125] on div "Transfiguration" at bounding box center [850, 118] width 27 height 27
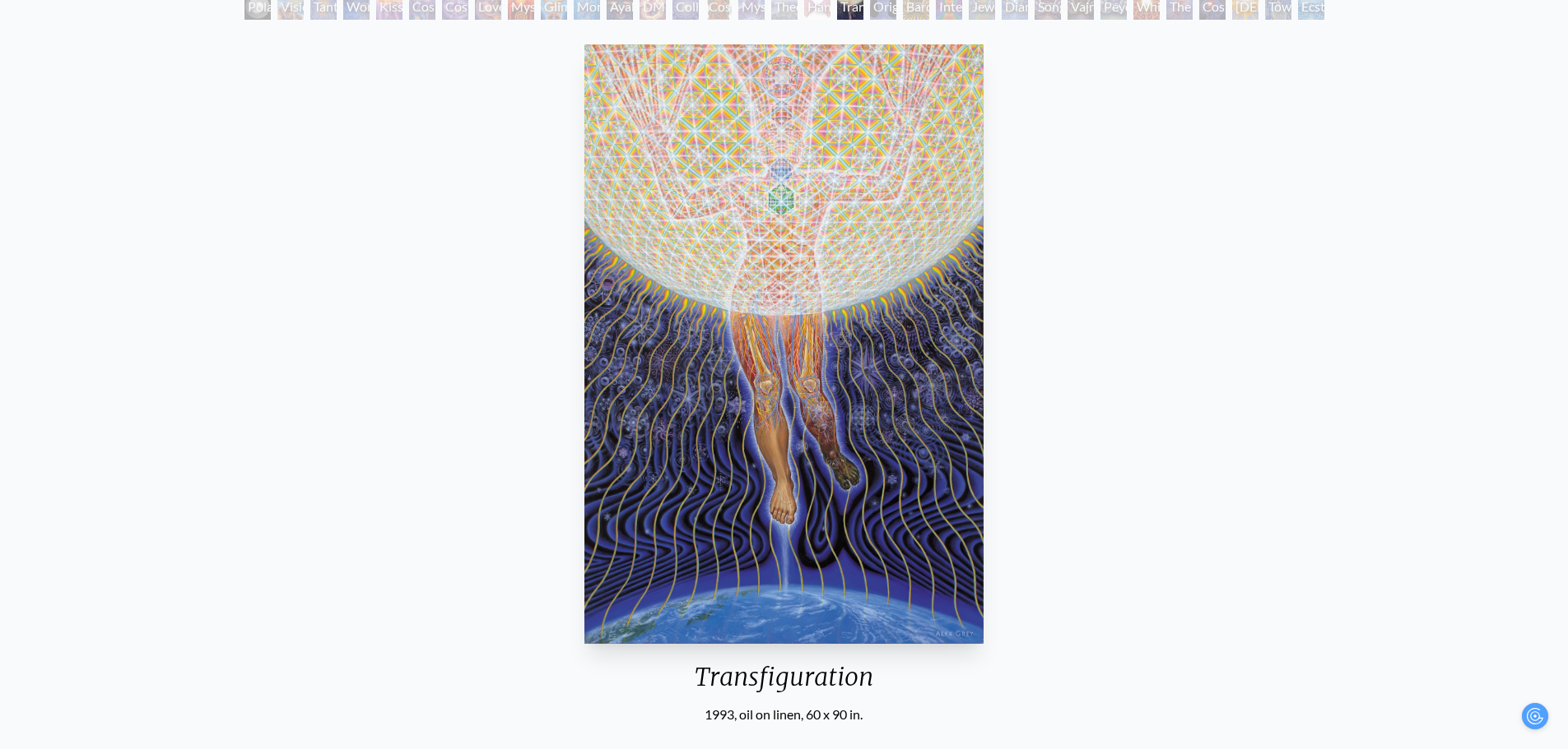
scroll to position [82, 0]
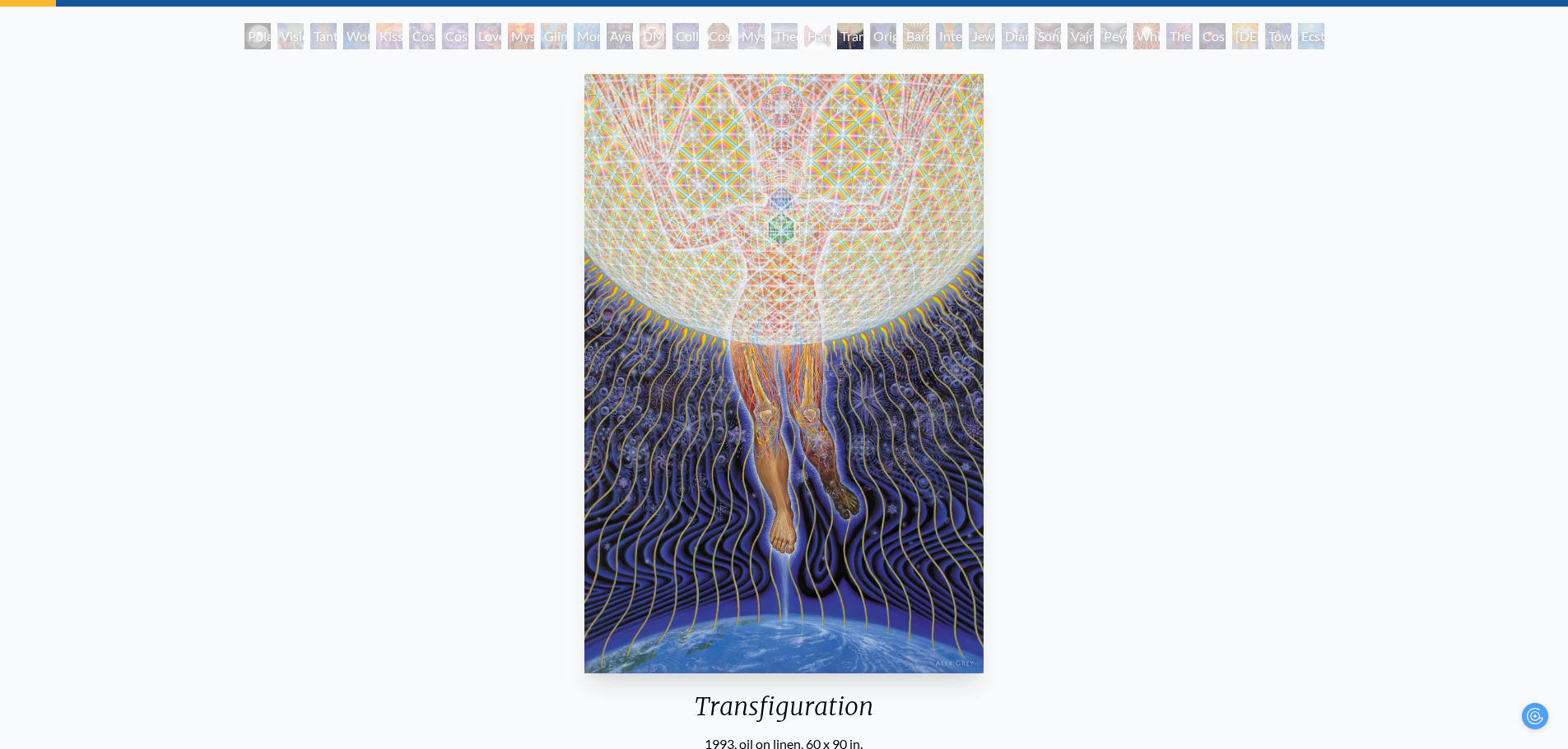
click at [765, 40] on div "Mystic Eye" at bounding box center [751, 36] width 27 height 27
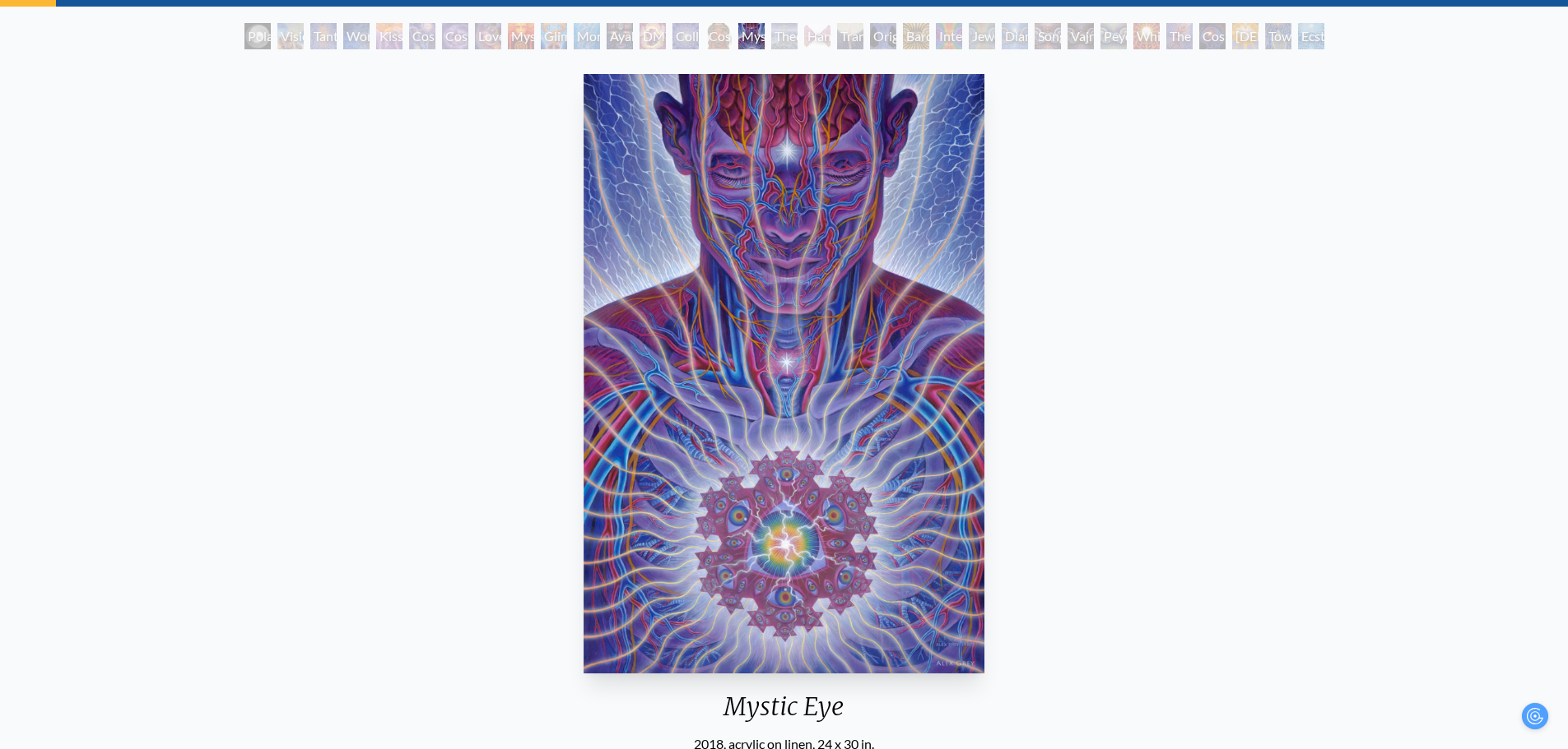
click at [706, 48] on div "Cosmic Christ" at bounding box center [718, 36] width 27 height 27
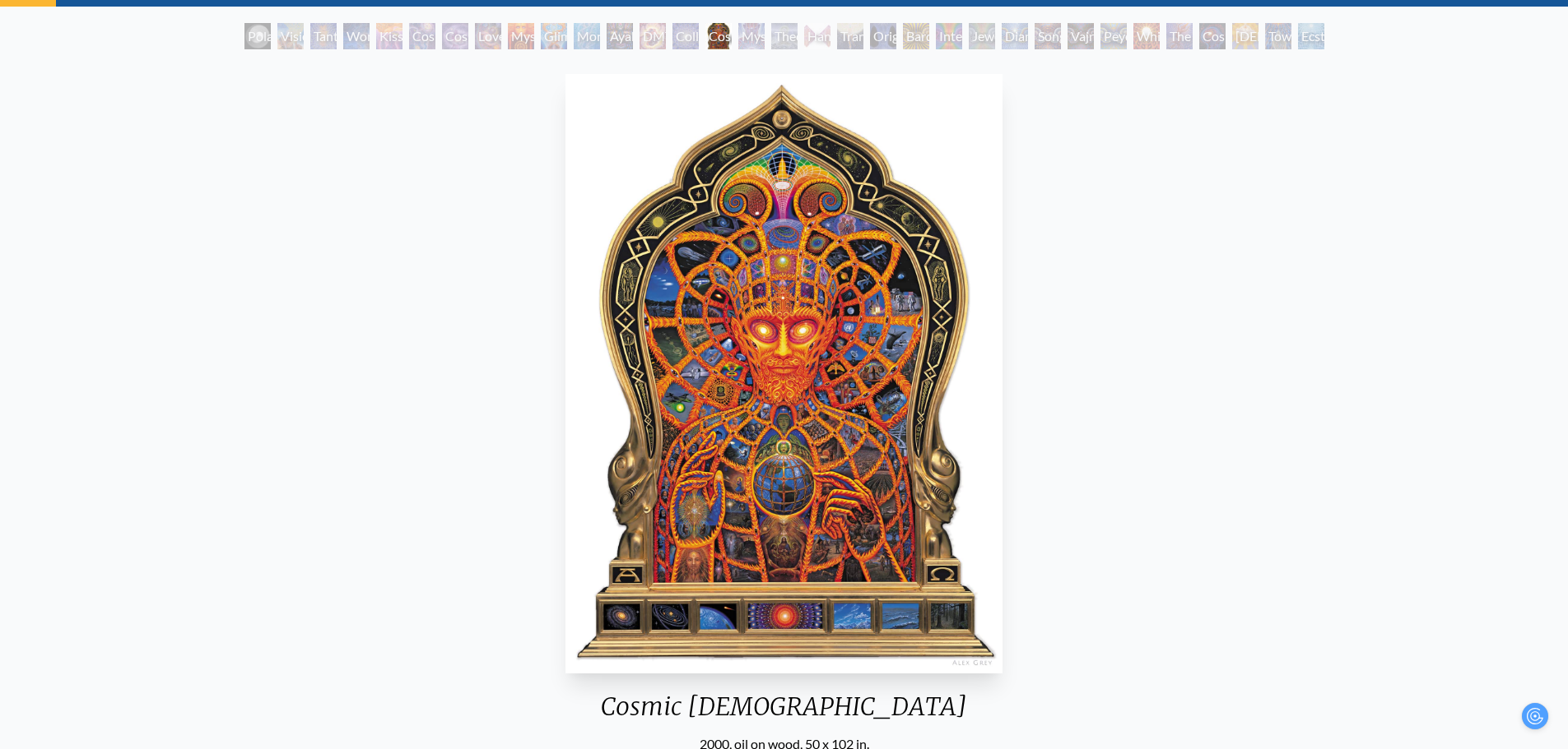
click at [640, 40] on div "DMT - The Spirit Molecule" at bounding box center [652, 36] width 27 height 27
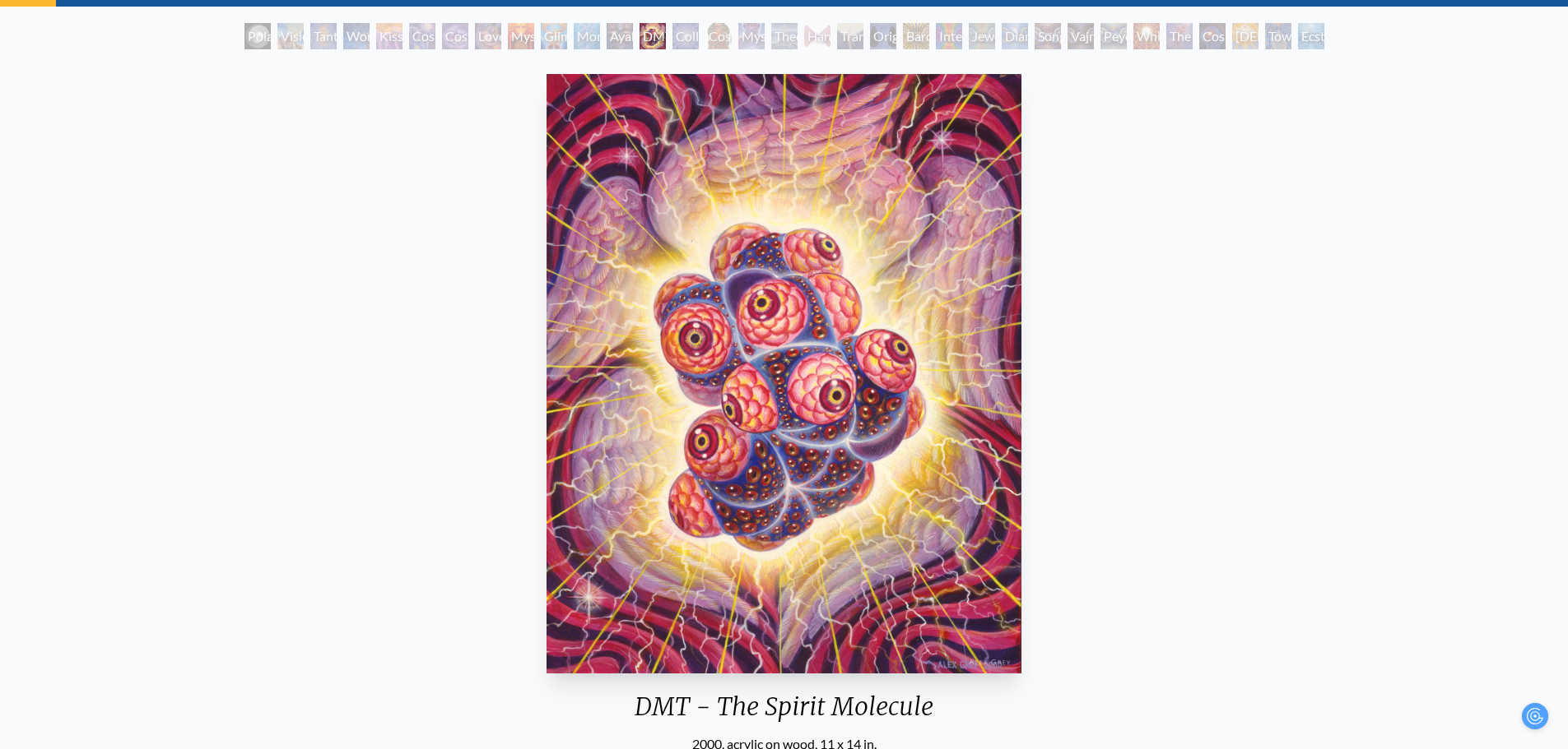
click at [550, 39] on div "Glimpsing the Empyrean" at bounding box center [554, 36] width 27 height 27
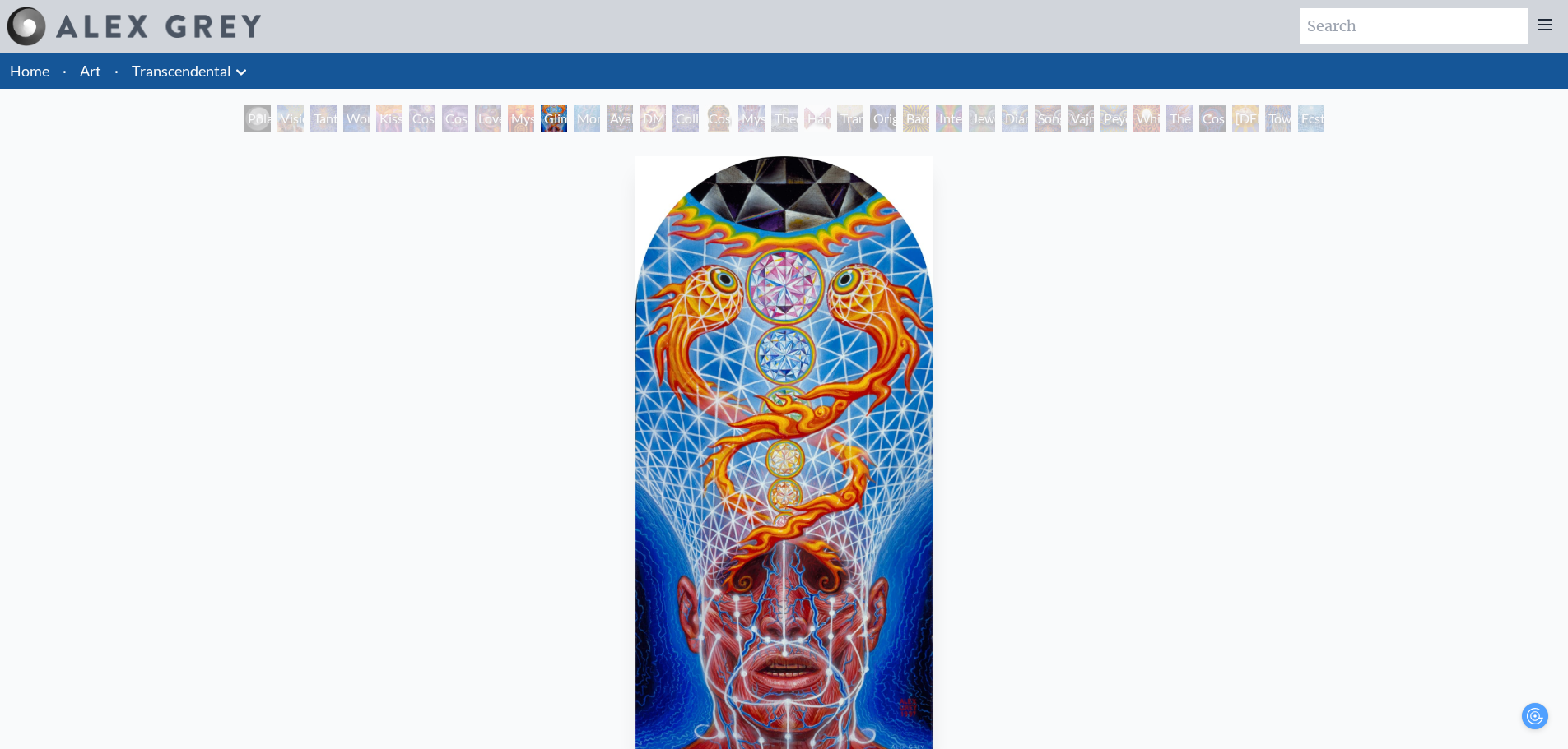
click at [480, 116] on div "Love is a Cosmic Force" at bounding box center [488, 118] width 27 height 27
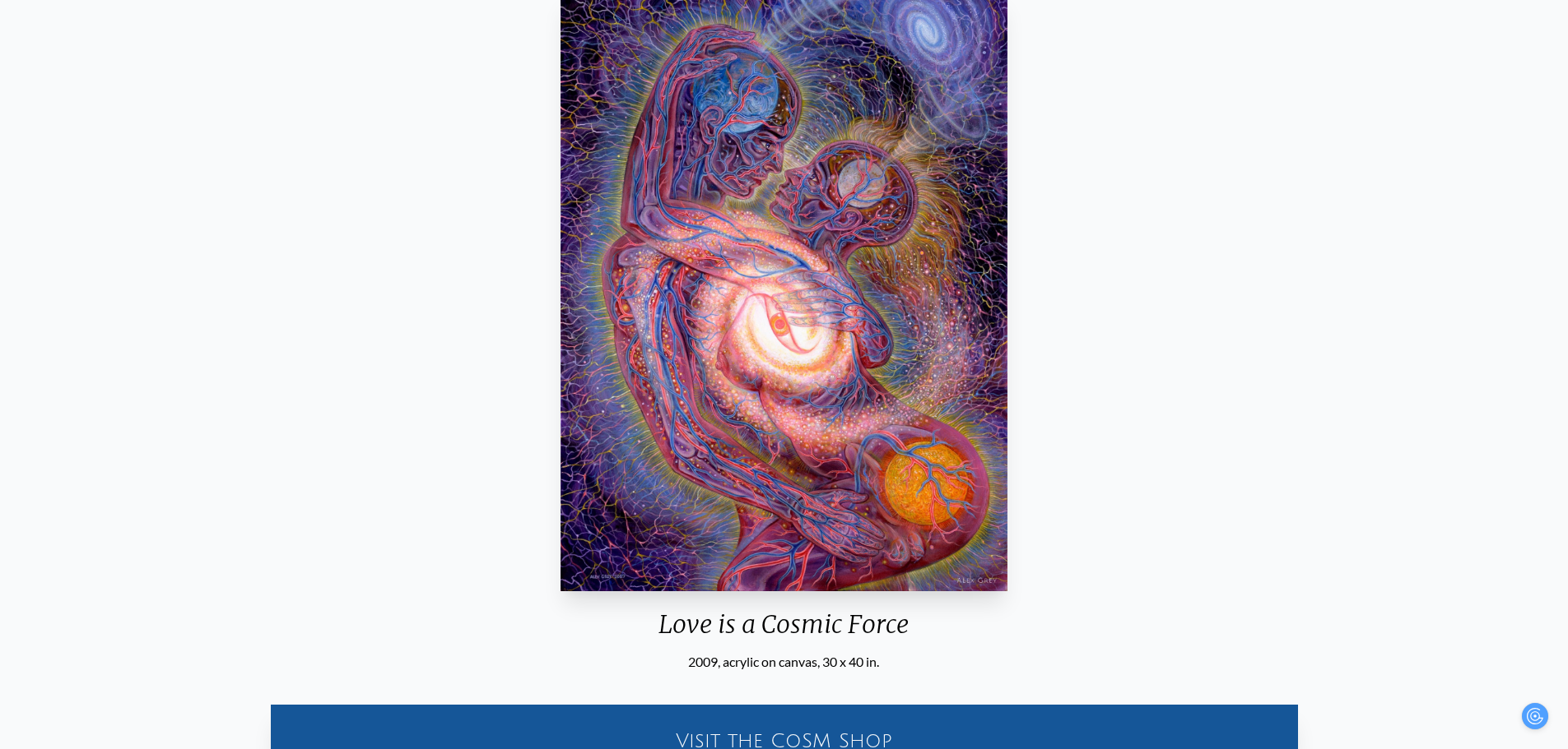
scroll to position [82, 0]
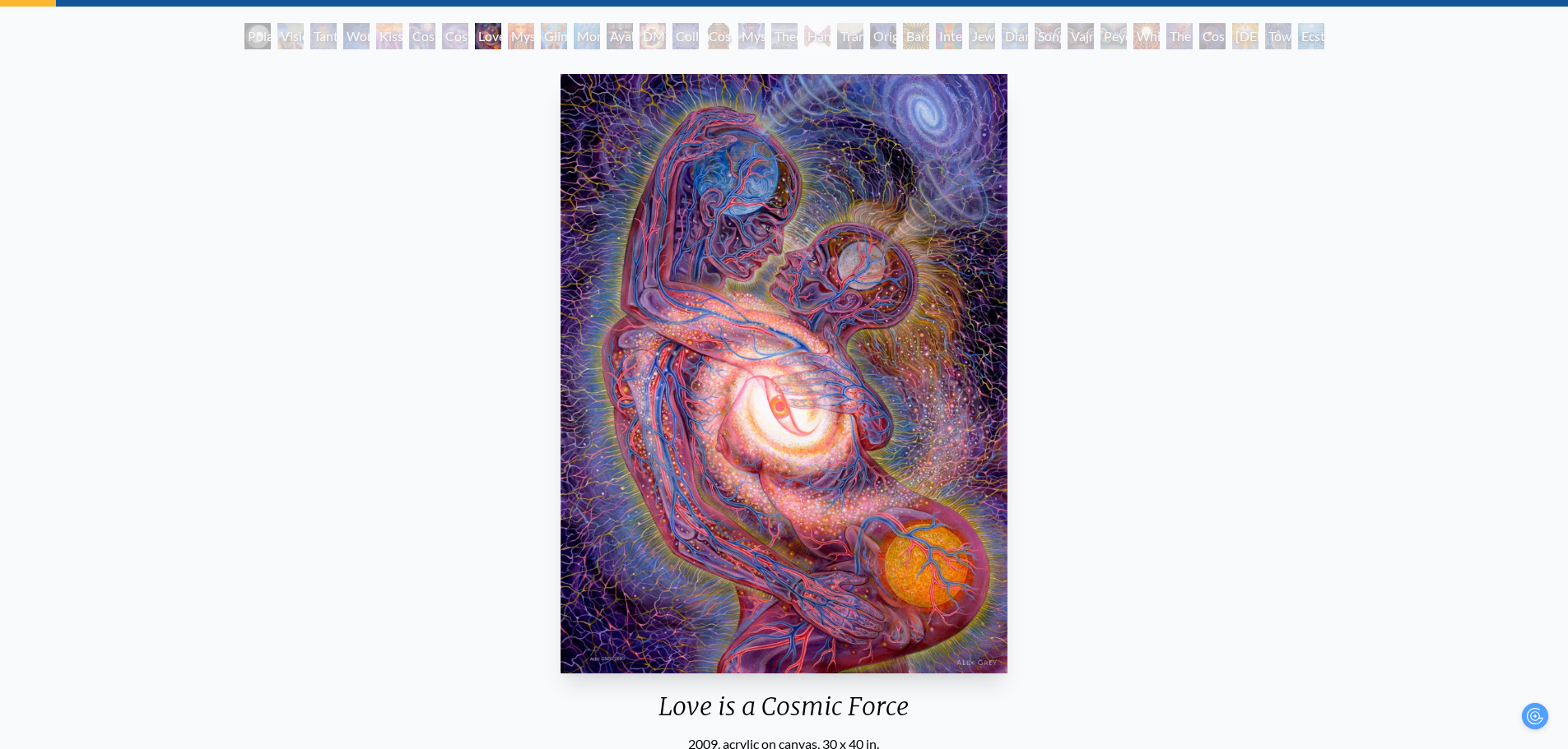
click at [436, 33] on div "Cosmic Creativity" at bounding box center [422, 36] width 27 height 27
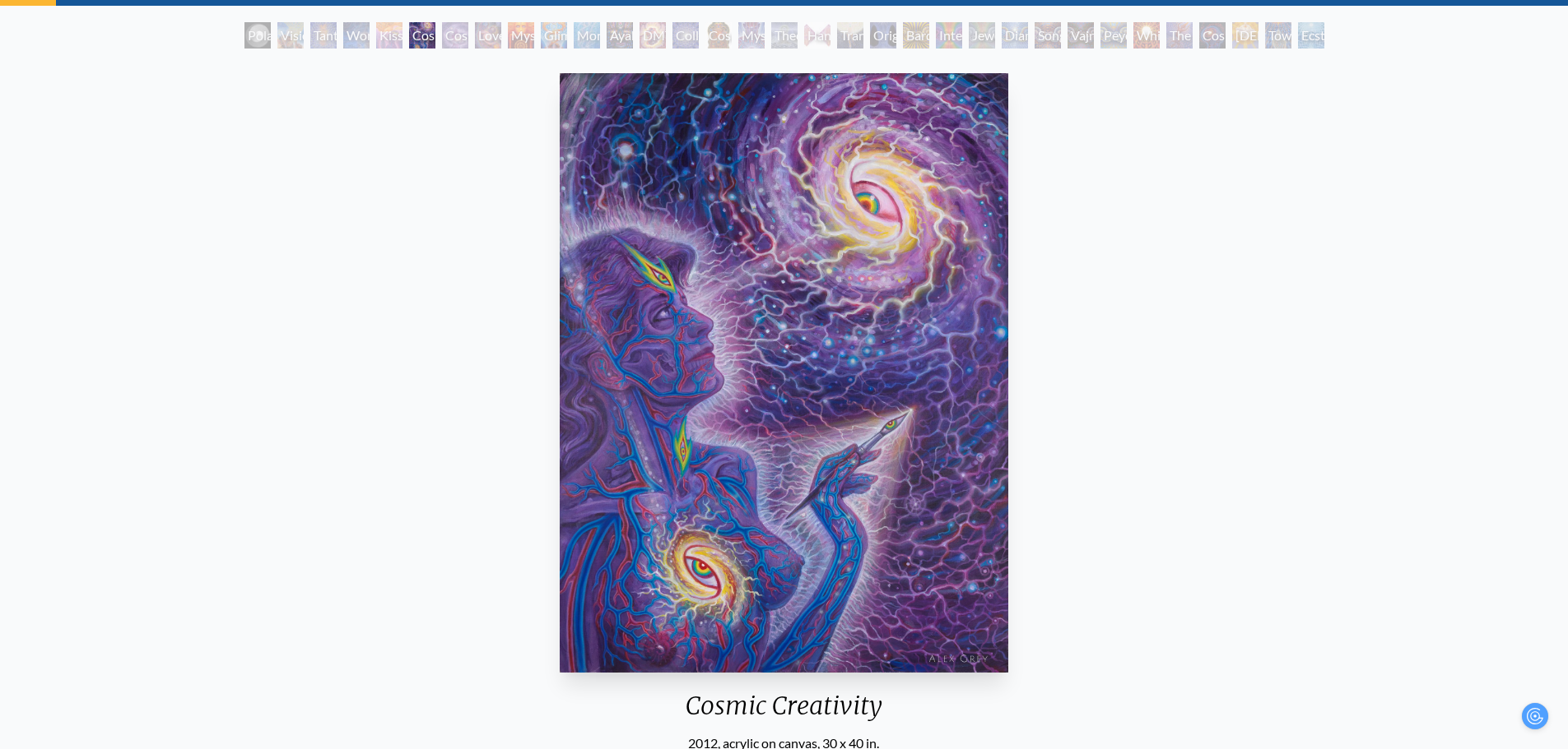
scroll to position [82, 0]
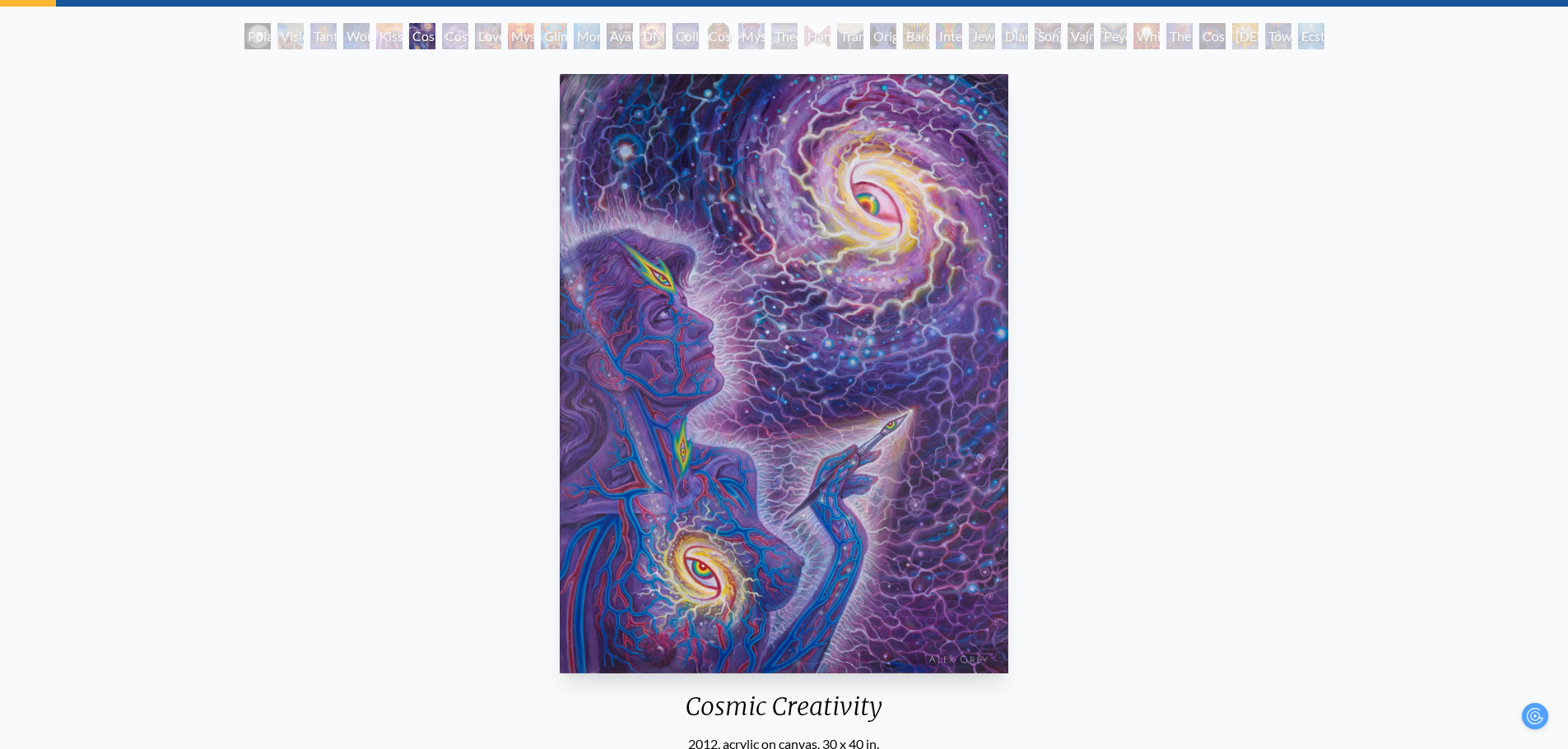
click at [377, 32] on div "Kiss of the Muse" at bounding box center [389, 36] width 27 height 27
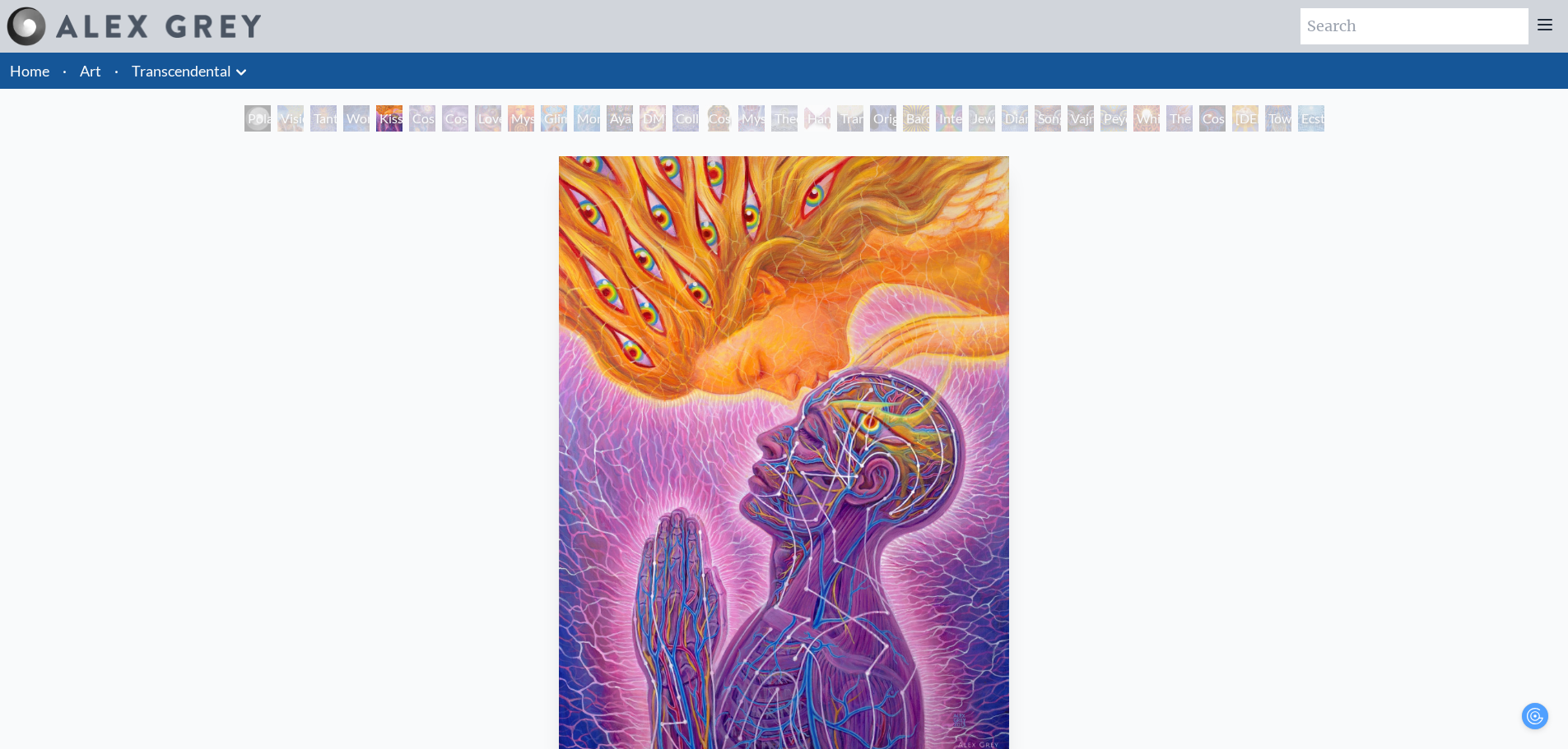
click at [349, 121] on div "Wonder" at bounding box center [356, 118] width 27 height 27
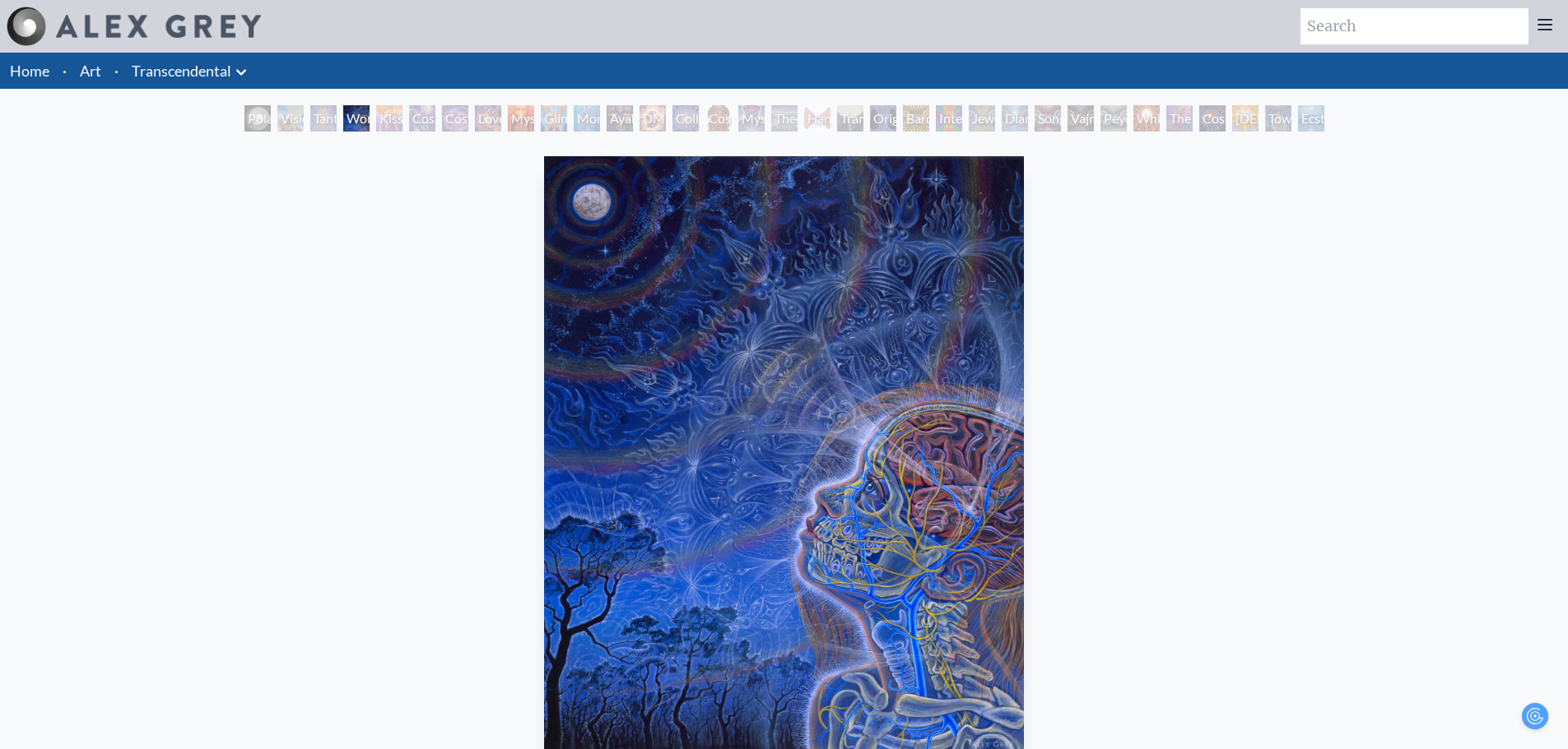
click at [310, 123] on div "Tantra" at bounding box center [323, 118] width 27 height 27
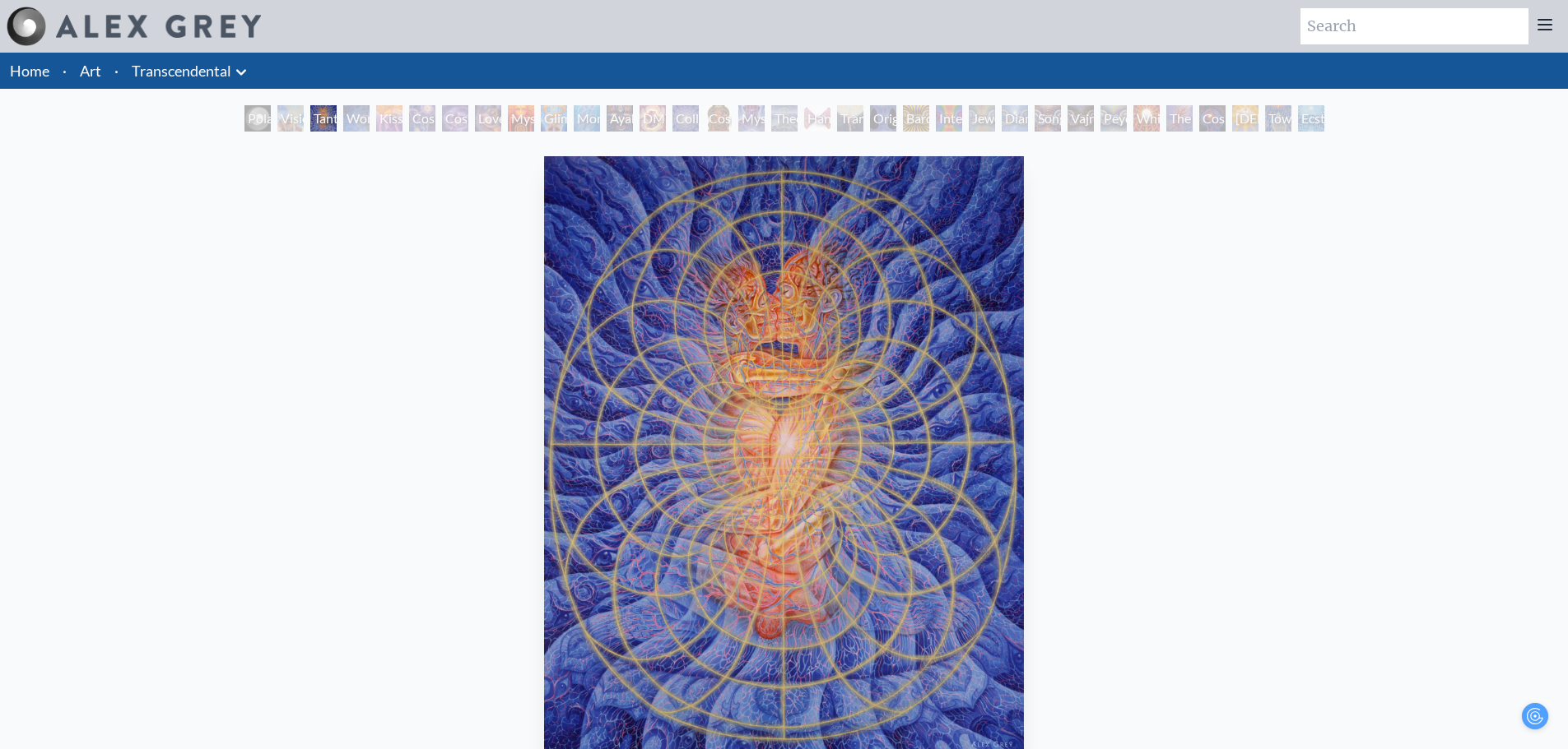
click at [278, 123] on div "Visionary Origin of Language" at bounding box center [291, 118] width 27 height 27
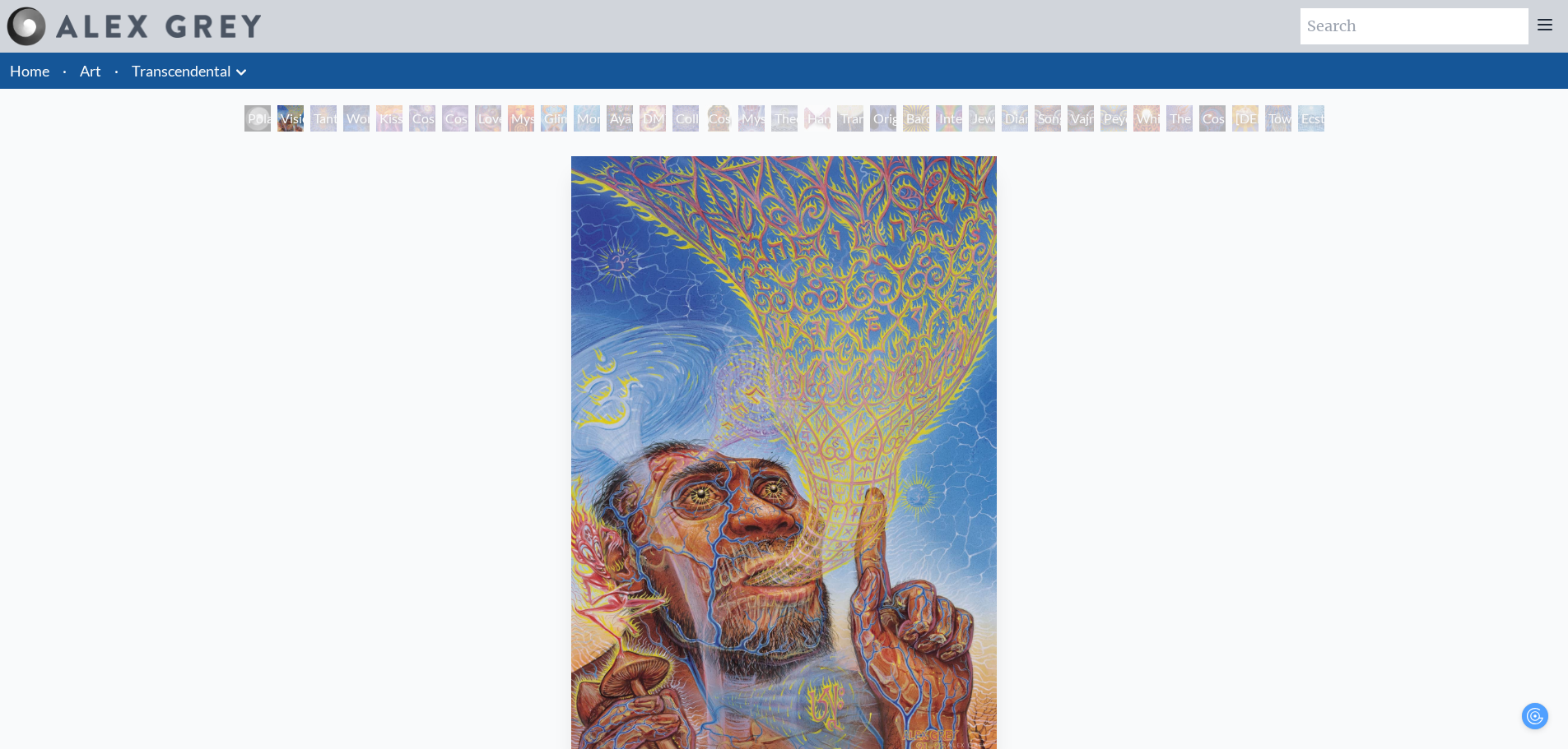
click at [248, 126] on div "Polar Unity Spiral" at bounding box center [257, 118] width 27 height 27
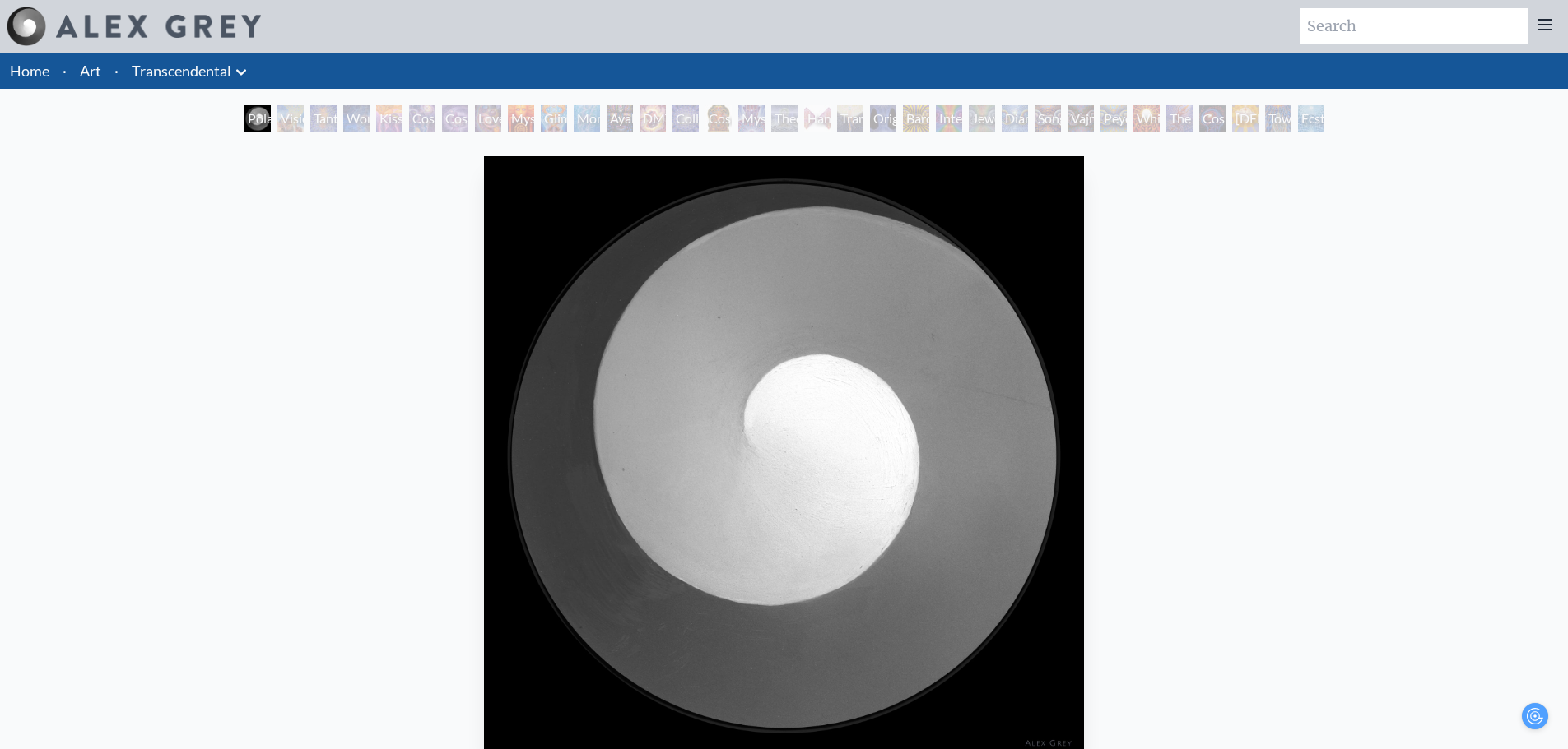
click at [1127, 113] on div "Peyote Being" at bounding box center [1113, 118] width 27 height 27
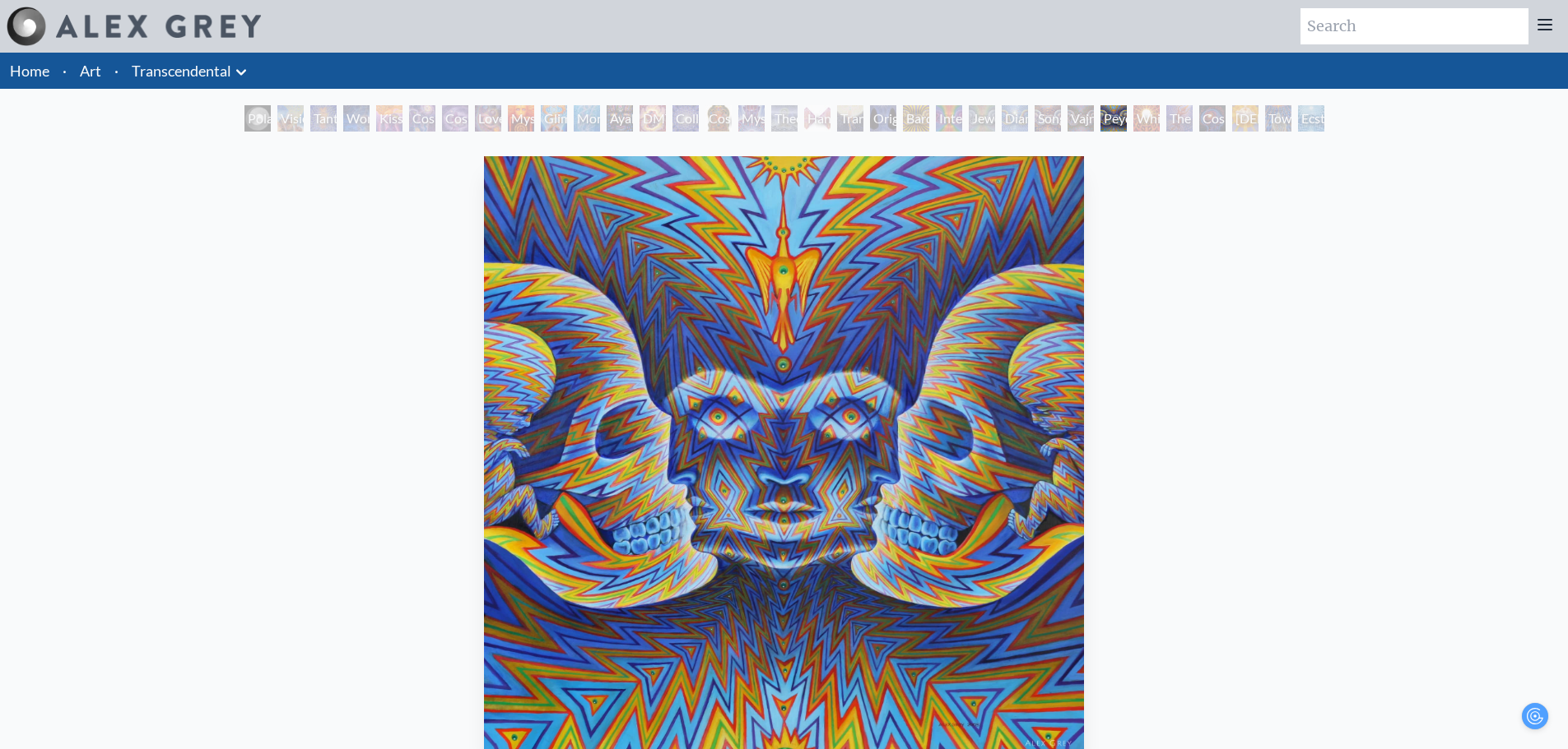
click at [1190, 115] on div "The Great Turn" at bounding box center [1179, 118] width 27 height 27
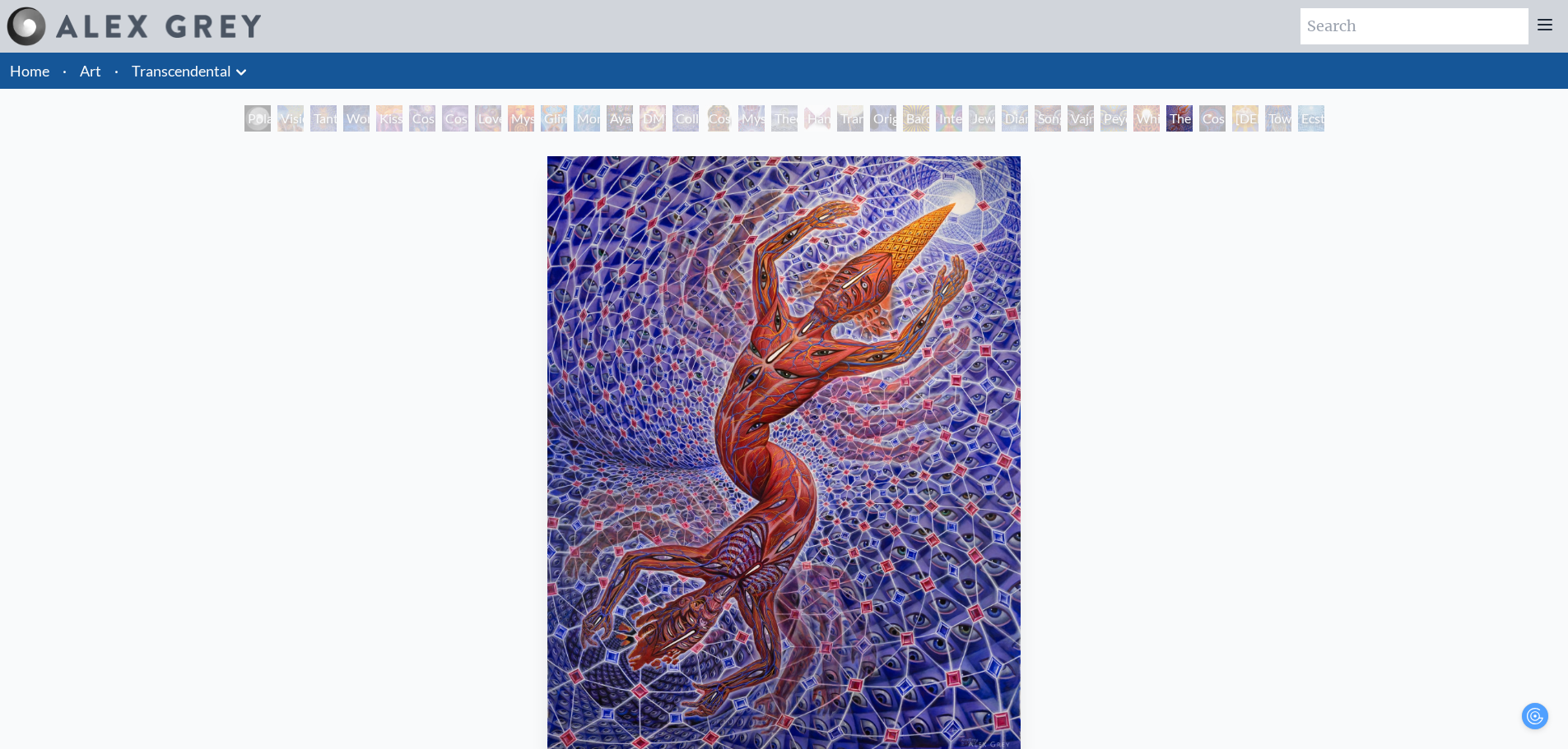
click at [1247, 115] on div "Holy Spirit" at bounding box center [1245, 118] width 27 height 27
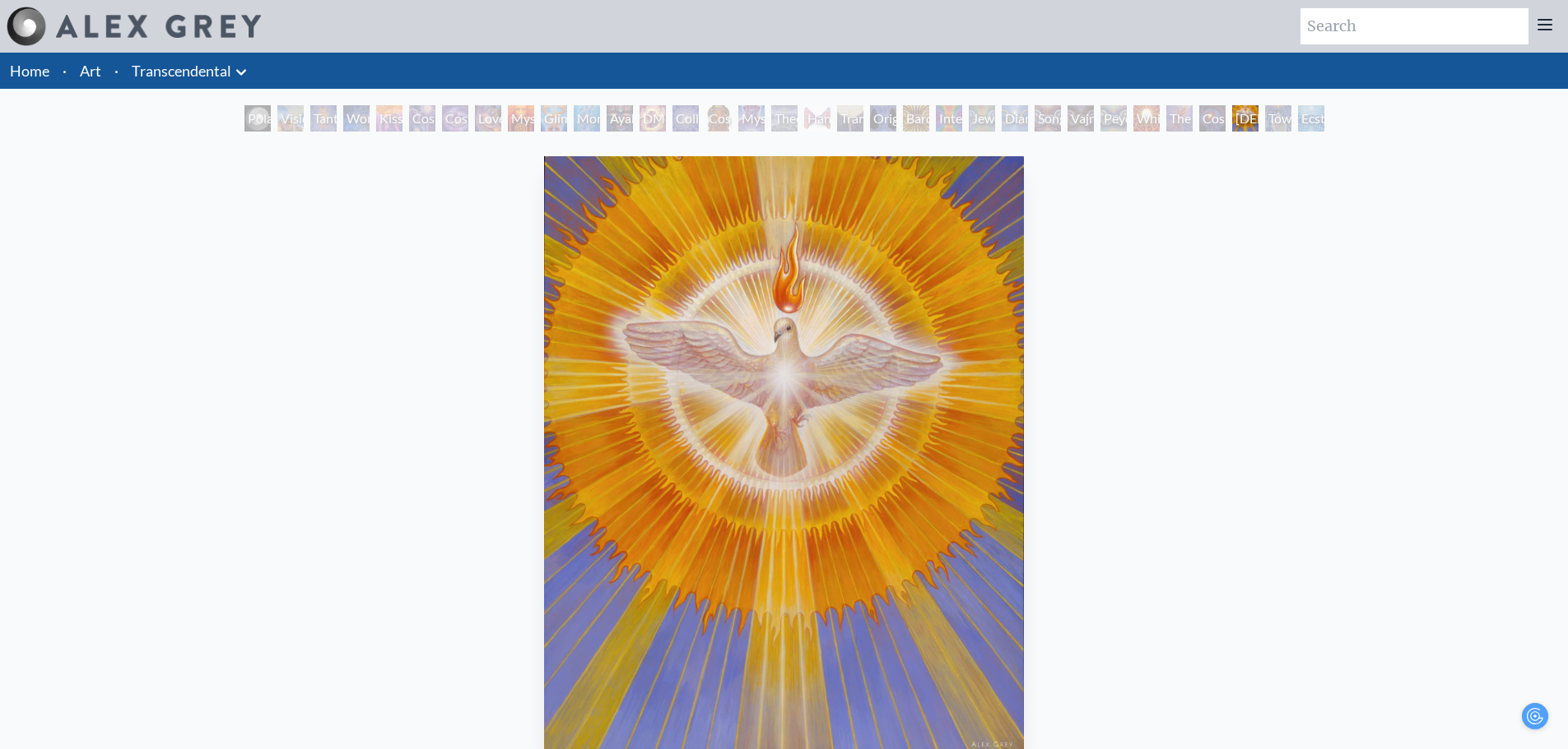
click at [1277, 118] on div "Toward the One" at bounding box center [1278, 118] width 27 height 27
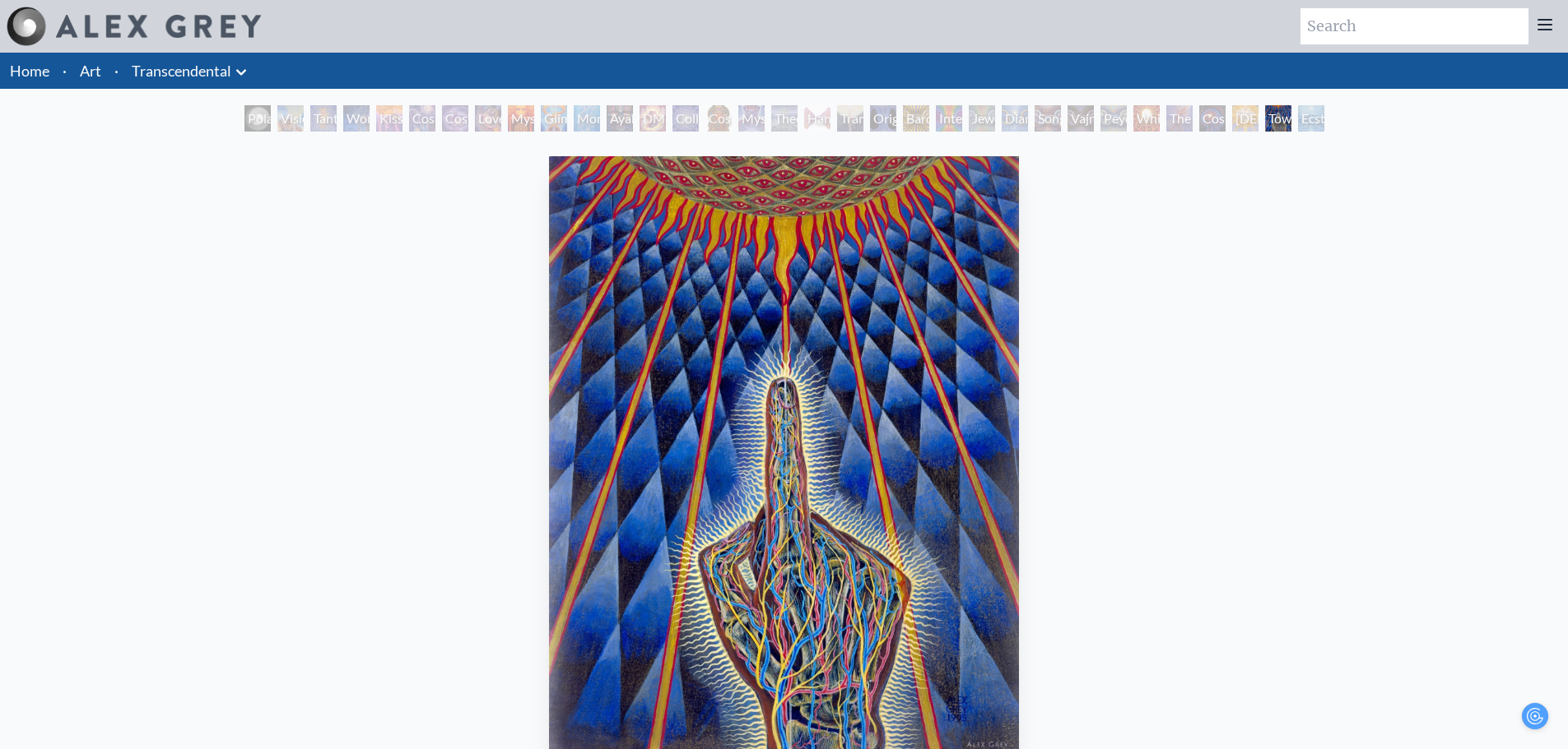
click at [1291, 117] on div "Toward the One" at bounding box center [1278, 118] width 27 height 27
click at [1317, 117] on div "Ecstasy" at bounding box center [1311, 118] width 27 height 27
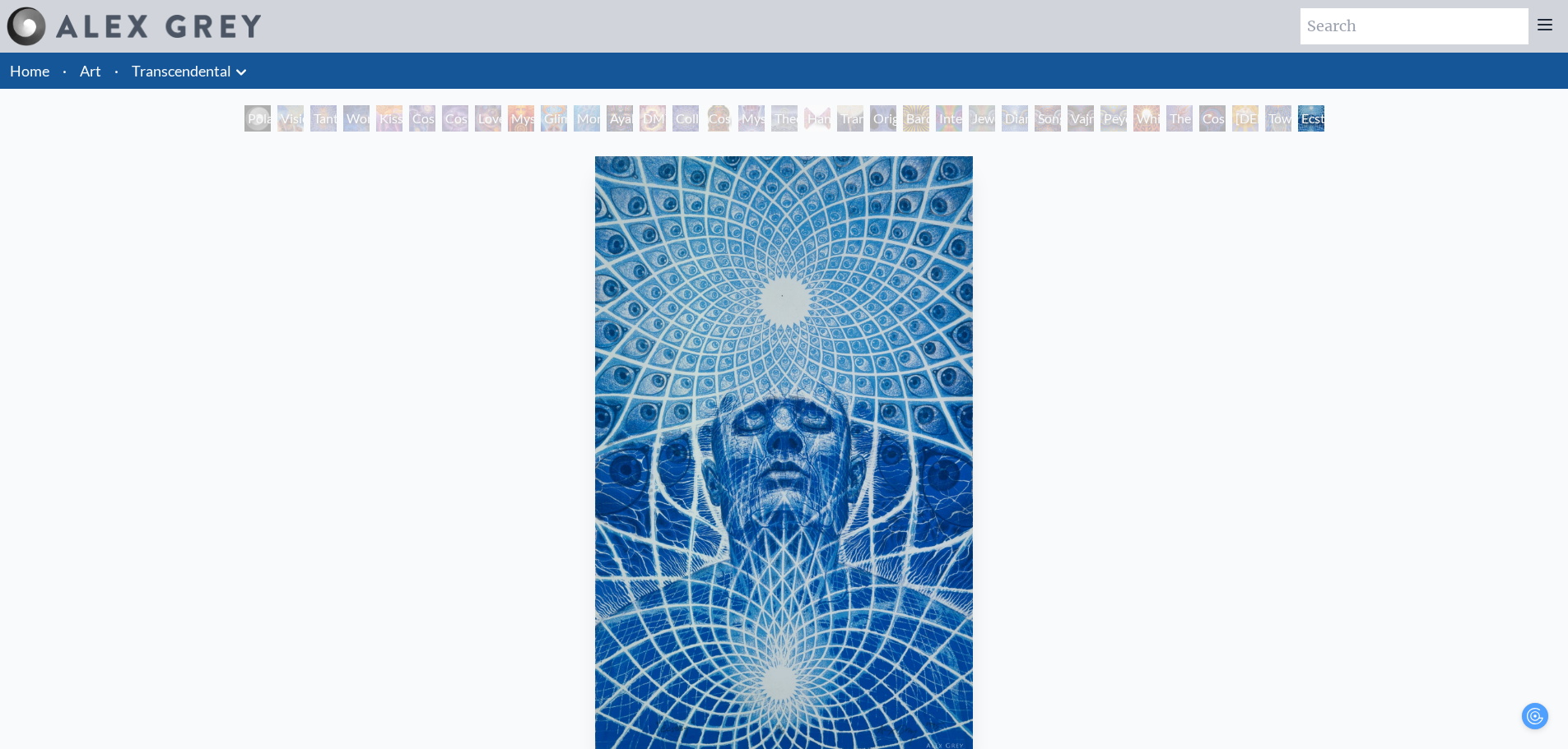
click at [215, 69] on link "Transcendental" at bounding box center [182, 70] width 100 height 23
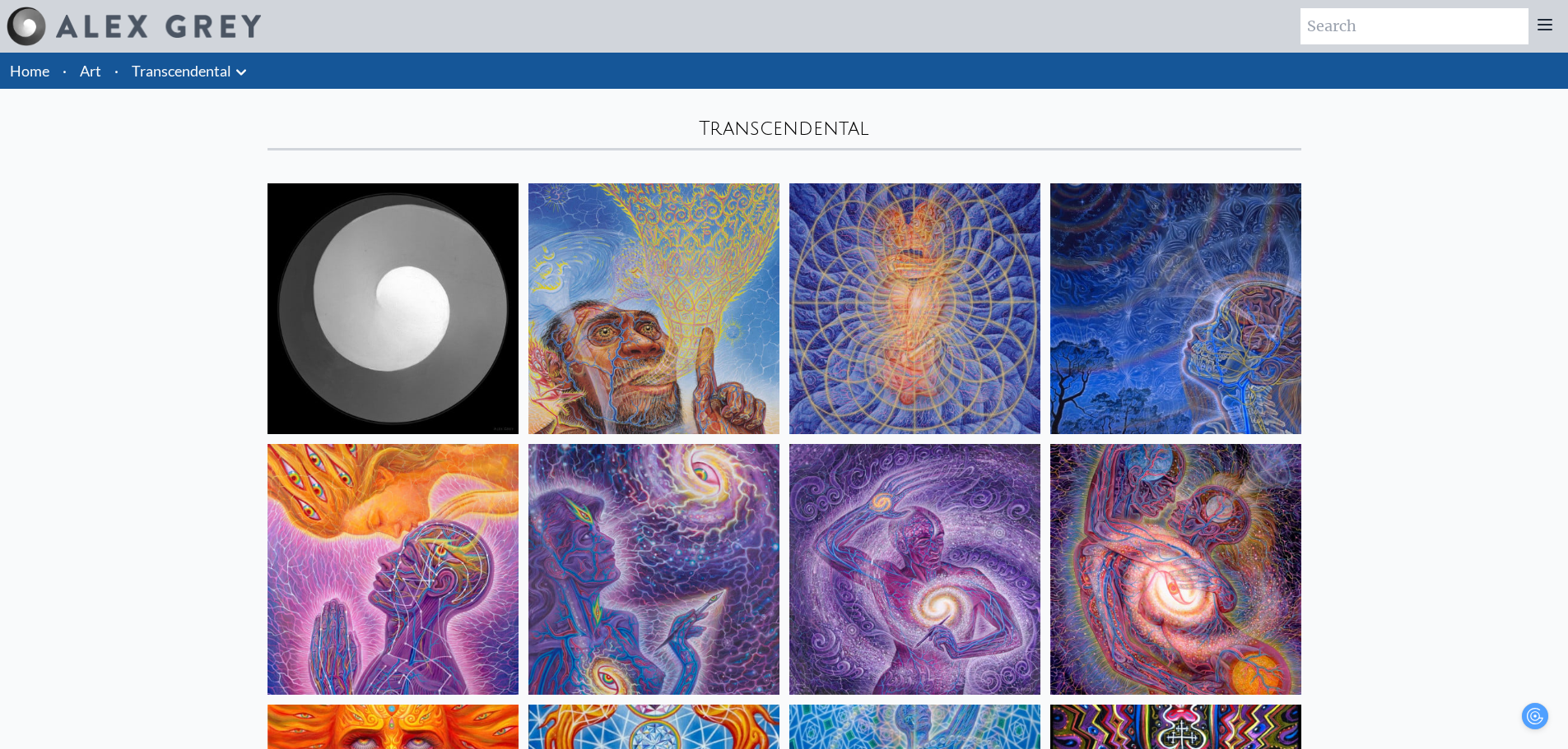
click at [236, 65] on icon at bounding box center [241, 72] width 19 height 19
click at [239, 67] on icon at bounding box center [241, 72] width 19 height 19
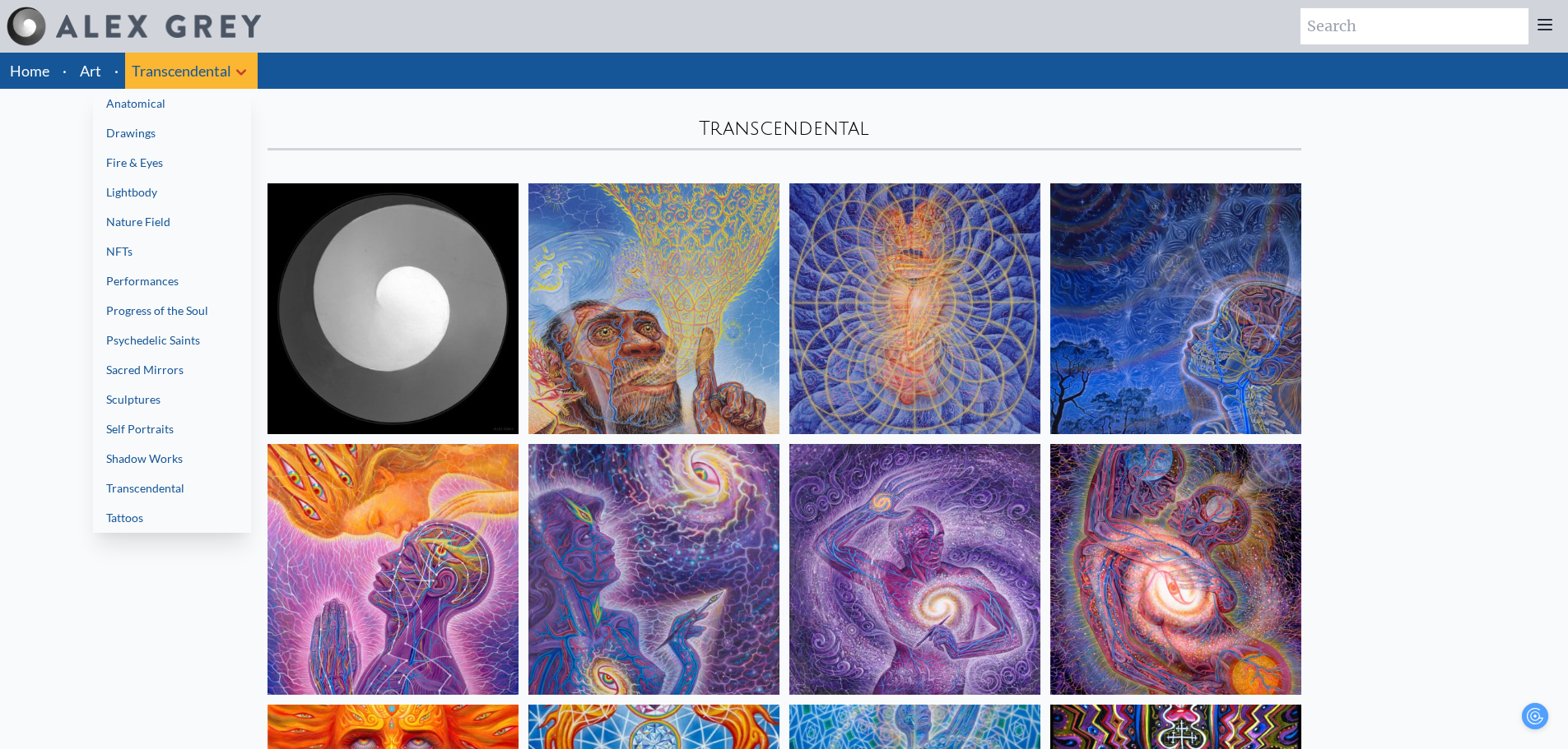
click at [162, 364] on link "Sacred Mirrors" at bounding box center [172, 370] width 158 height 30
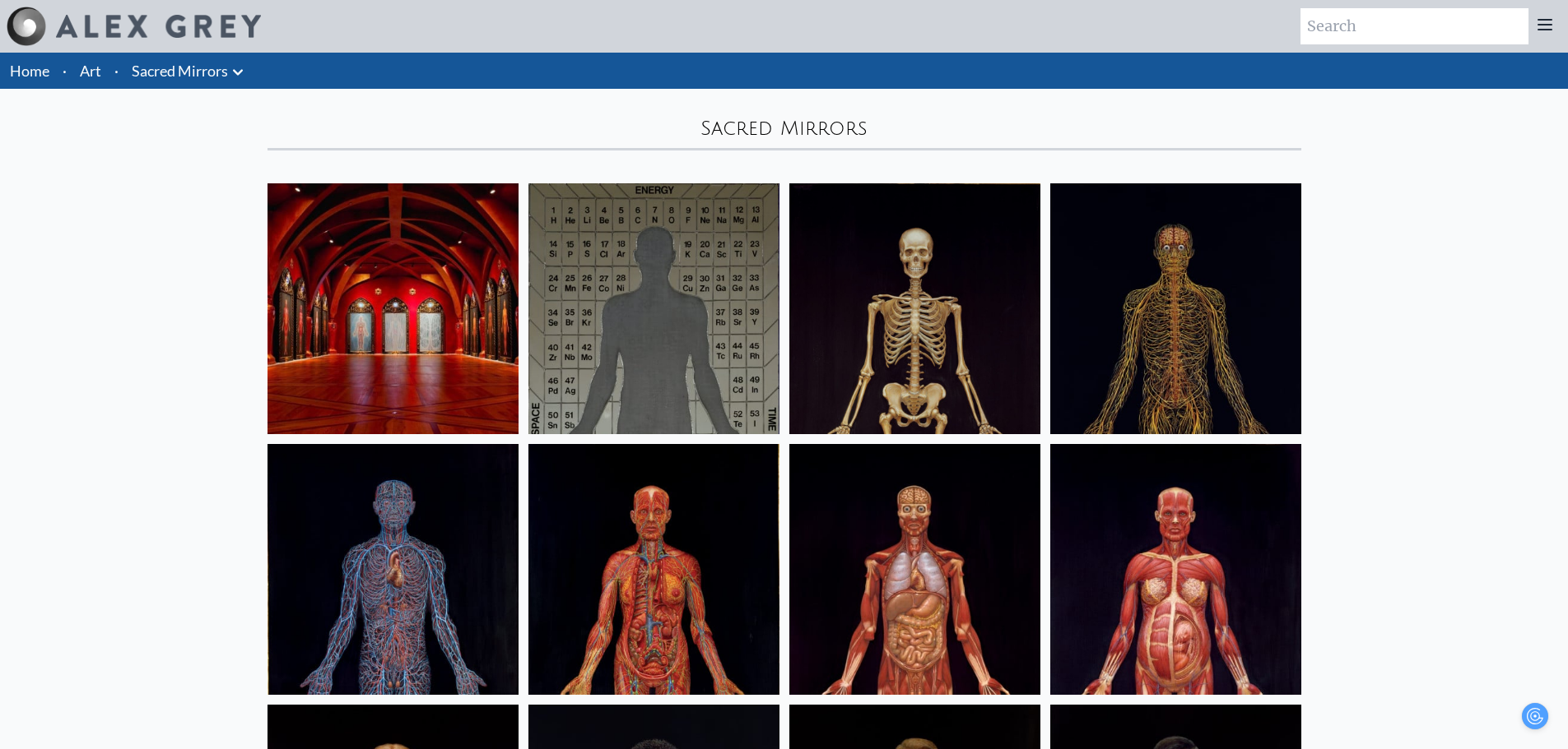
click at [237, 72] on icon at bounding box center [237, 72] width 10 height 6
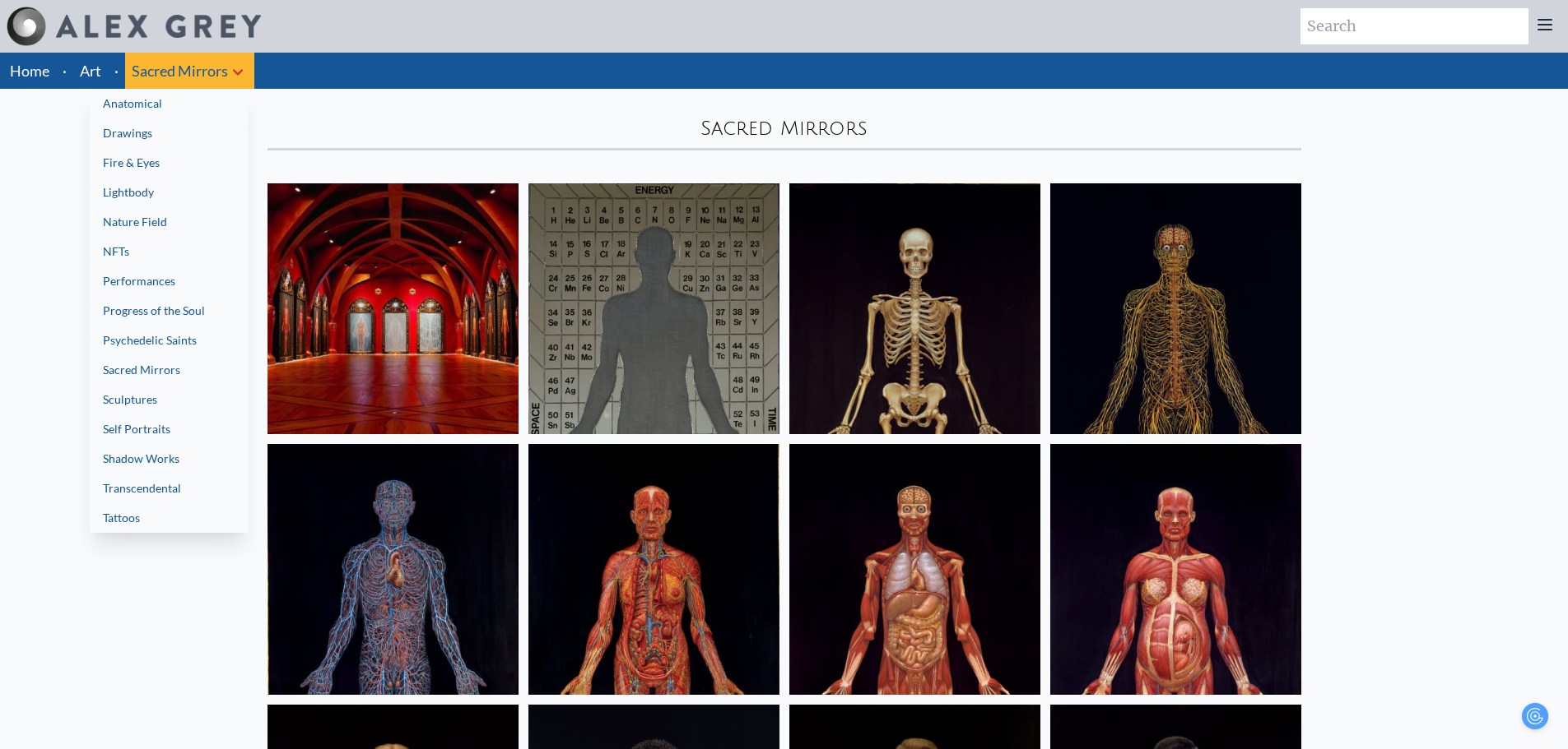
click at [162, 172] on link "Fire & Eyes" at bounding box center [168, 163] width 158 height 30
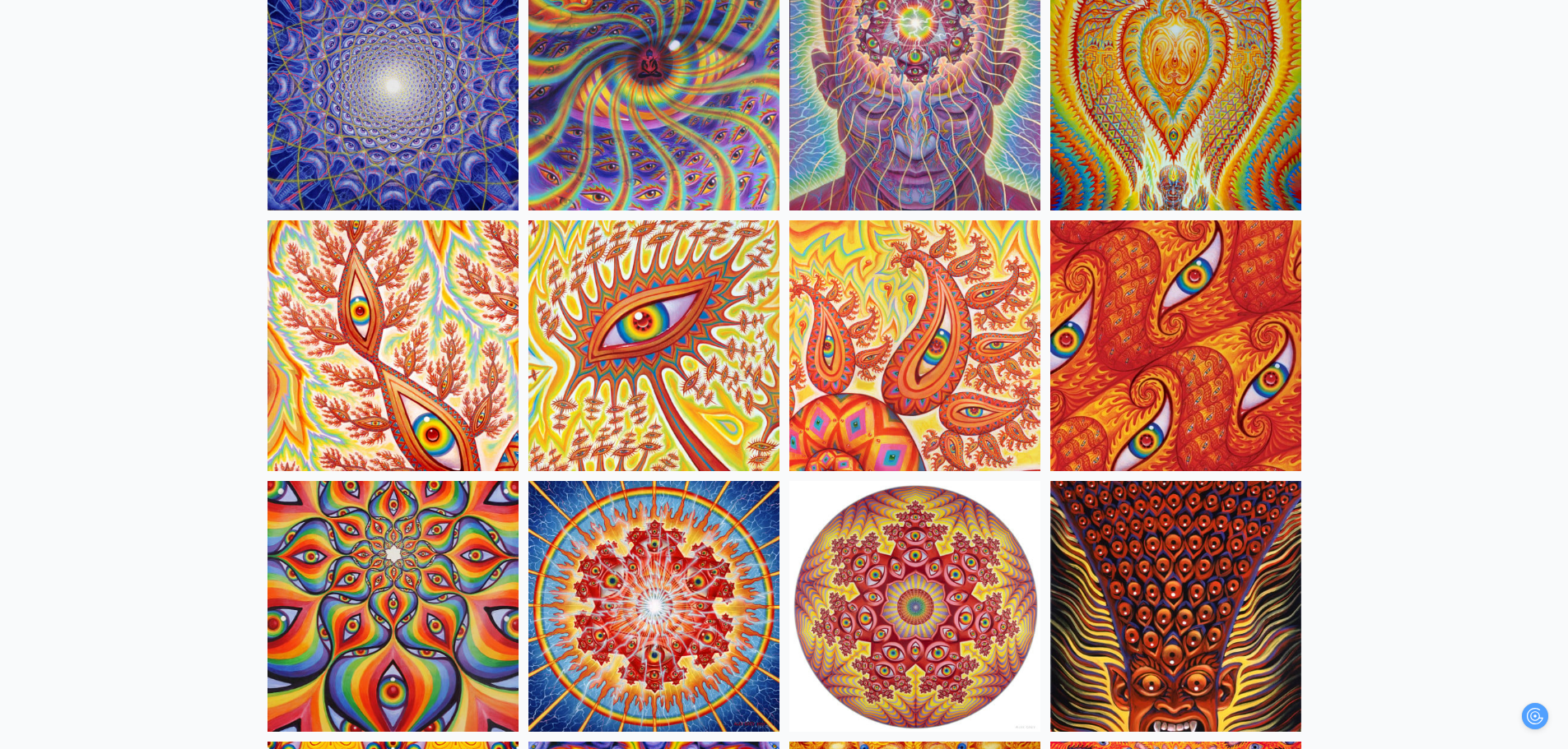
scroll to position [493, 0]
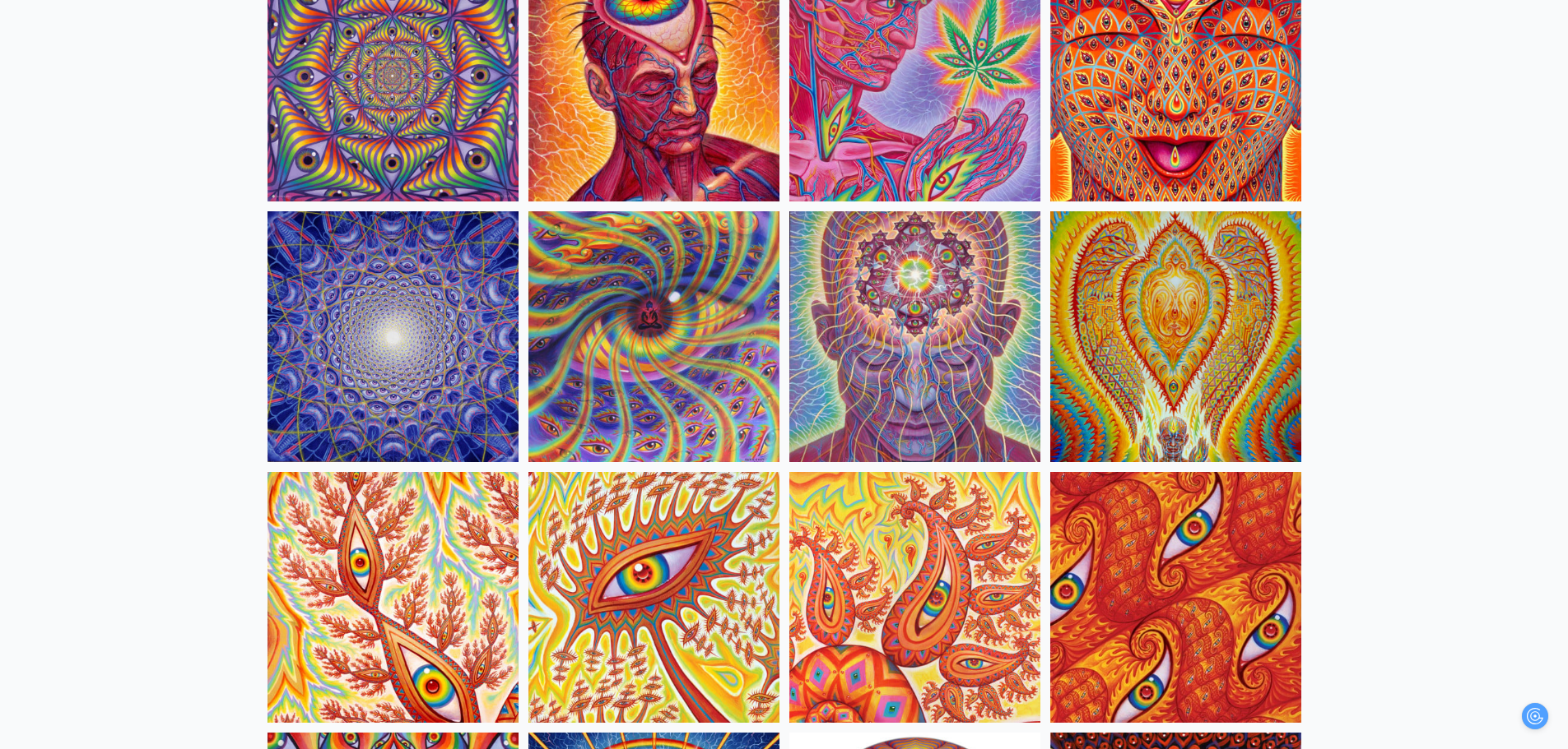
click at [360, 282] on img at bounding box center [393, 337] width 251 height 251
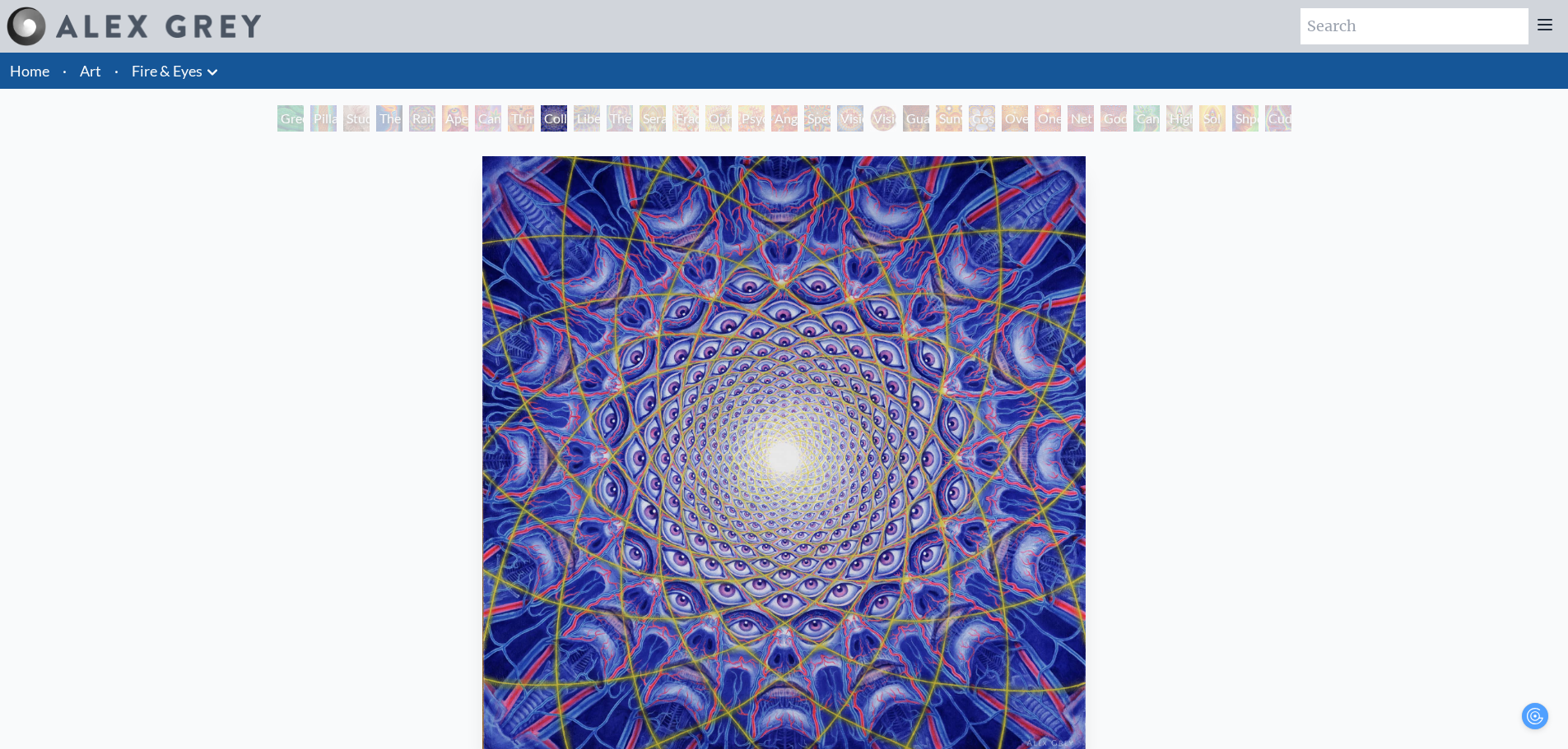
click at [511, 115] on div "Third Eye Tears of Joy" at bounding box center [521, 118] width 27 height 27
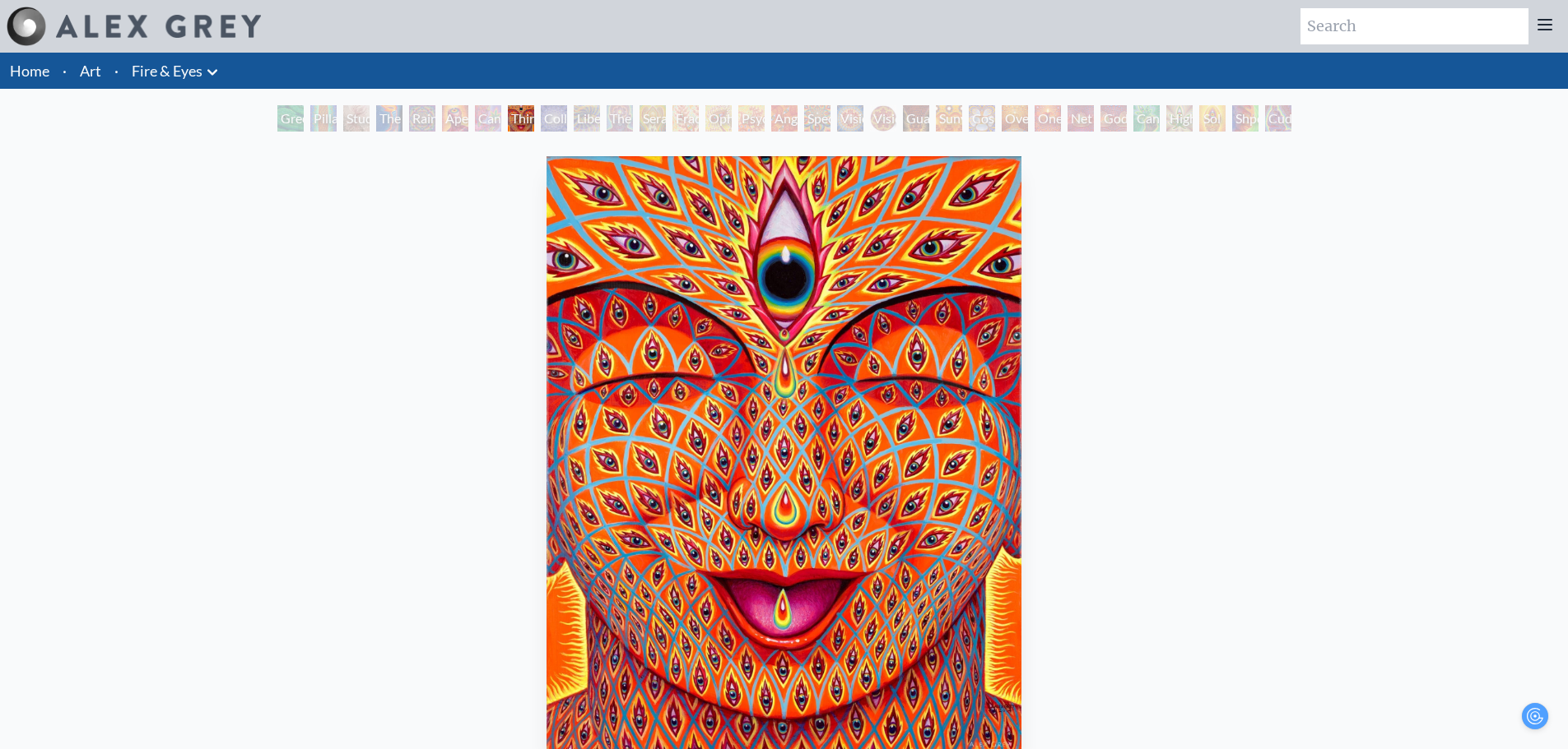
click at [435, 116] on div "Rainbow Eye Ripple" at bounding box center [422, 118] width 27 height 27
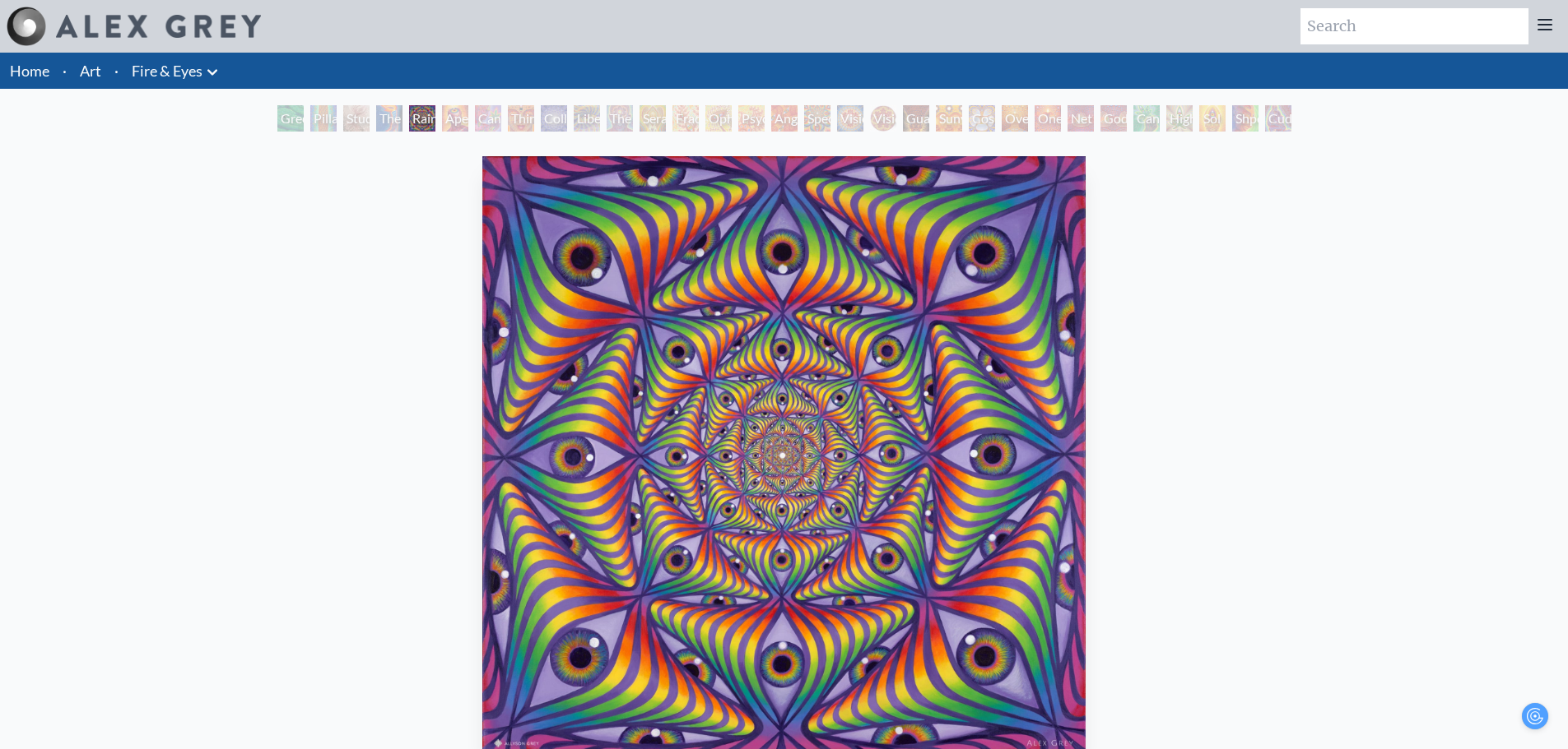
click at [475, 129] on div "Cannabis Sutra" at bounding box center [488, 118] width 27 height 27
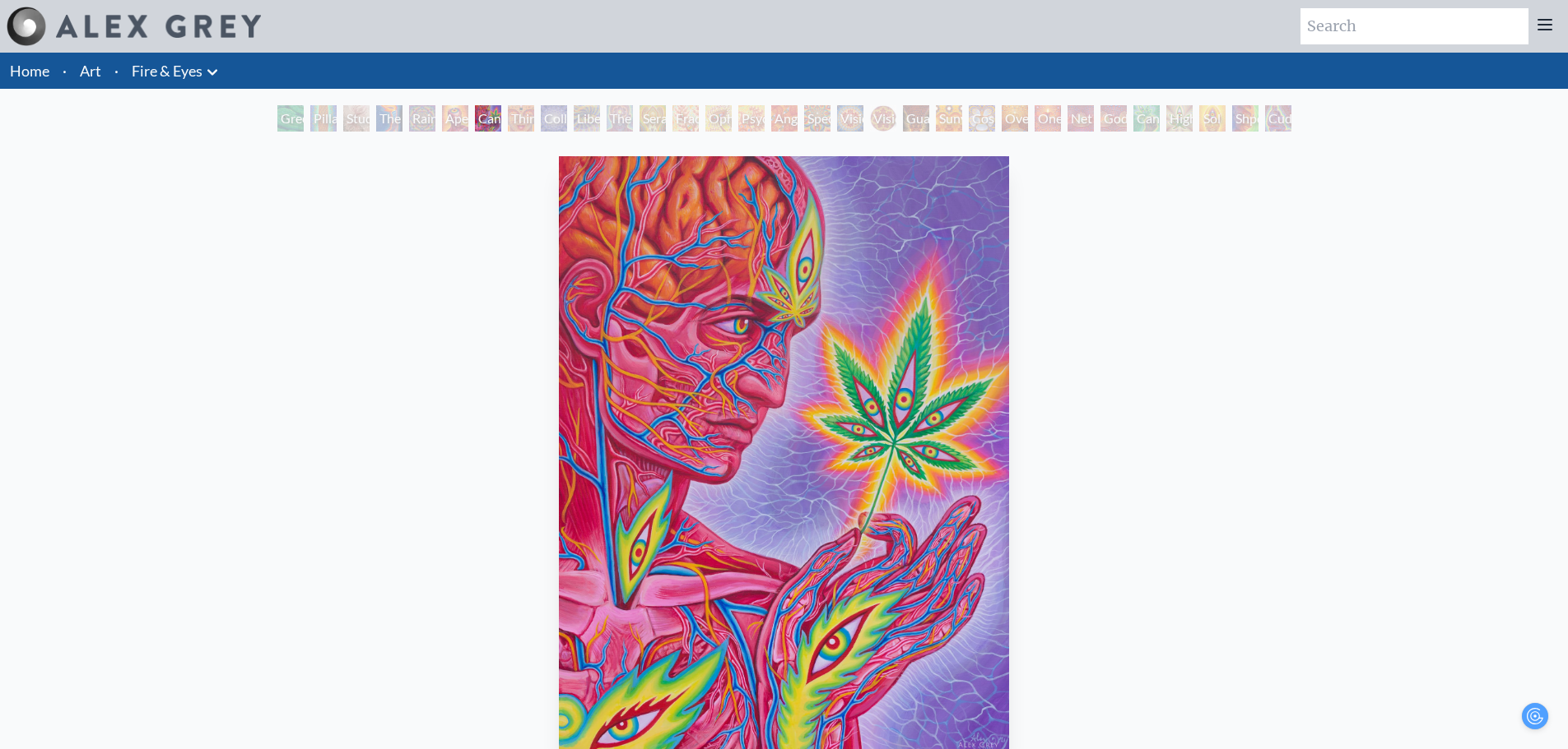
click at [903, 125] on div "Guardian of Infinite Vision" at bounding box center [916, 118] width 27 height 27
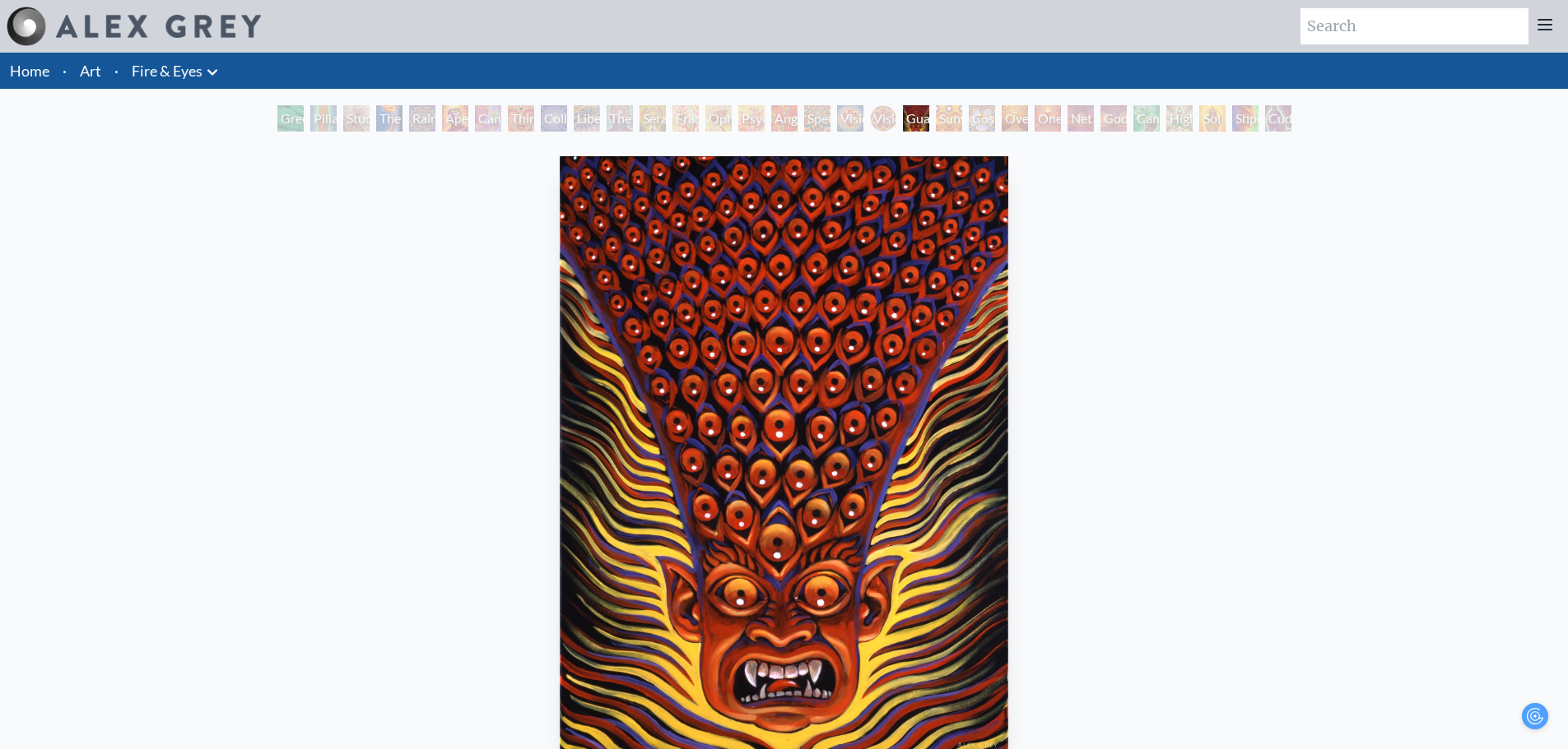
scroll to position [82, 0]
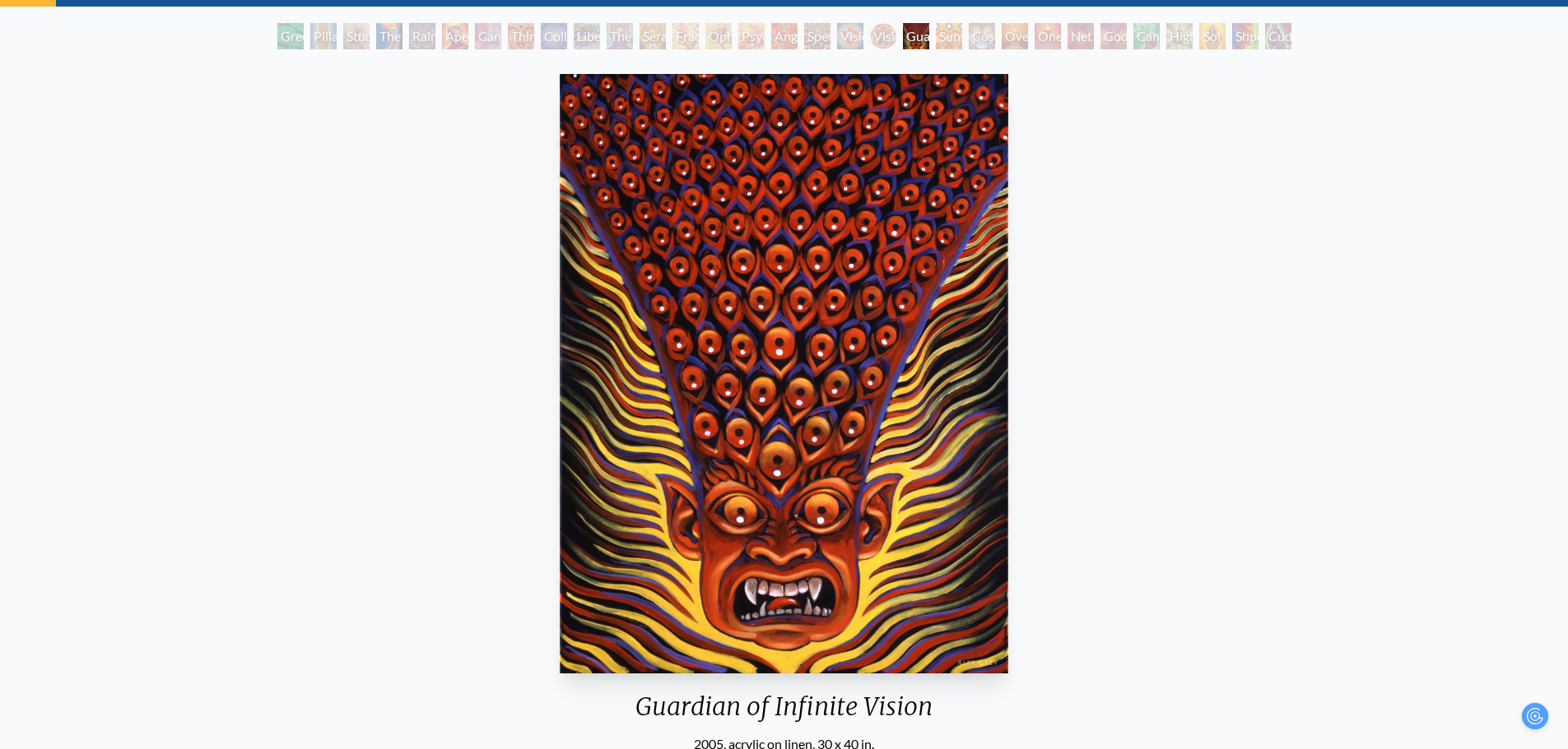
click at [864, 41] on div "Vision Crystal" at bounding box center [850, 36] width 27 height 27
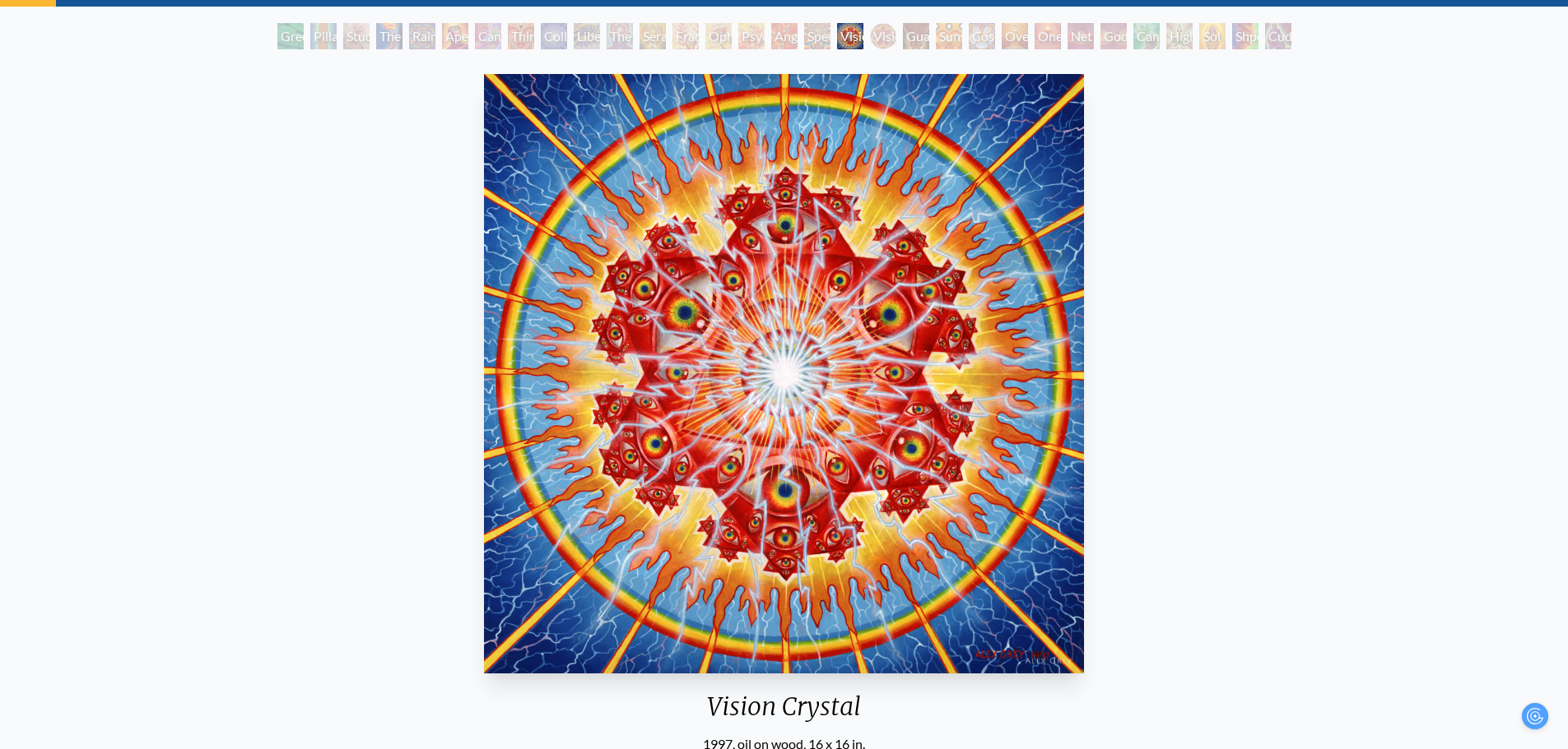
click at [1016, 41] on div "Oversoul" at bounding box center [1014, 36] width 27 height 27
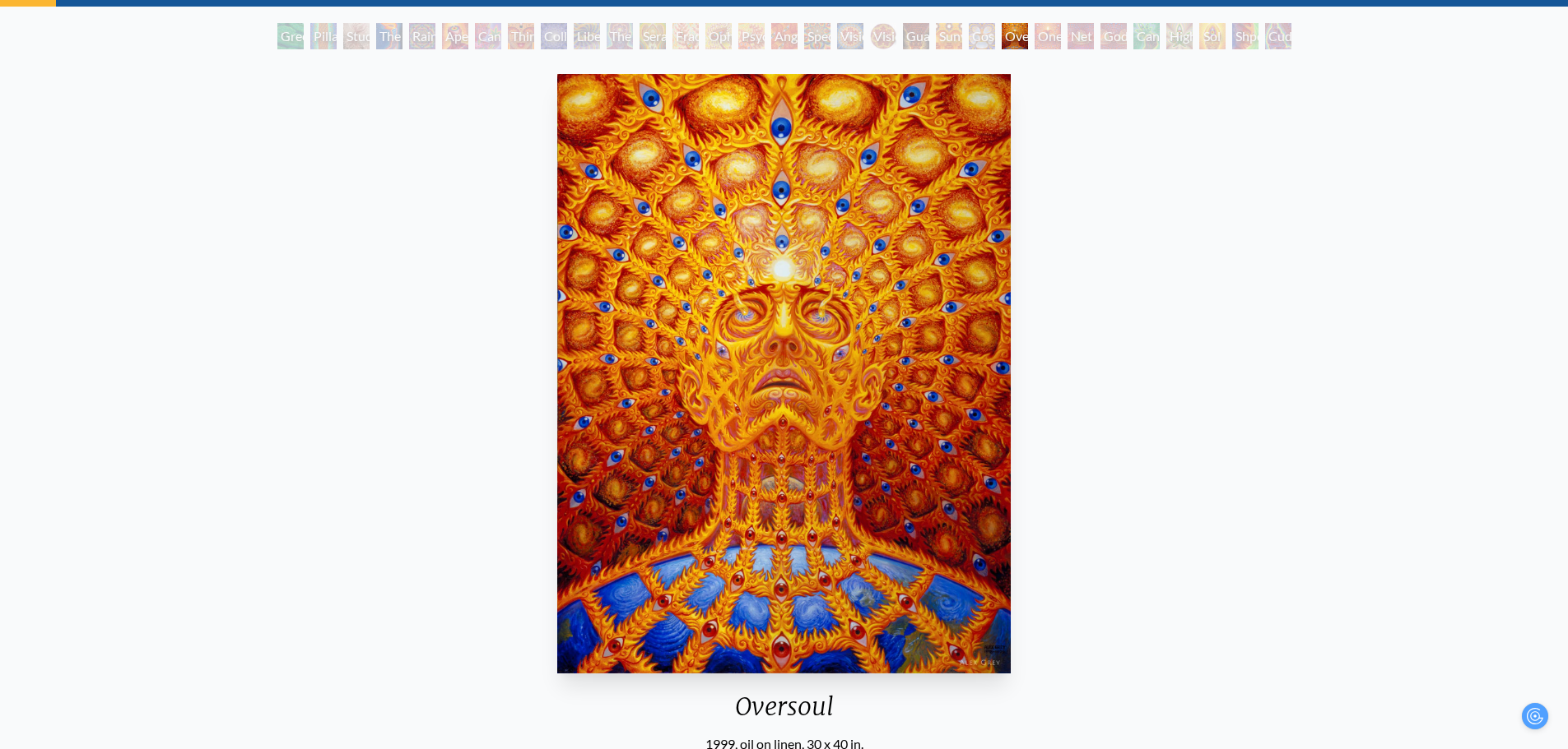
click at [1070, 36] on div "Net of Being" at bounding box center [1081, 36] width 27 height 27
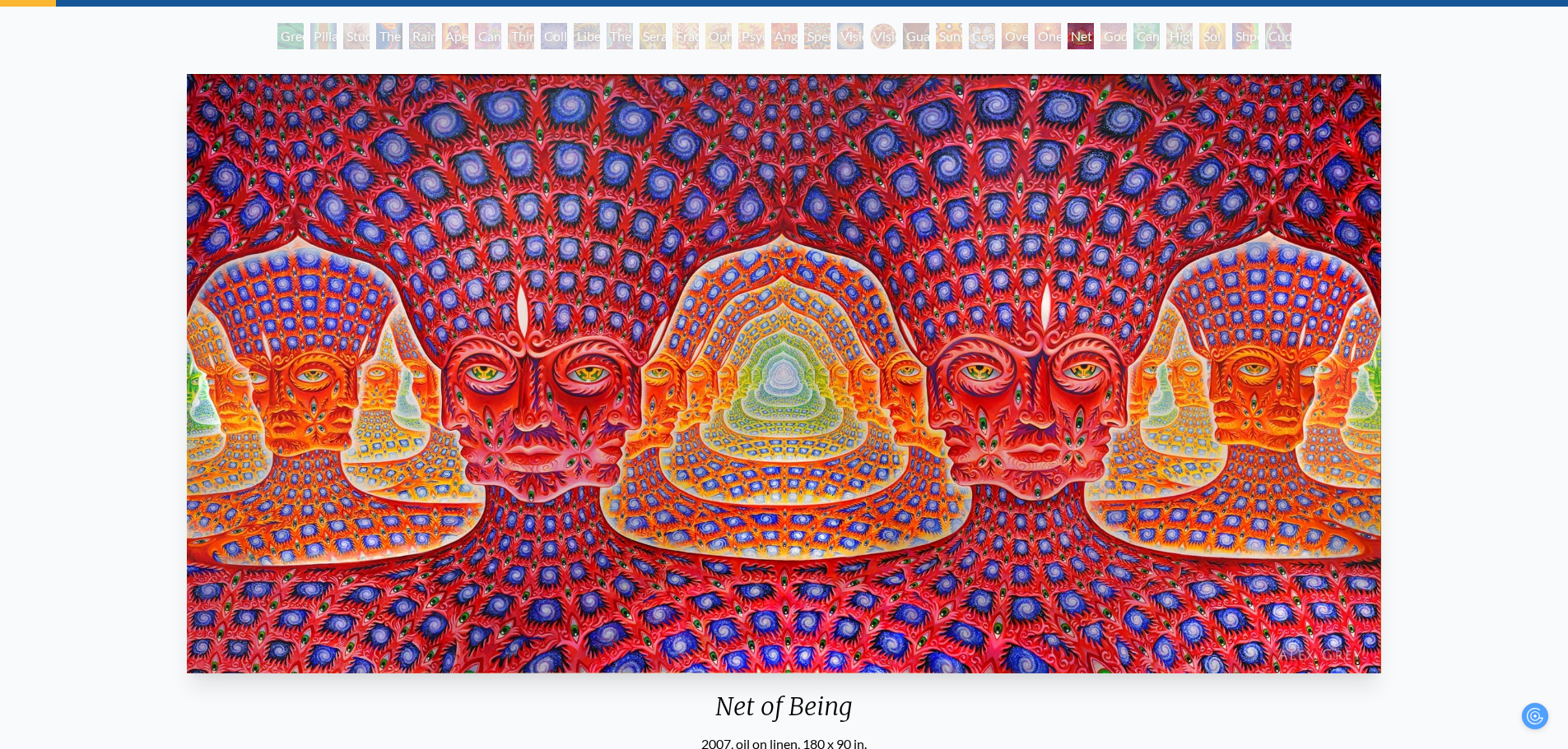
click at [1159, 34] on div "Cannafist" at bounding box center [1146, 36] width 27 height 27
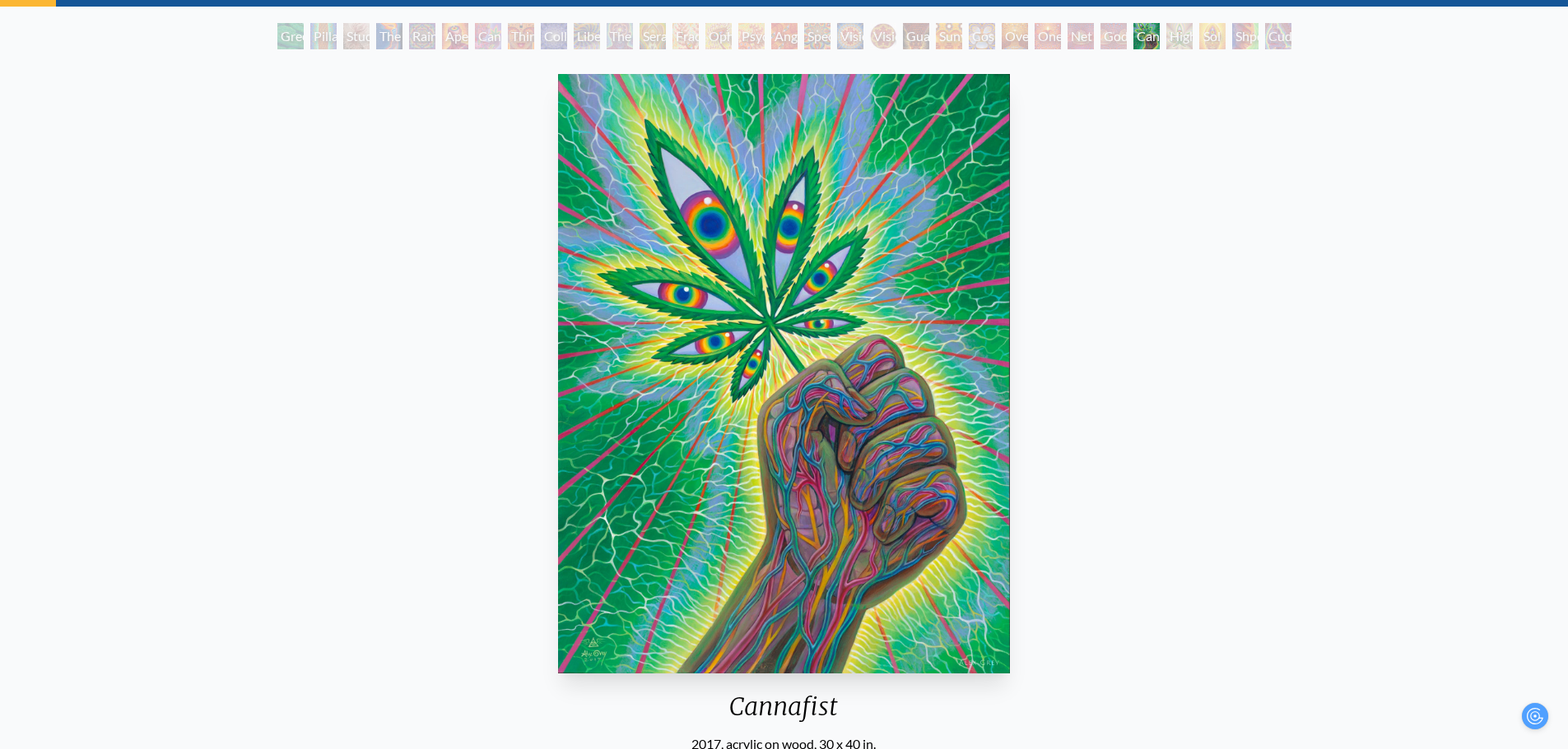
click at [1192, 34] on div "Higher Vision" at bounding box center [1179, 36] width 27 height 27
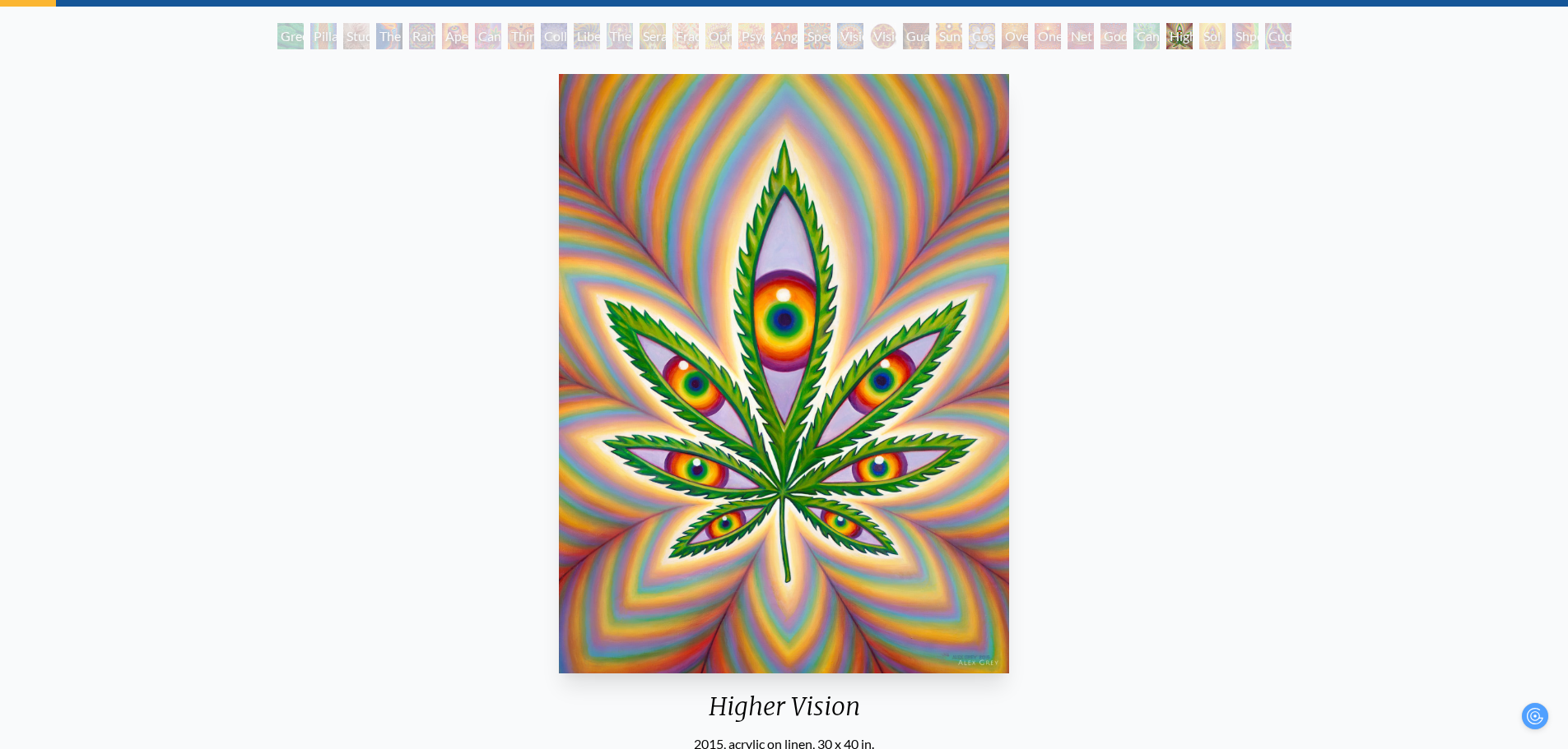
click at [1244, 31] on div "Shpongled" at bounding box center [1245, 36] width 27 height 27
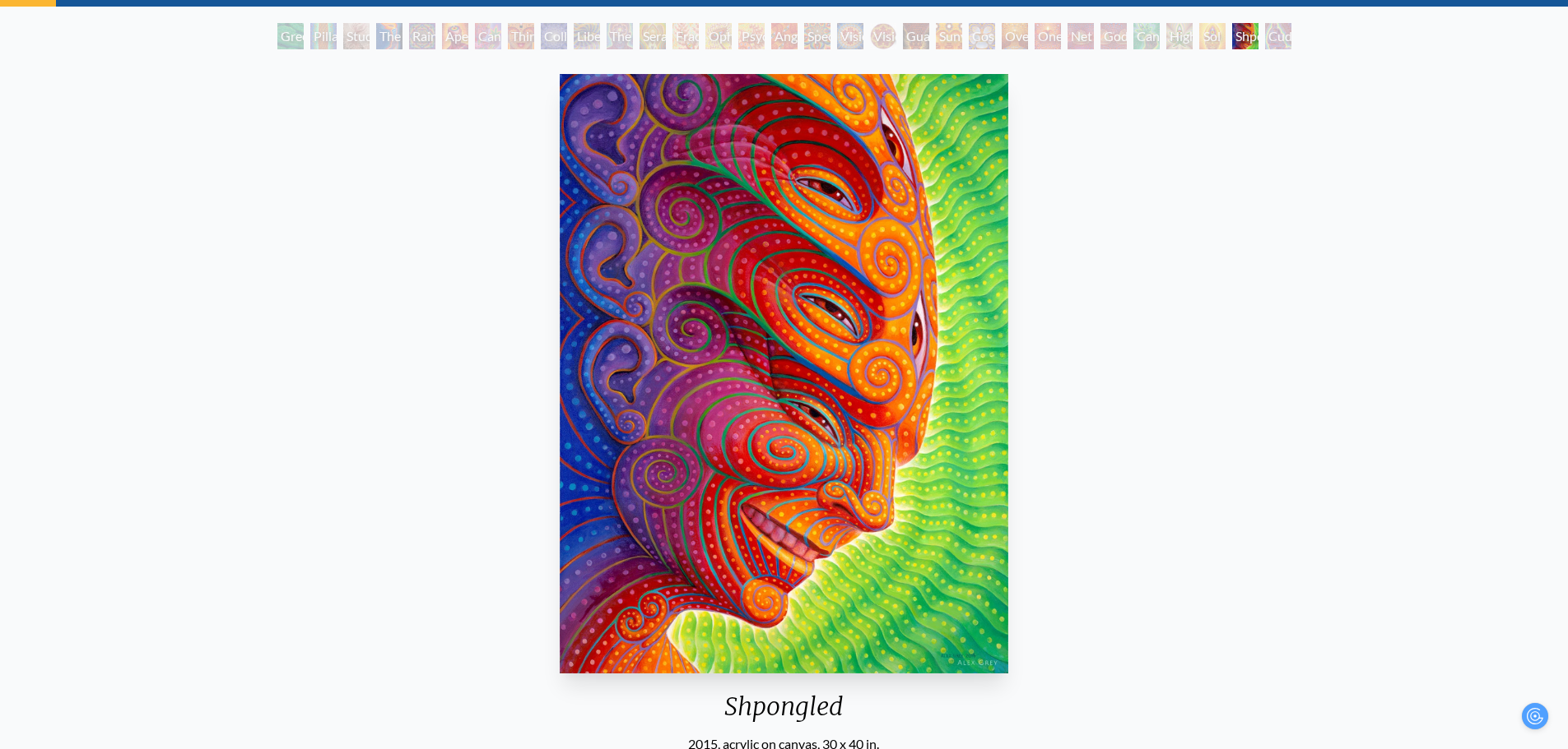
click at [1281, 42] on div "Cuddle" at bounding box center [1278, 36] width 27 height 27
